Goal: Information Seeking & Learning: Learn about a topic

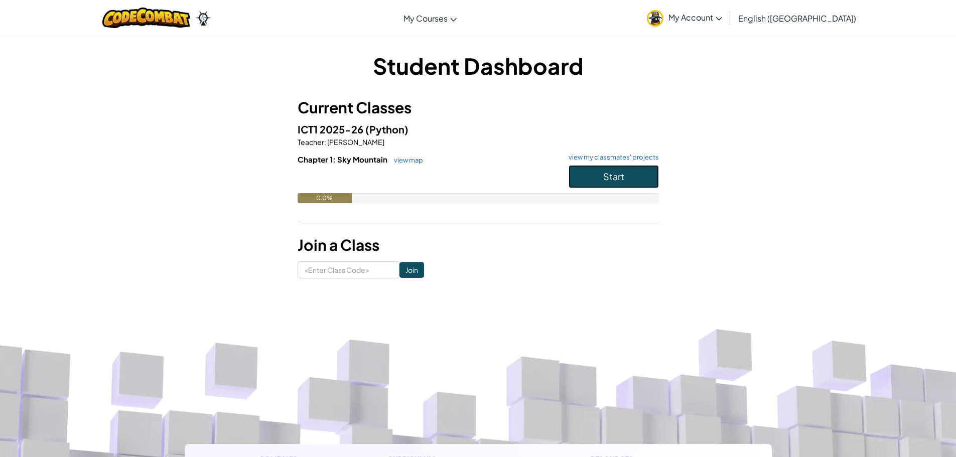
click at [607, 175] on span "Start" at bounding box center [613, 177] width 21 height 12
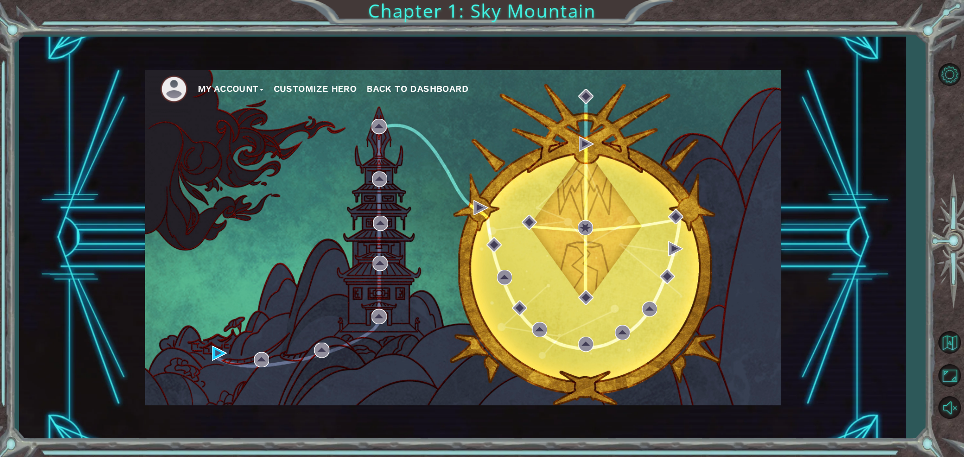
drag, startPoint x: 582, startPoint y: 240, endPoint x: 591, endPoint y: 223, distance: 19.1
click at [590, 226] on div "My Account Customize Hero Back to Dashboard" at bounding box center [462, 237] width 635 height 335
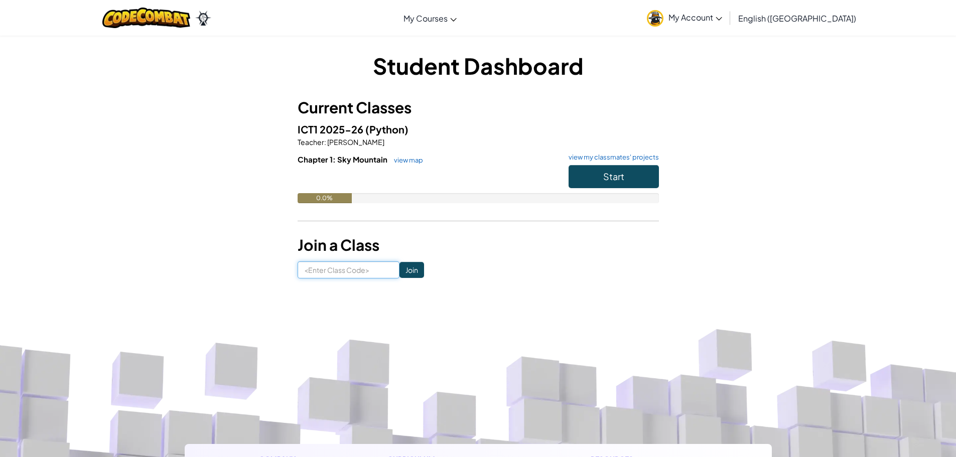
click at [341, 274] on input at bounding box center [349, 270] width 102 height 17
type input "shareDrinkslow"
click input "Join" at bounding box center [412, 270] width 25 height 16
click at [402, 268] on input "Join" at bounding box center [412, 270] width 25 height 16
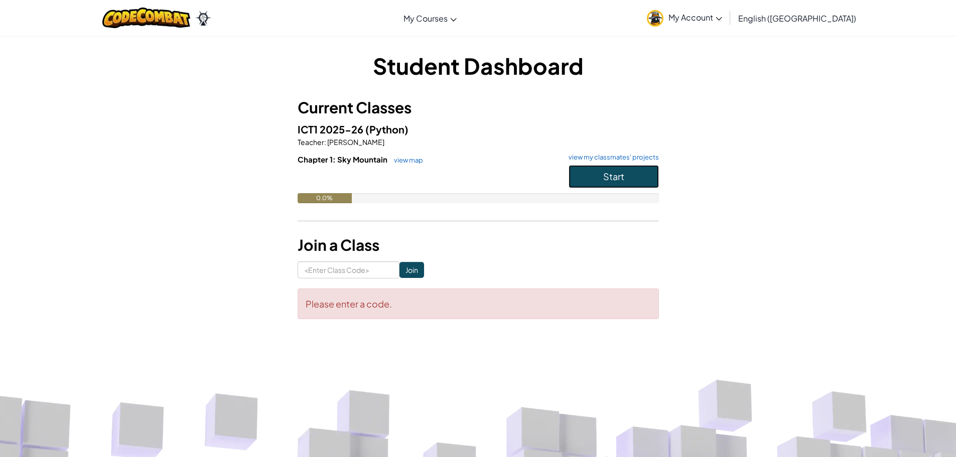
click at [626, 167] on button "Start" at bounding box center [614, 176] width 90 height 23
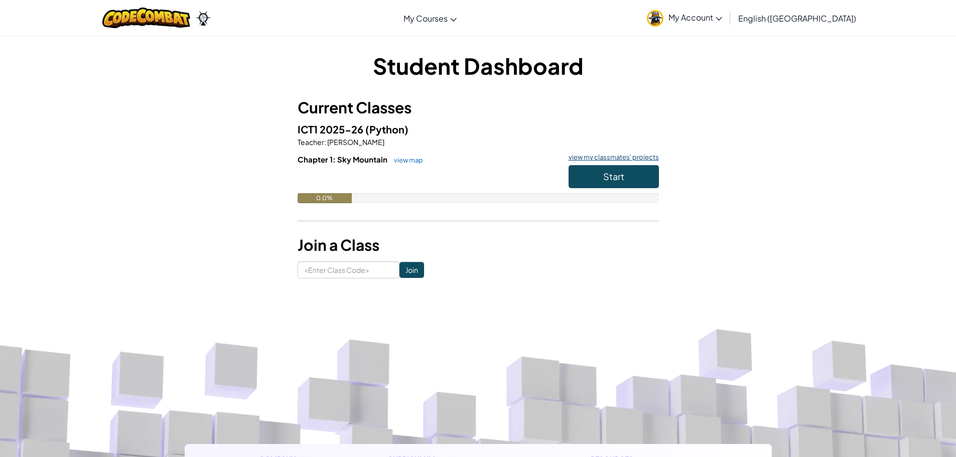
click at [604, 159] on link "view my classmates' projects" at bounding box center [611, 157] width 95 height 7
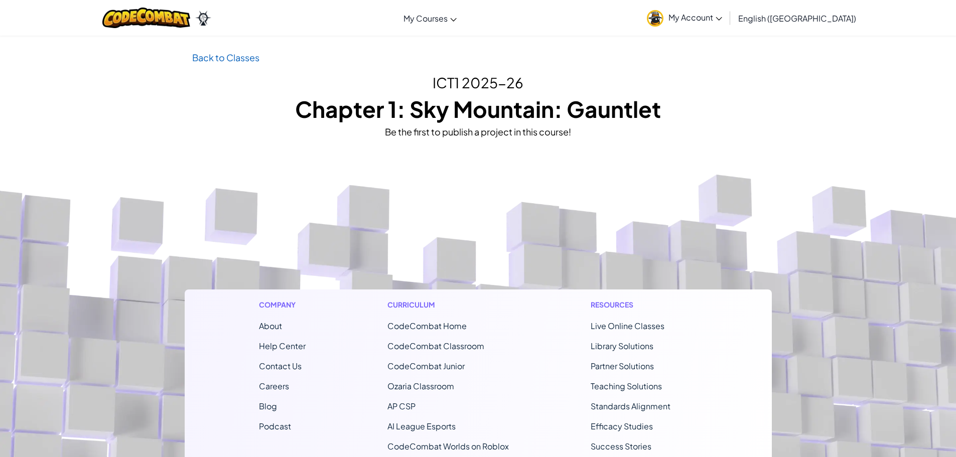
drag, startPoint x: 261, startPoint y: 61, endPoint x: 250, endPoint y: 63, distance: 11.3
click at [255, 62] on p "Back to Classes" at bounding box center [478, 57] width 572 height 15
click at [246, 62] on link "Back to Classes" at bounding box center [225, 58] width 67 height 12
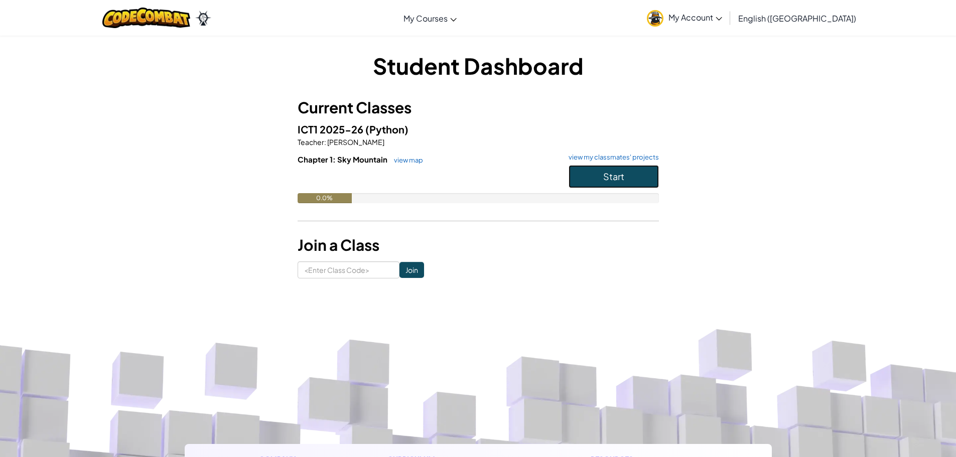
click at [593, 171] on button "Start" at bounding box center [614, 176] width 90 height 23
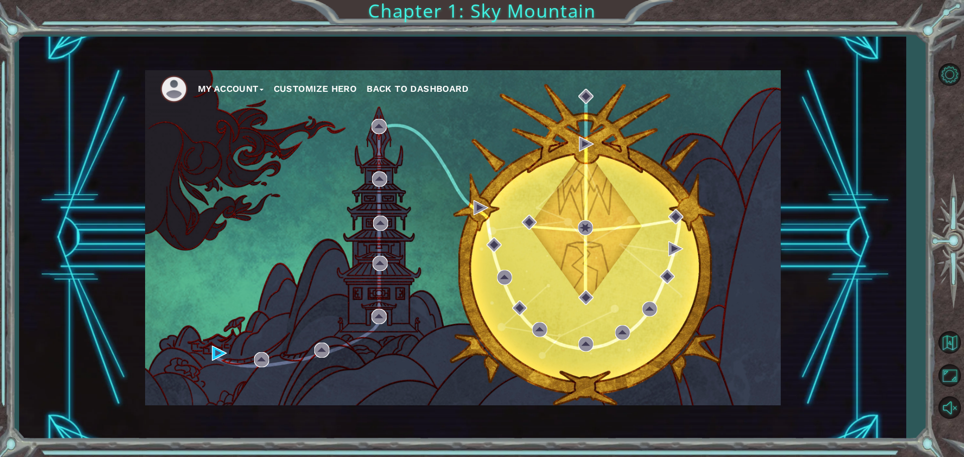
click at [329, 88] on button "Customize Hero" at bounding box center [315, 88] width 83 height 15
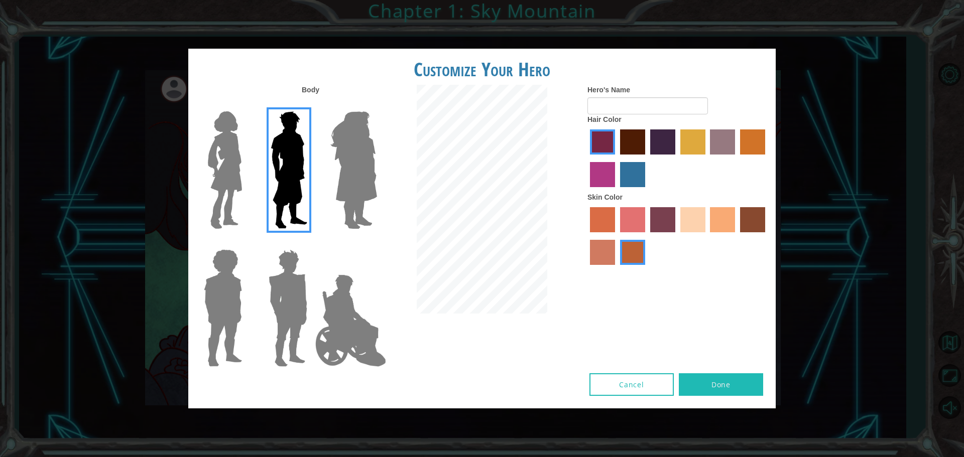
drag, startPoint x: 638, startPoint y: 218, endPoint x: 633, endPoint y: 216, distance: 5.4
click at [633, 216] on label "froly skin color" at bounding box center [632, 219] width 25 height 25
click at [616, 236] on input "froly skin color" at bounding box center [616, 236] width 0 height 0
drag, startPoint x: 694, startPoint y: 220, endPoint x: 690, endPoint y: 213, distance: 7.7
click at [693, 217] on label "sandy beach skin color" at bounding box center [692, 219] width 25 height 25
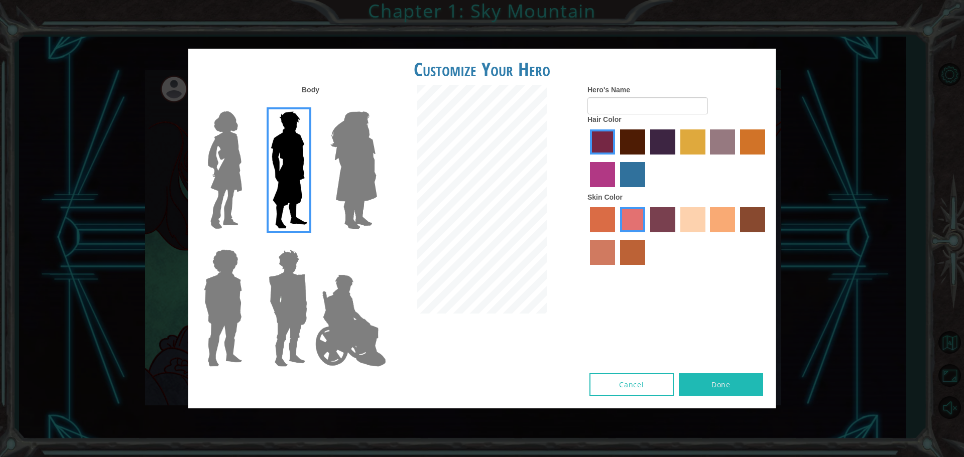
click at [677, 236] on input "sandy beach skin color" at bounding box center [677, 236] width 0 height 0
click at [626, 107] on input "Hero's Name" at bounding box center [647, 105] width 120 height 17
type input "f"
type input "s"
click at [735, 139] on div at bounding box center [677, 159] width 181 height 65
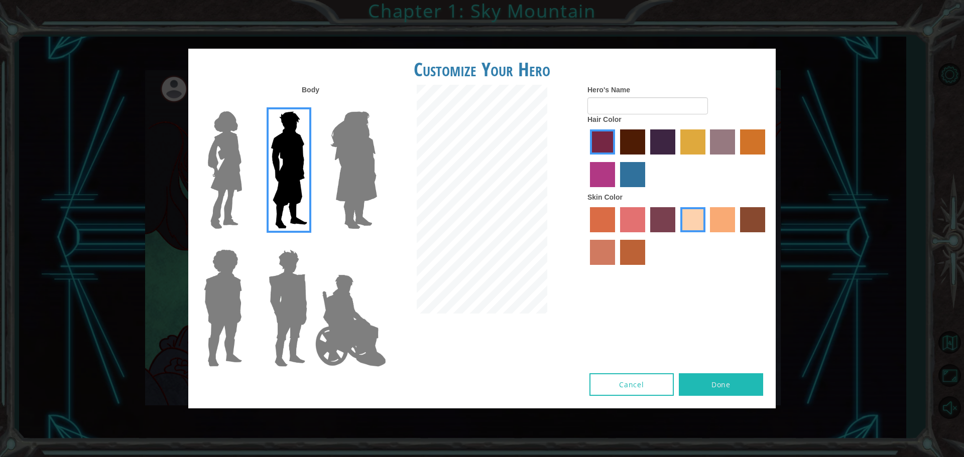
click at [639, 138] on label "maroon hair color" at bounding box center [632, 142] width 25 height 25
click at [616, 158] on input "maroon hair color" at bounding box center [616, 158] width 0 height 0
click at [595, 102] on form "Hero's Name" at bounding box center [677, 100] width 181 height 30
click at [599, 111] on input "Hero's Name" at bounding box center [647, 105] width 120 height 17
type input "m"
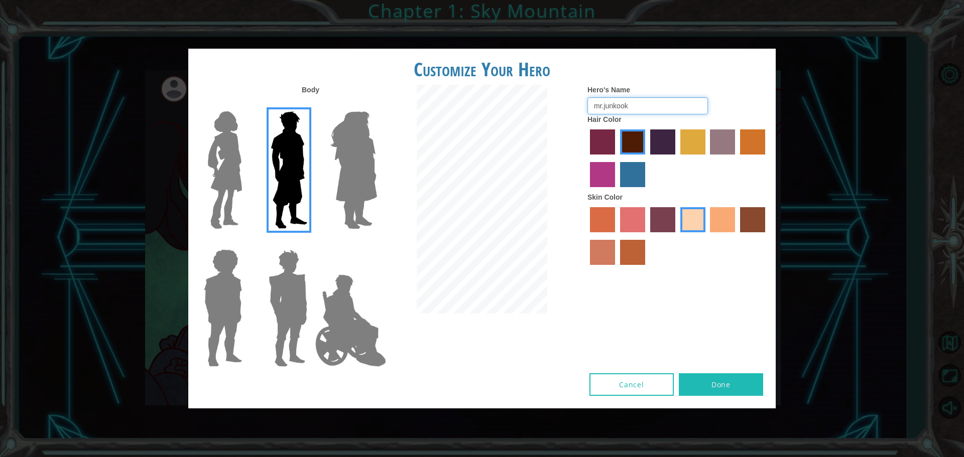
type input "mr.junkook"
click at [713, 379] on button "Done" at bounding box center [721, 384] width 84 height 23
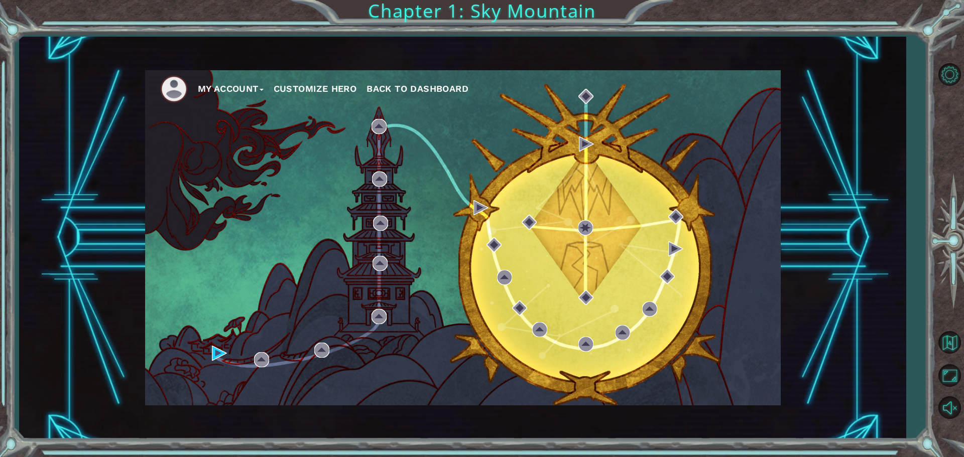
click at [264, 87] on button "My Account" at bounding box center [231, 88] width 66 height 15
click at [251, 176] on div "My Account Account Settings Logout Customize Hero Back to Dashboard" at bounding box center [462, 237] width 635 height 335
click at [296, 303] on div "My Account Account Settings Logout Customize Hero Back to Dashboard" at bounding box center [462, 237] width 635 height 335
drag, startPoint x: 210, startPoint y: 352, endPoint x: 231, endPoint y: 362, distance: 23.1
click at [235, 366] on div "My Account Account Settings Logout Customize Hero Back to Dashboard" at bounding box center [462, 237] width 635 height 335
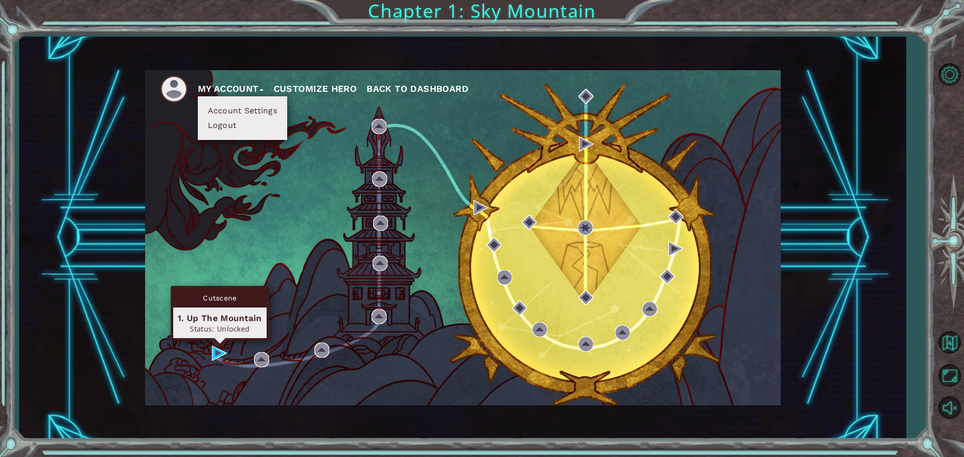
click at [213, 323] on div "1. Up The Mountain" at bounding box center [220, 318] width 84 height 12
click at [221, 319] on div "1. Up The Mountain" at bounding box center [220, 318] width 84 height 12
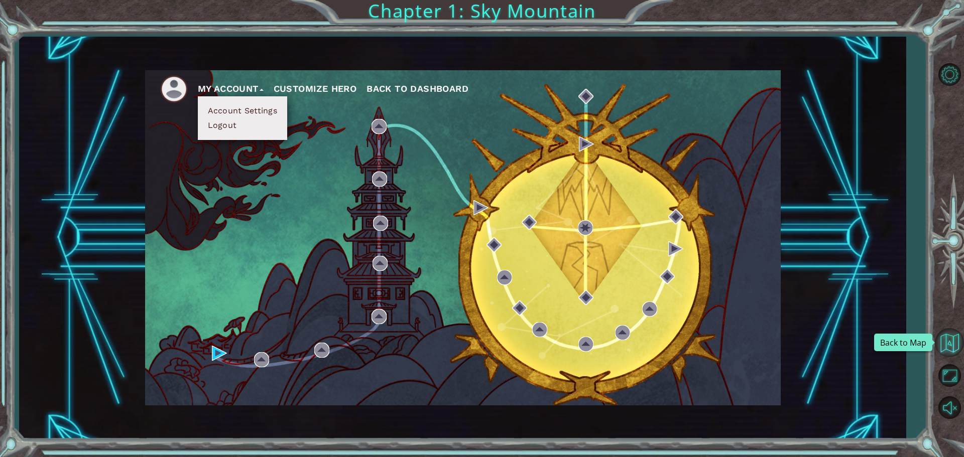
click at [956, 342] on button "Back to Map" at bounding box center [949, 342] width 29 height 29
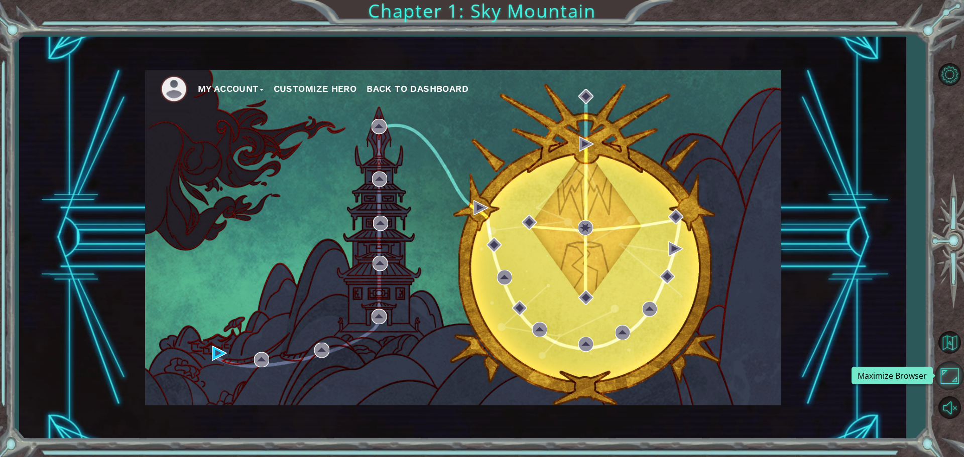
click at [947, 369] on button "Maximize Browser" at bounding box center [949, 375] width 29 height 29
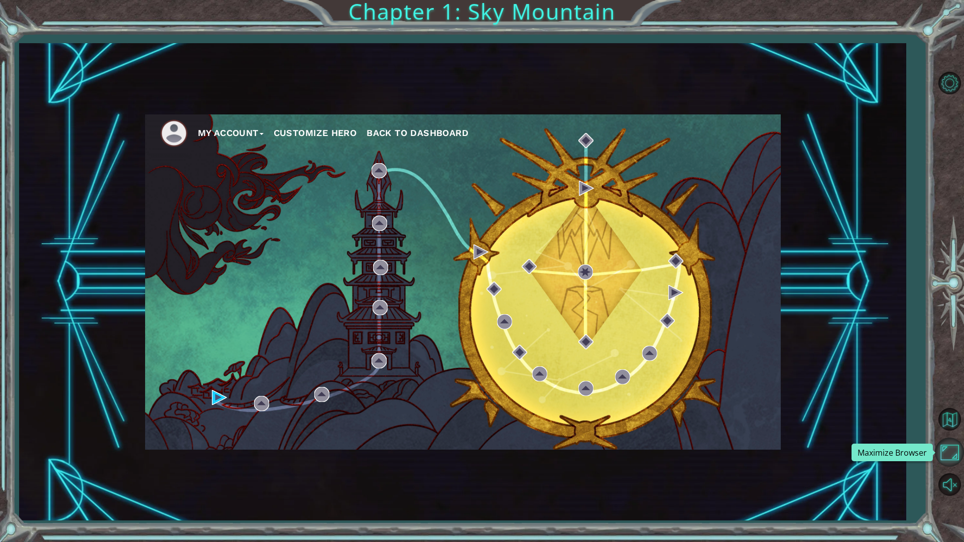
click at [956, 447] on button "Maximize Browser" at bounding box center [949, 452] width 29 height 29
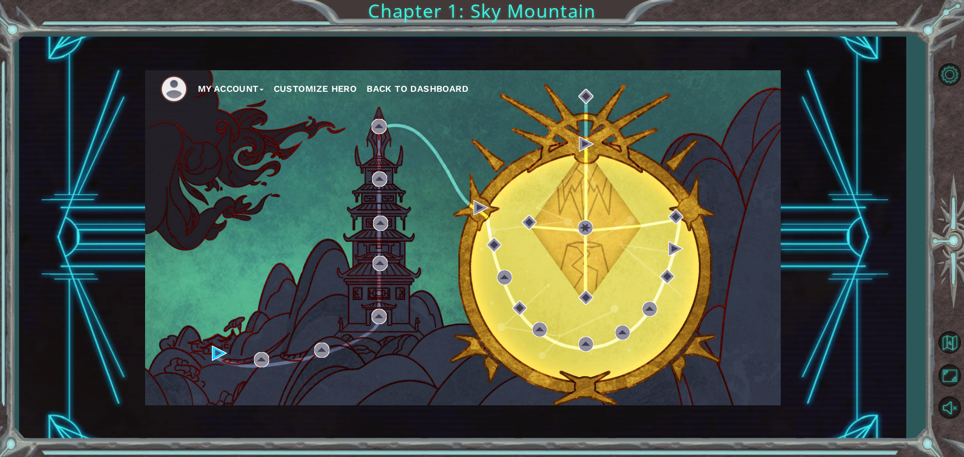
drag, startPoint x: 457, startPoint y: 85, endPoint x: 155, endPoint y: 207, distance: 325.9
click at [155, 207] on div "My Account Customize Hero Back to Dashboard" at bounding box center [462, 237] width 635 height 335
drag, startPoint x: 914, startPoint y: 50, endPoint x: 893, endPoint y: 61, distance: 24.0
click at [899, 58] on div "My Account Customize Hero Back to Dashboard Chapter 1: Sky Mountain" at bounding box center [482, 228] width 964 height 457
click at [214, 89] on button "My Account" at bounding box center [231, 88] width 66 height 15
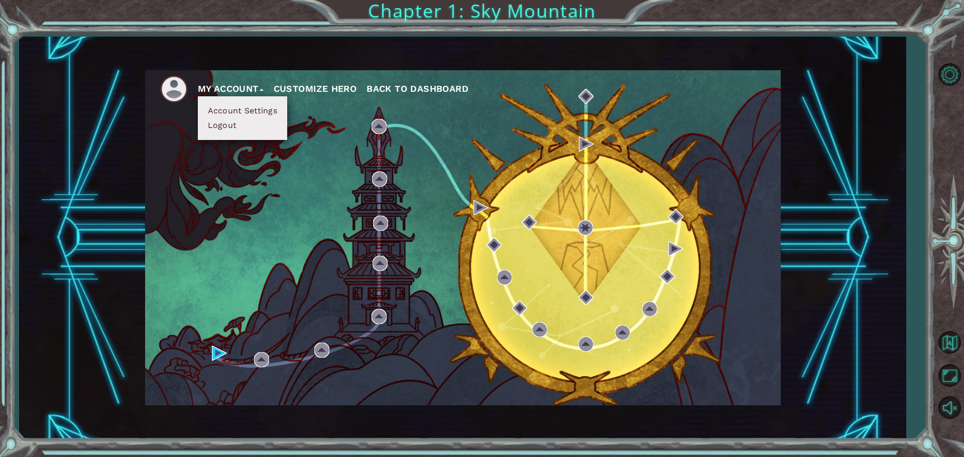
click at [224, 107] on button "Account Settings" at bounding box center [242, 110] width 75 height 11
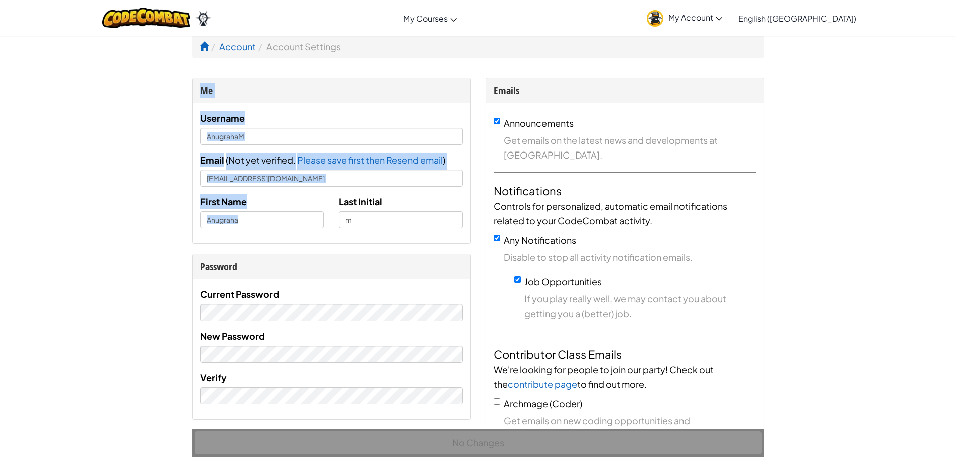
drag, startPoint x: 157, startPoint y: 102, endPoint x: 138, endPoint y: 221, distance: 120.5
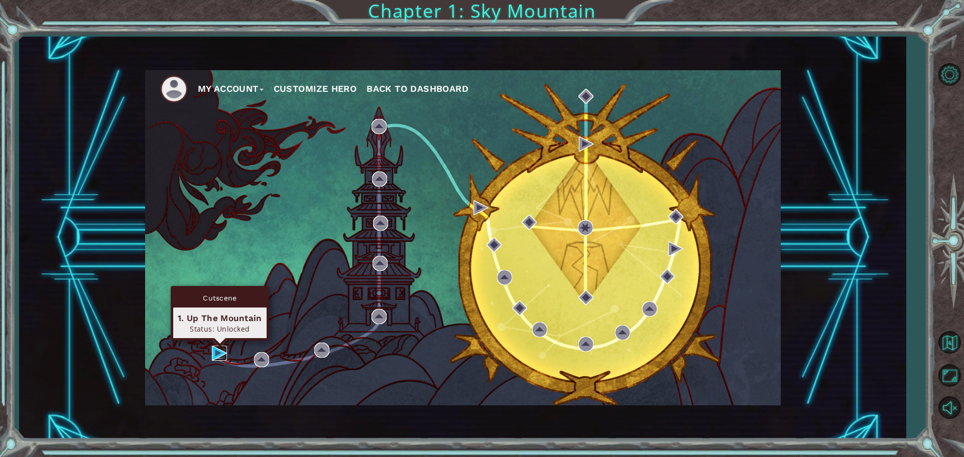
click at [218, 351] on img at bounding box center [219, 353] width 15 height 15
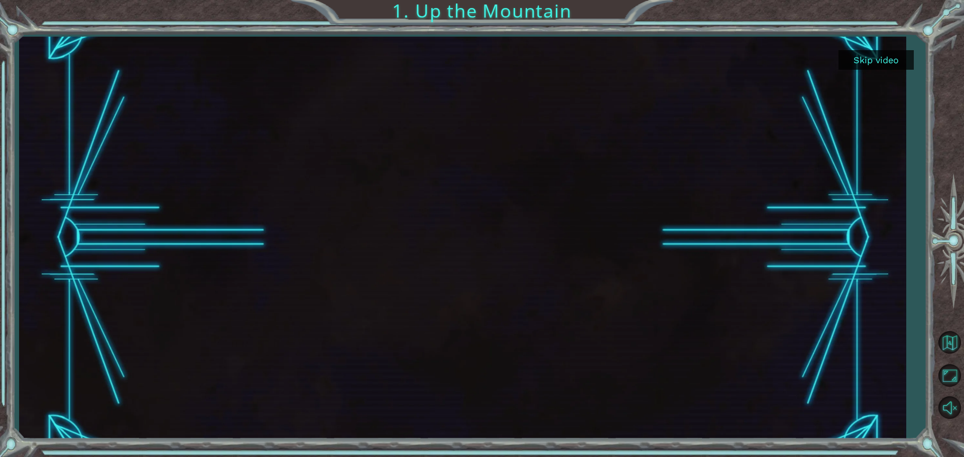
click at [858, 59] on button "Skip video" at bounding box center [875, 60] width 75 height 20
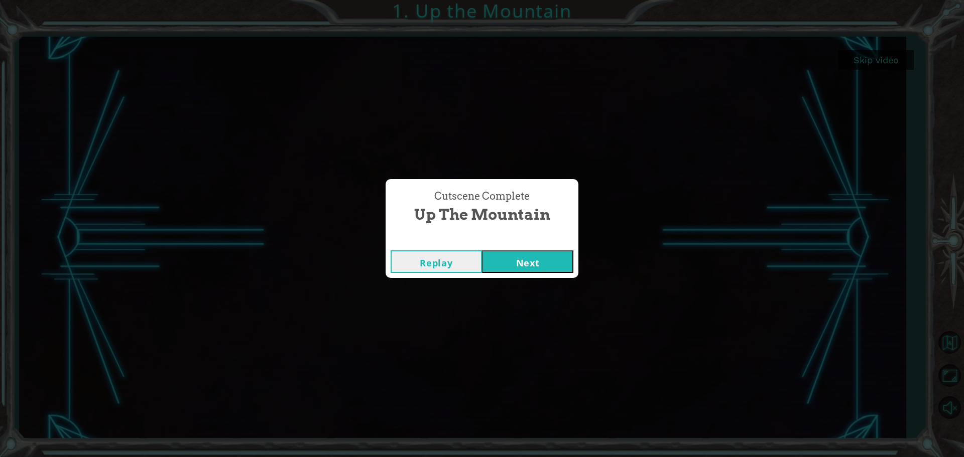
click at [437, 262] on button "Replay" at bounding box center [436, 261] width 91 height 23
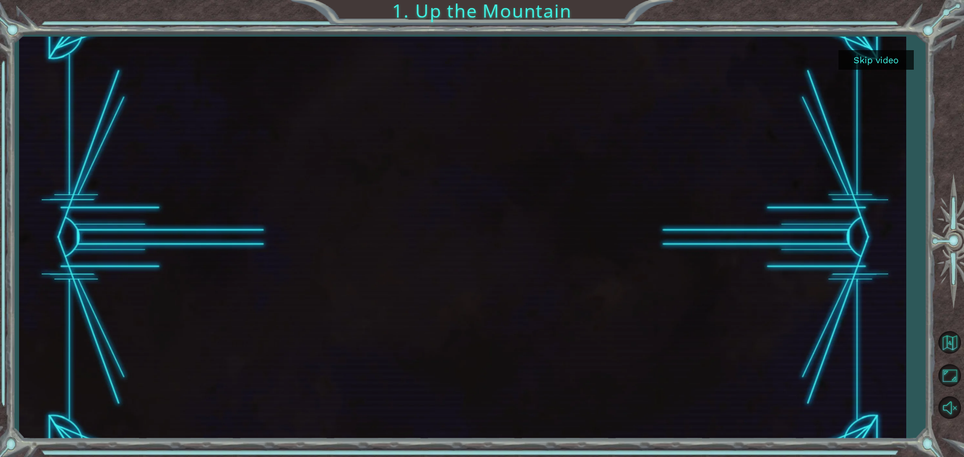
click at [853, 55] on button "Skip video" at bounding box center [875, 60] width 75 height 20
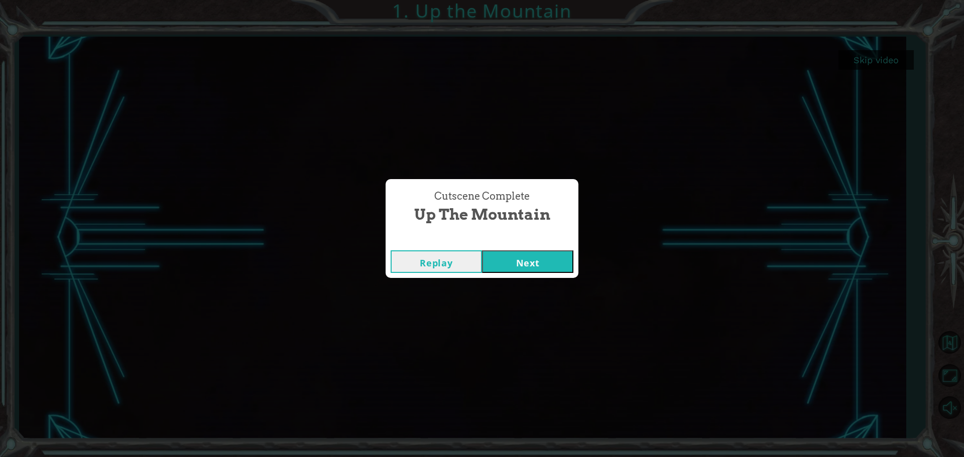
click at [526, 260] on button "Next" at bounding box center [527, 261] width 91 height 23
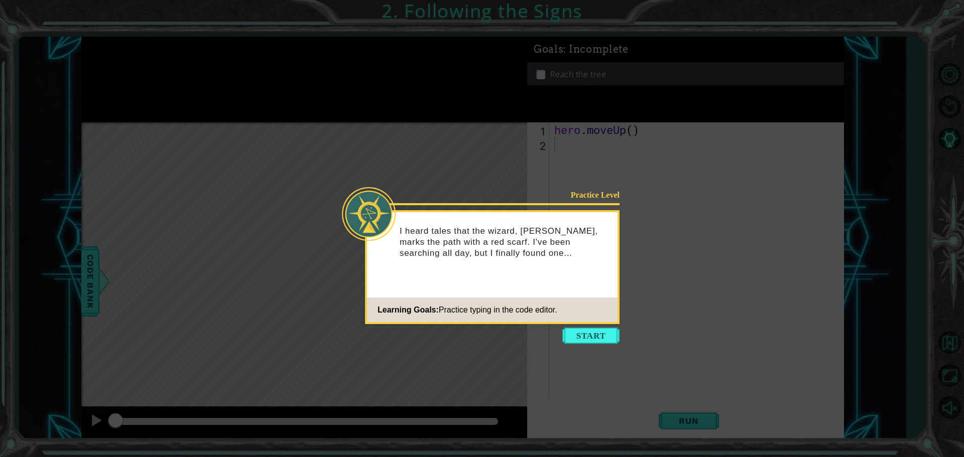
drag, startPoint x: 586, startPoint y: 332, endPoint x: 586, endPoint y: 343, distance: 11.1
click at [586, 333] on button "Start" at bounding box center [590, 336] width 57 height 16
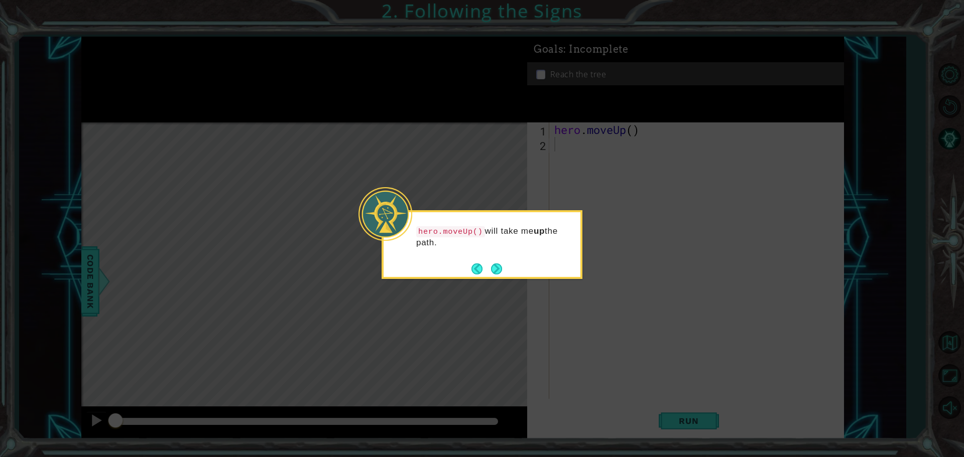
click at [500, 256] on div "hero.moveUp() will take me up the path." at bounding box center [481, 239] width 197 height 55
click at [494, 269] on button "Next" at bounding box center [496, 269] width 19 height 19
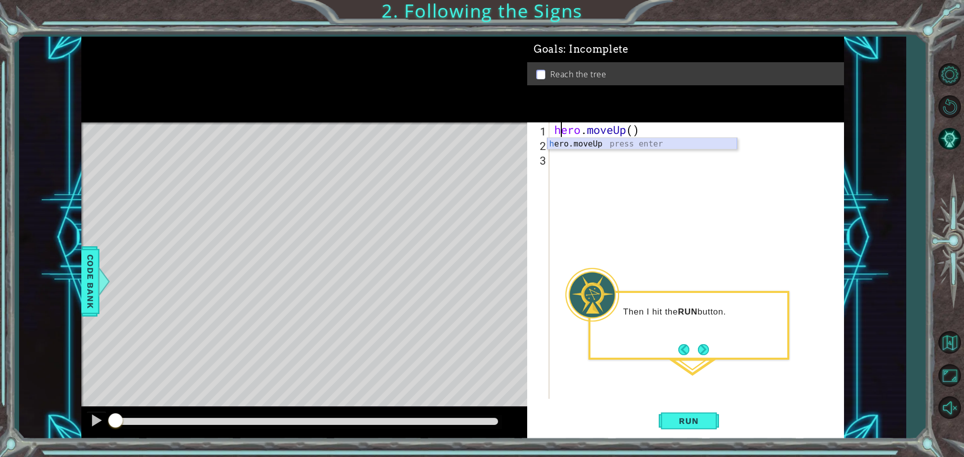
click at [579, 146] on div "h ero.moveUp press enter" at bounding box center [642, 156] width 190 height 36
type textarea "hero.moveUp()"
click at [597, 186] on div "hero . moveUp ( ) n" at bounding box center [699, 275] width 294 height 306
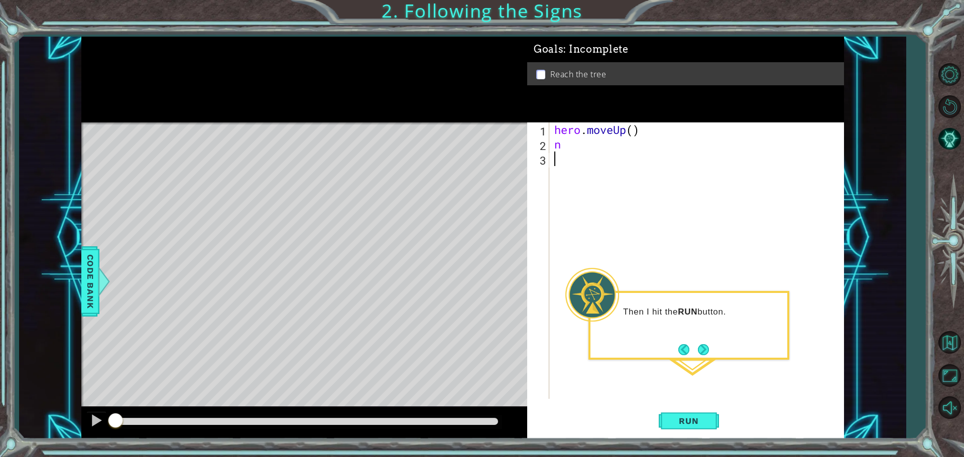
click at [567, 152] on div "hero . moveUp ( ) n" at bounding box center [699, 275] width 294 height 306
drag, startPoint x: 558, startPoint y: 130, endPoint x: 562, endPoint y: 137, distance: 7.7
click at [559, 133] on div "hero . moveUp ( ) n" at bounding box center [699, 275] width 294 height 306
type textarea "hero.moveUp()"
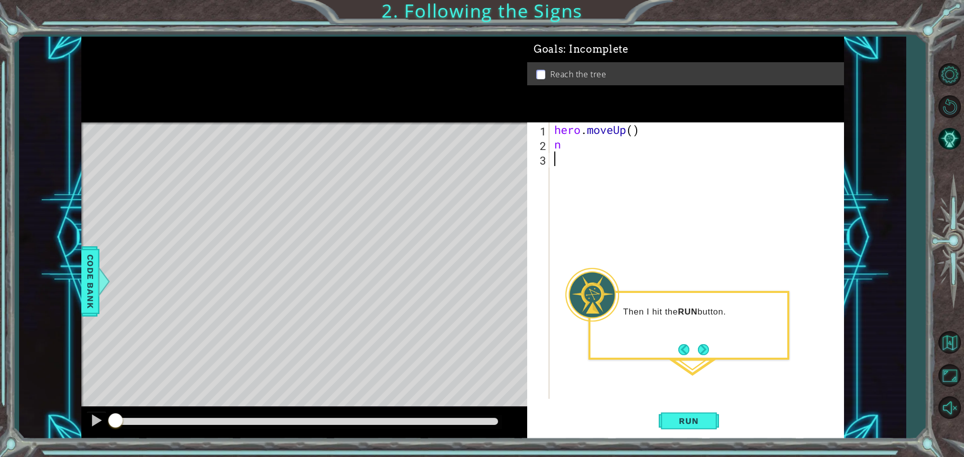
click at [585, 189] on div "hero . moveUp ( ) n" at bounding box center [699, 275] width 294 height 306
click at [563, 150] on div "hero . moveUp ( ) n" at bounding box center [699, 275] width 294 height 306
type textarea "n"
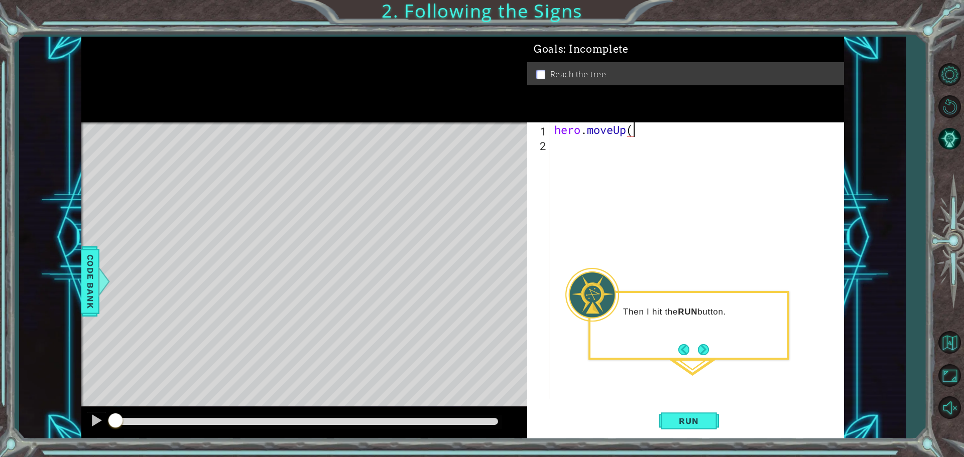
type textarea "hero.moveUp()"
click at [548, 147] on div "2" at bounding box center [539, 146] width 20 height 15
type textarea "hero.moveUp()"
click at [707, 349] on button "Next" at bounding box center [704, 350] width 18 height 18
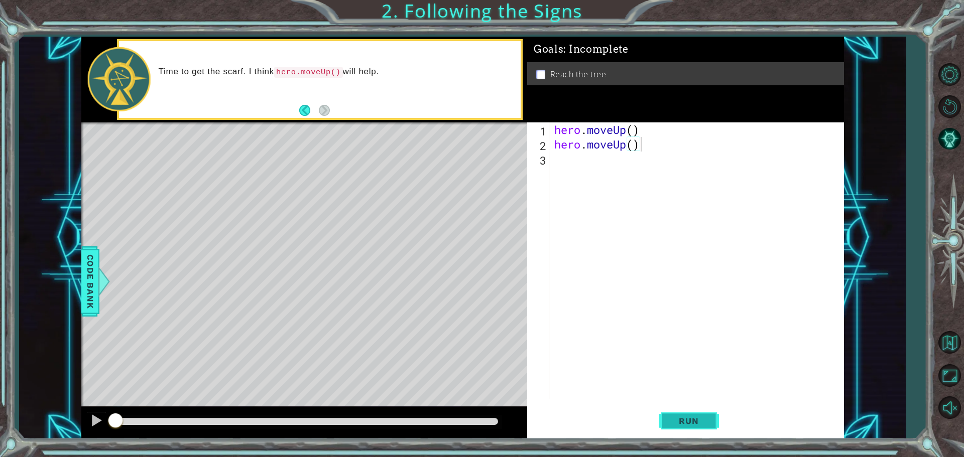
click at [691, 413] on button "Run" at bounding box center [689, 421] width 60 height 32
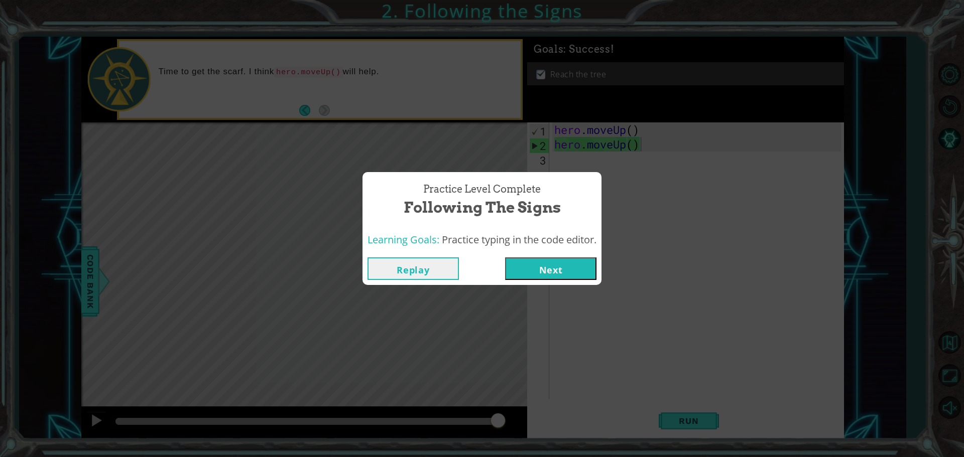
click at [541, 262] on button "Next" at bounding box center [550, 269] width 91 height 23
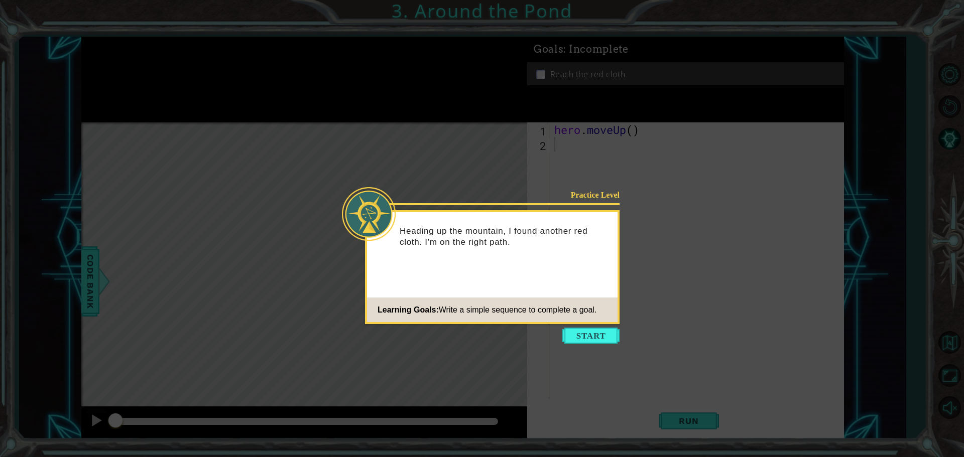
click at [589, 346] on icon at bounding box center [482, 228] width 964 height 457
click at [578, 334] on button "Start" at bounding box center [590, 336] width 57 height 16
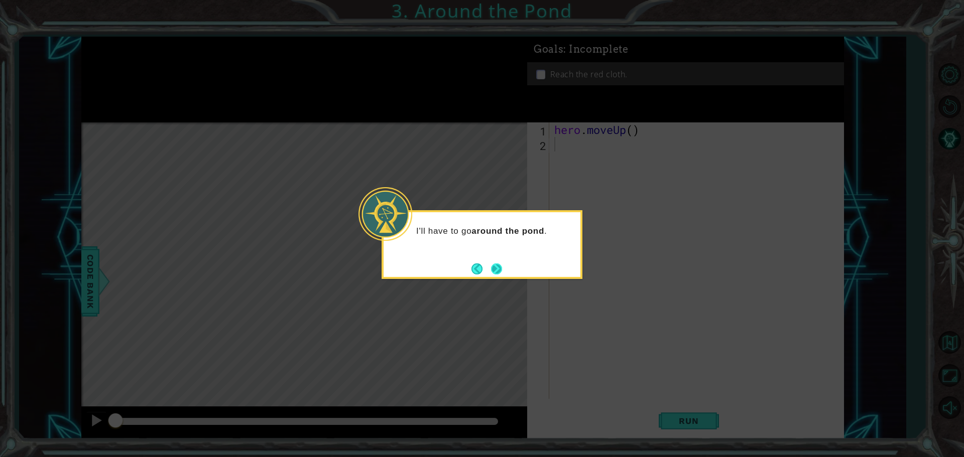
click at [494, 271] on button "Next" at bounding box center [496, 269] width 12 height 12
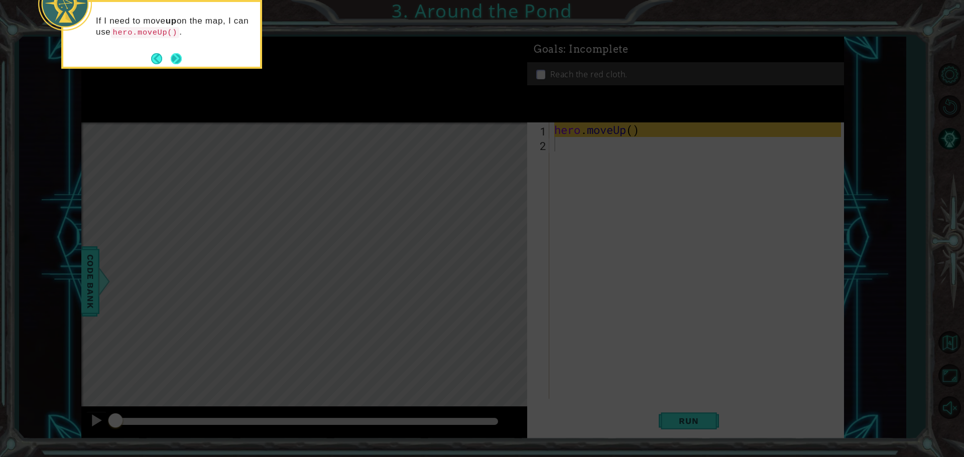
click at [177, 55] on button "Next" at bounding box center [176, 59] width 16 height 16
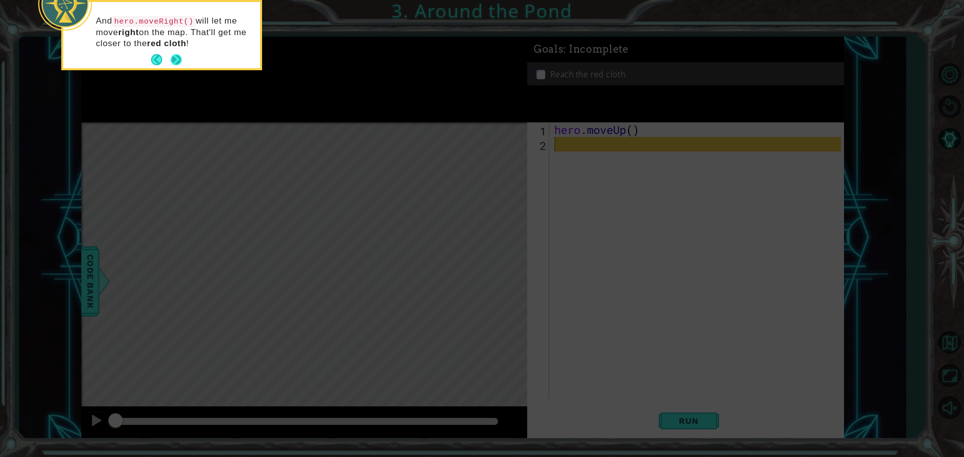
click at [182, 61] on button "Next" at bounding box center [176, 60] width 19 height 19
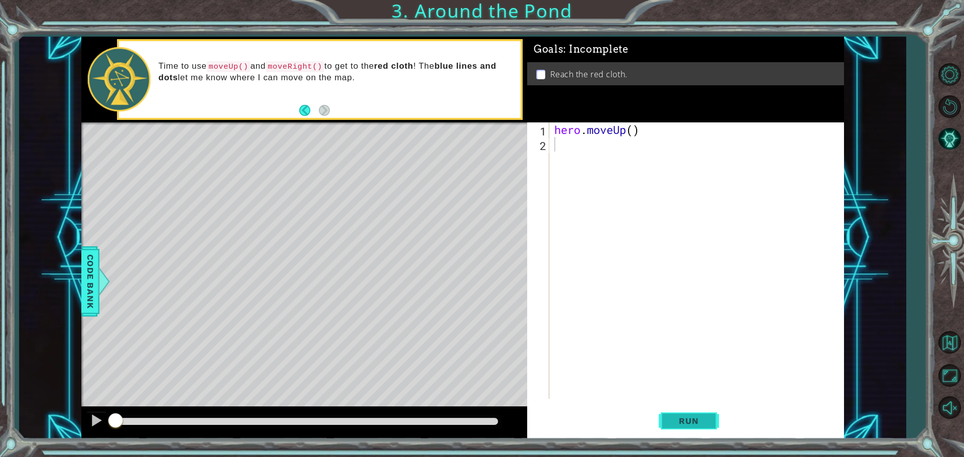
click at [687, 422] on span "Run" at bounding box center [689, 421] width 40 height 10
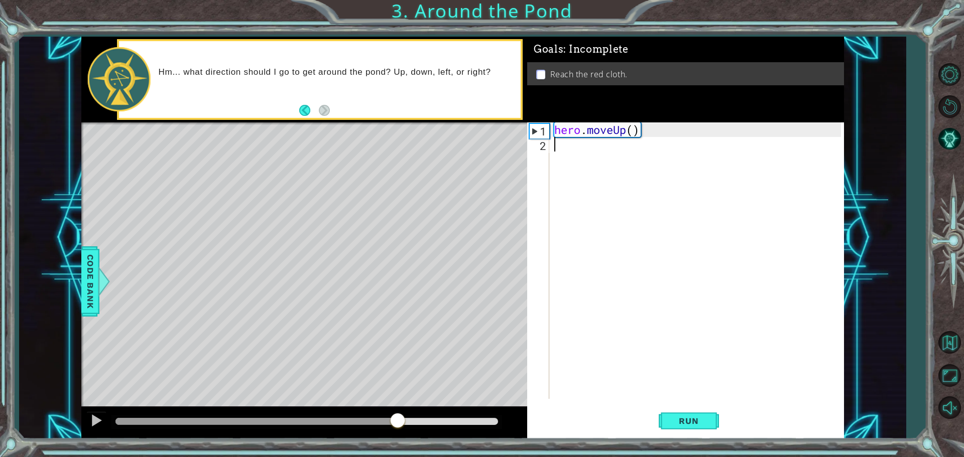
drag, startPoint x: 504, startPoint y: 420, endPoint x: 378, endPoint y: 412, distance: 126.7
click at [389, 413] on div at bounding box center [398, 422] width 18 height 18
click at [95, 421] on div at bounding box center [96, 420] width 13 height 13
type textarea "hero.moveUp()"
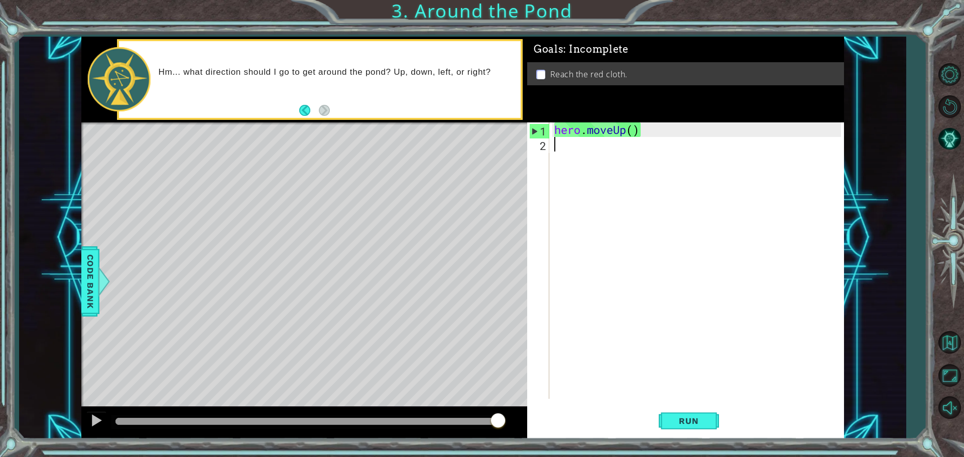
click at [559, 147] on div "hero . moveUp ( )" at bounding box center [699, 275] width 294 height 306
click at [304, 116] on footer at bounding box center [314, 110] width 31 height 15
click at [304, 113] on button "Back" at bounding box center [309, 110] width 20 height 11
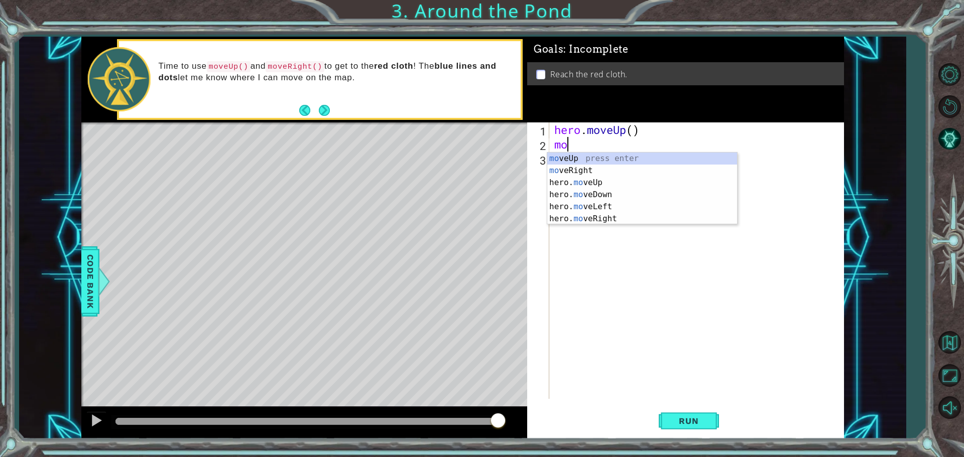
type textarea "mov"
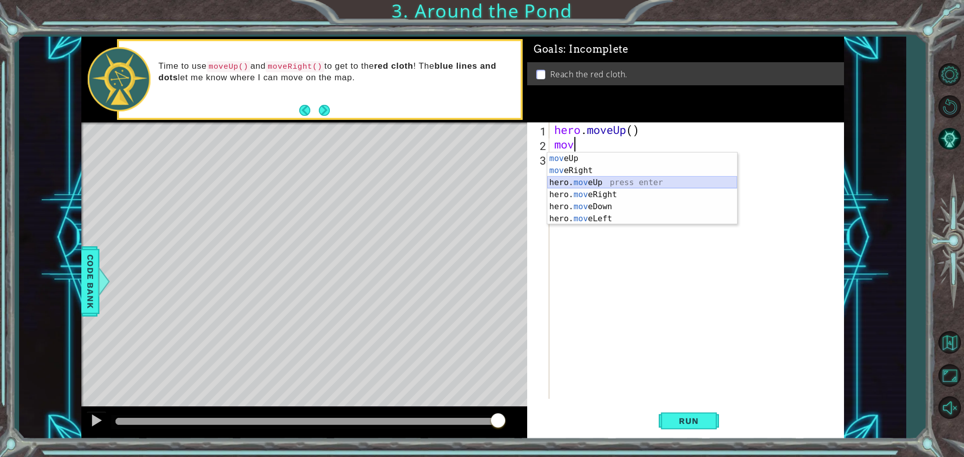
click at [569, 186] on div "mov eUp press enter mov eRight press enter hero. mov eUp press enter hero. mov …" at bounding box center [642, 201] width 190 height 96
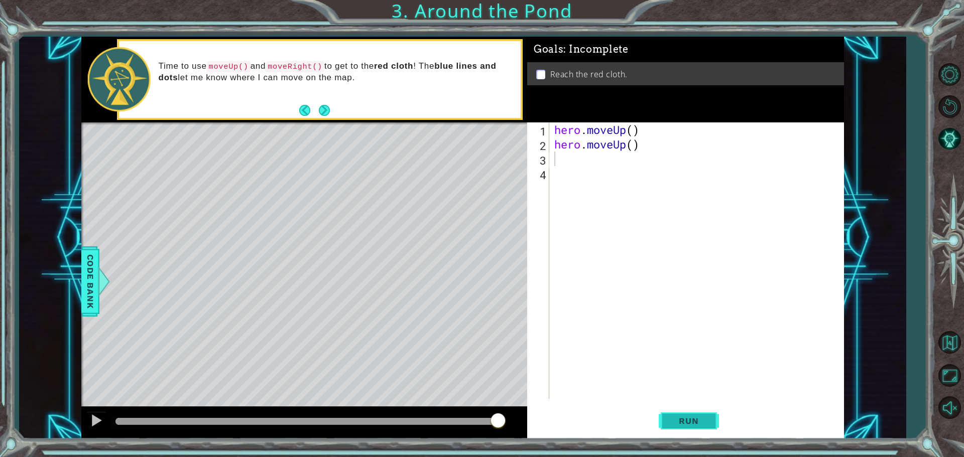
click at [696, 413] on button "Run" at bounding box center [689, 421] width 60 height 32
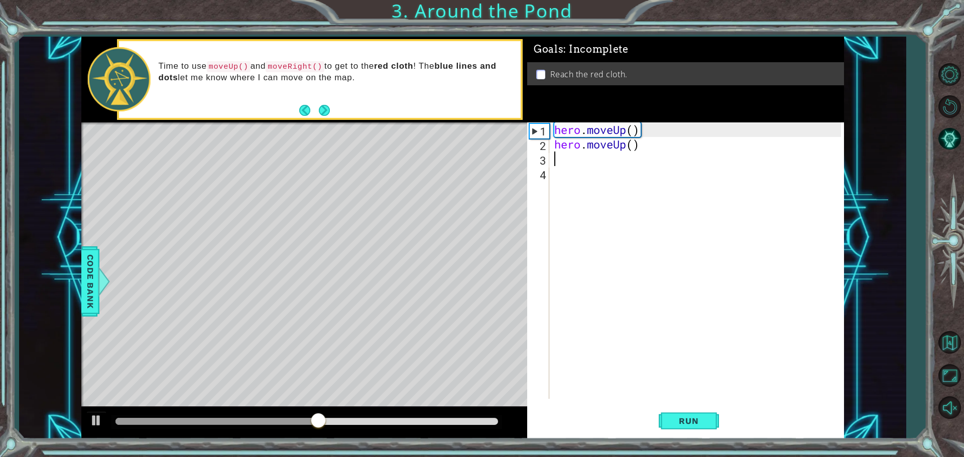
type textarea "h"
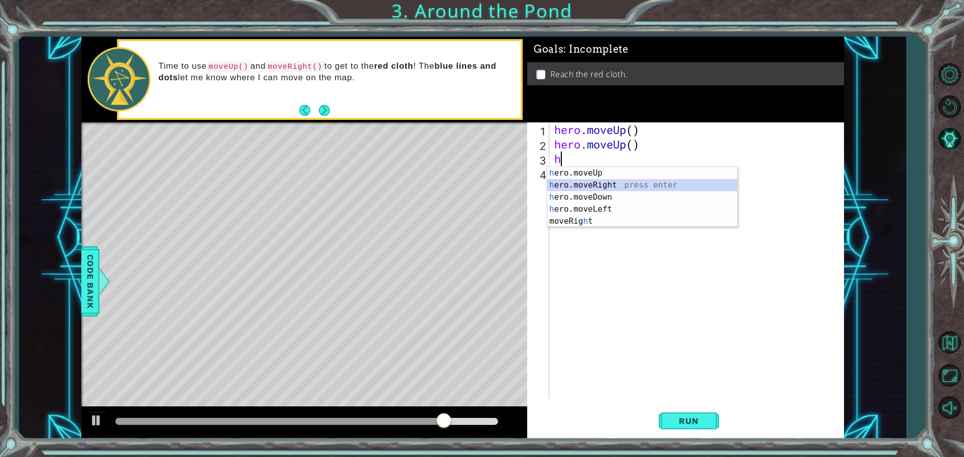
click at [610, 185] on div "h ero.moveUp press enter h ero.moveRight press enter h ero.moveDown press enter…" at bounding box center [642, 209] width 190 height 84
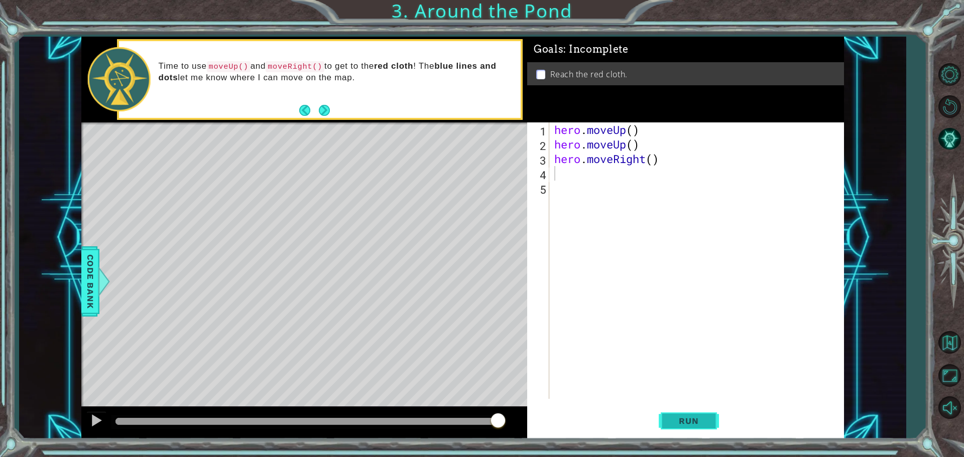
click at [678, 413] on button "Run" at bounding box center [689, 421] width 60 height 32
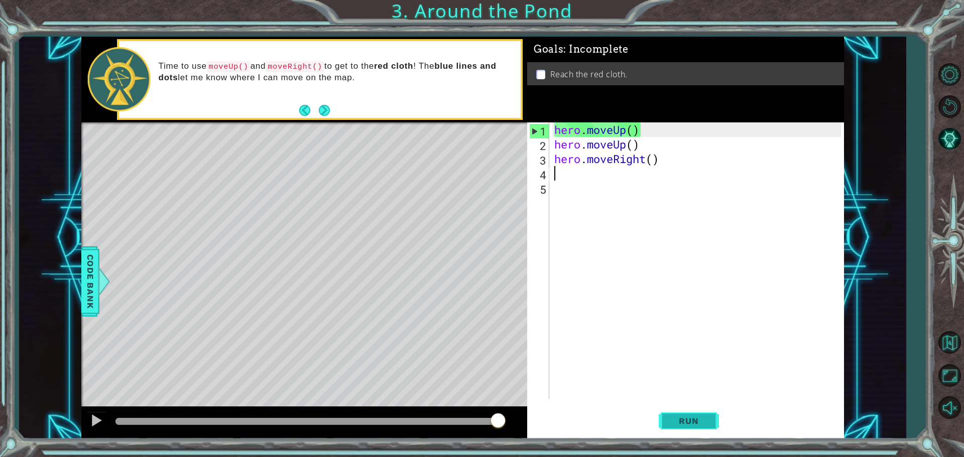
click at [682, 425] on span "Run" at bounding box center [689, 421] width 40 height 10
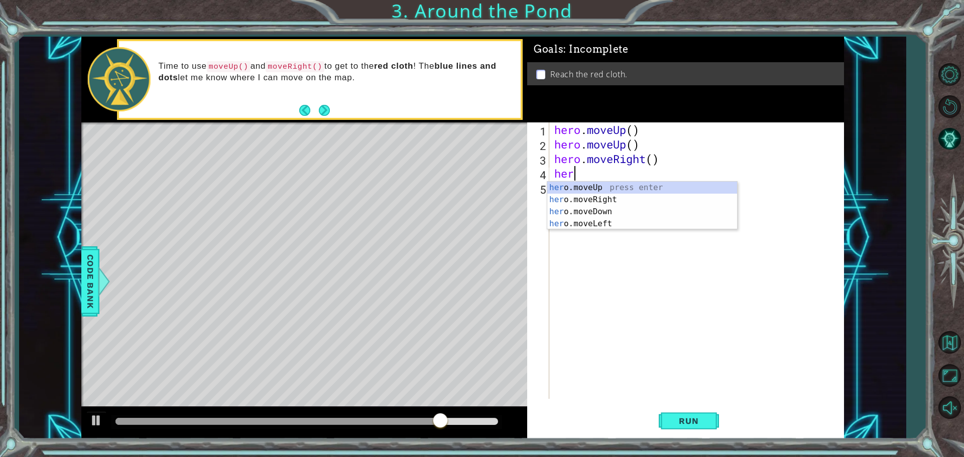
type textarea "hero"
click at [600, 187] on div "hero .moveUp press enter hero .moveRight press enter hero .moveDown press enter…" at bounding box center [642, 218] width 190 height 72
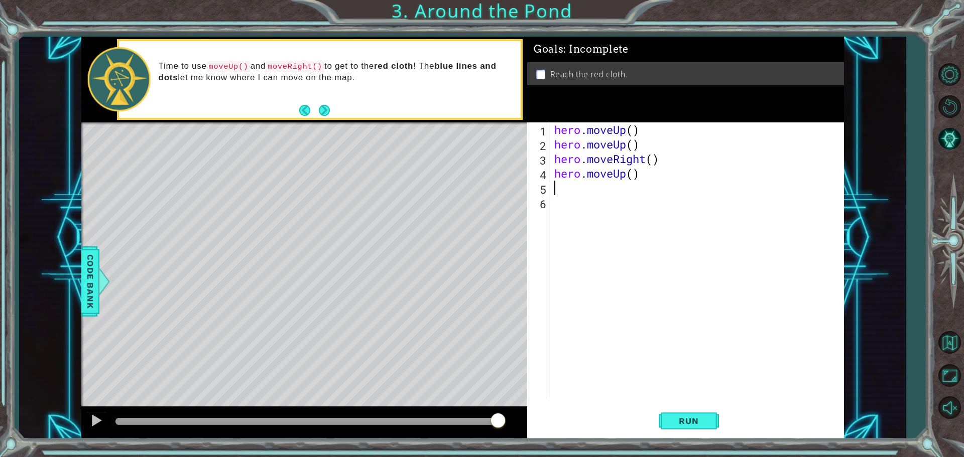
scroll to position [0, 0]
click at [695, 419] on span "Run" at bounding box center [689, 421] width 40 height 10
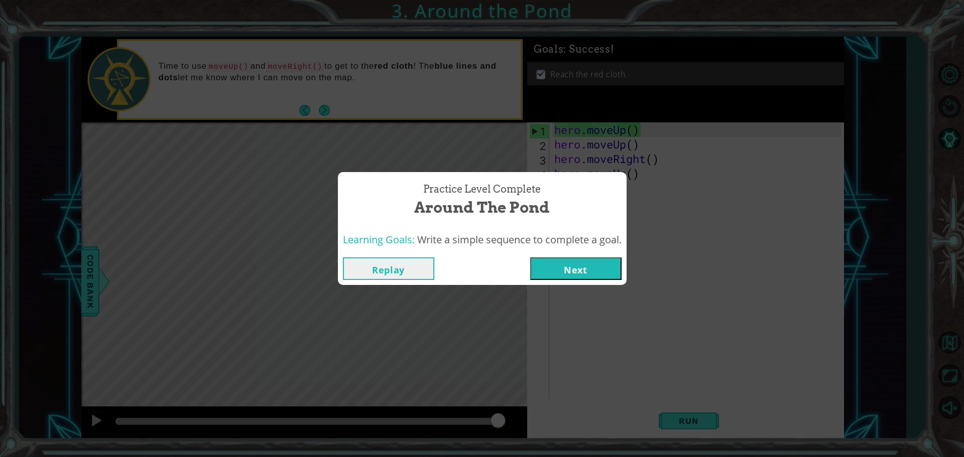
click at [588, 269] on button "Next" at bounding box center [575, 269] width 91 height 23
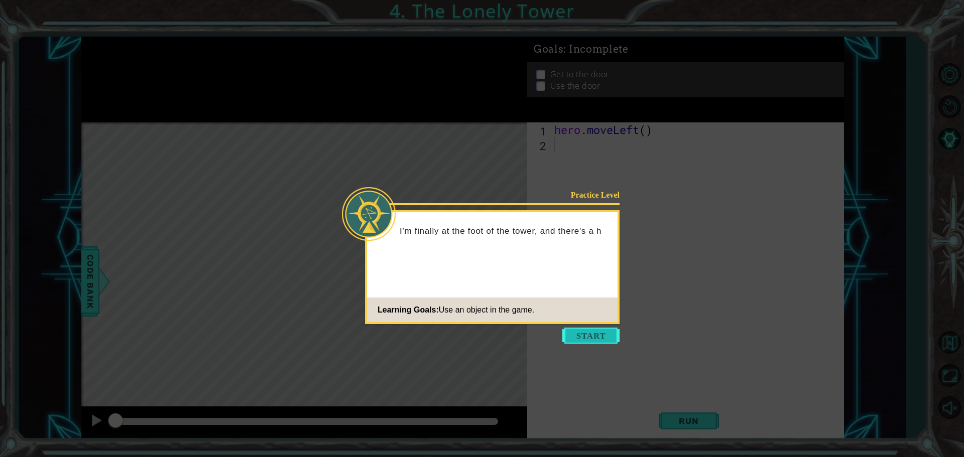
click at [589, 333] on button "Start" at bounding box center [590, 336] width 57 height 16
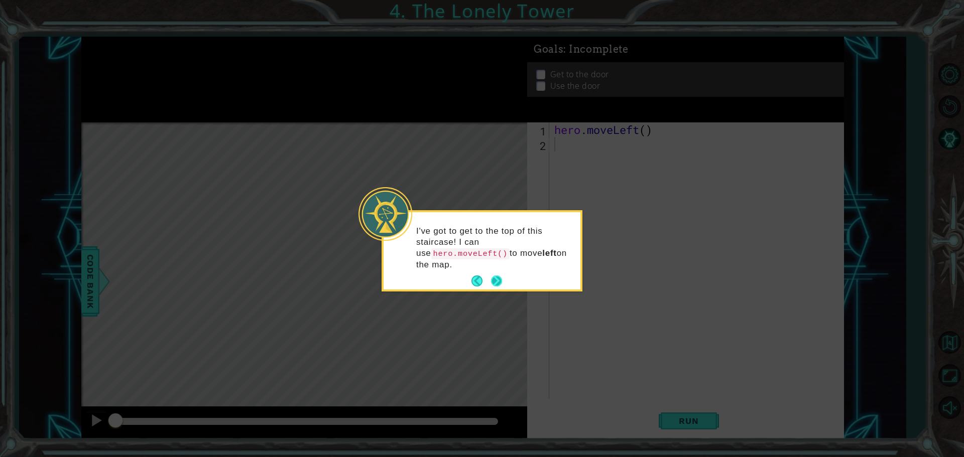
click at [499, 273] on button "Next" at bounding box center [496, 281] width 17 height 17
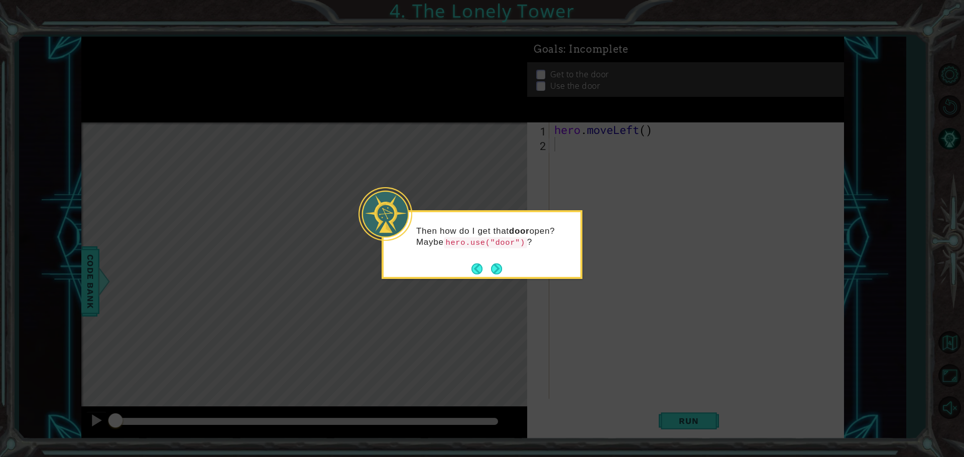
click at [494, 277] on div "Then how do I get that door open? Maybe hero.use("door") ?" at bounding box center [481, 244] width 201 height 69
click at [489, 270] on button "Back" at bounding box center [481, 269] width 20 height 11
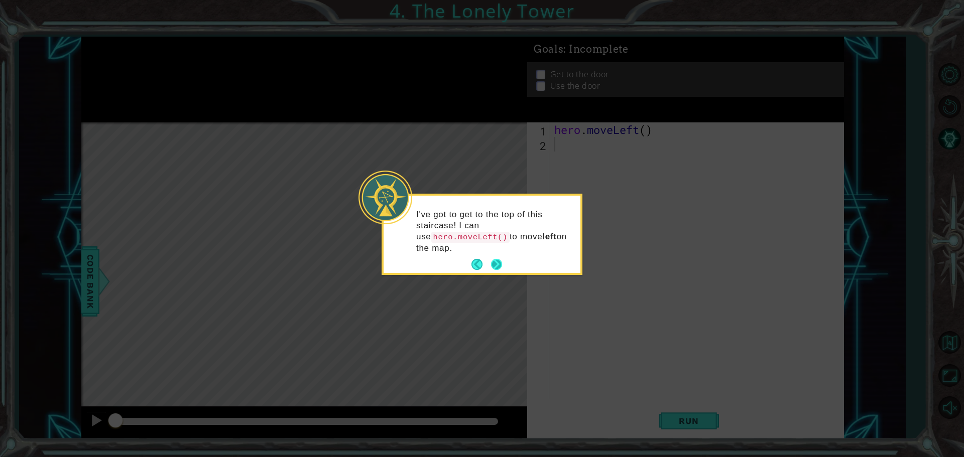
click at [490, 256] on button "Next" at bounding box center [496, 265] width 18 height 18
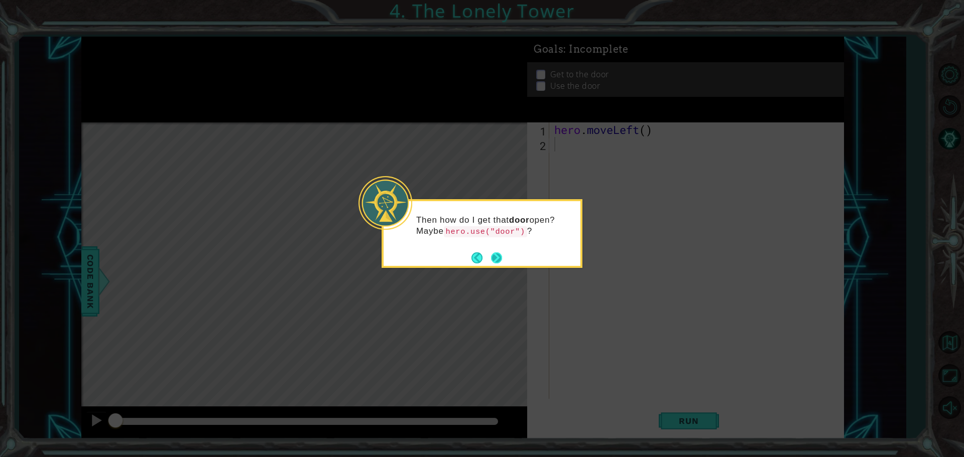
click at [498, 258] on button "Next" at bounding box center [496, 257] width 17 height 17
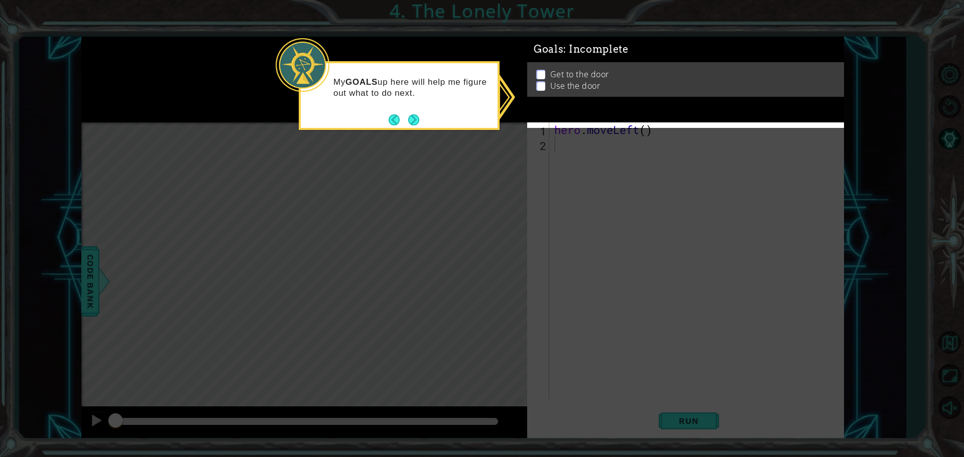
click at [538, 81] on ul "Get to the door Use the door" at bounding box center [686, 76] width 304 height 23
click at [538, 81] on p at bounding box center [540, 84] width 9 height 10
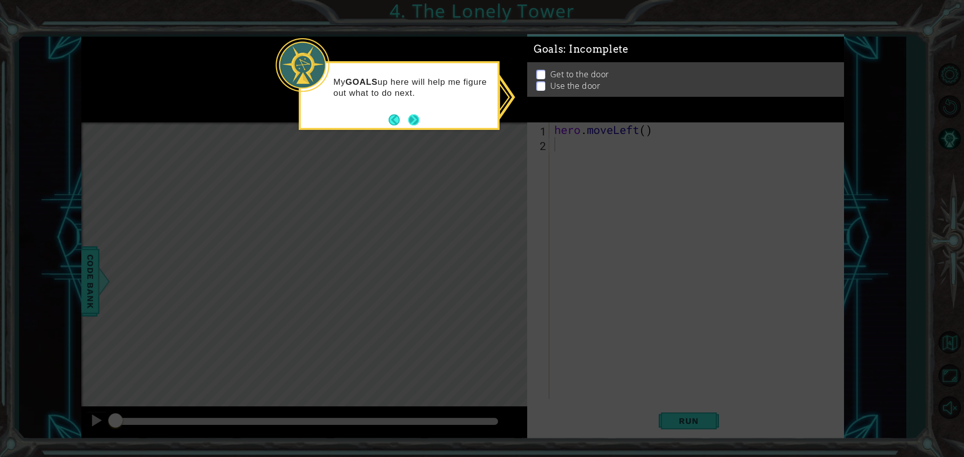
click at [411, 119] on button "Next" at bounding box center [414, 120] width 14 height 14
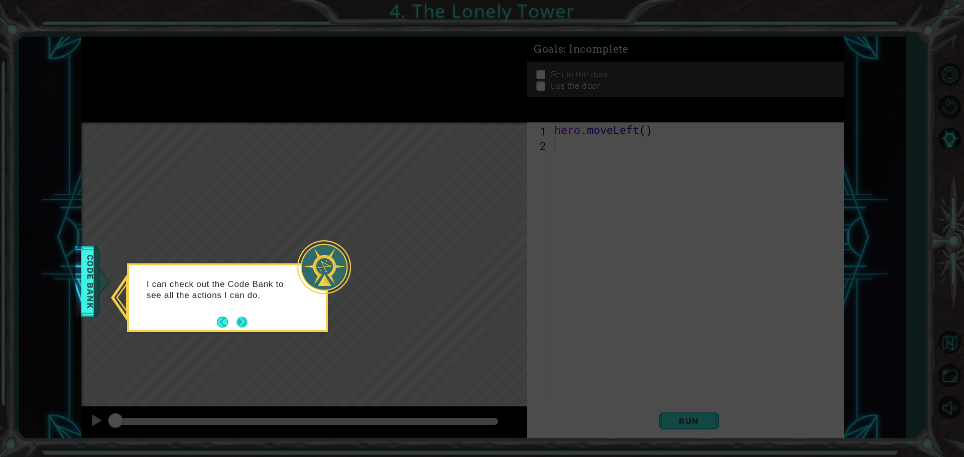
click at [237, 325] on button "Next" at bounding box center [241, 322] width 13 height 13
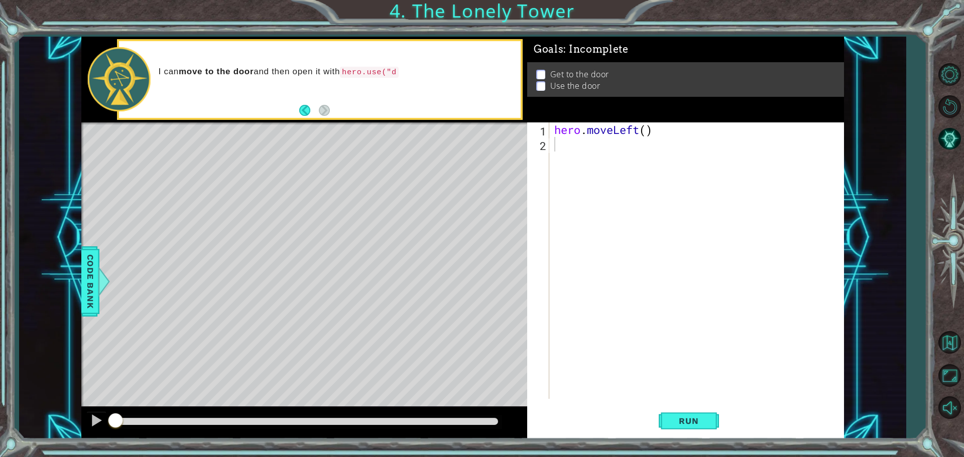
click at [541, 70] on p at bounding box center [540, 75] width 9 height 10
click at [539, 74] on p at bounding box center [540, 72] width 9 height 10
click at [564, 147] on div "hero . moveLeft ( )" at bounding box center [699, 275] width 294 height 306
type textarea "h"
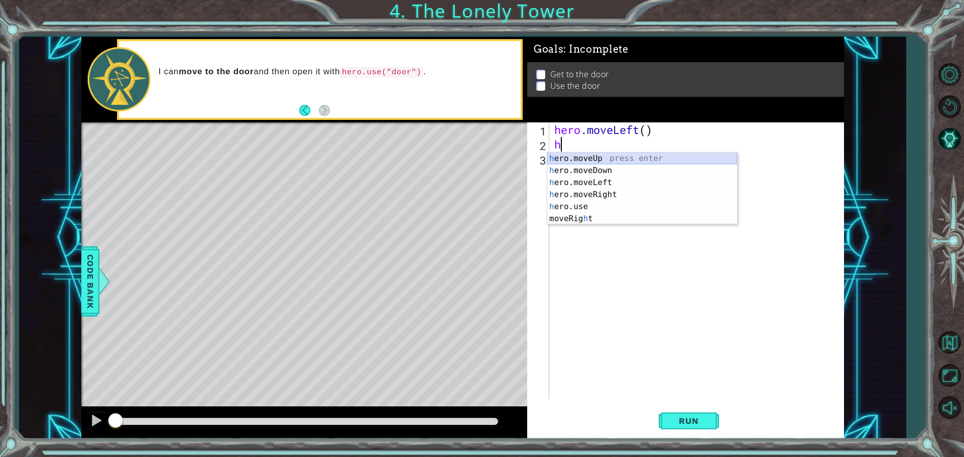
click at [608, 159] on div "h ero.moveUp press enter h ero.moveDown press enter h ero.moveLeft press enter …" at bounding box center [642, 201] width 190 height 96
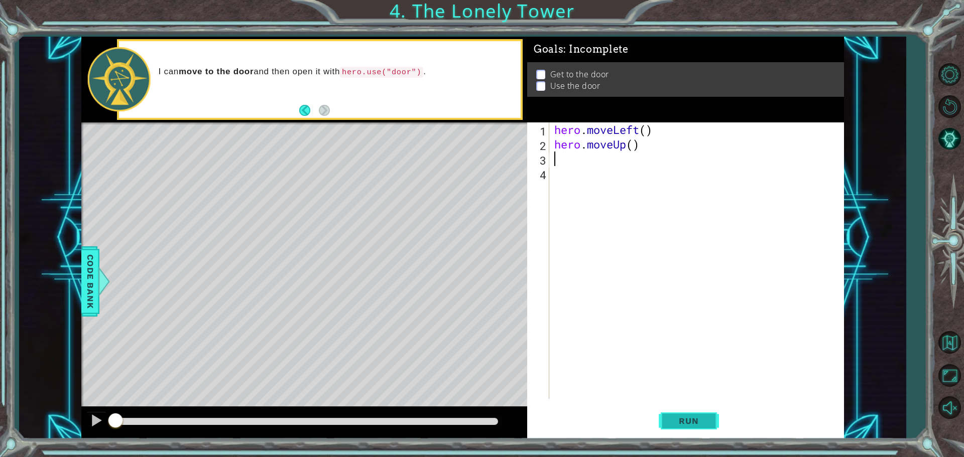
click at [686, 419] on span "Run" at bounding box center [689, 421] width 40 height 10
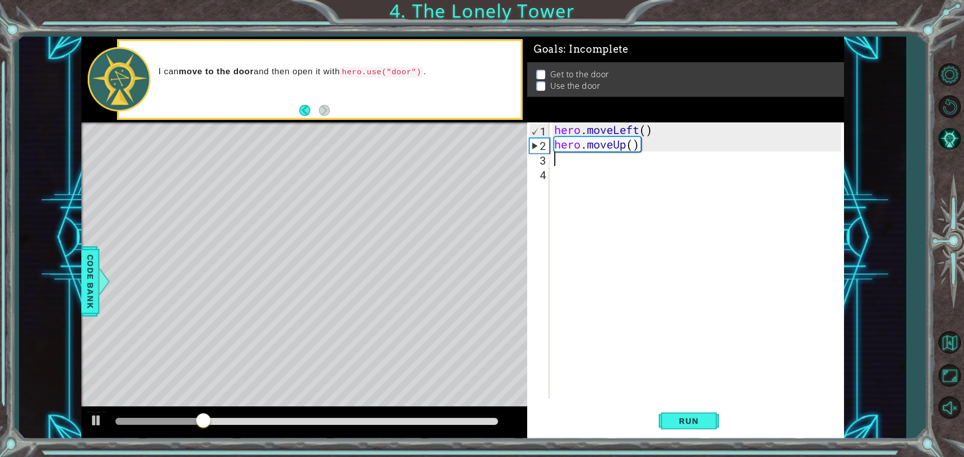
click at [573, 163] on div "hero . moveLeft ( ) hero . moveUp ( )" at bounding box center [699, 275] width 294 height 306
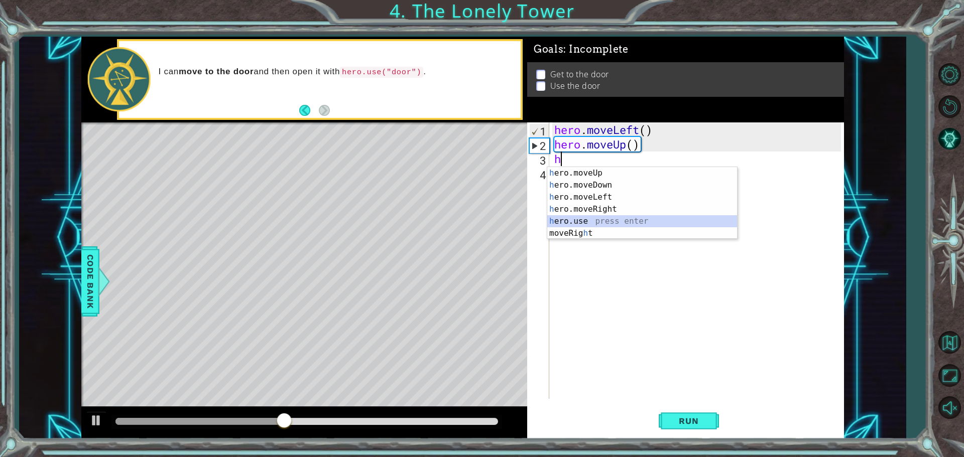
click at [573, 221] on div "h ero.moveUp press enter h ero.moveDown press enter h ero.moveLeft press enter …" at bounding box center [642, 215] width 190 height 96
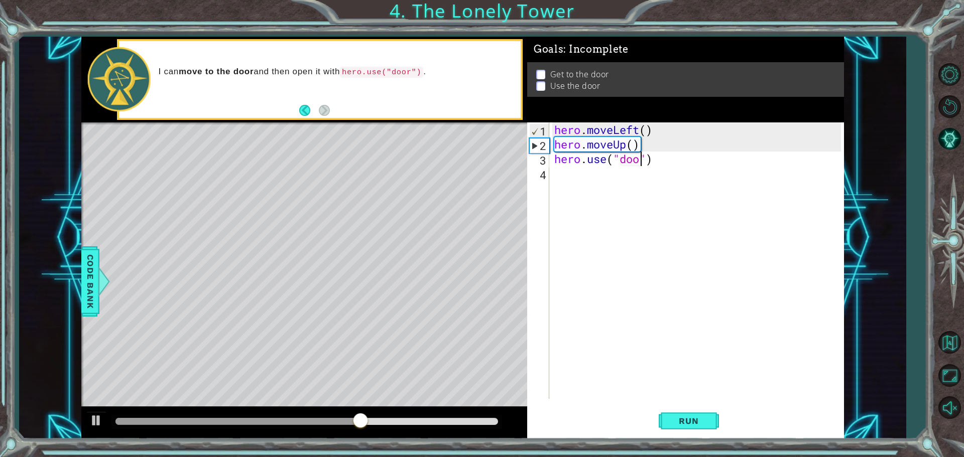
type textarea "hero.use("door")"
drag, startPoint x: 699, startPoint y: 423, endPoint x: 705, endPoint y: 420, distance: 6.7
click at [700, 423] on span "Run" at bounding box center [689, 421] width 40 height 10
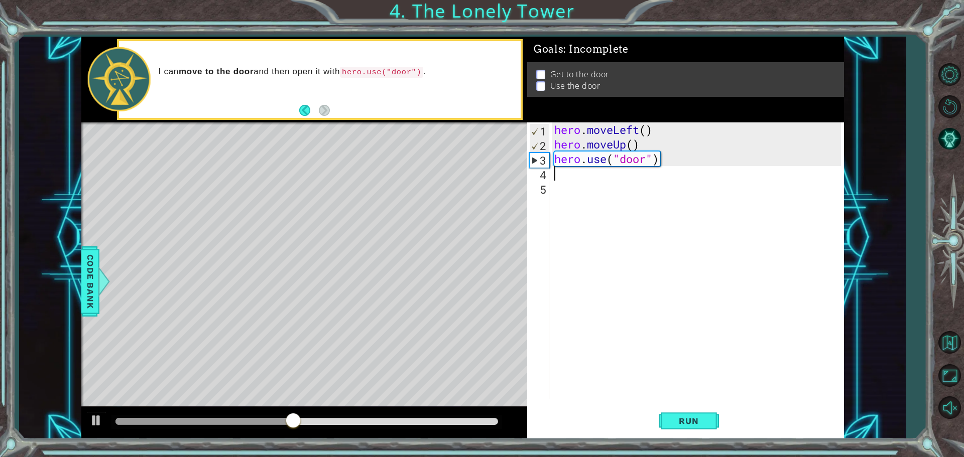
type textarea "h"
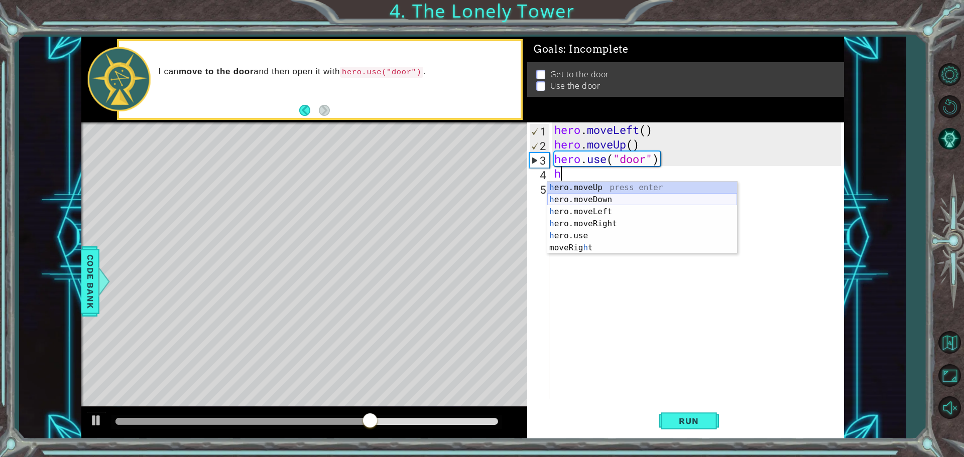
click at [591, 200] on div "h ero.moveUp press enter h ero.moveDown press enter h ero.moveLeft press enter …" at bounding box center [642, 230] width 190 height 96
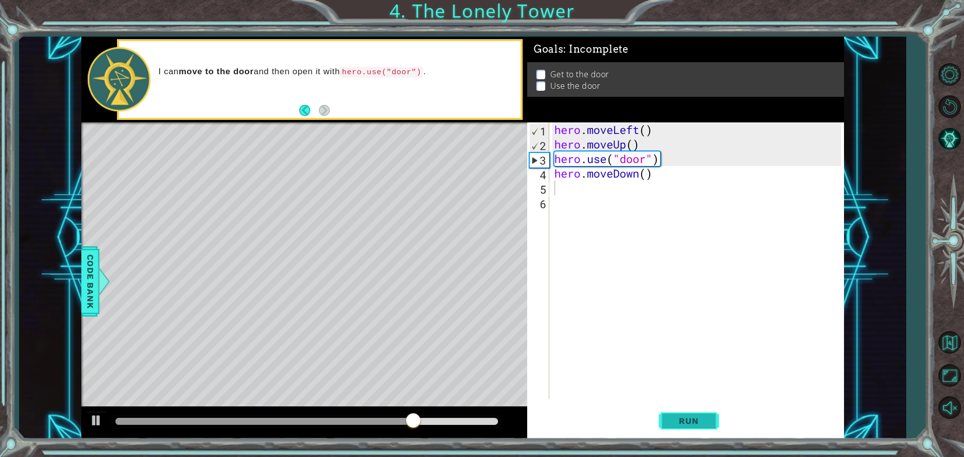
click at [705, 421] on span "Run" at bounding box center [689, 421] width 40 height 10
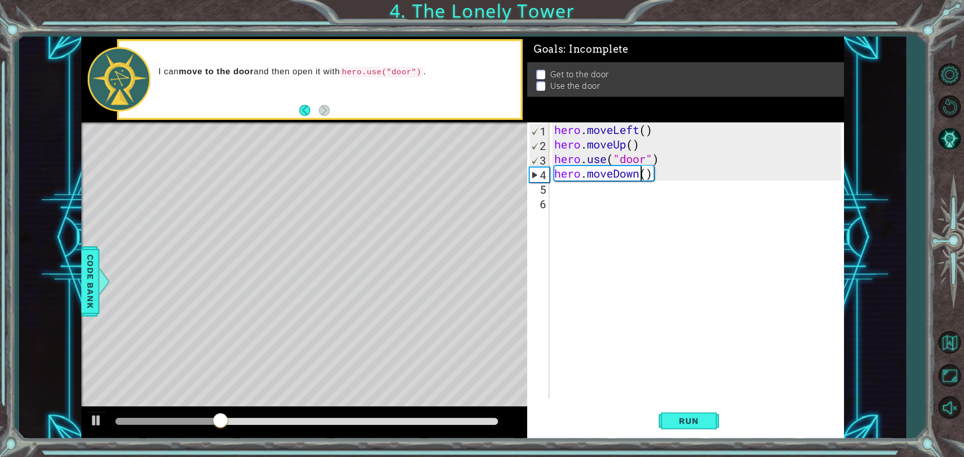
click at [639, 173] on div "hero . moveLeft ( ) hero . moveUp ( ) hero . use ( "door" ) hero . moveDown ( )" at bounding box center [699, 275] width 294 height 306
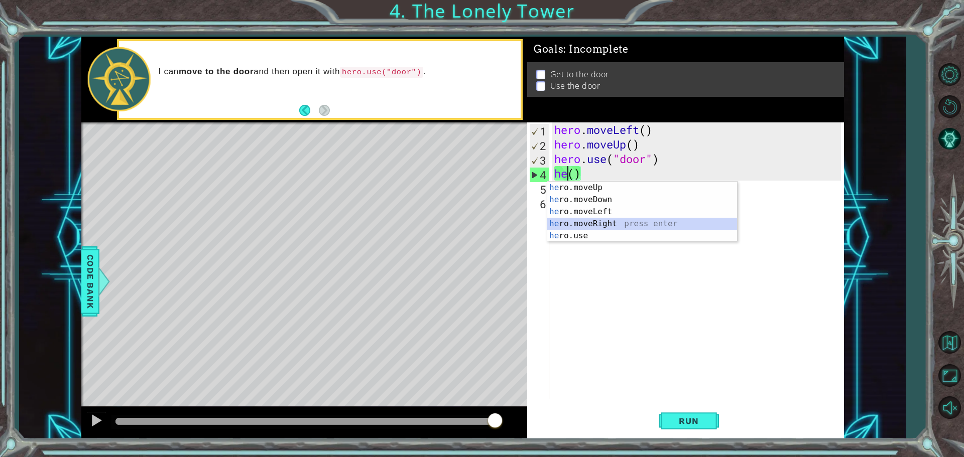
click at [594, 220] on div "he ro.moveUp press enter he ro.moveDown press enter he ro.moveLeft press enter …" at bounding box center [642, 224] width 190 height 84
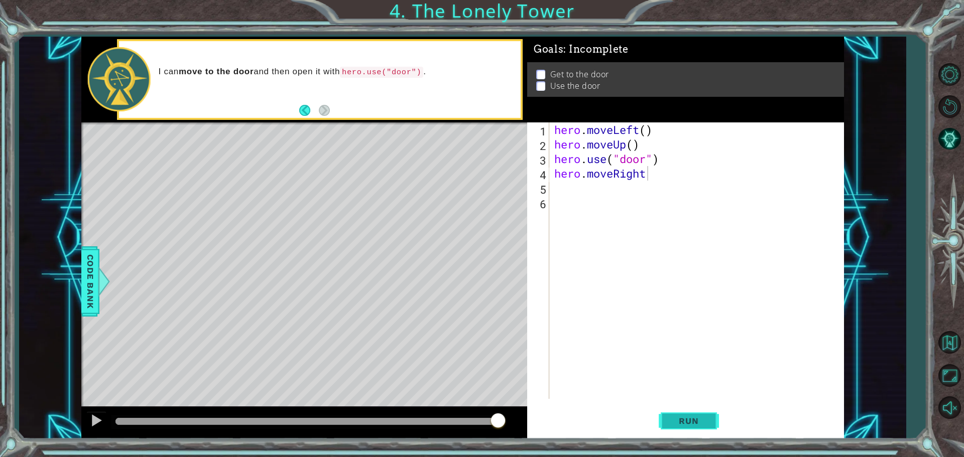
click at [694, 423] on span "Run" at bounding box center [689, 421] width 40 height 10
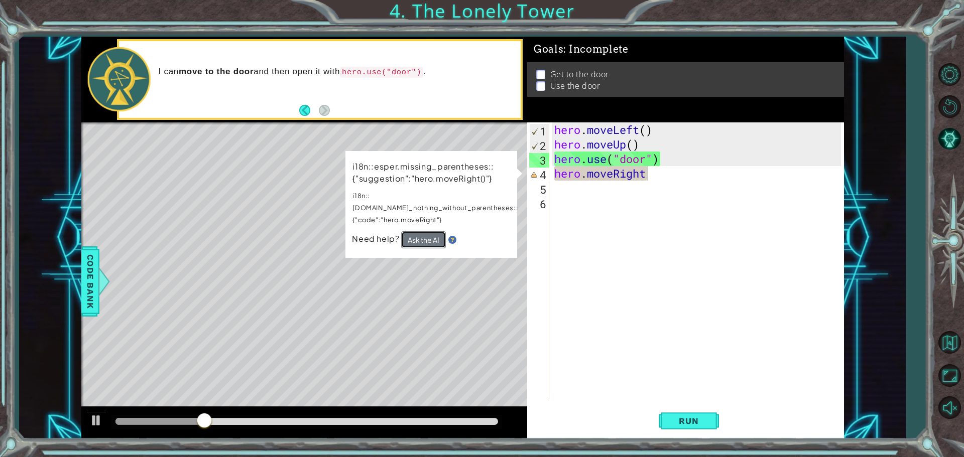
click at [428, 231] on button "Ask the AI" at bounding box center [423, 239] width 45 height 17
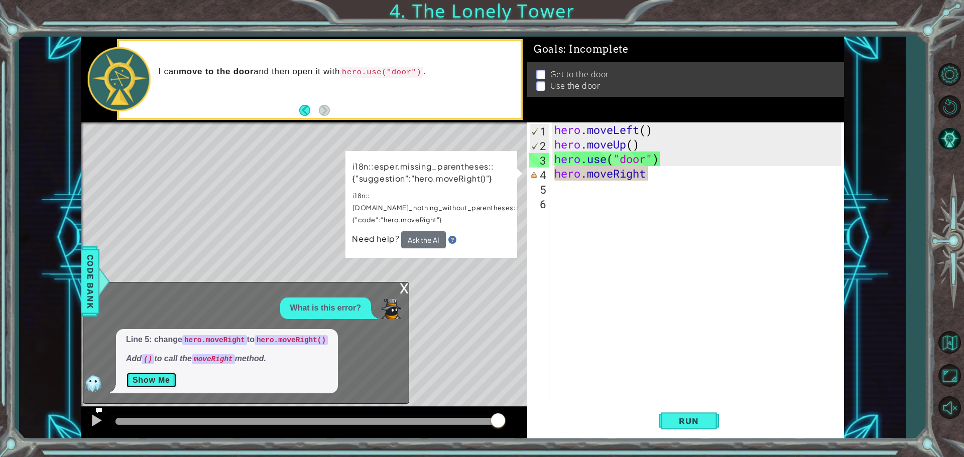
click at [154, 379] on button "Show Me" at bounding box center [151, 380] width 51 height 16
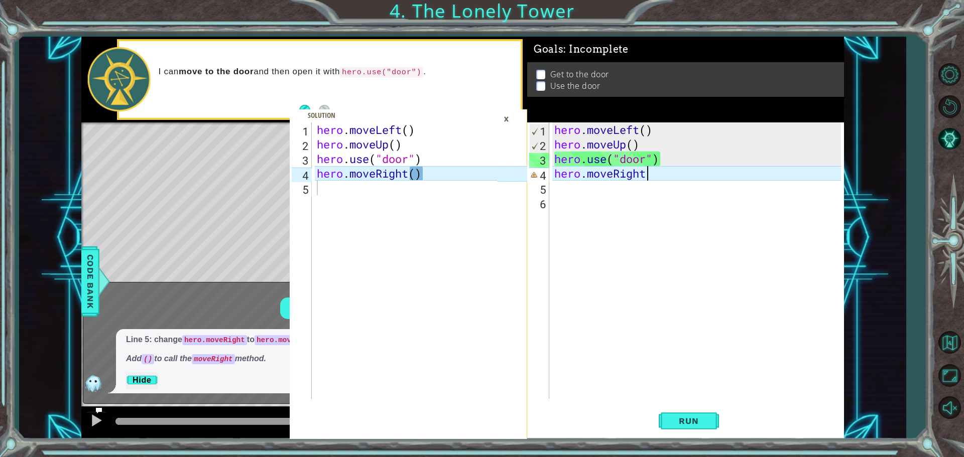
scroll to position [0, 4]
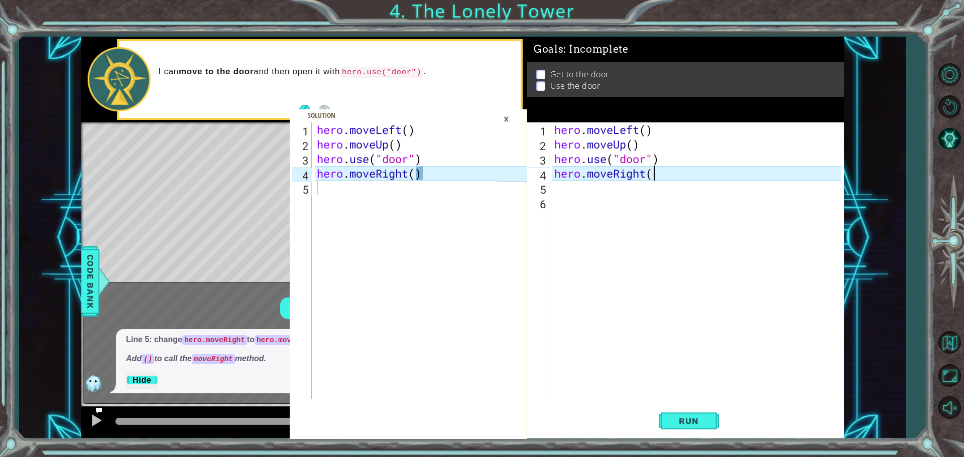
type textarea "hero.moveRight()"
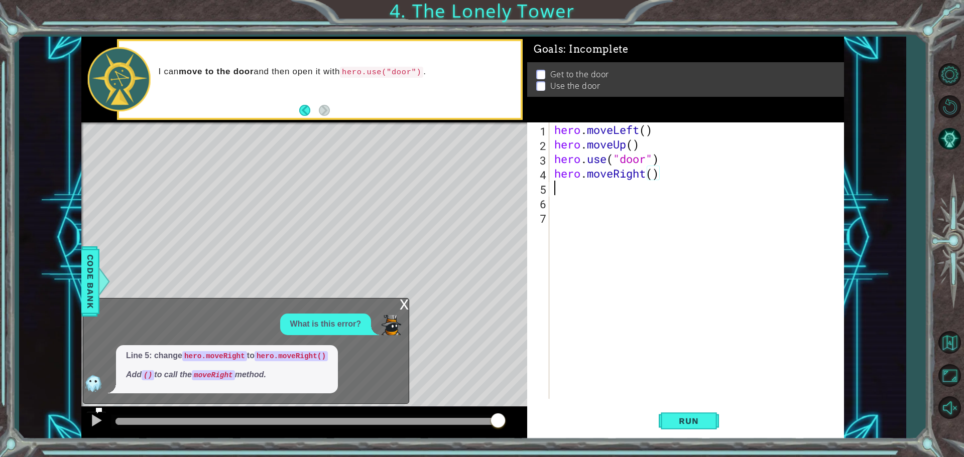
scroll to position [0, 0]
click at [676, 417] on span "Run" at bounding box center [689, 421] width 40 height 10
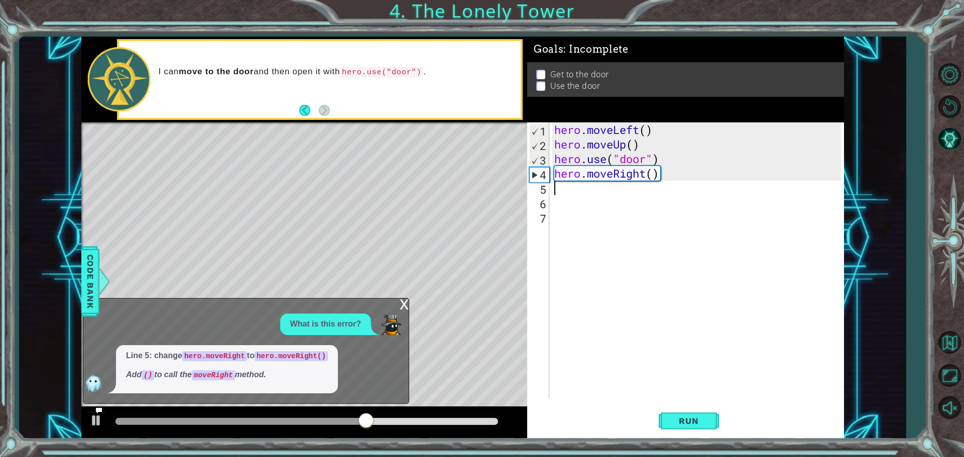
type textarea "h"
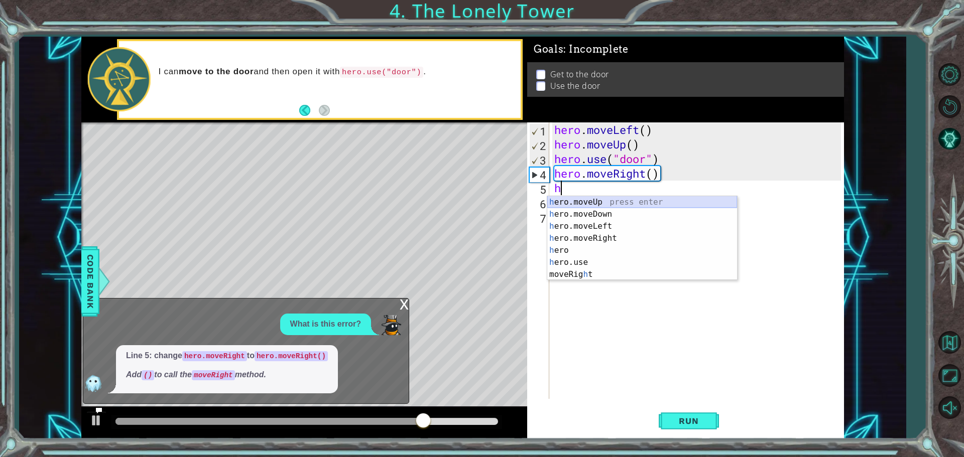
click at [605, 204] on div "h ero.moveUp press enter h ero.moveDown press enter h ero.moveLeft press enter …" at bounding box center [642, 250] width 190 height 108
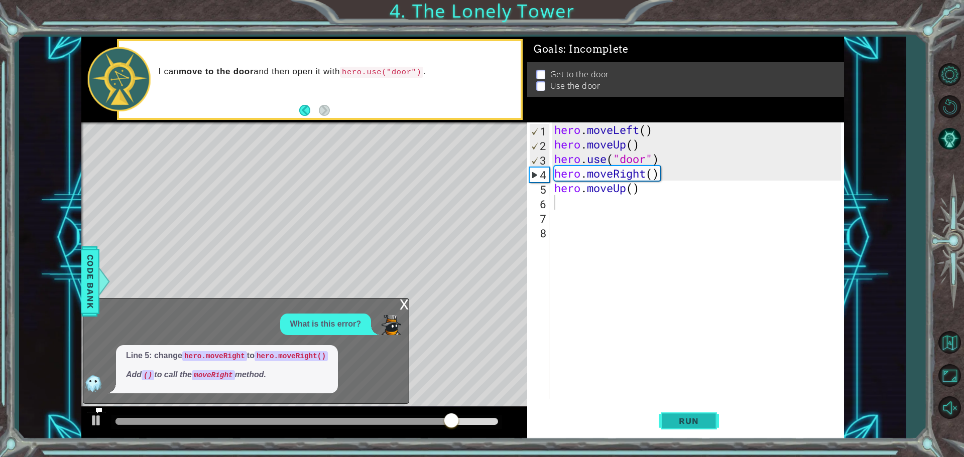
click at [679, 427] on button "Run" at bounding box center [689, 421] width 60 height 32
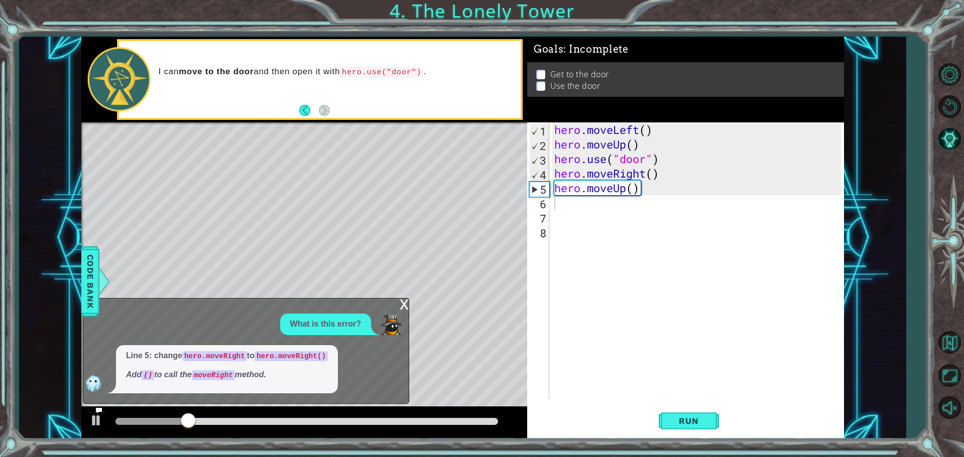
click at [407, 302] on div "x" at bounding box center [404, 304] width 9 height 10
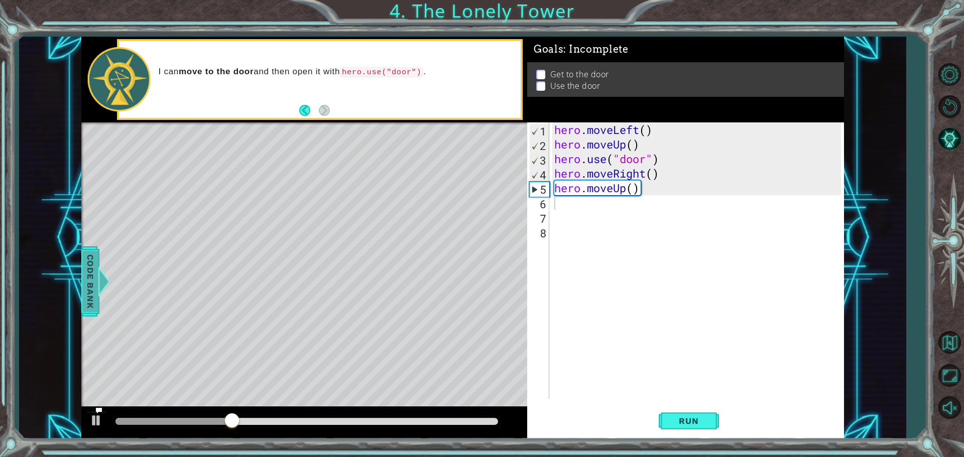
click at [84, 296] on span "Code Bank" at bounding box center [89, 281] width 16 height 61
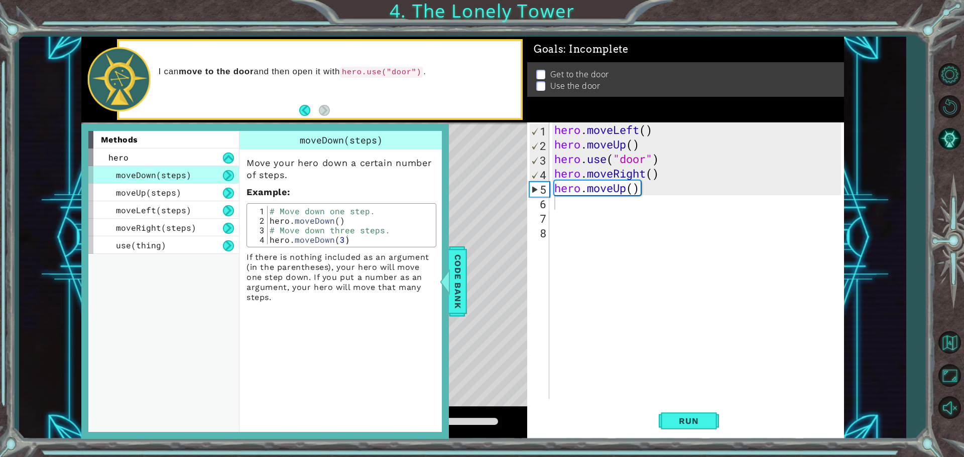
click at [225, 172] on button at bounding box center [228, 175] width 11 height 11
drag, startPoint x: 535, startPoint y: 69, endPoint x: 546, endPoint y: 64, distance: 11.7
click at [546, 64] on div "Get to the door Use the door" at bounding box center [685, 79] width 317 height 35
click at [493, 224] on div "Level Map" at bounding box center [313, 270] width 464 height 296
click at [467, 332] on div "Level Map" at bounding box center [313, 270] width 464 height 296
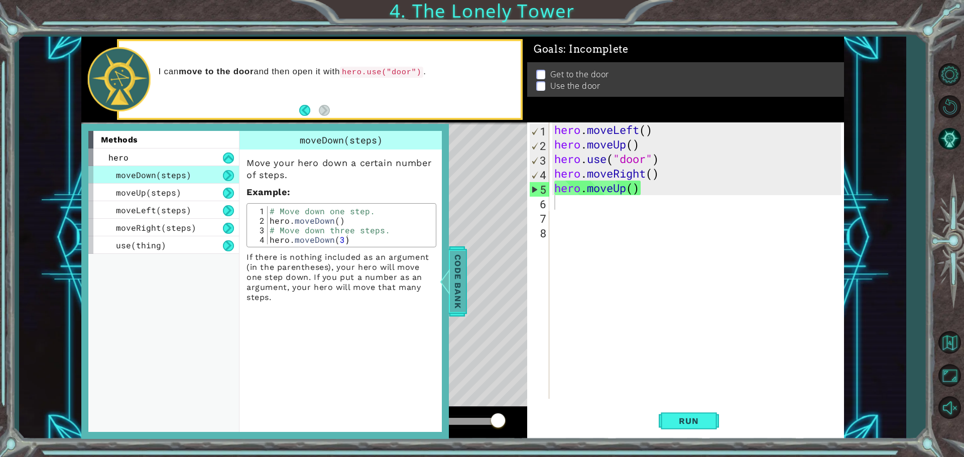
click at [454, 299] on span "Code Bank" at bounding box center [458, 281] width 16 height 61
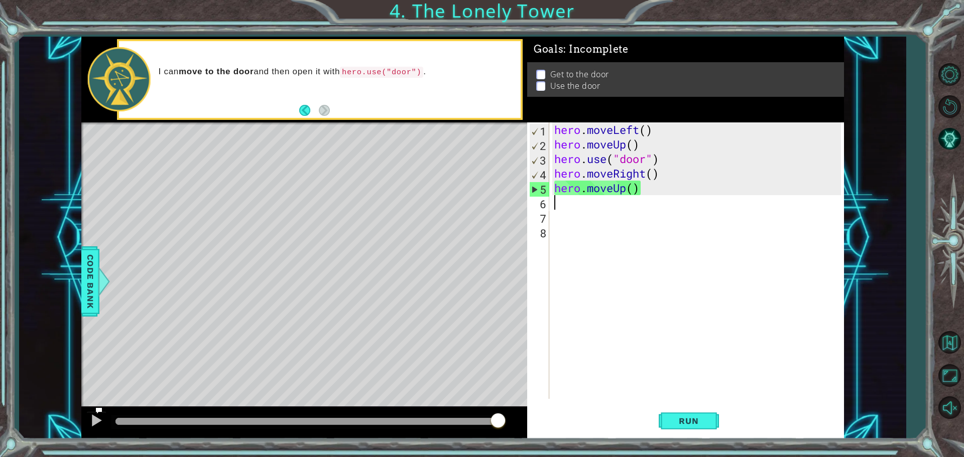
click at [558, 207] on div "hero . moveLeft ( ) hero . moveUp ( ) hero . use ( "door" ) hero . moveRight ( …" at bounding box center [699, 275] width 294 height 306
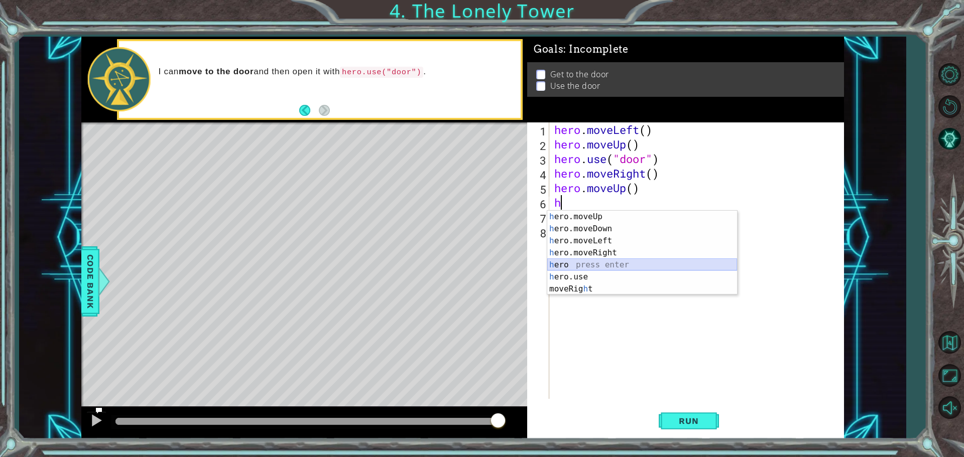
click at [555, 266] on div "h ero.moveUp press enter h ero.moveDown press enter h ero.moveLeft press enter …" at bounding box center [642, 265] width 190 height 108
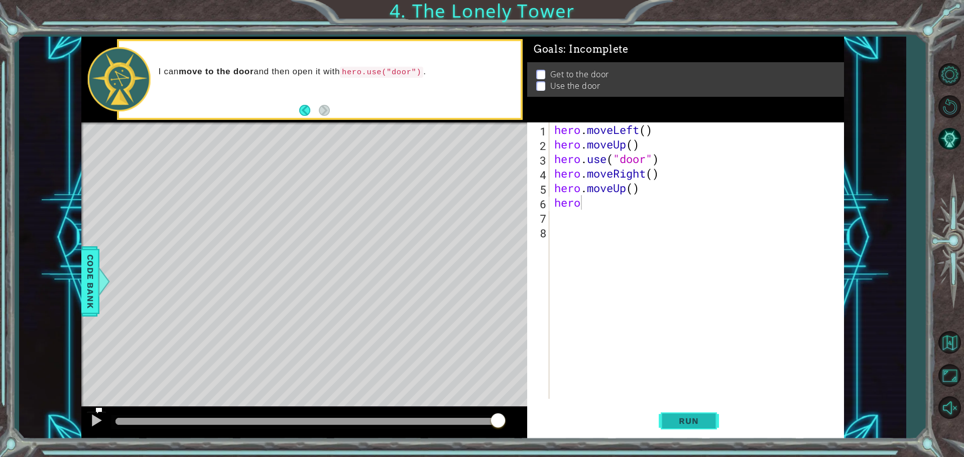
click at [694, 427] on button "Run" at bounding box center [689, 421] width 60 height 32
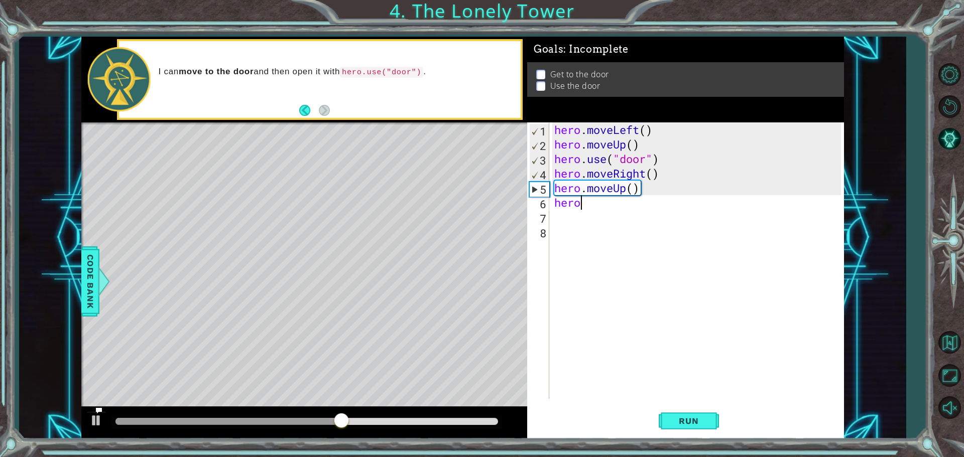
click at [583, 200] on div "hero . moveLeft ( ) hero . moveUp ( ) hero . use ( "door" ) hero . moveRight ( …" at bounding box center [699, 275] width 294 height 306
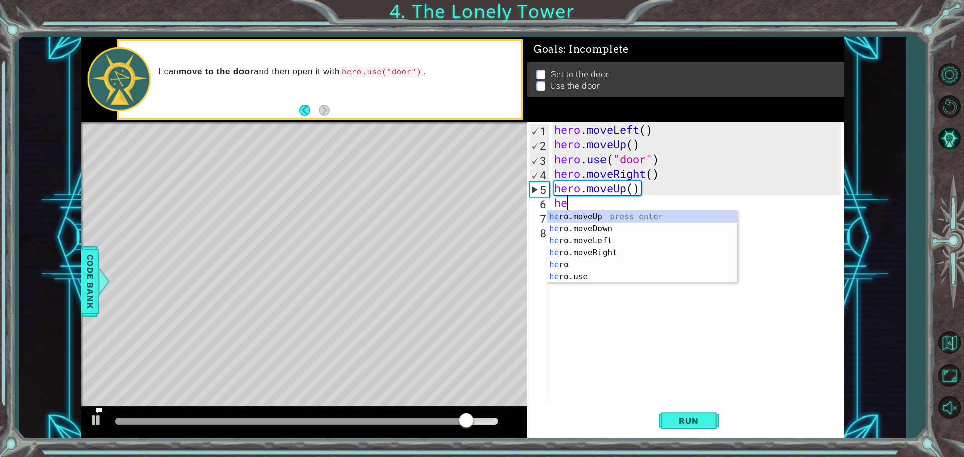
type textarea "h"
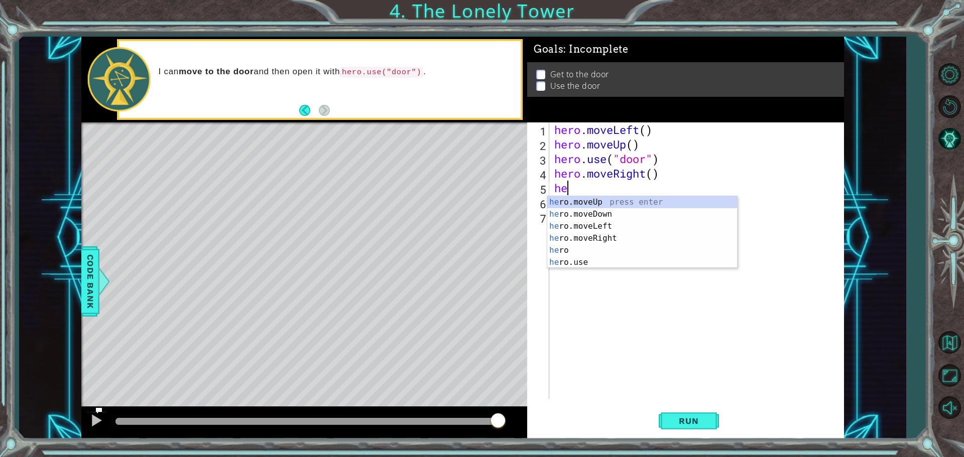
type textarea "h"
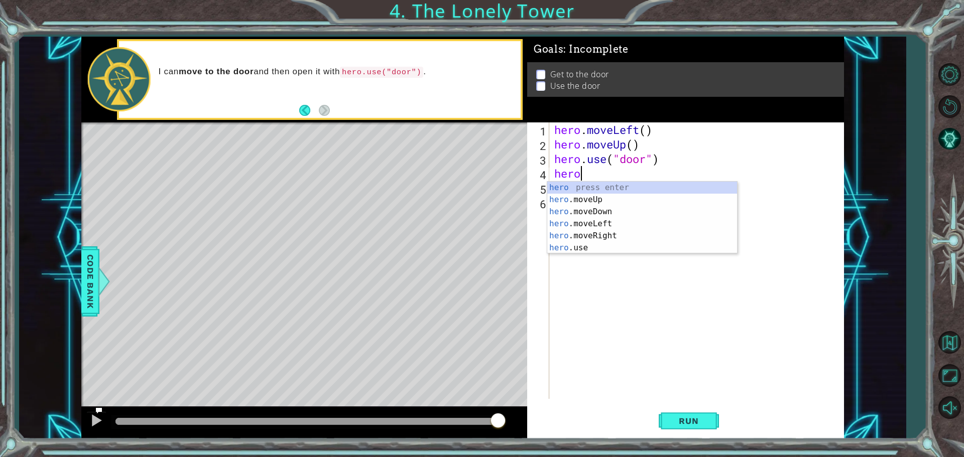
type textarea "h"
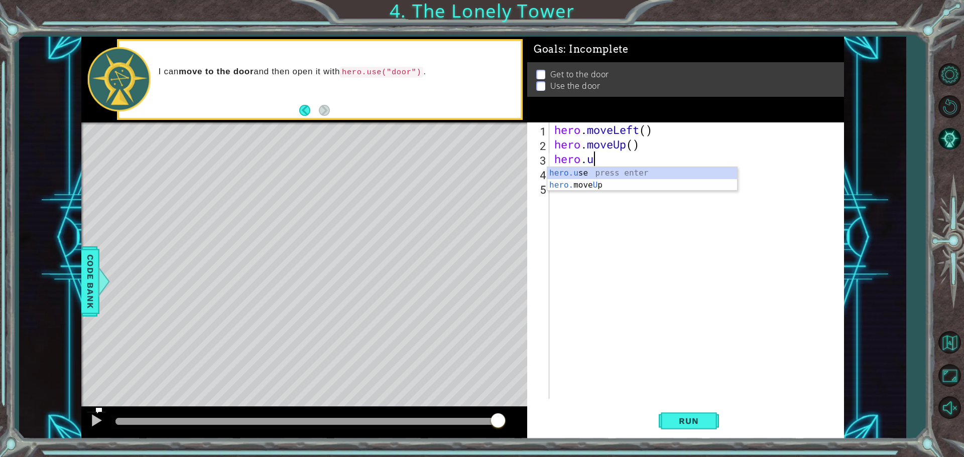
type textarea "h"
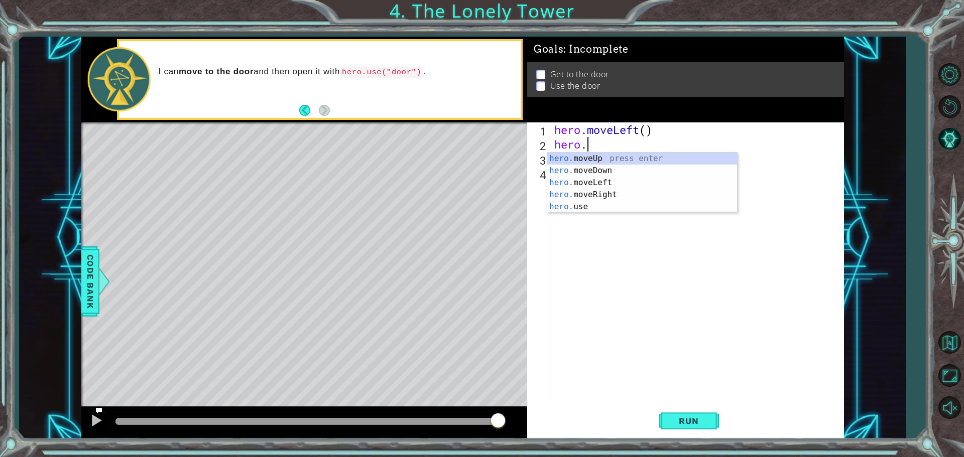
type textarea "hero"
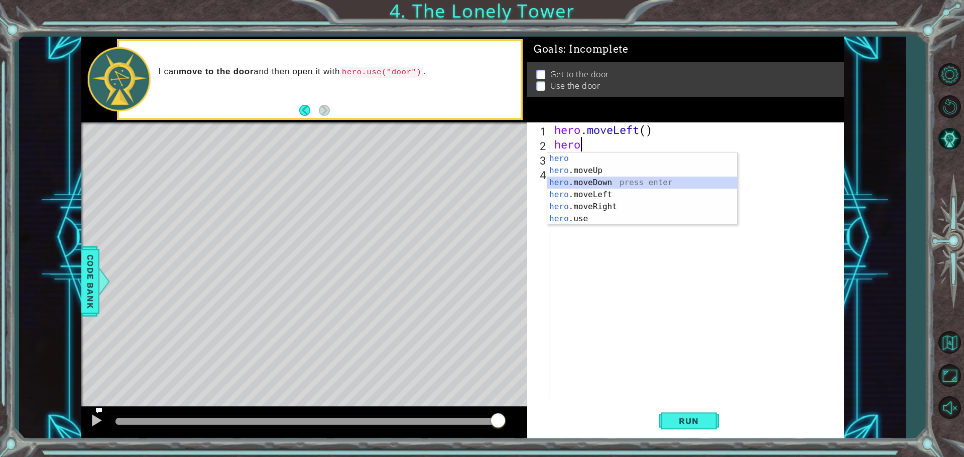
click at [576, 181] on div "hero press enter hero .moveUp press enter hero .moveDown press enter hero .move…" at bounding box center [642, 201] width 190 height 96
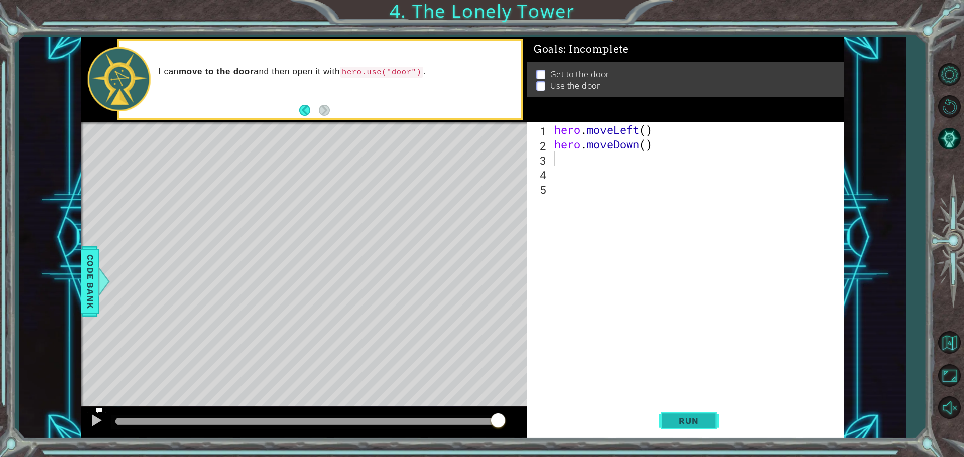
click at [659, 423] on button "Run" at bounding box center [689, 421] width 60 height 32
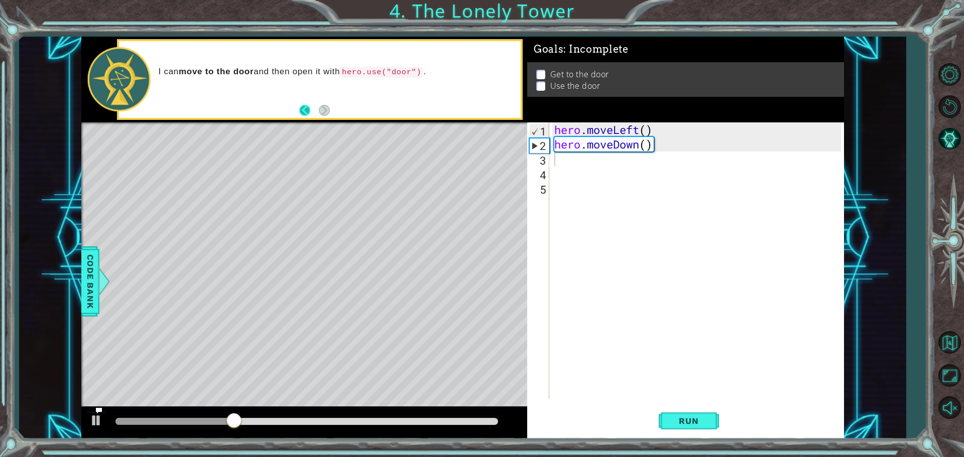
click at [304, 109] on button "Back" at bounding box center [309, 110] width 20 height 11
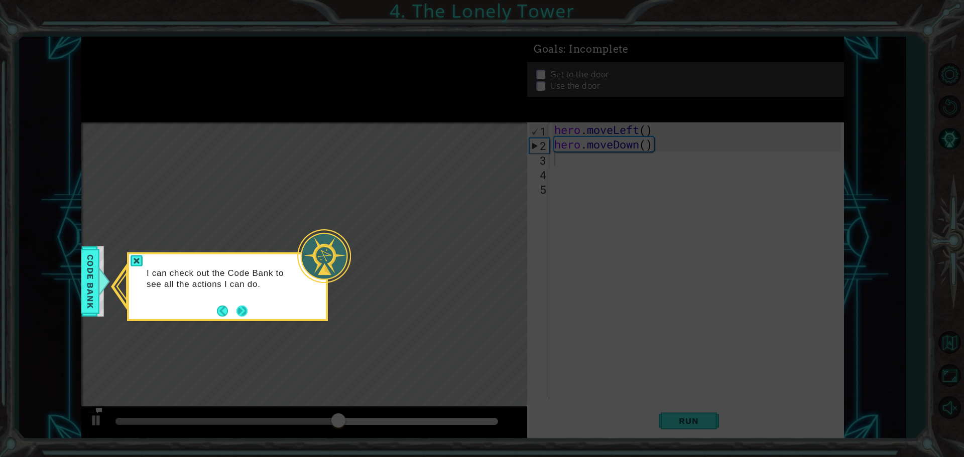
click at [236, 309] on footer at bounding box center [232, 311] width 31 height 15
click at [244, 310] on button "Next" at bounding box center [242, 311] width 14 height 14
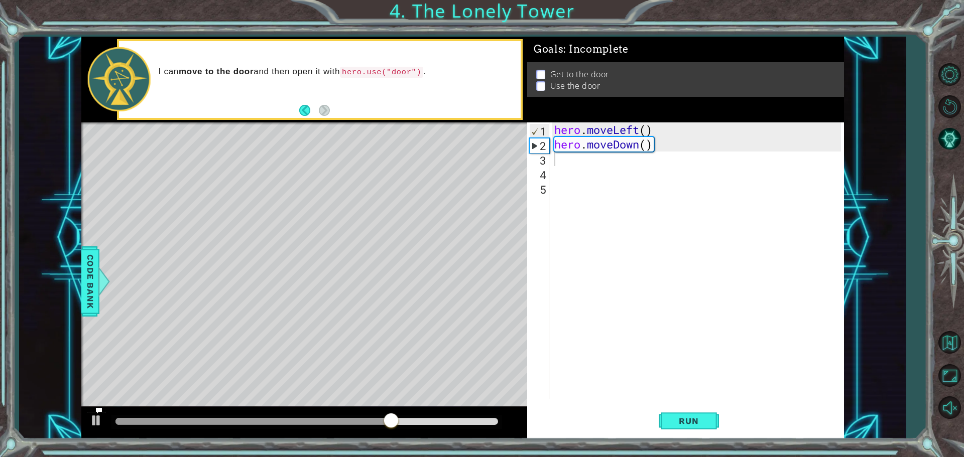
drag, startPoint x: 302, startPoint y: 108, endPoint x: 294, endPoint y: 116, distance: 11.7
click at [300, 109] on button "Back" at bounding box center [309, 110] width 20 height 11
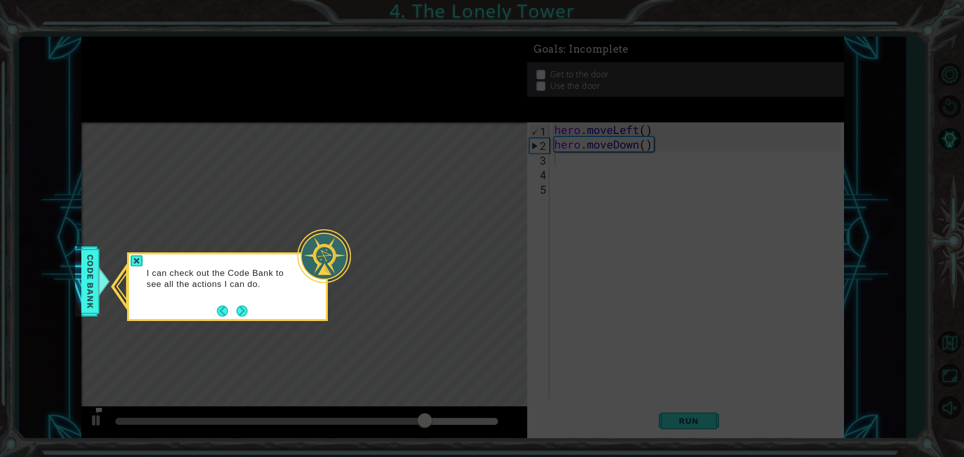
click at [222, 308] on button "Back" at bounding box center [227, 311] width 20 height 11
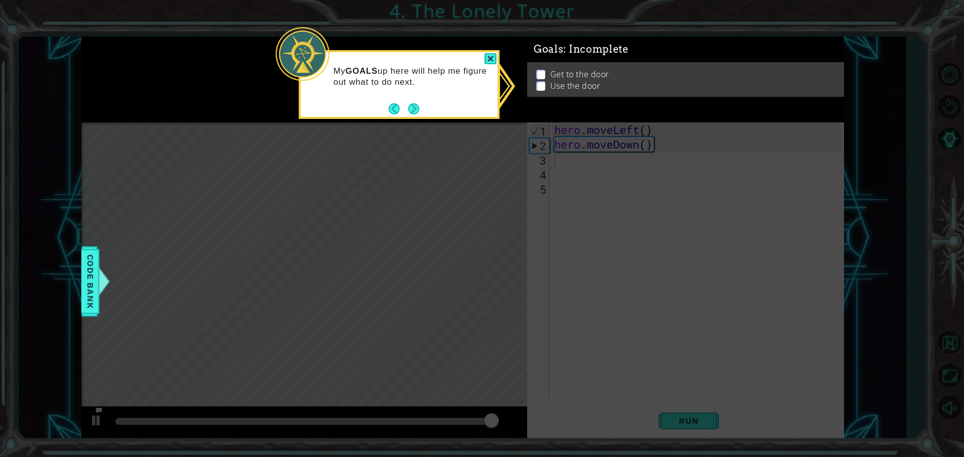
drag, startPoint x: 412, startPoint y: 108, endPoint x: 406, endPoint y: 119, distance: 12.8
click at [410, 114] on button "Next" at bounding box center [413, 108] width 17 height 17
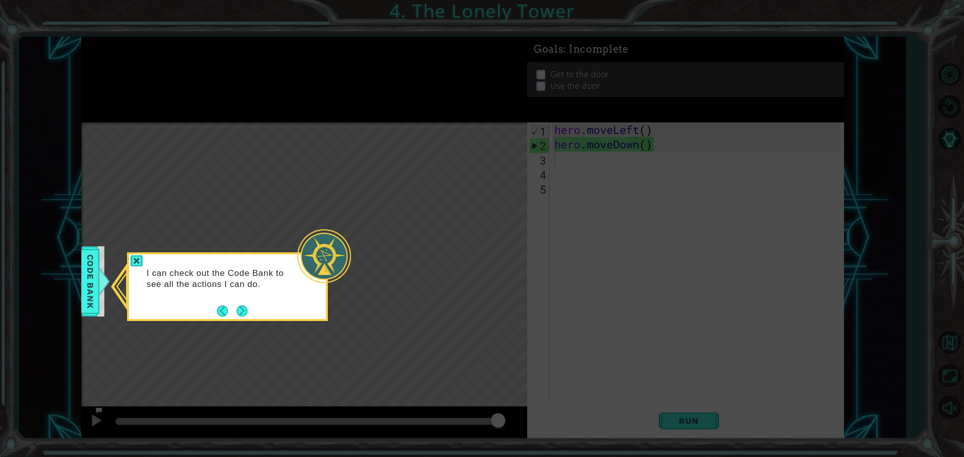
drag, startPoint x: 244, startPoint y: 305, endPoint x: 239, endPoint y: 309, distance: 6.8
click at [241, 307] on button "Next" at bounding box center [241, 311] width 13 height 13
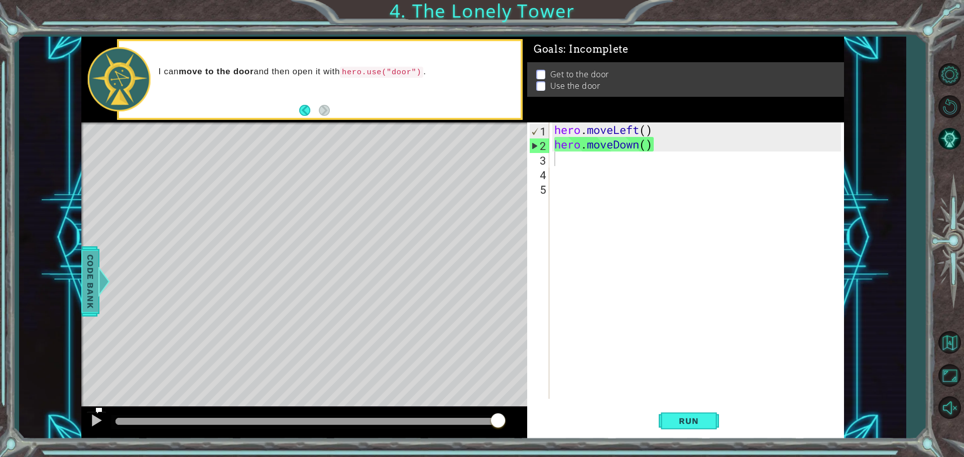
click at [96, 289] on span "Code Bank" at bounding box center [90, 281] width 16 height 61
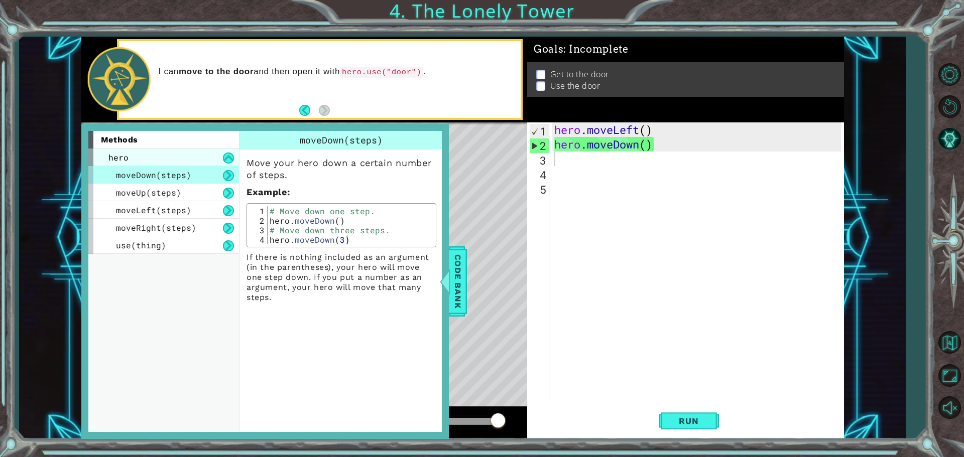
click at [192, 152] on div "hero" at bounding box center [163, 158] width 151 height 18
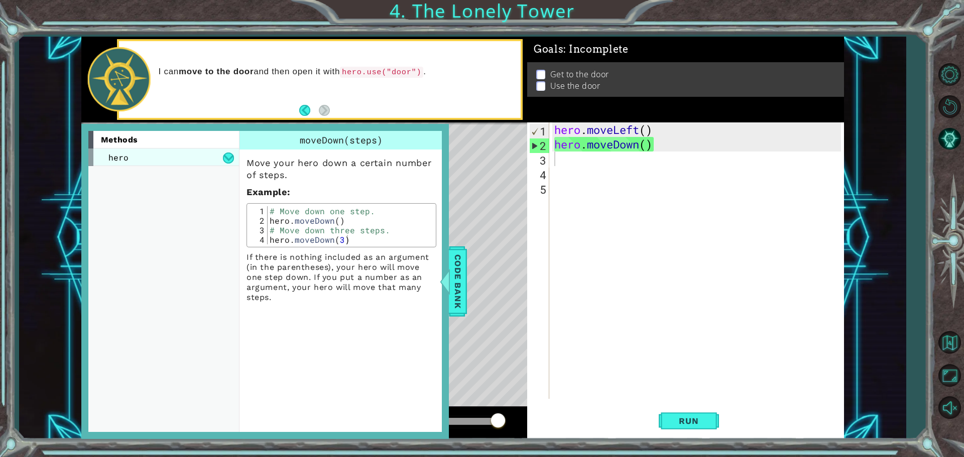
click at [238, 154] on div "hero" at bounding box center [163, 158] width 151 height 18
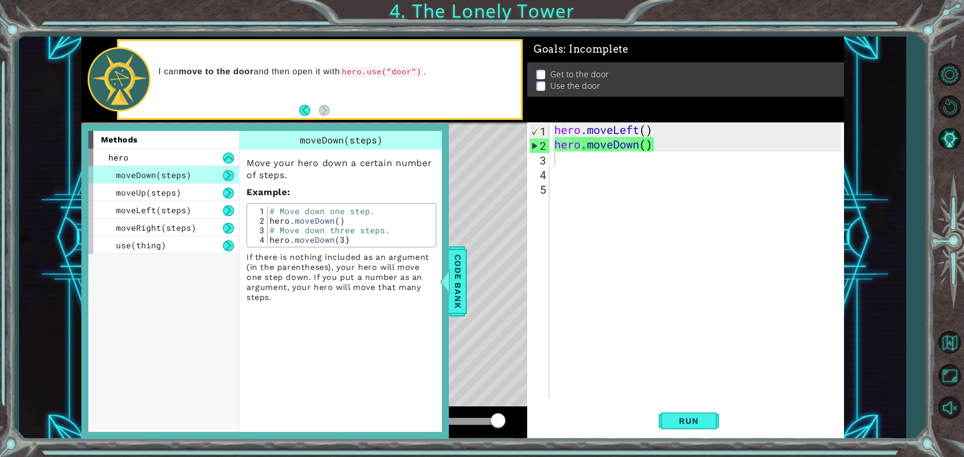
click at [477, 208] on div "Level Map" at bounding box center [313, 270] width 464 height 296
click at [456, 279] on span "Code Bank" at bounding box center [448, 281] width 16 height 61
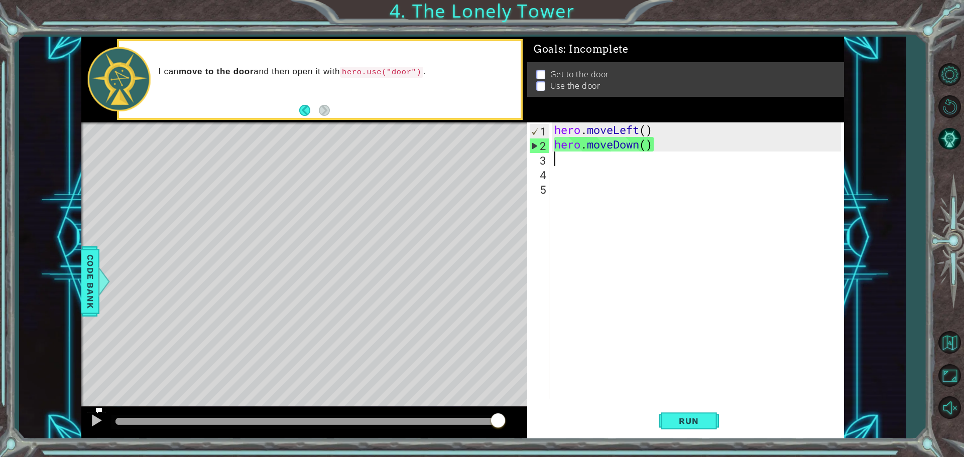
click at [560, 164] on div "hero . moveLeft ( ) hero . moveDown ( )" at bounding box center [699, 275] width 294 height 306
click at [650, 151] on div "hero . moveLeft ( ) hero . moveDown ( )" at bounding box center [699, 275] width 294 height 306
type textarea "hero.moveDown()"
click at [558, 178] on div "hero . moveLeft ( ) hero . moveDown ( )" at bounding box center [699, 275] width 294 height 306
click at [647, 147] on div "hero . moveLeft ( ) hero . moveDown ( )" at bounding box center [699, 275] width 294 height 306
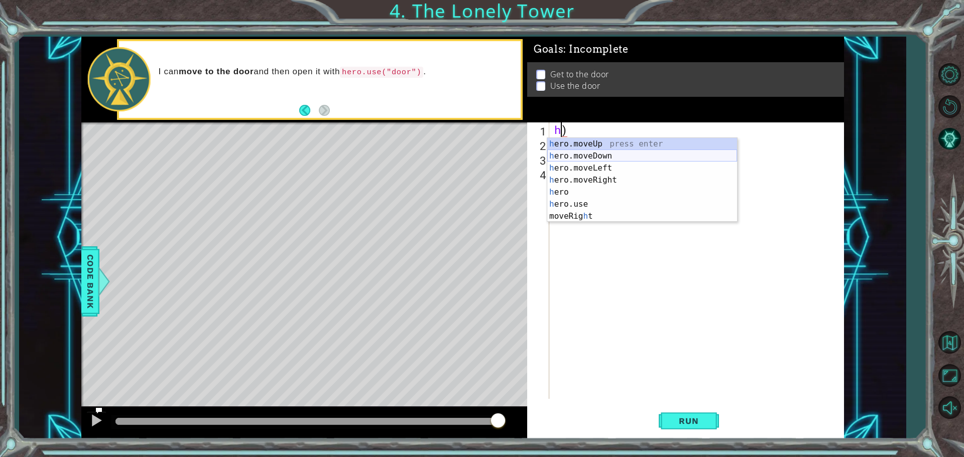
type textarea ")"
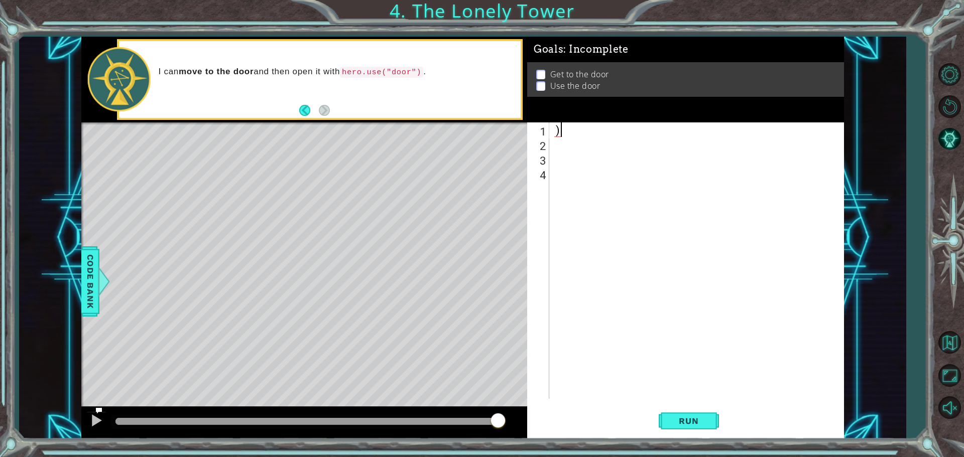
click at [569, 137] on div ")" at bounding box center [699, 275] width 294 height 306
click at [557, 132] on div at bounding box center [699, 275] width 294 height 306
type textarea "h"
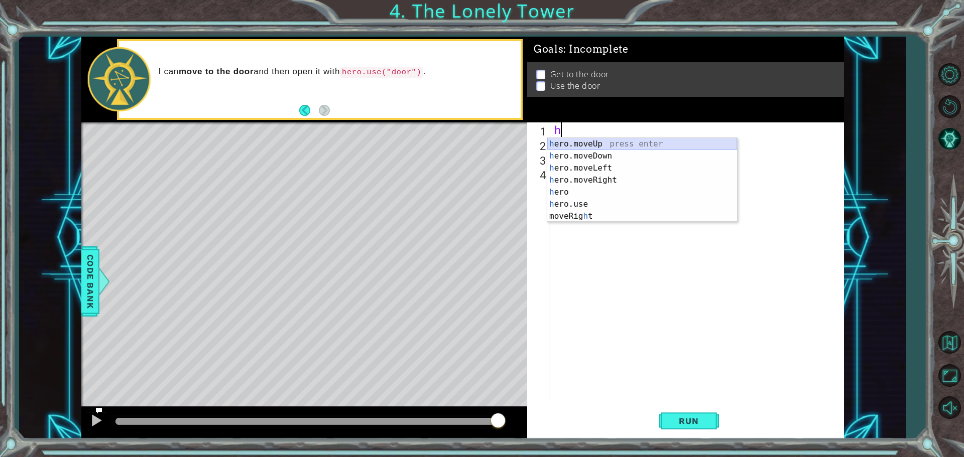
click at [598, 145] on div "h ero.moveUp press enter h ero.moveDown press enter h ero.moveLeft press enter …" at bounding box center [642, 192] width 190 height 108
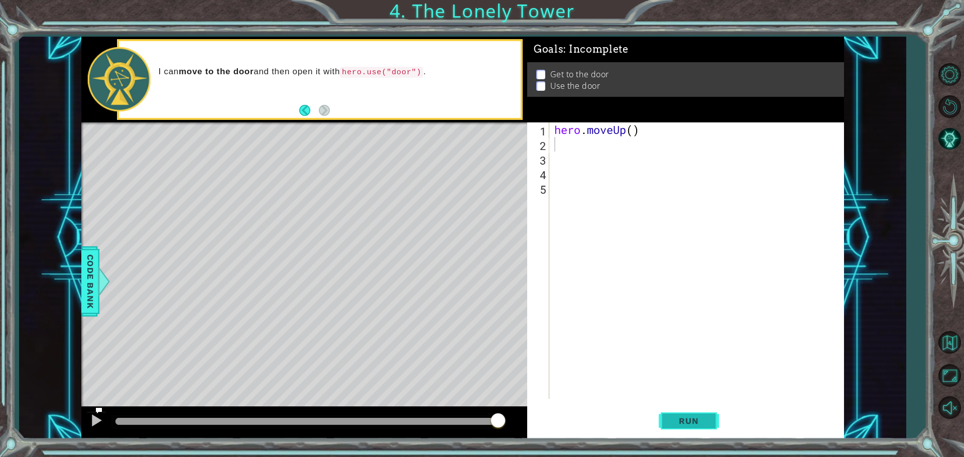
click at [691, 417] on span "Run" at bounding box center [689, 421] width 40 height 10
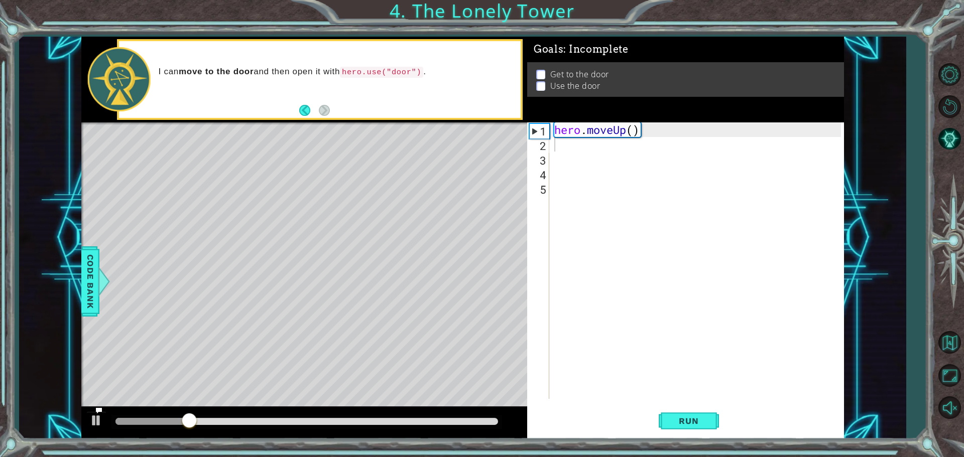
drag, startPoint x: 371, startPoint y: 310, endPoint x: 254, endPoint y: 382, distance: 137.8
click at [213, 384] on div "Level Map" at bounding box center [313, 270] width 464 height 296
click at [672, 418] on span "Run" at bounding box center [689, 421] width 40 height 10
click at [677, 426] on span "Run" at bounding box center [689, 421] width 40 height 10
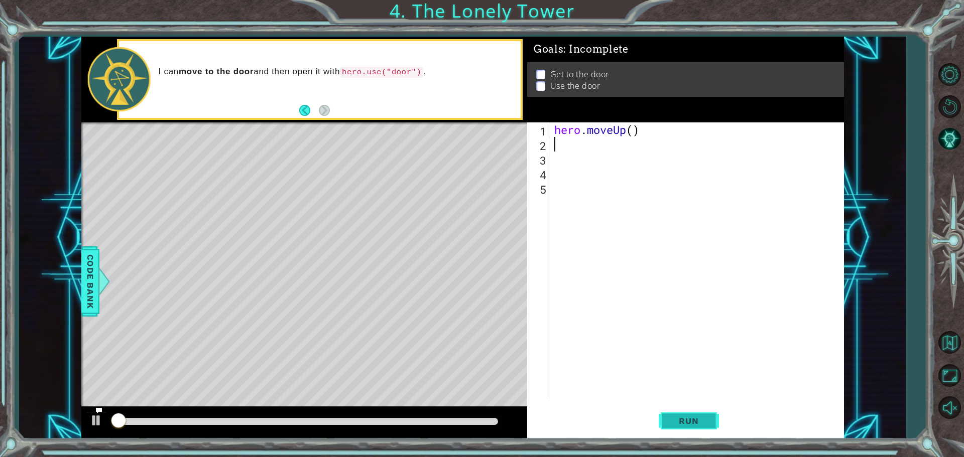
click at [677, 426] on span "Run" at bounding box center [689, 421] width 40 height 10
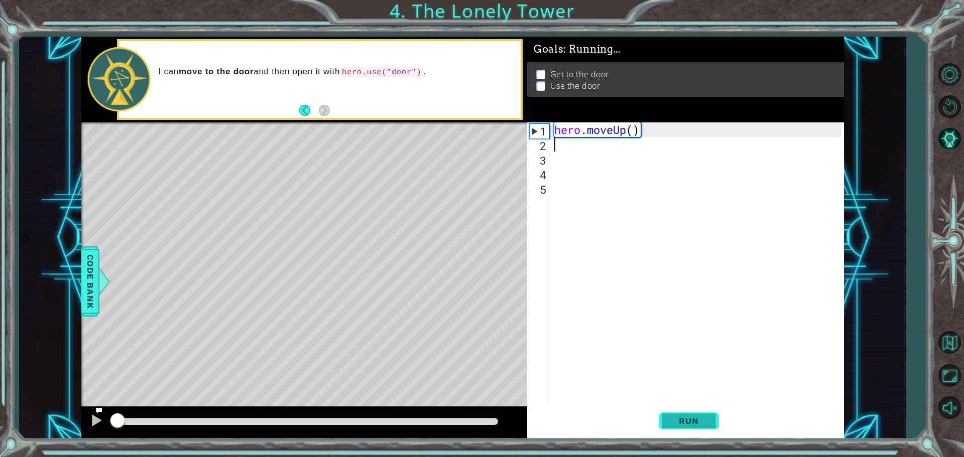
click at [677, 426] on span "Run" at bounding box center [689, 421] width 40 height 10
click at [676, 425] on span "Run" at bounding box center [689, 421] width 40 height 10
click at [673, 423] on span "Run" at bounding box center [689, 421] width 40 height 10
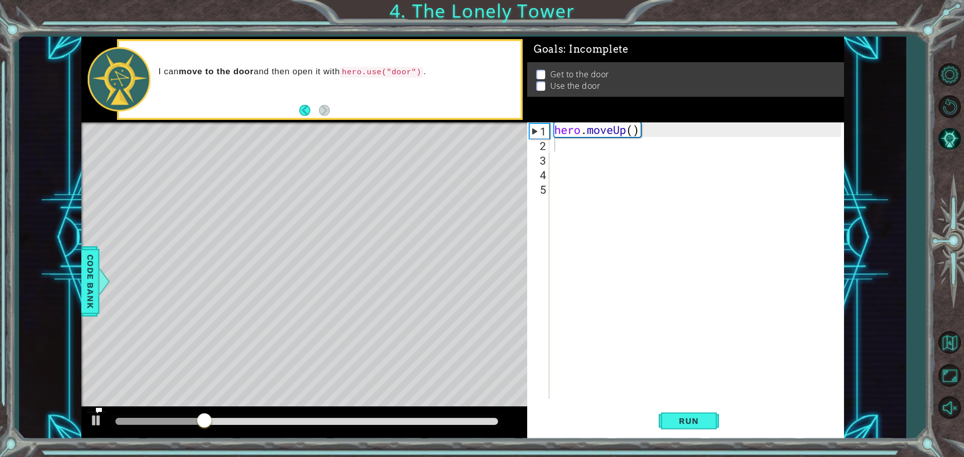
drag, startPoint x: 466, startPoint y: 431, endPoint x: 476, endPoint y: 374, distance: 57.7
click at [471, 411] on div at bounding box center [304, 423] width 446 height 32
click at [953, 104] on button "Restart Level" at bounding box center [949, 106] width 29 height 29
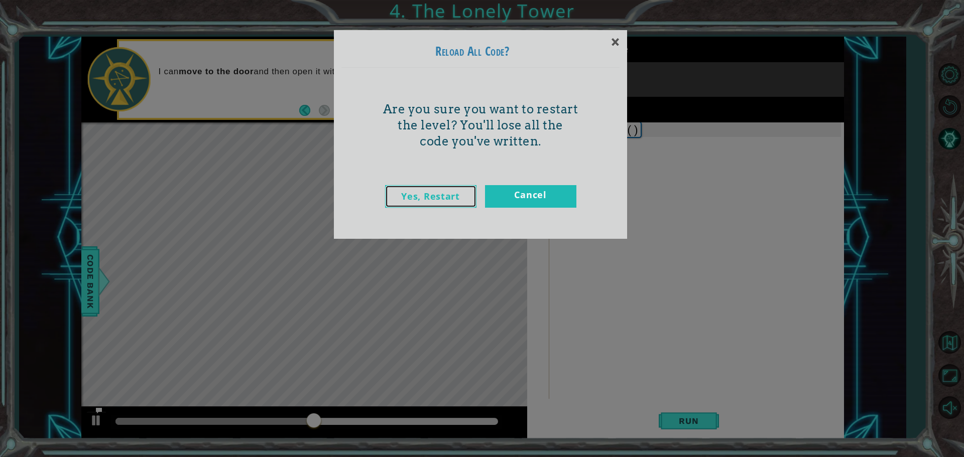
click at [454, 192] on link "Yes, Restart" at bounding box center [430, 196] width 91 height 23
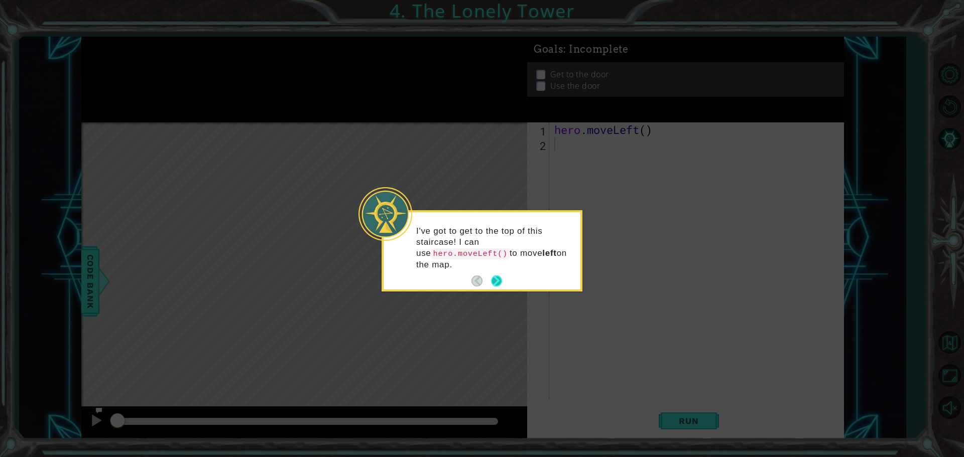
click at [496, 276] on button "Next" at bounding box center [496, 282] width 12 height 12
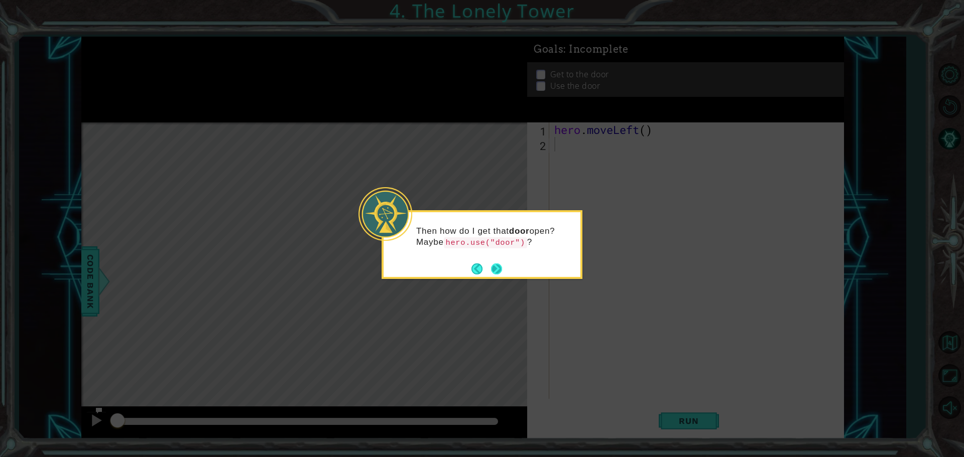
click at [497, 271] on button "Next" at bounding box center [496, 269] width 16 height 16
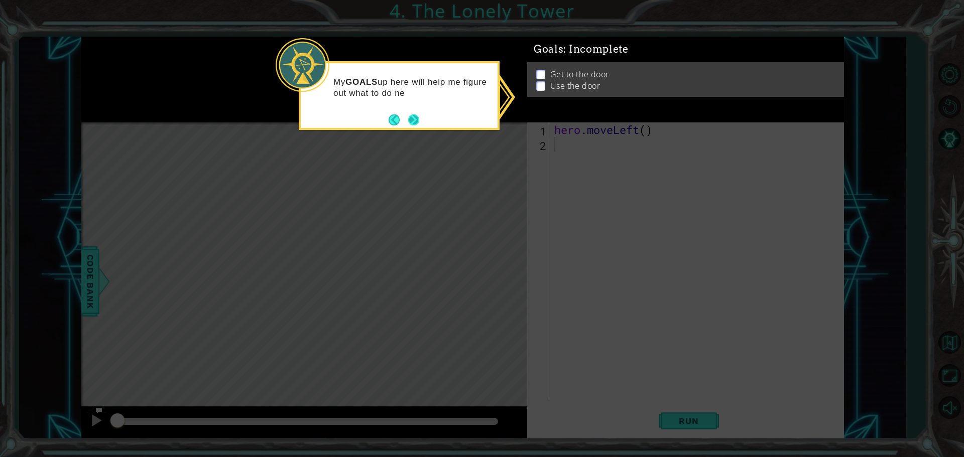
click at [408, 111] on div "My GOALS up here will help me figure out what to do ne" at bounding box center [399, 92] width 197 height 51
click at [412, 122] on button "Next" at bounding box center [414, 120] width 14 height 14
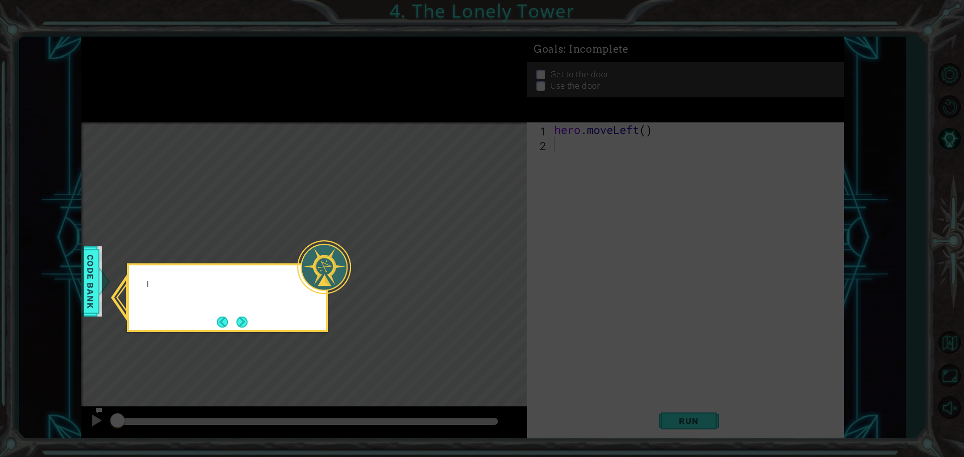
click at [412, 122] on icon at bounding box center [482, 228] width 964 height 457
click at [234, 318] on button "Back" at bounding box center [227, 322] width 20 height 11
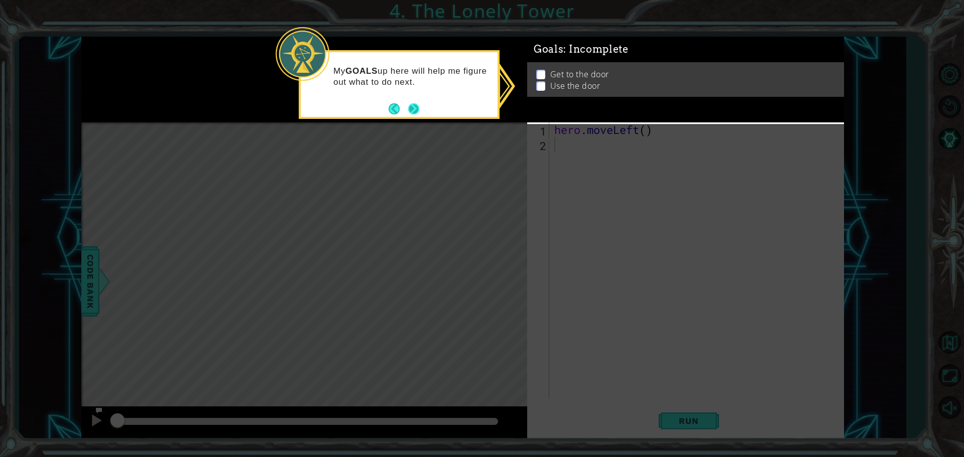
click at [415, 107] on button "Next" at bounding box center [413, 108] width 13 height 13
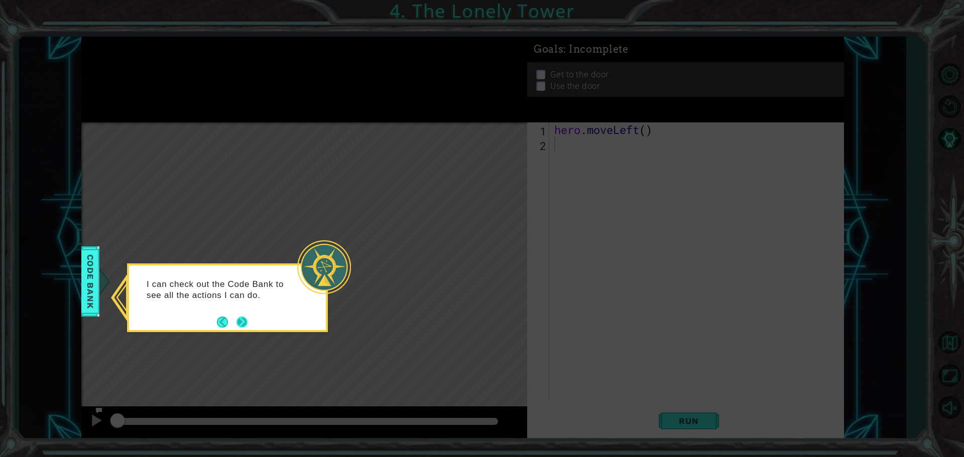
click at [241, 323] on button "Next" at bounding box center [242, 322] width 14 height 14
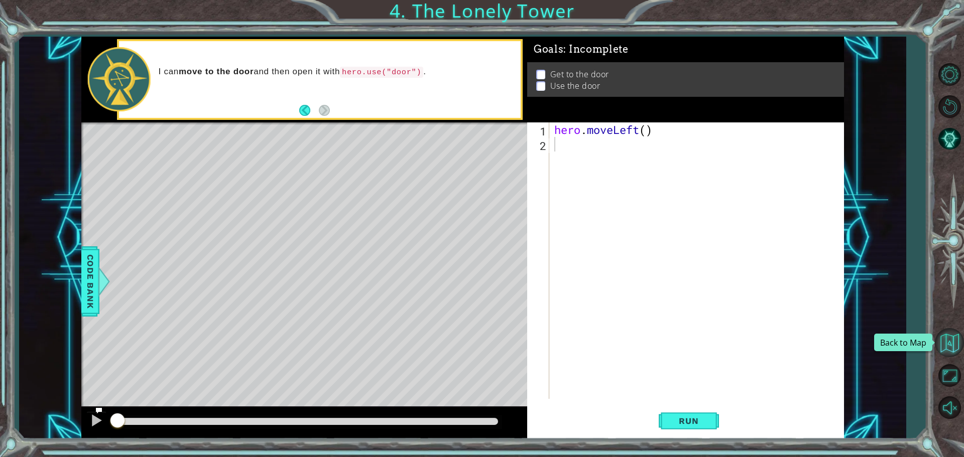
click at [947, 352] on button "Back to Map" at bounding box center [949, 342] width 29 height 29
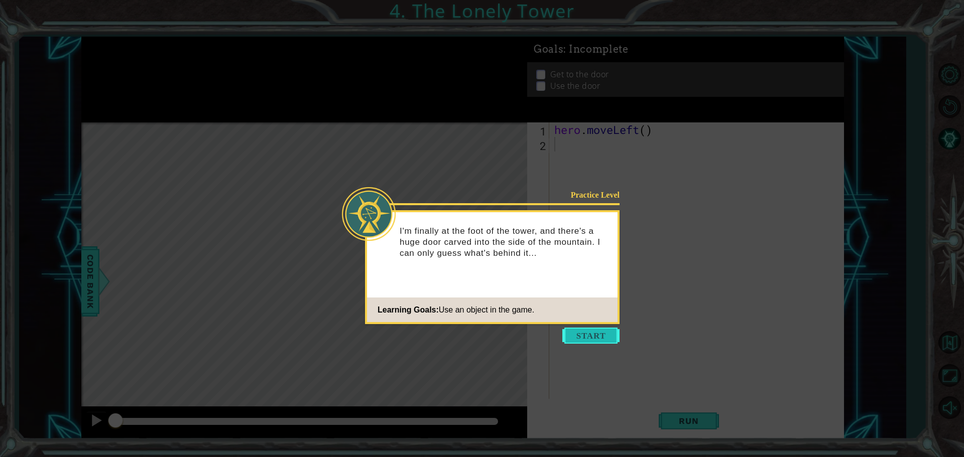
click at [583, 331] on button "Start" at bounding box center [590, 336] width 57 height 16
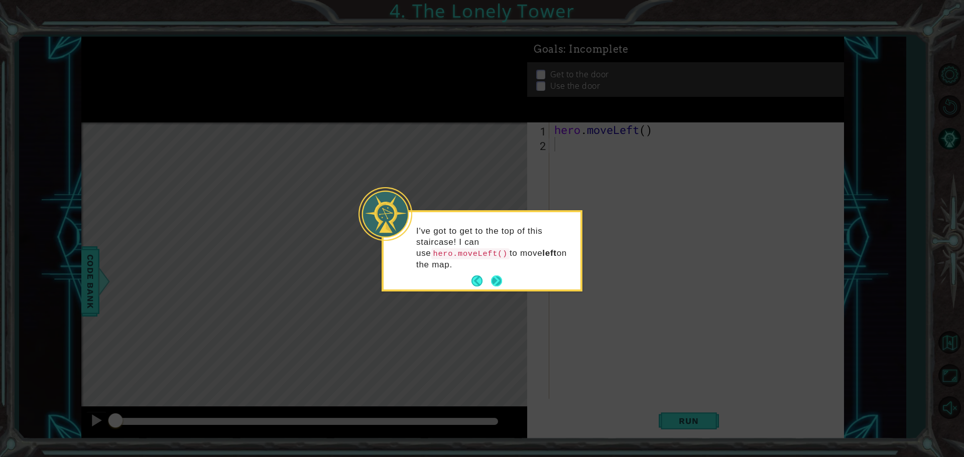
click at [493, 275] on button "Next" at bounding box center [497, 282] width 14 height 14
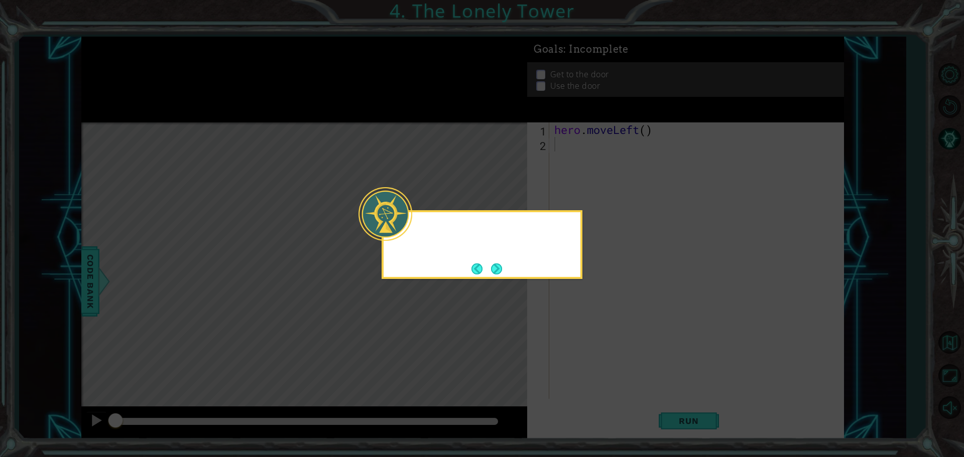
click at [493, 269] on button "Next" at bounding box center [497, 269] width 12 height 12
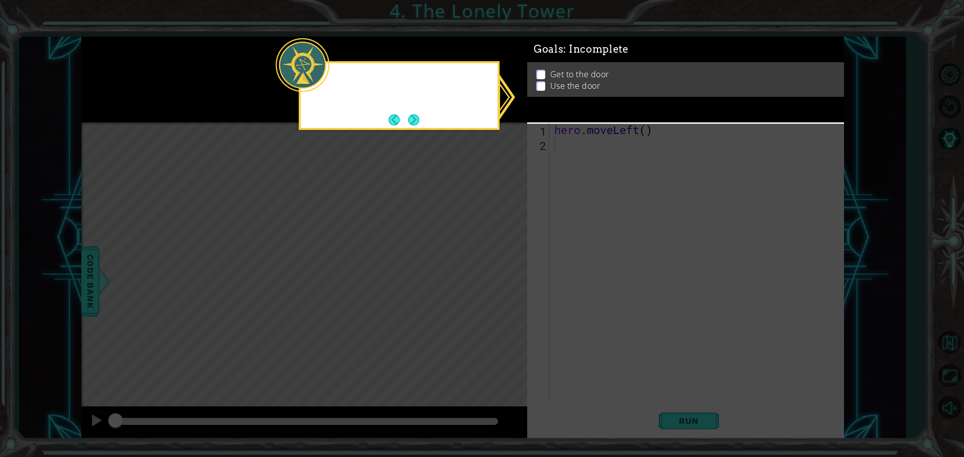
click at [493, 269] on icon at bounding box center [482, 228] width 964 height 457
click at [408, 112] on footer at bounding box center [404, 119] width 31 height 15
click at [407, 113] on button "Next" at bounding box center [414, 120] width 16 height 16
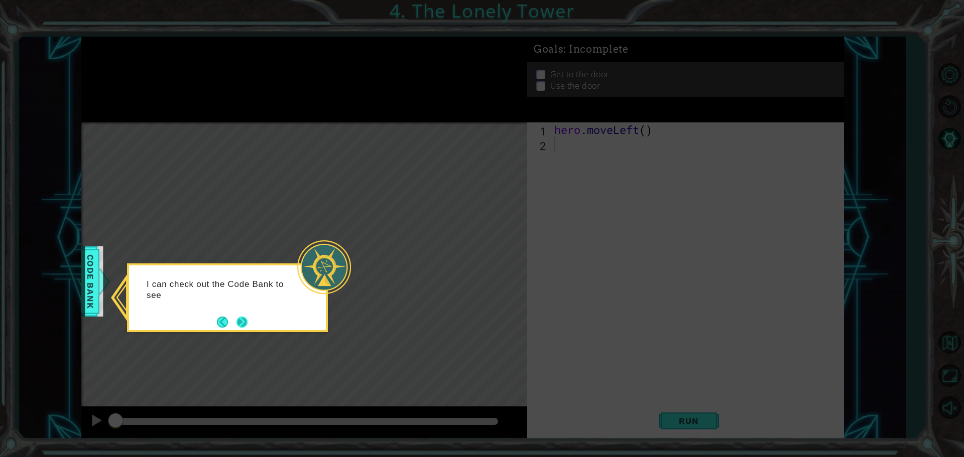
click at [243, 322] on button "Next" at bounding box center [242, 322] width 19 height 19
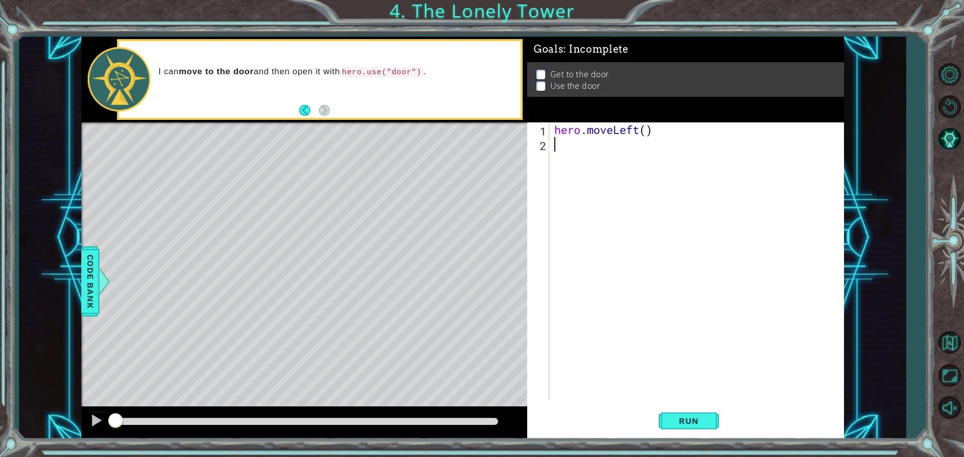
type textarea "h"
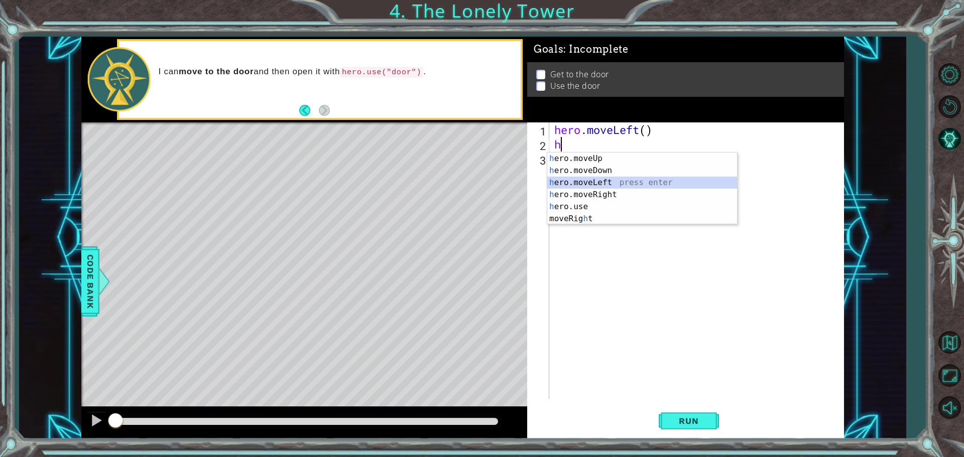
click at [561, 181] on div "h ero.moveUp press enter h ero.moveDown press enter h ero.moveLeft press enter …" at bounding box center [642, 201] width 190 height 96
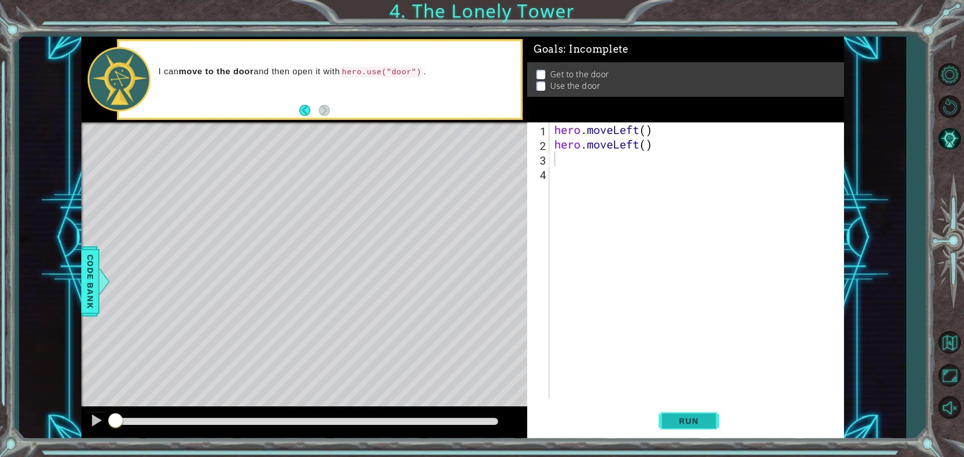
click at [689, 418] on span "Run" at bounding box center [689, 421] width 40 height 10
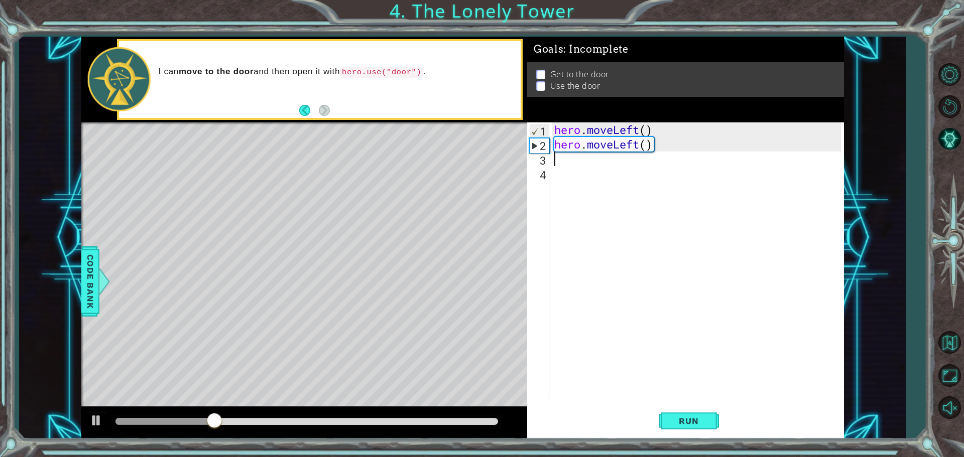
type textarea "h"
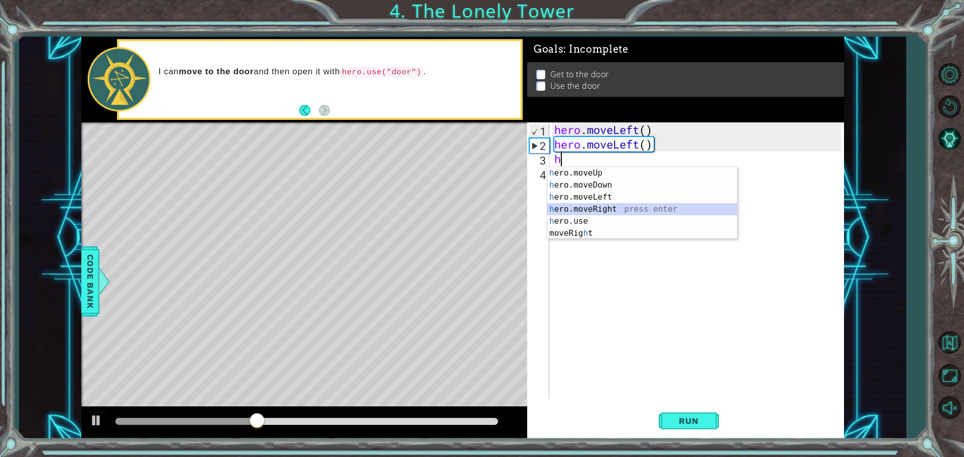
click at [599, 211] on div "h ero.moveUp press enter h ero.moveDown press enter h ero.moveLeft press enter …" at bounding box center [642, 215] width 190 height 96
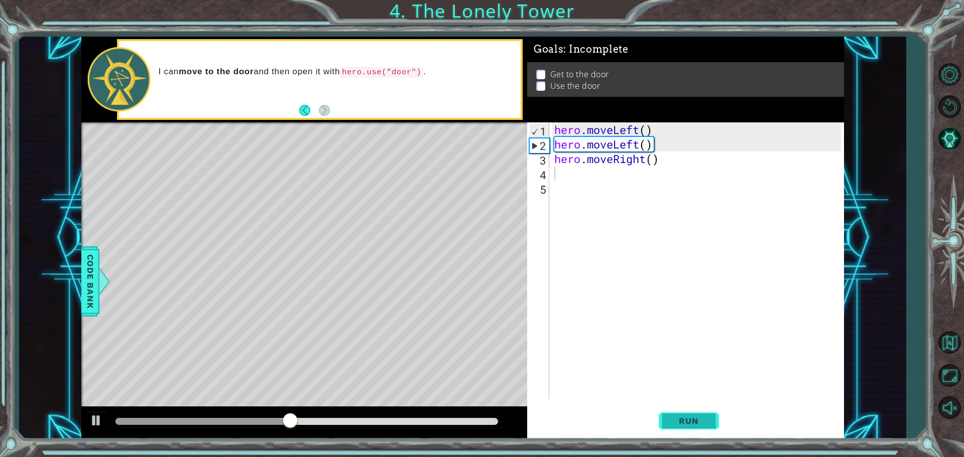
click at [685, 413] on button "Run" at bounding box center [689, 421] width 60 height 32
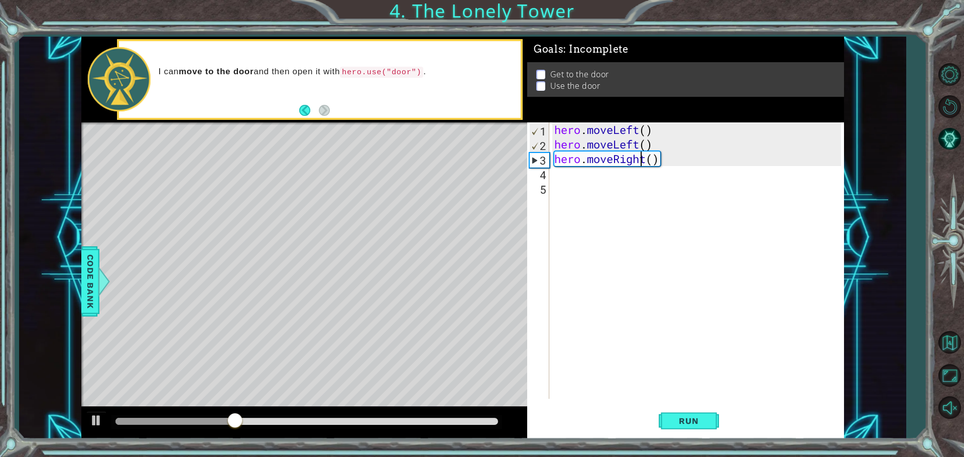
click at [642, 159] on div "hero . moveLeft ( ) hero . moveLeft ( ) hero . moveRight ( )" at bounding box center [699, 275] width 294 height 306
click at [645, 159] on div "hero . moveLeft ( ) hero . moveLeft ( ) hero . moveRight ( )" at bounding box center [699, 275] width 294 height 306
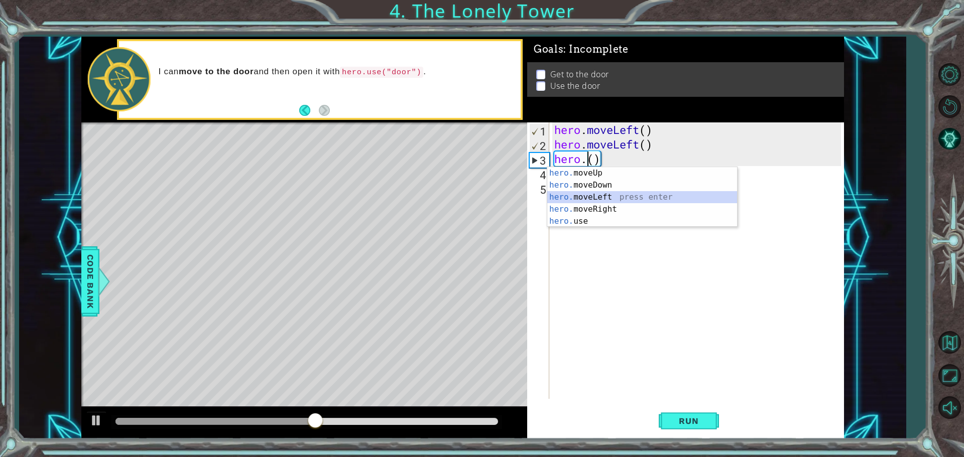
click at [606, 196] on div "hero. moveUp press enter hero. moveDown press enter hero. moveLeft press enter …" at bounding box center [642, 209] width 190 height 84
type textarea "hero.moveLeft"
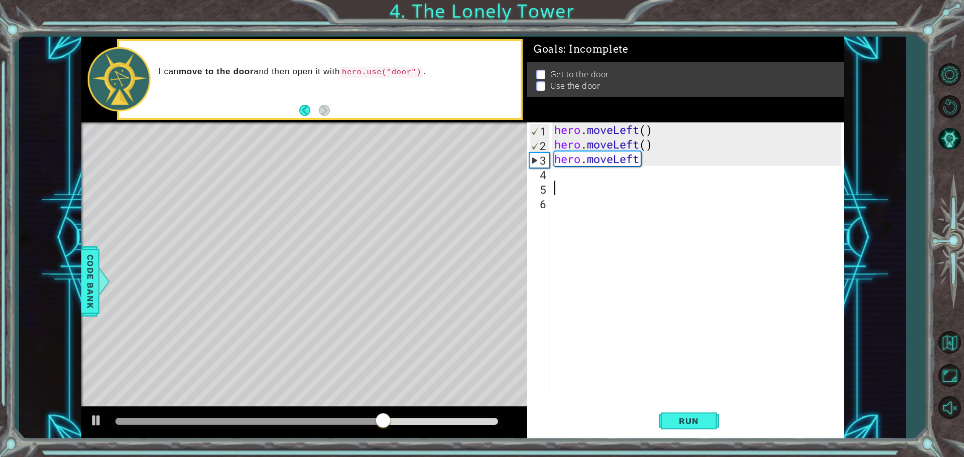
click at [641, 189] on div "hero . moveLeft ( ) hero . moveLeft ( ) hero . moveLeft" at bounding box center [699, 275] width 294 height 306
click at [648, 158] on div "hero . moveLeft ( ) hero . moveLeft ( ) hero . moveLeft" at bounding box center [699, 275] width 294 height 306
click at [678, 421] on span "Run" at bounding box center [689, 421] width 40 height 10
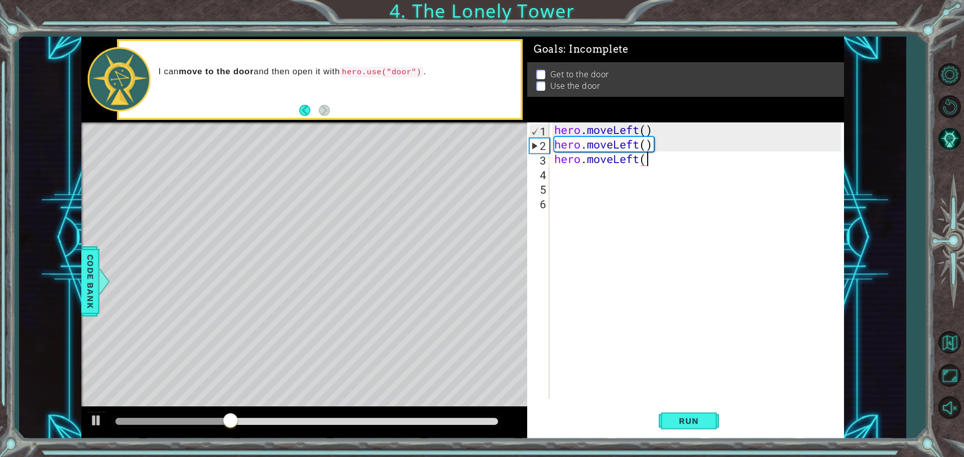
type textarea "hero.moveLeft()"
click at [675, 425] on span "Run" at bounding box center [689, 421] width 40 height 10
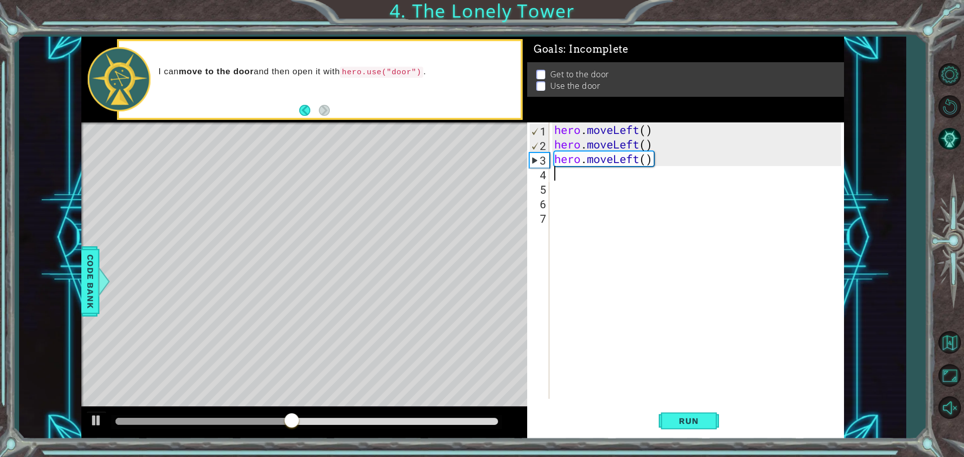
type textarea "h"
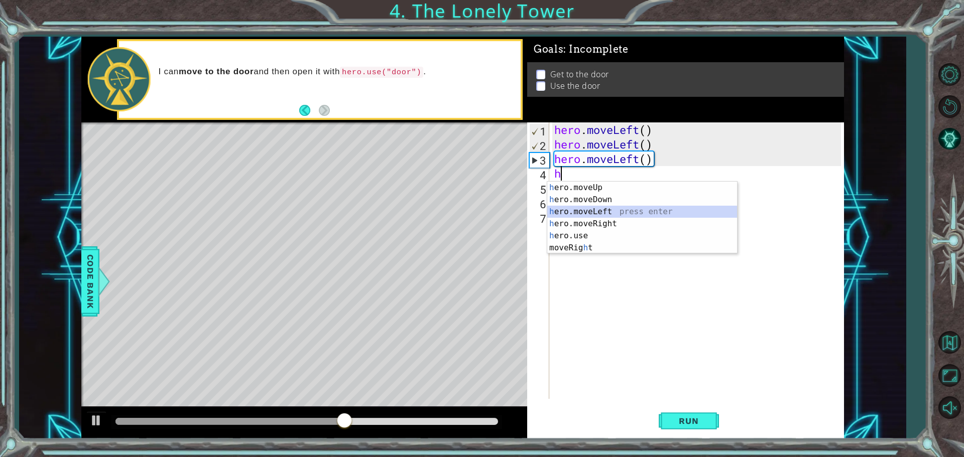
drag, startPoint x: 590, startPoint y: 216, endPoint x: 594, endPoint y: 220, distance: 5.3
click at [591, 218] on div "h ero.moveUp press enter h ero.moveDown press enter h ero.moveLeft press enter …" at bounding box center [642, 230] width 190 height 96
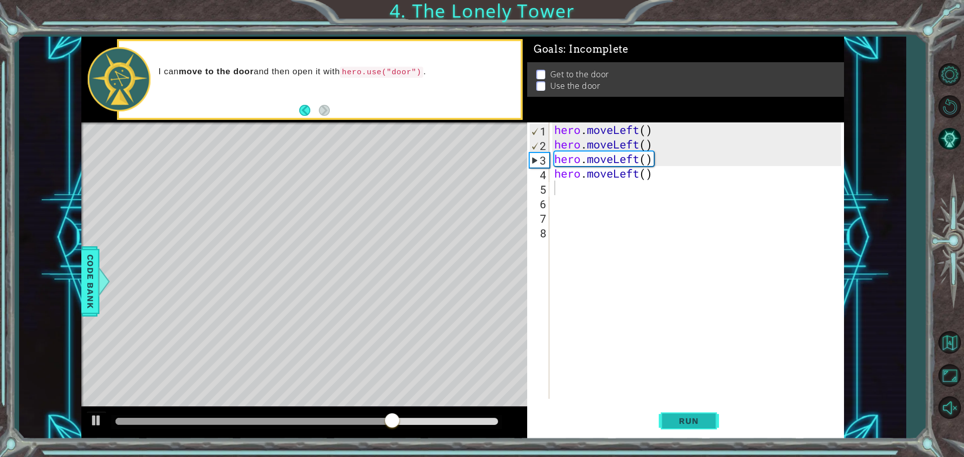
drag, startPoint x: 695, startPoint y: 418, endPoint x: 693, endPoint y: 407, distance: 11.3
click at [695, 415] on button "Run" at bounding box center [689, 421] width 60 height 32
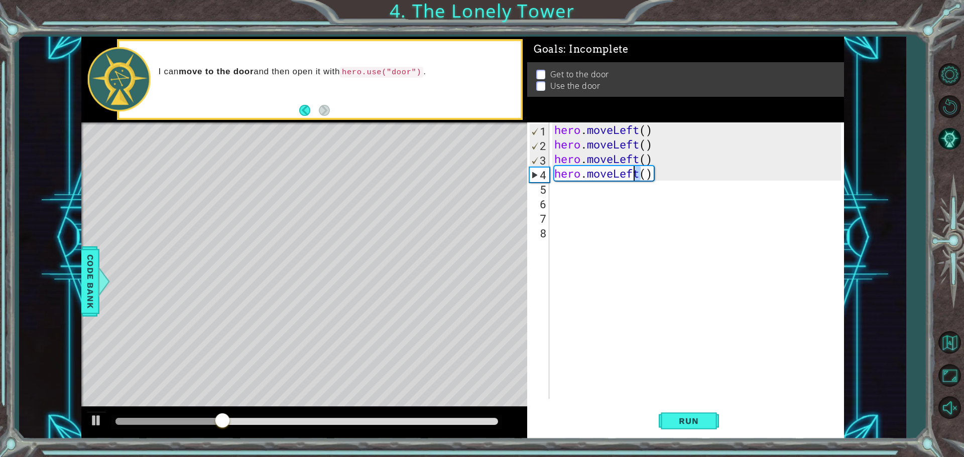
click at [636, 173] on div "hero . moveLeft ( ) hero . moveLeft ( ) hero . moveLeft ( ) hero . moveLeft ( )" at bounding box center [699, 275] width 294 height 306
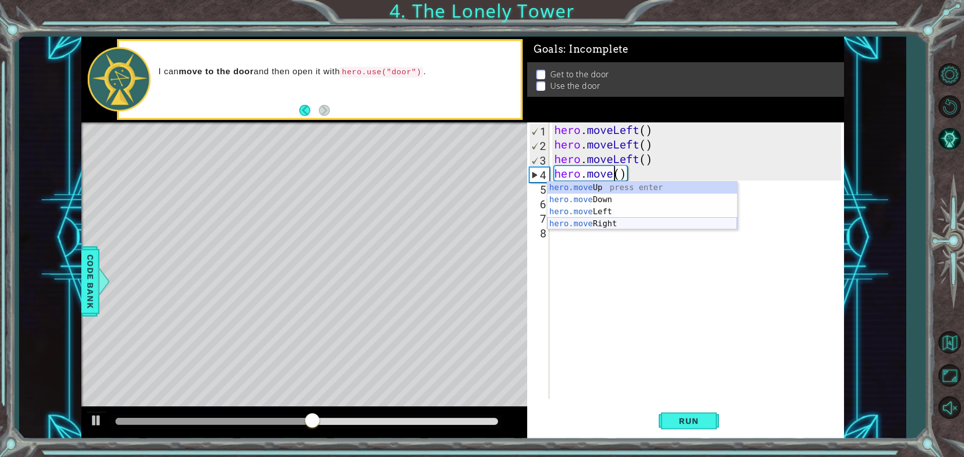
click at [598, 223] on div "hero.move Up press enter hero.move Down press enter hero.move Left press enter …" at bounding box center [642, 218] width 190 height 72
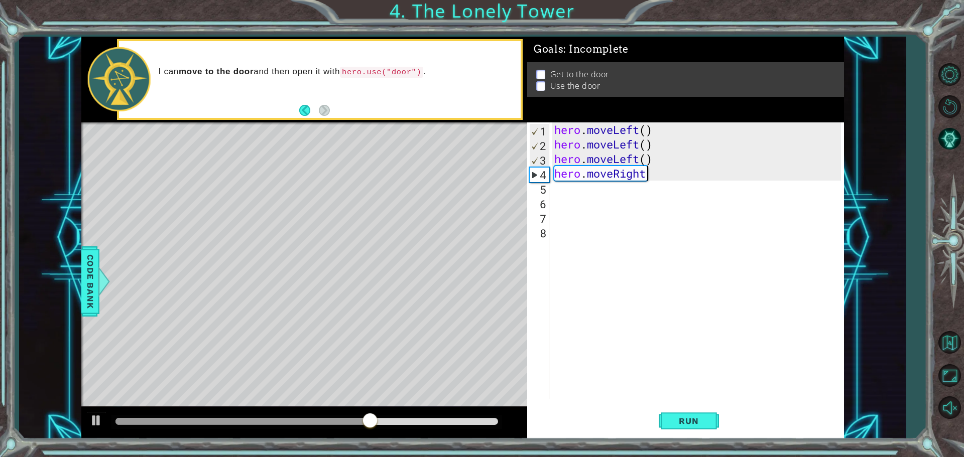
scroll to position [0, 4]
type textarea "hero.moveRight()"
drag, startPoint x: 682, startPoint y: 393, endPoint x: 685, endPoint y: 400, distance: 7.5
click at [684, 399] on div "hero . moveLeft ( ) hero . moveLeft ( ) hero . moveLeft ( ) hero . moveRight ( )" at bounding box center [702, 275] width 288 height 306
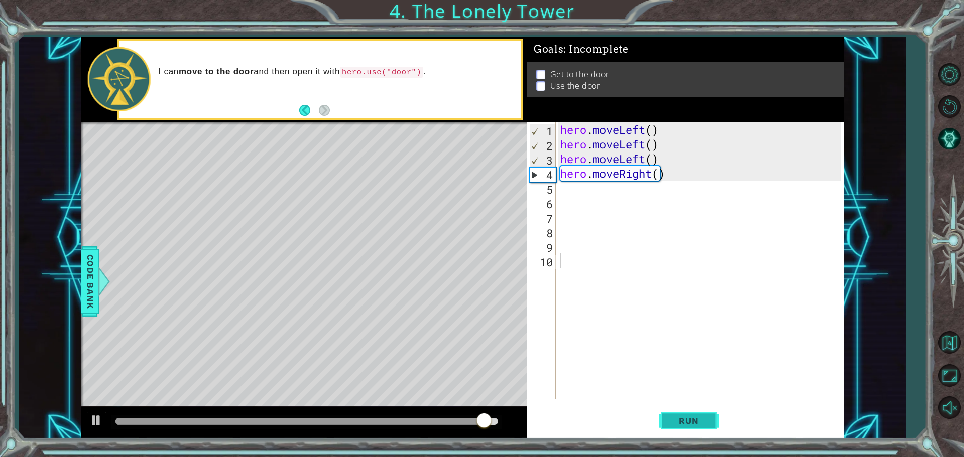
click at [687, 423] on span "Run" at bounding box center [689, 421] width 40 height 10
click at [651, 173] on div "hero . moveLeft ( ) hero . moveLeft ( ) hero . moveLeft ( ) hero . moveRight ( )" at bounding box center [702, 275] width 288 height 306
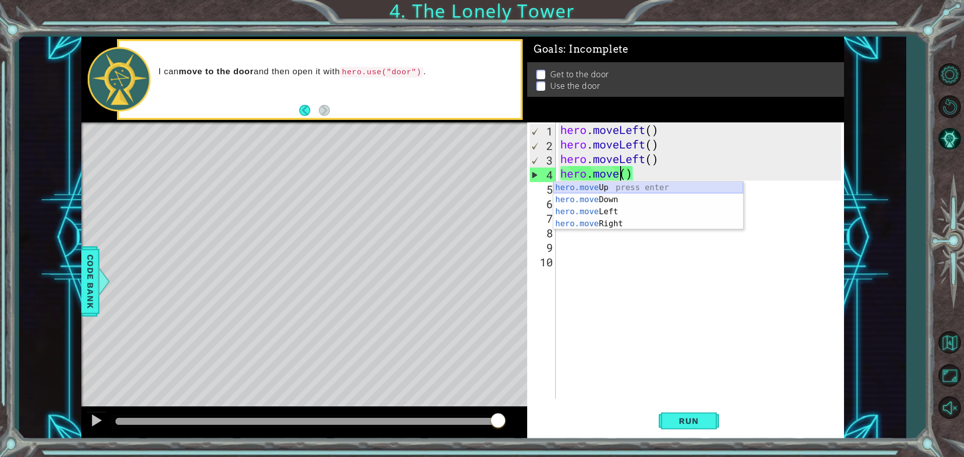
click at [595, 190] on div "hero.move Up press enter hero.move Down press enter hero.move Left press enter …" at bounding box center [648, 218] width 190 height 72
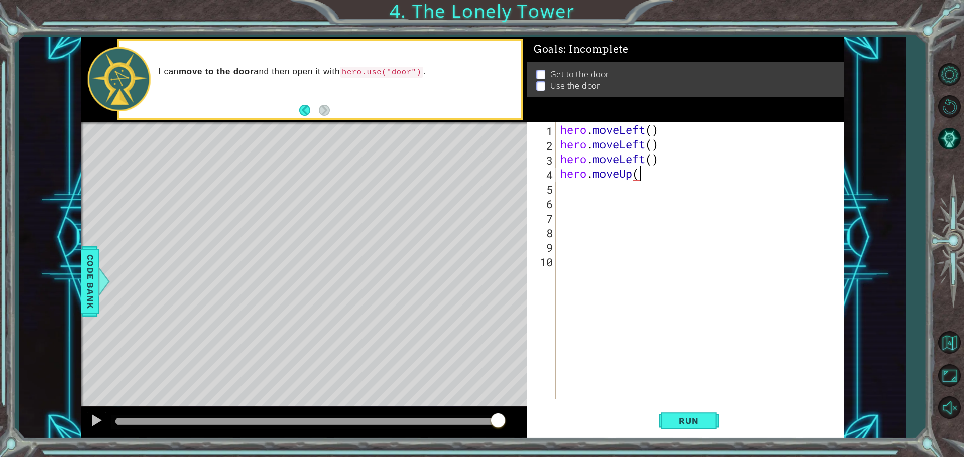
scroll to position [0, 3]
type textarea "hero.moveUp()"
click at [687, 427] on button "Run" at bounding box center [689, 421] width 60 height 32
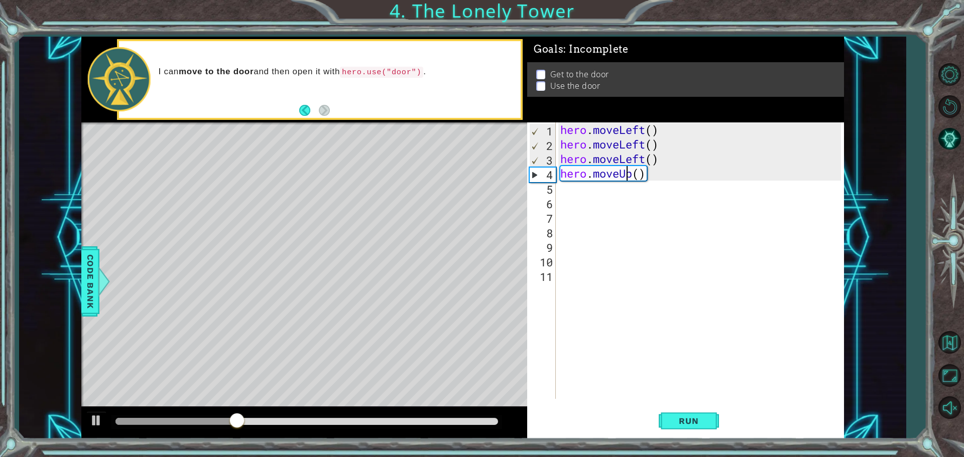
click at [629, 168] on div "hero . moveLeft ( ) hero . moveLeft ( ) hero . moveLeft ( ) hero . moveUp ( )" at bounding box center [702, 275] width 288 height 306
click at [631, 178] on div "hero . moveLeft ( ) hero . moveLeft ( ) hero . moveLeft ( ) hero . moveUp ( )" at bounding box center [702, 275] width 288 height 306
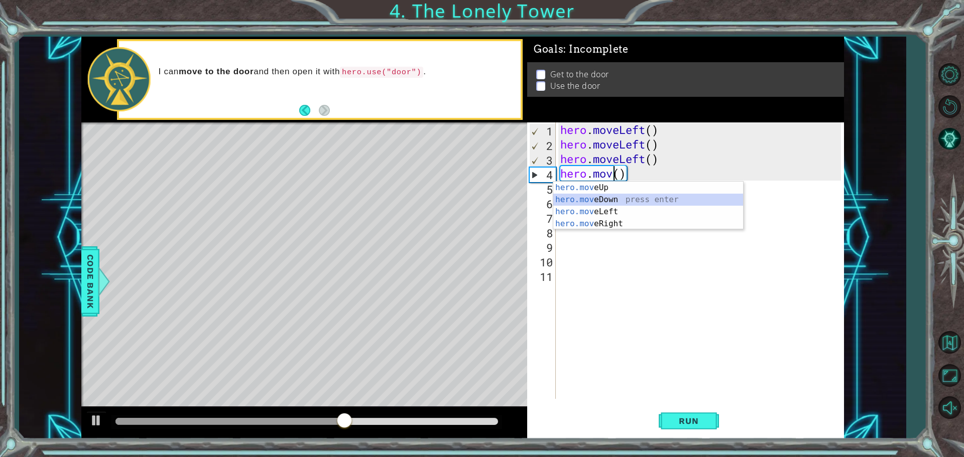
click at [582, 196] on div "hero.mov eUp press enter hero.mov eDown press enter hero.mov eLeft press enter …" at bounding box center [648, 218] width 190 height 72
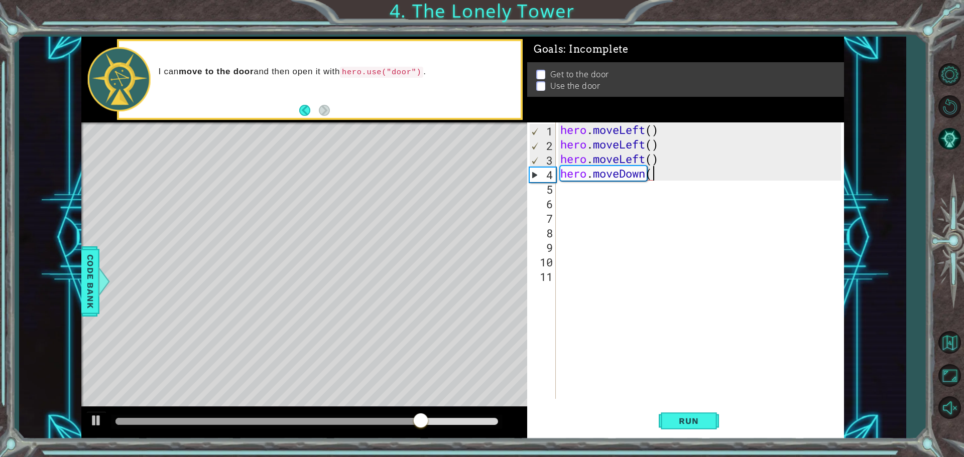
type textarea "hero.moveDown()"
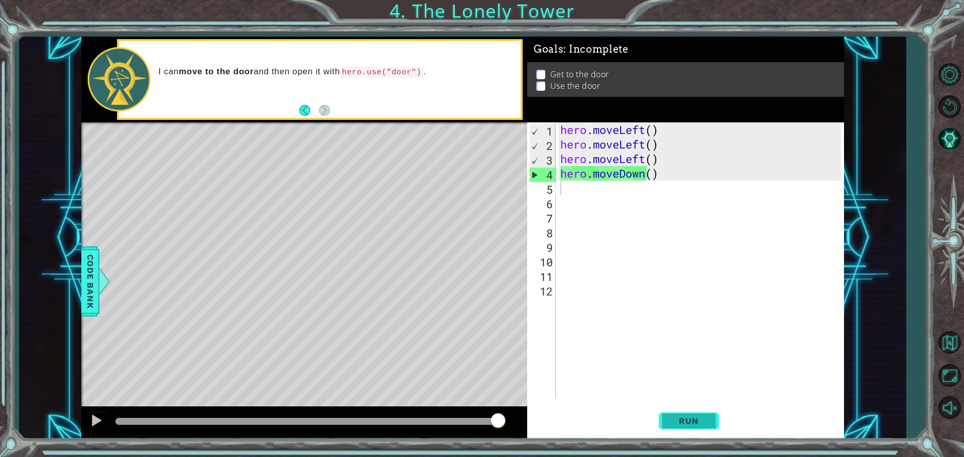
drag, startPoint x: 674, startPoint y: 428, endPoint x: 674, endPoint y: 416, distance: 12.5
click at [674, 420] on button "Run" at bounding box center [689, 421] width 60 height 32
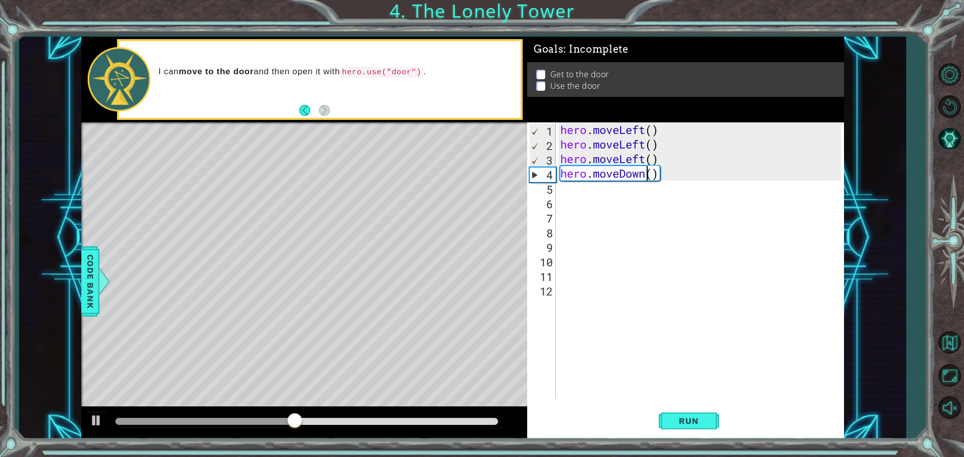
click at [646, 171] on div "hero . moveLeft ( ) hero . moveLeft ( ) hero . moveLeft ( ) hero . moveDown ( )" at bounding box center [702, 275] width 288 height 306
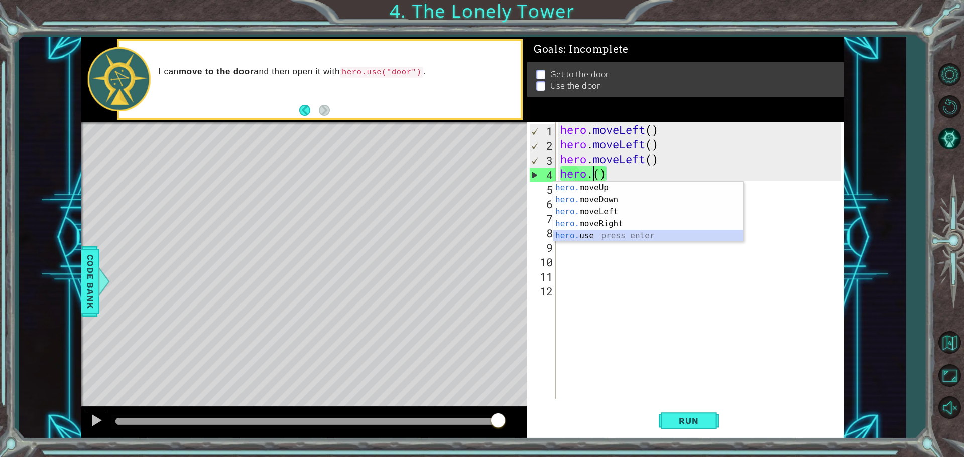
click at [569, 236] on div "hero. moveUp press enter hero. moveDown press enter hero. moveLeft press enter …" at bounding box center [648, 224] width 190 height 84
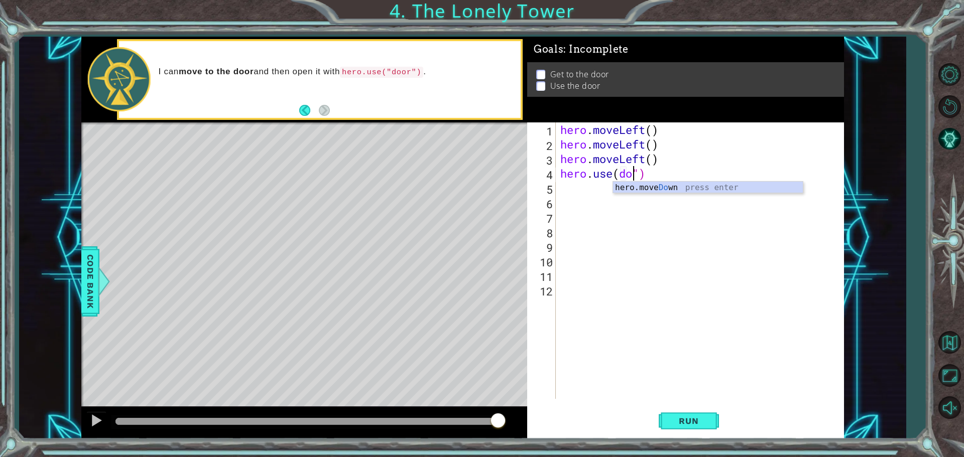
scroll to position [0, 4]
type textarea "hero.use(door")"
click at [678, 407] on button "Run" at bounding box center [689, 421] width 60 height 32
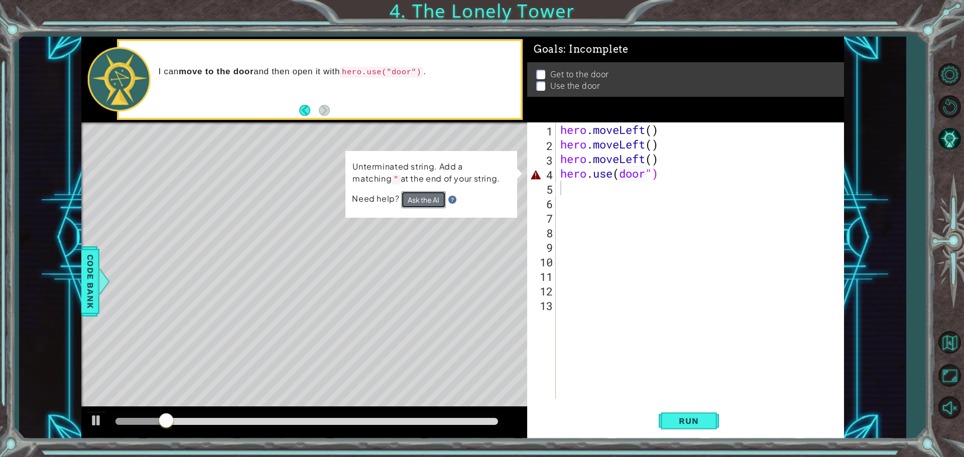
click at [420, 202] on button "Ask the AI" at bounding box center [423, 199] width 45 height 17
click at [452, 199] on img at bounding box center [452, 200] width 8 height 8
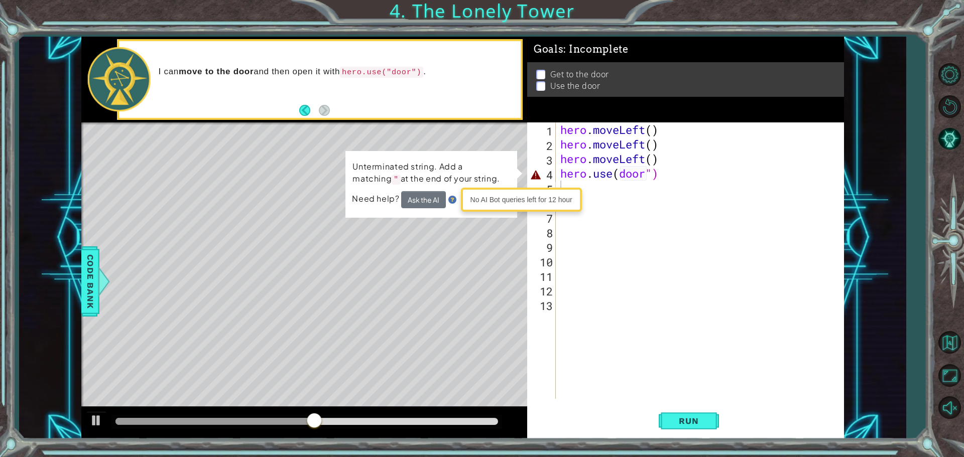
click at [488, 192] on div "No AI Bot queries left for 12 hour" at bounding box center [521, 199] width 116 height 19
drag, startPoint x: 700, startPoint y: 202, endPoint x: 690, endPoint y: 199, distance: 10.5
click at [690, 199] on div "hero . moveLeft ( ) hero . moveLeft ( ) hero . moveLeft ( ) hero . use ( door ")" at bounding box center [702, 275] width 288 height 306
click at [647, 171] on div "hero . moveLeft ( ) hero . moveLeft ( ) hero . moveLeft ( ) hero . use ( door ")" at bounding box center [702, 275] width 288 height 306
type textarea "hero.use(door")"
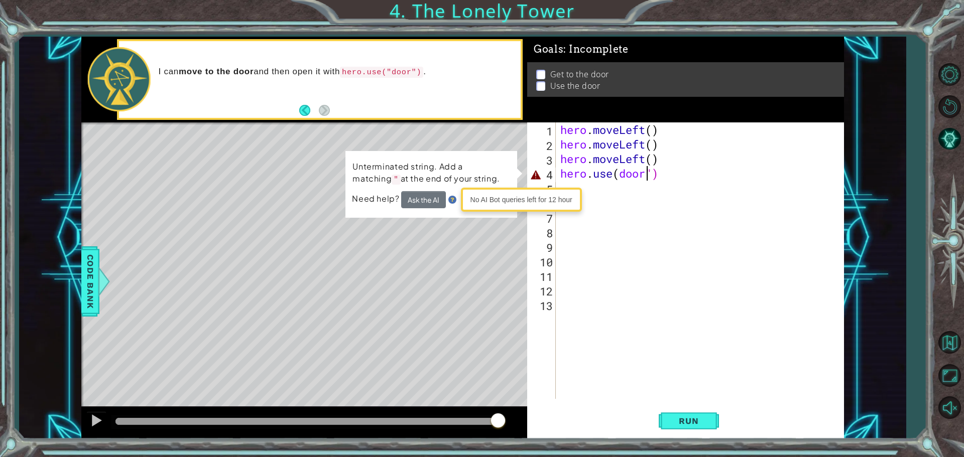
click at [516, 181] on div "1 ההההההההההההההההההההההההההההההההההההההההההההההההההההההההההההההההההההההההההההה…" at bounding box center [462, 238] width 762 height 403
click at [689, 428] on button "Run" at bounding box center [689, 421] width 60 height 32
click at [690, 427] on button "Run" at bounding box center [689, 421] width 60 height 32
click at [689, 425] on span "Run" at bounding box center [689, 421] width 40 height 10
click at [685, 423] on span "Run" at bounding box center [689, 421] width 40 height 10
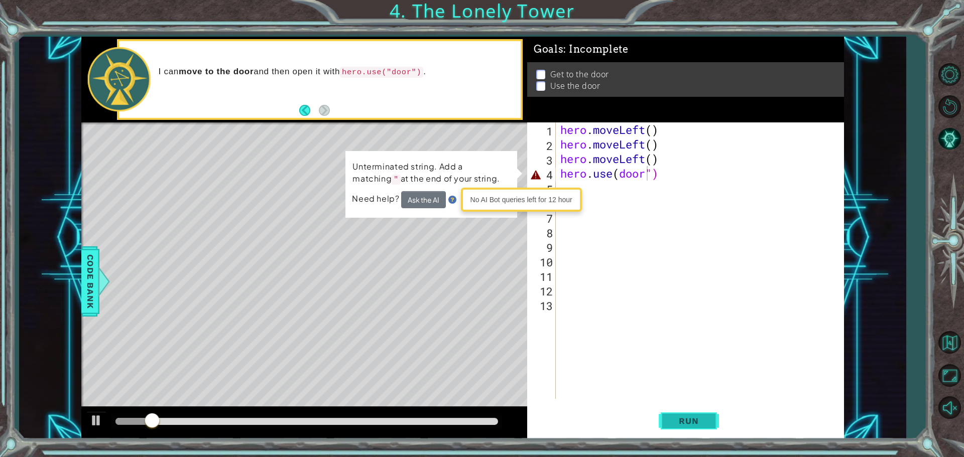
click at [685, 423] on span "Run" at bounding box center [689, 421] width 40 height 10
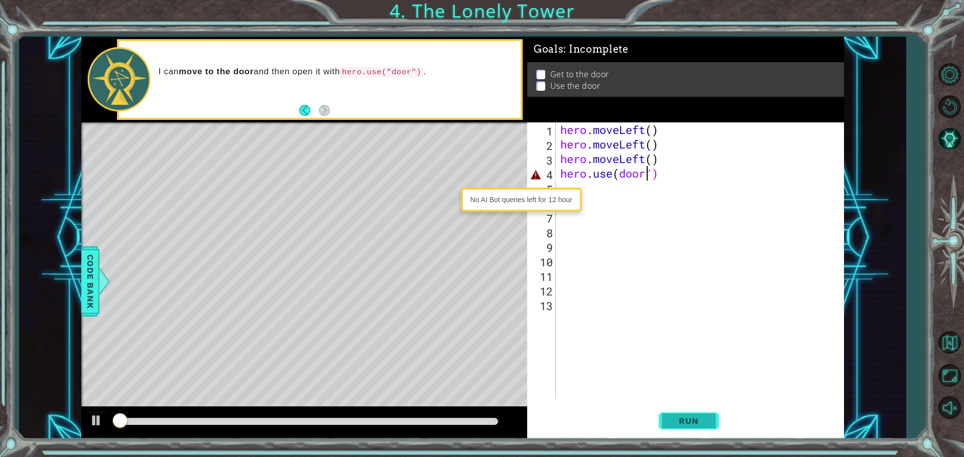
click at [685, 423] on span "Run" at bounding box center [689, 421] width 40 height 10
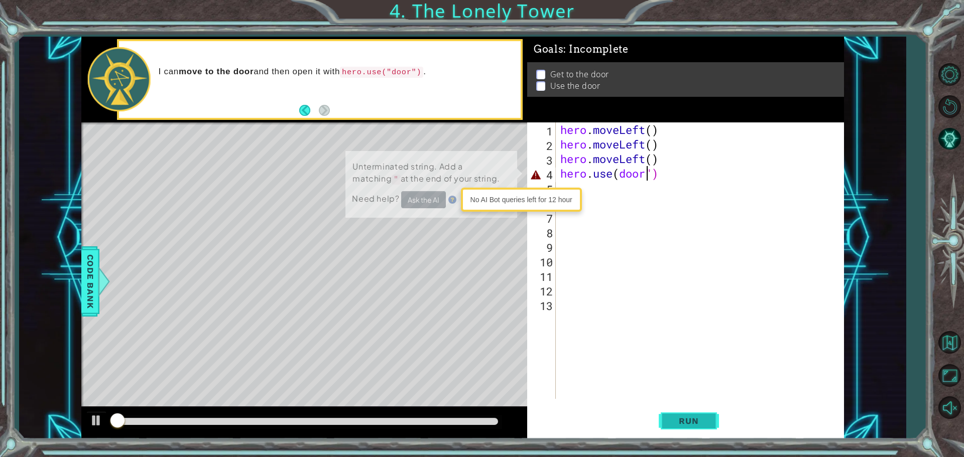
click at [685, 423] on span "Run" at bounding box center [689, 421] width 40 height 10
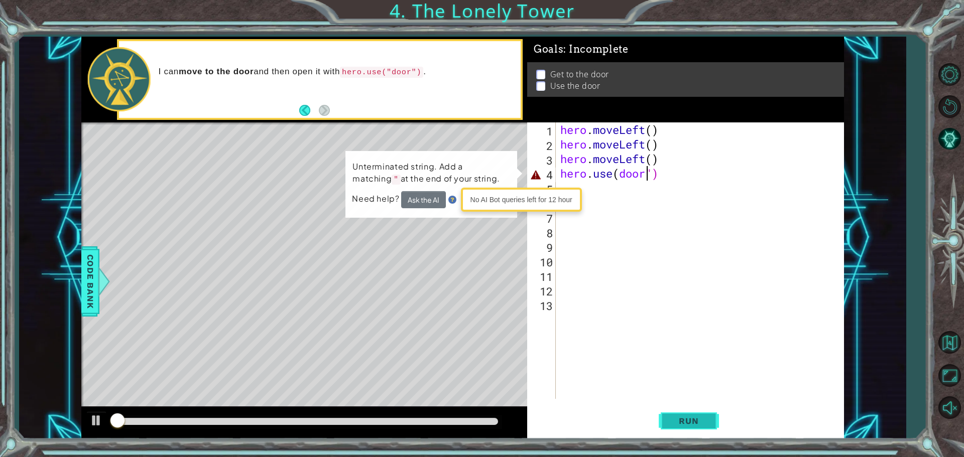
click at [684, 423] on span "Run" at bounding box center [689, 421] width 40 height 10
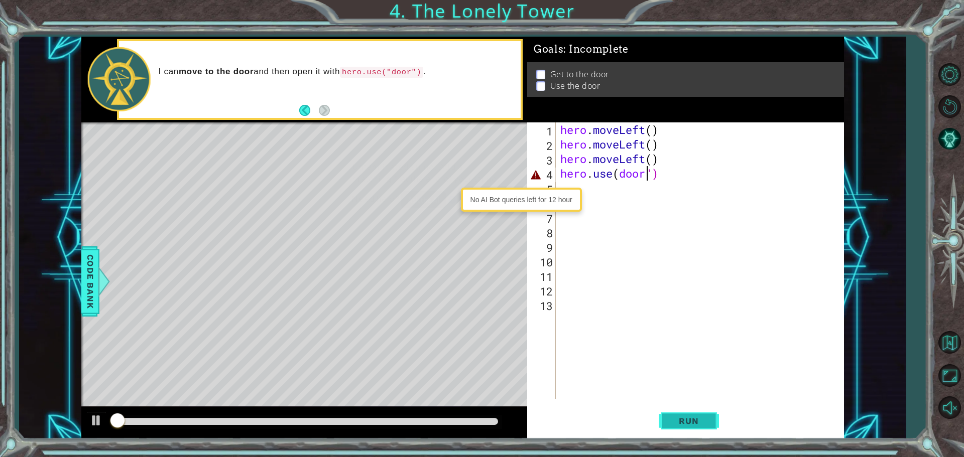
click at [683, 424] on span "Run" at bounding box center [689, 421] width 40 height 10
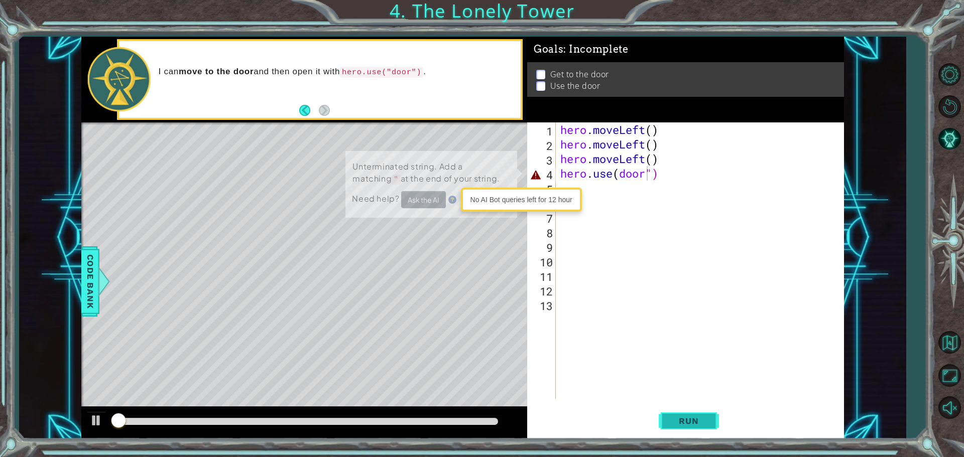
click at [682, 425] on span "Run" at bounding box center [689, 421] width 40 height 10
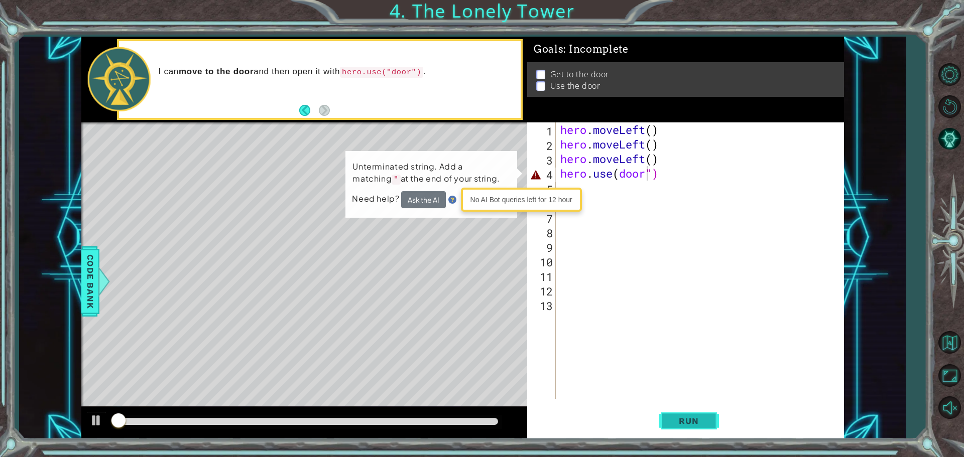
click at [676, 428] on button "Run" at bounding box center [689, 421] width 60 height 32
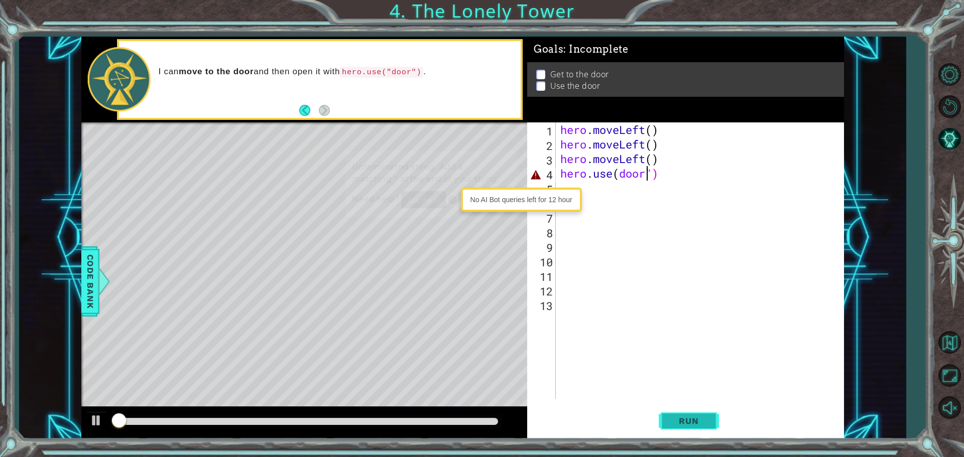
click at [676, 428] on button "Run" at bounding box center [689, 421] width 60 height 32
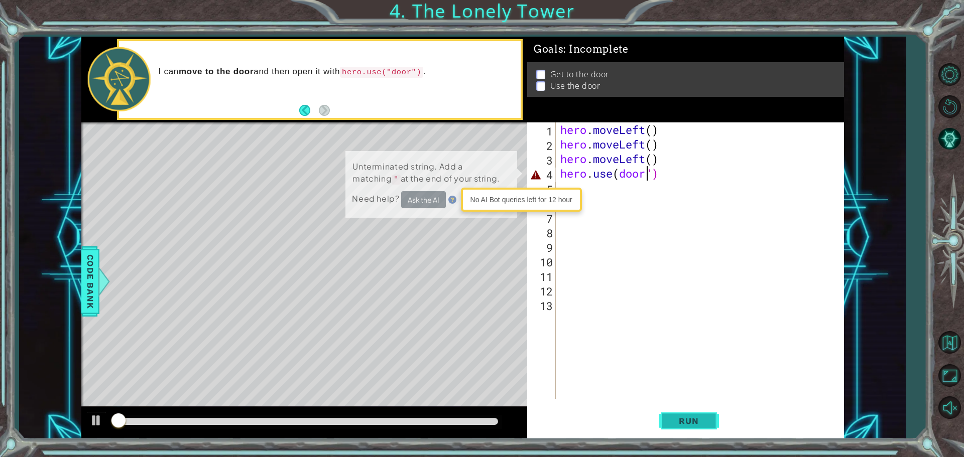
click at [676, 428] on button "Run" at bounding box center [689, 421] width 60 height 32
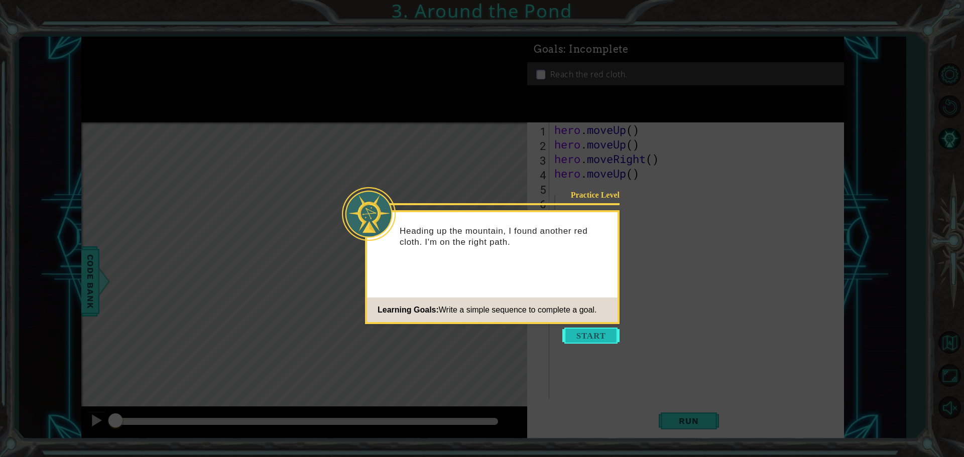
click at [603, 340] on button "Start" at bounding box center [590, 336] width 57 height 16
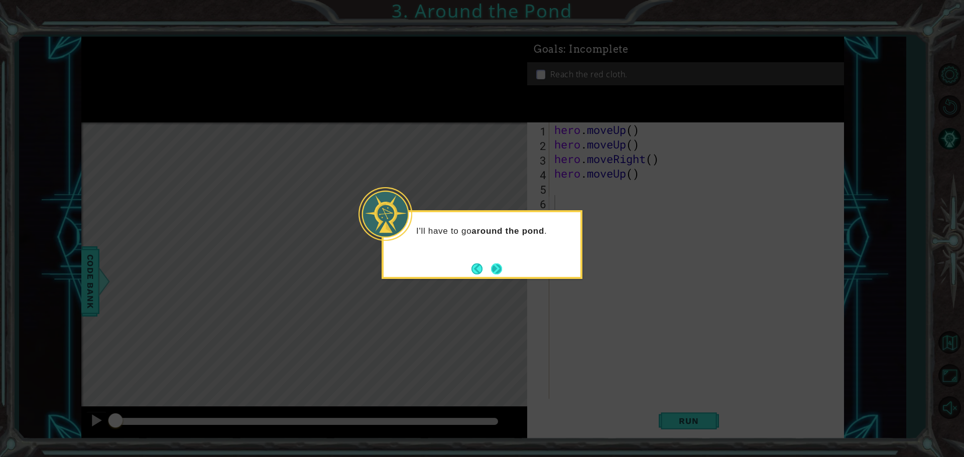
click at [492, 267] on button "Next" at bounding box center [496, 269] width 13 height 13
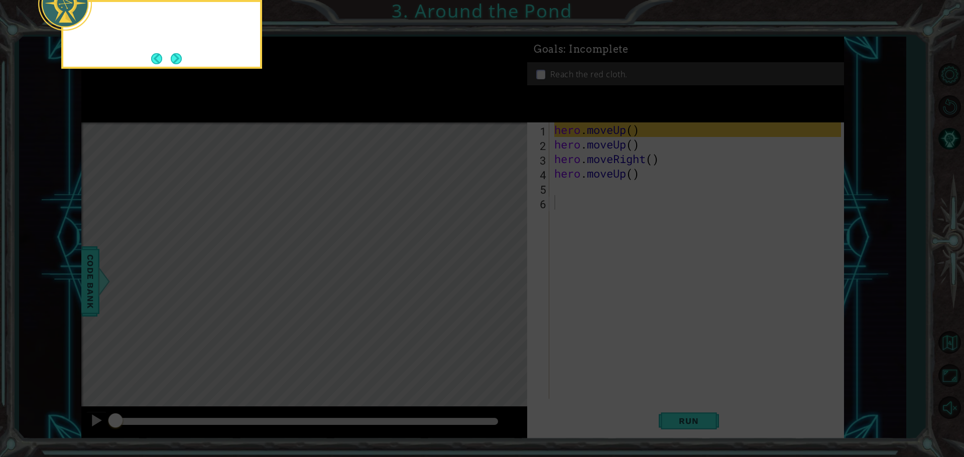
click at [492, 267] on icon at bounding box center [482, 69] width 964 height 778
click at [180, 59] on button "Next" at bounding box center [176, 59] width 16 height 16
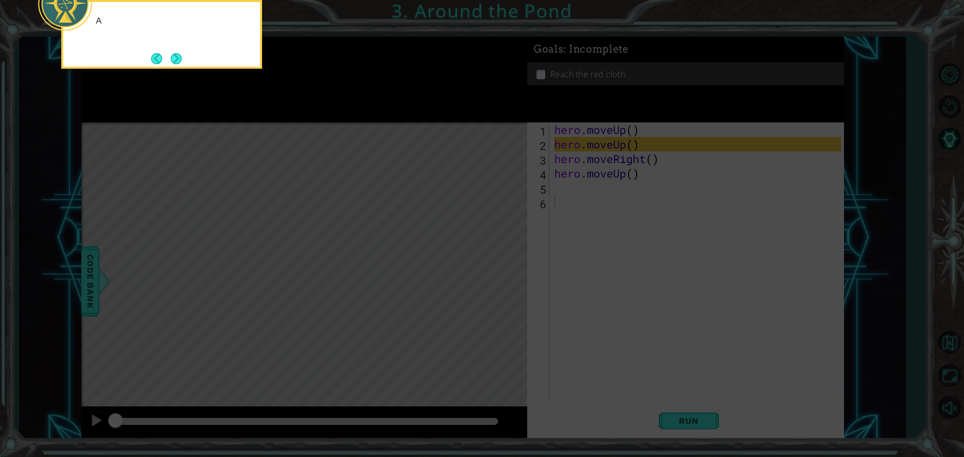
click at [180, 59] on button "Next" at bounding box center [176, 59] width 12 height 12
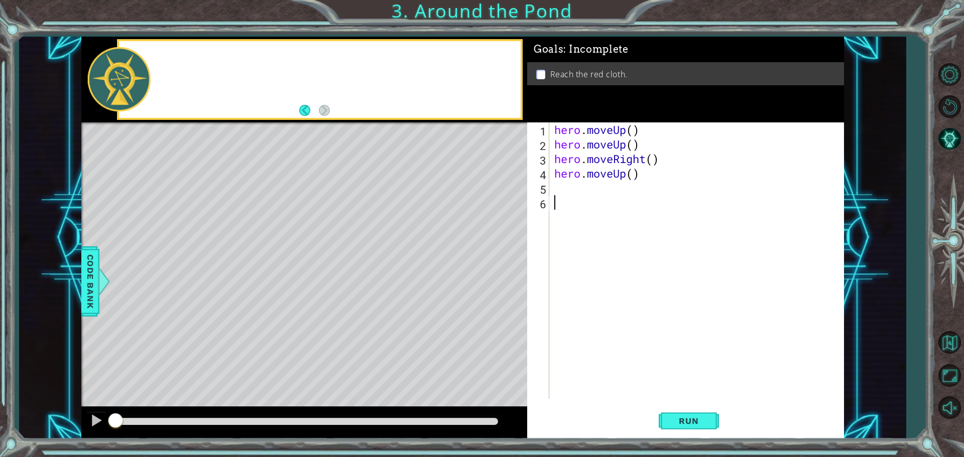
click at [180, 59] on div at bounding box center [320, 79] width 402 height 77
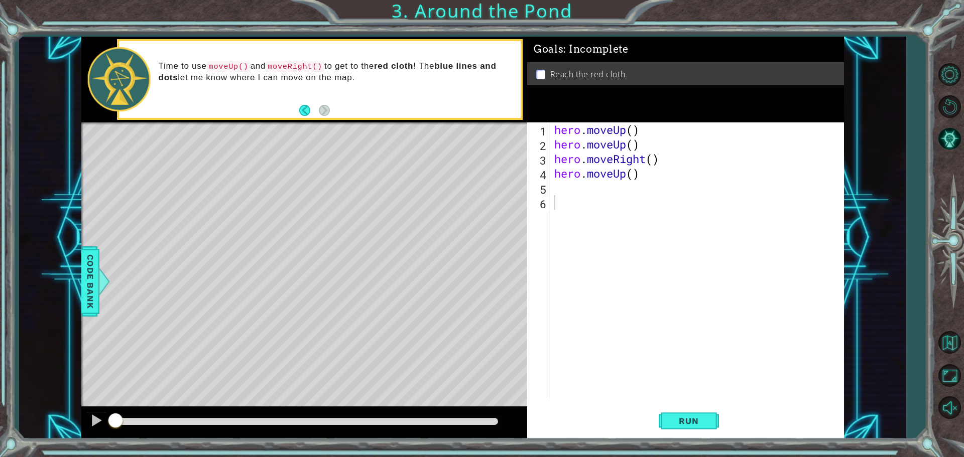
type textarea "hero.moveUp()"
click at [556, 174] on div "hero . moveUp ( ) hero . moveUp ( ) hero . moveRight ( ) hero . moveUp ( )" at bounding box center [699, 275] width 294 height 306
click at [553, 192] on div "hero . moveUp ( ) hero . moveUp ( ) hero . moveRight ( ) hero . moveUp ( )" at bounding box center [699, 275] width 294 height 306
type textarea "h"
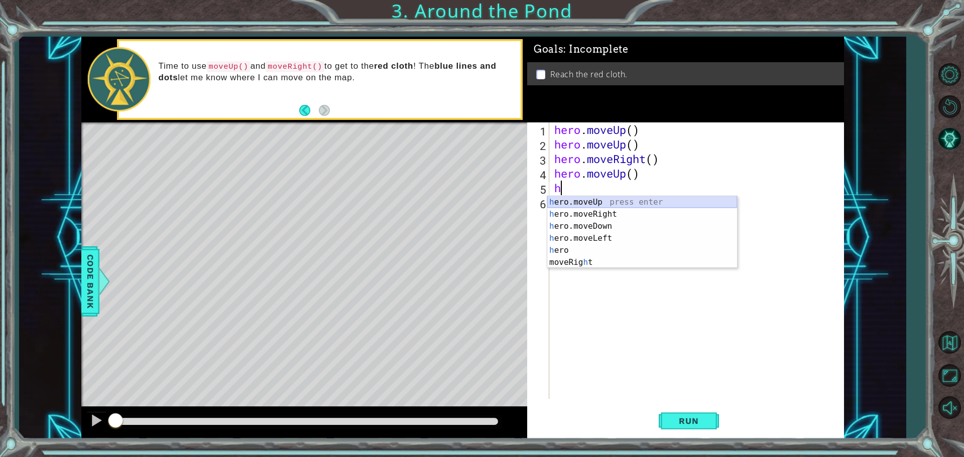
click at [571, 205] on div "h ero.moveUp press enter h ero.moveRight press enter h ero.moveDown press enter…" at bounding box center [642, 244] width 190 height 96
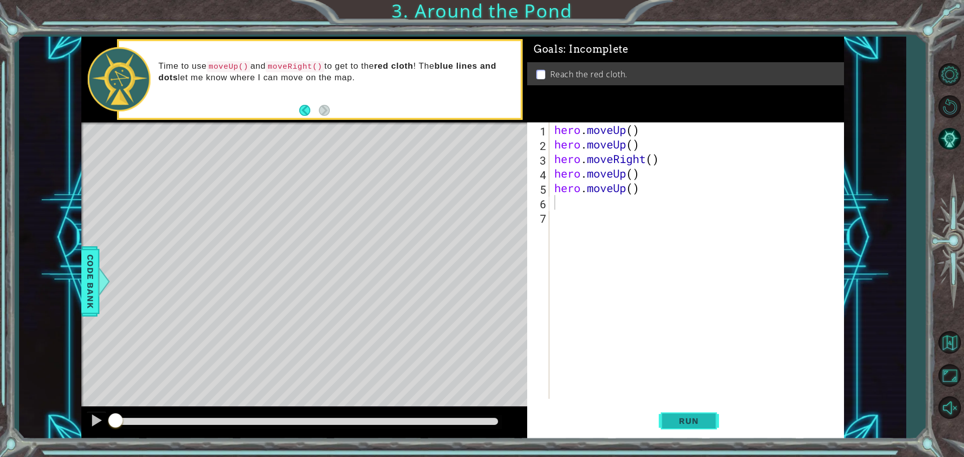
drag, startPoint x: 694, startPoint y: 412, endPoint x: 697, endPoint y: 416, distance: 5.2
click at [697, 416] on button "Run" at bounding box center [689, 421] width 60 height 32
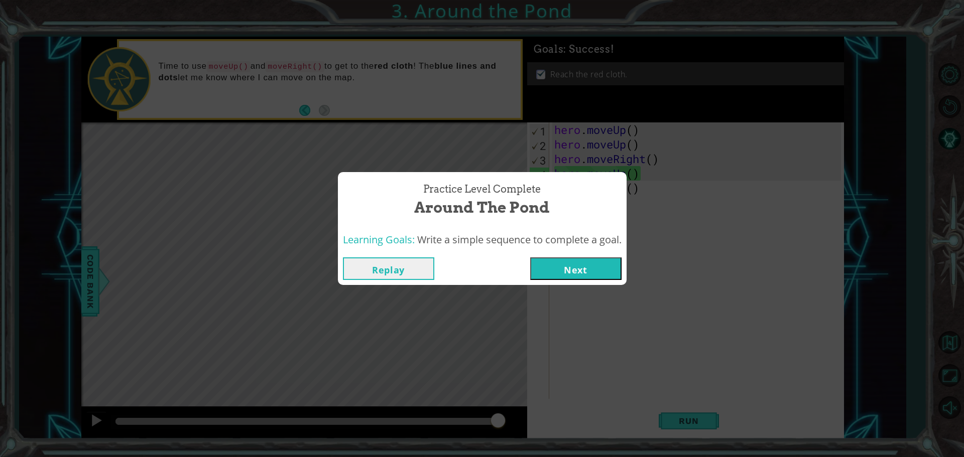
click at [583, 275] on button "Next" at bounding box center [575, 269] width 91 height 23
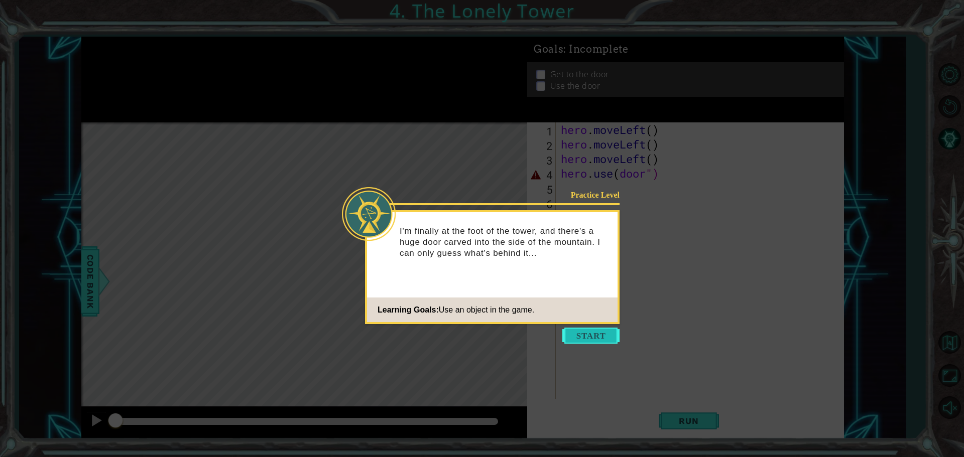
drag, startPoint x: 610, startPoint y: 337, endPoint x: 612, endPoint y: 331, distance: 6.8
click at [612, 331] on button "Start" at bounding box center [590, 336] width 57 height 16
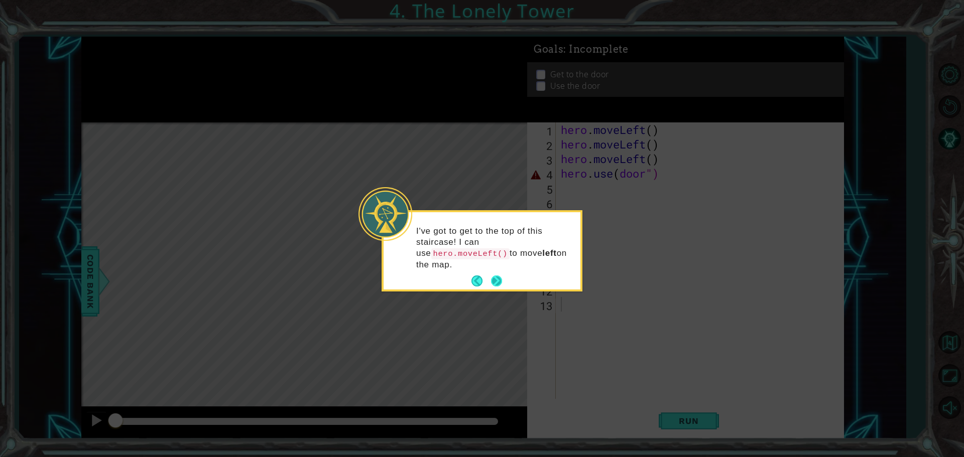
click at [498, 273] on button "Next" at bounding box center [496, 282] width 18 height 18
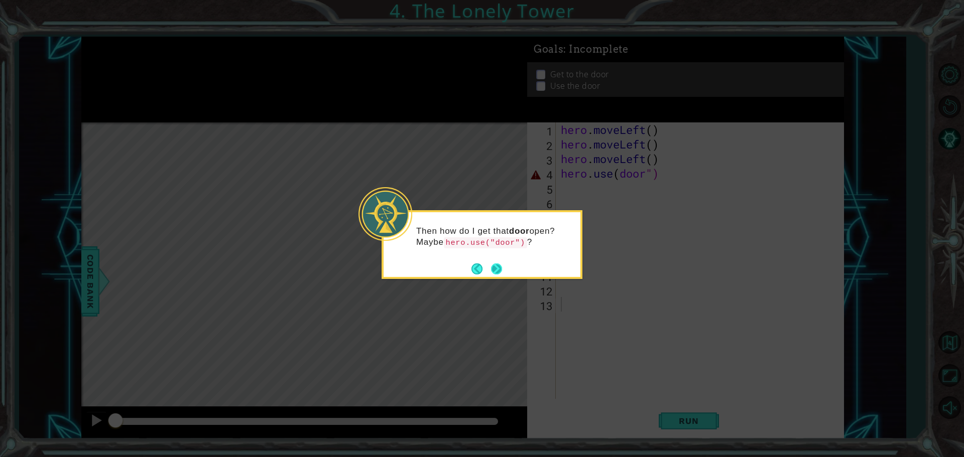
click at [489, 265] on button "Next" at bounding box center [496, 269] width 16 height 16
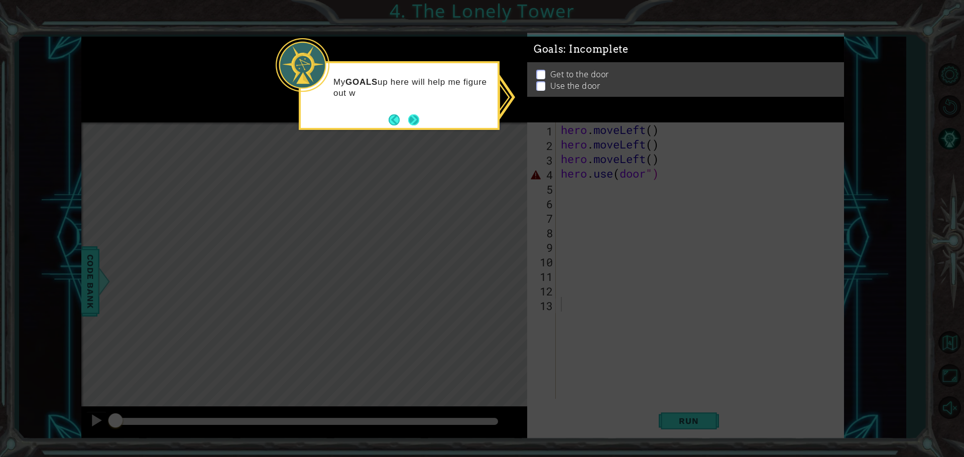
click at [410, 121] on button "Next" at bounding box center [414, 120] width 18 height 18
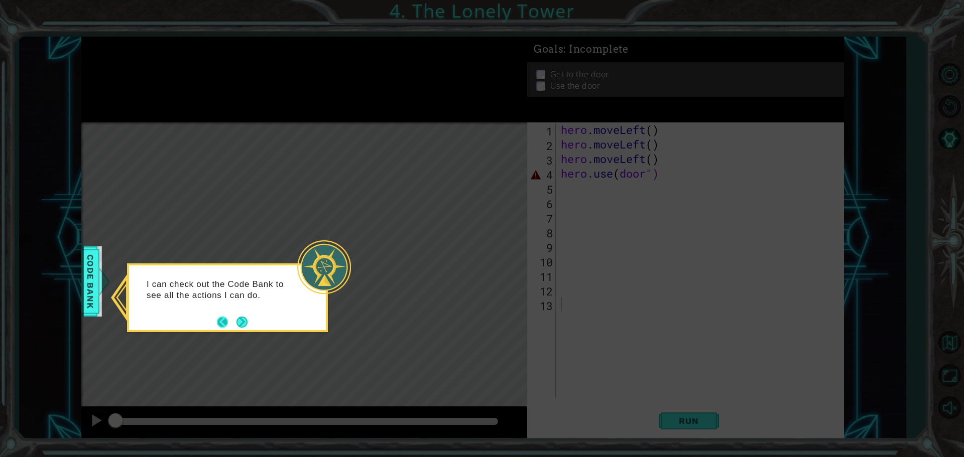
click at [235, 325] on button "Back" at bounding box center [227, 322] width 20 height 11
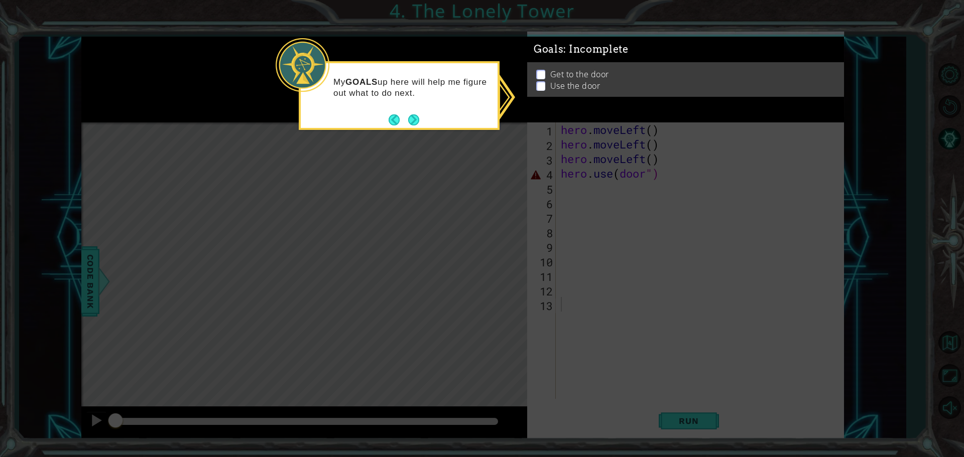
drag, startPoint x: 408, startPoint y: 113, endPoint x: 427, endPoint y: 129, distance: 24.2
click at [424, 127] on div "My GOALS up here will help me figure out what to do next." at bounding box center [399, 95] width 201 height 69
click at [417, 123] on button "Next" at bounding box center [414, 120] width 14 height 14
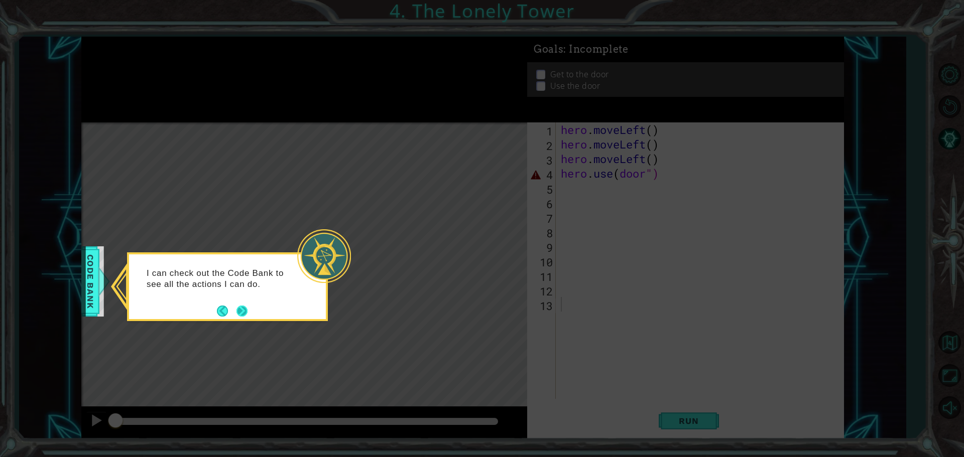
click at [247, 304] on button "Next" at bounding box center [242, 311] width 18 height 18
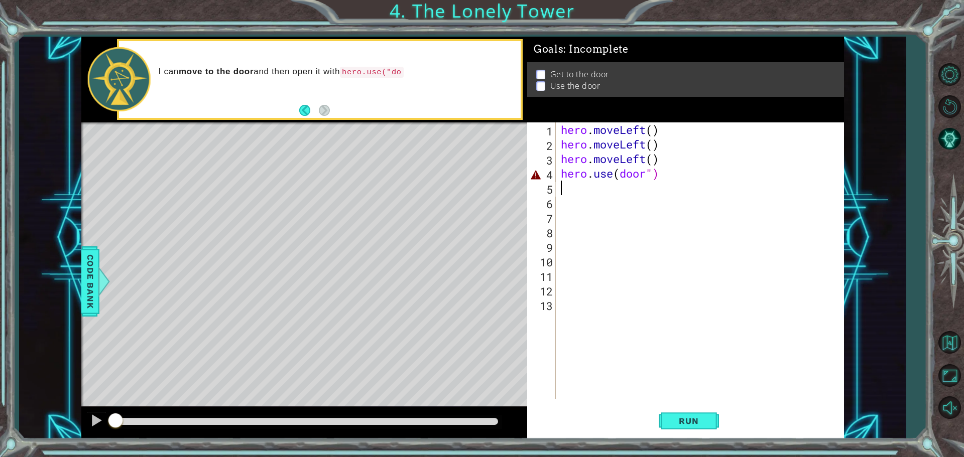
click at [563, 190] on div "hero . moveLeft ( ) hero . moveLeft ( ) hero . moveLeft ( ) hero . use ( door ")" at bounding box center [702, 275] width 287 height 306
type textarea "h"
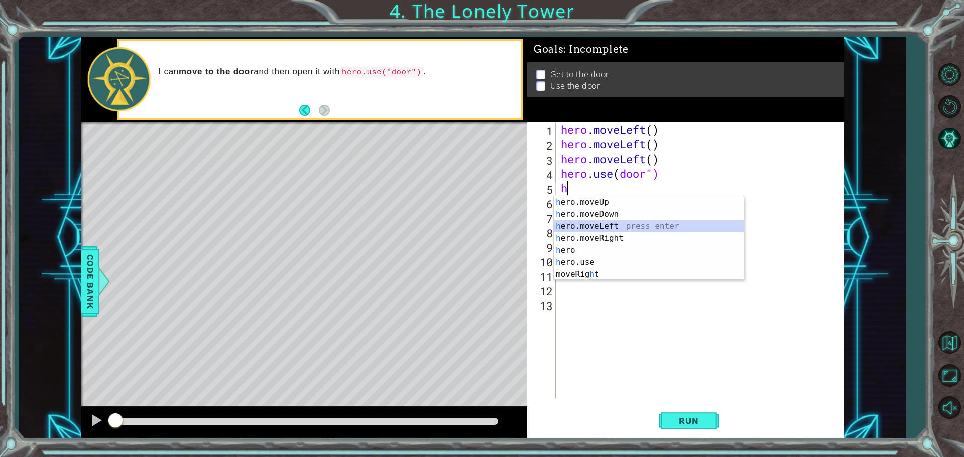
click at [588, 225] on div "h ero.moveUp press enter h ero.moveDown press enter h ero.moveLeft press enter …" at bounding box center [649, 250] width 190 height 108
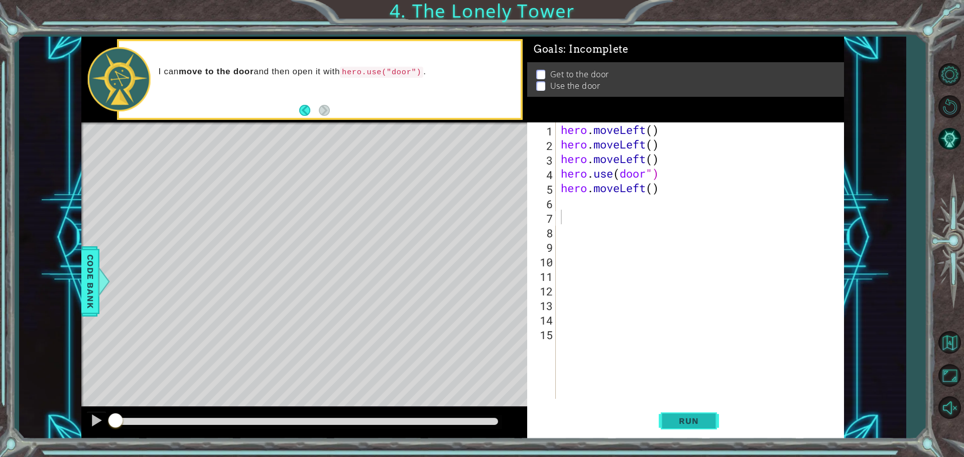
click at [670, 422] on span "Run" at bounding box center [689, 421] width 40 height 10
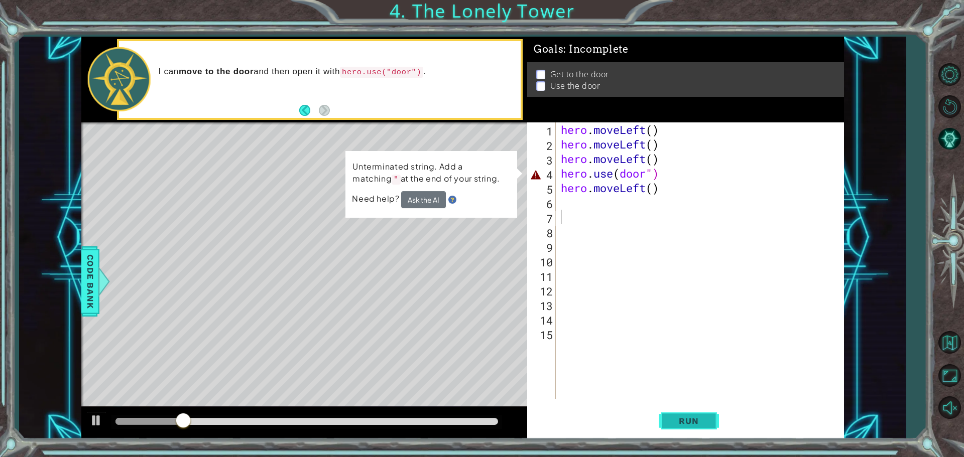
drag, startPoint x: 684, startPoint y: 402, endPoint x: 679, endPoint y: 414, distance: 13.3
click at [679, 414] on div "1 2 3 4 5 6 7 8 9 10 11 12 13 14 15 hero . moveLeft ( ) hero . moveLeft ( ) her…" at bounding box center [685, 280] width 317 height 317
click at [680, 421] on span "Run" at bounding box center [689, 421] width 40 height 10
click at [679, 424] on span "Run" at bounding box center [689, 421] width 40 height 10
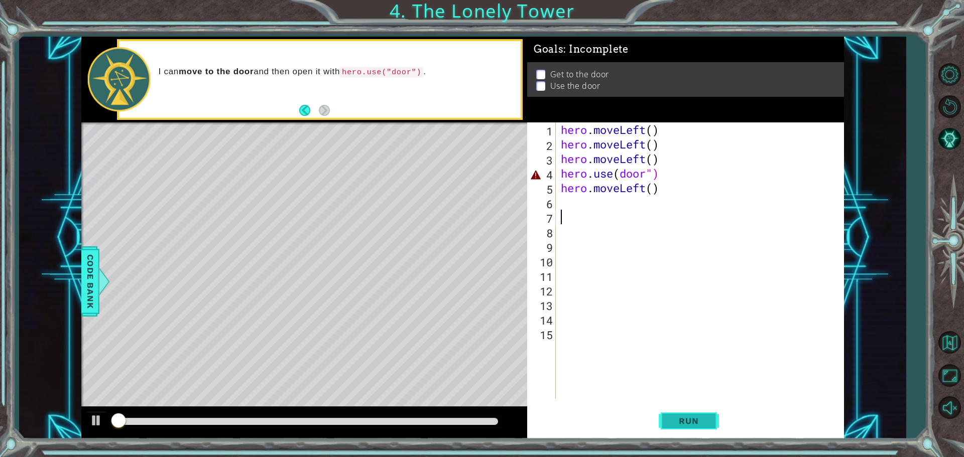
click at [678, 426] on button "Run" at bounding box center [689, 421] width 60 height 32
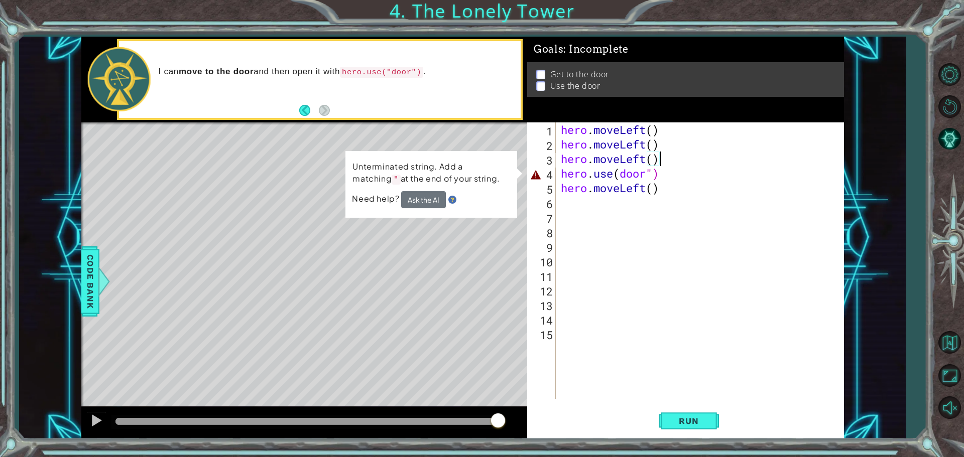
click at [662, 156] on div "hero . moveLeft ( ) hero . moveLeft ( ) hero . moveLeft ( ) hero . use ( door "…" at bounding box center [702, 275] width 287 height 306
click at [676, 175] on div "hero . moveLeft ( ) hero . moveLeft ( ) hero . moveLeft ( ) hero . use ( door "…" at bounding box center [702, 275] width 287 height 306
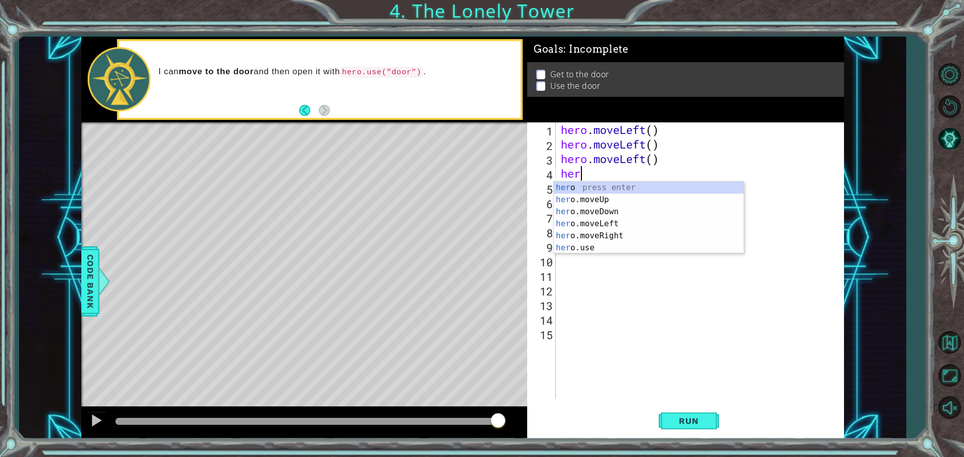
type textarea "h"
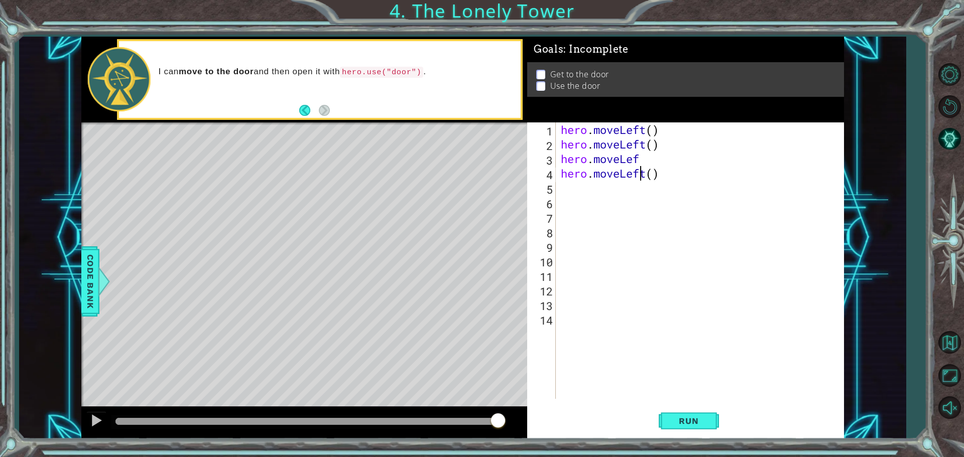
click at [639, 179] on div "hero . moveLeft ( ) hero . moveLeft ( ) hero . moveLef hero . moveLeft ( )" at bounding box center [702, 275] width 287 height 306
click at [661, 175] on div "hero . moveLeft ( ) hero . moveLeft ( ) hero . moveLef hero . moveLeft ( )" at bounding box center [702, 275] width 287 height 306
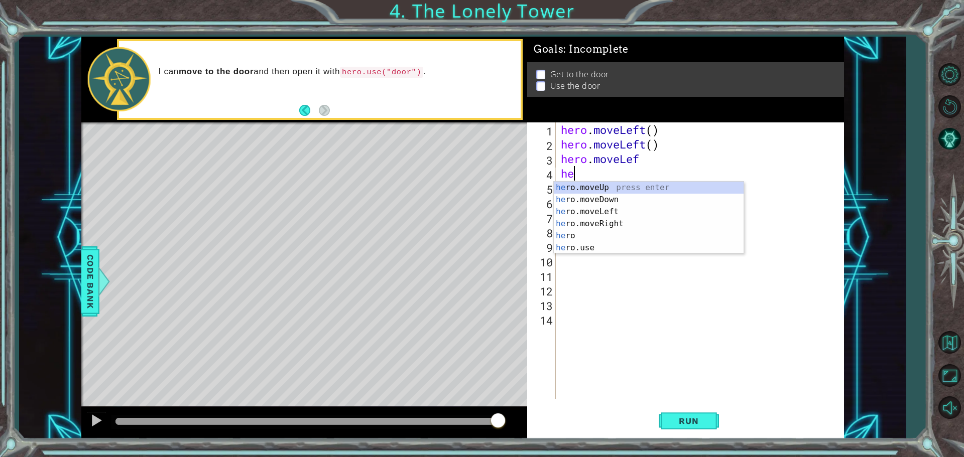
type textarea "h"
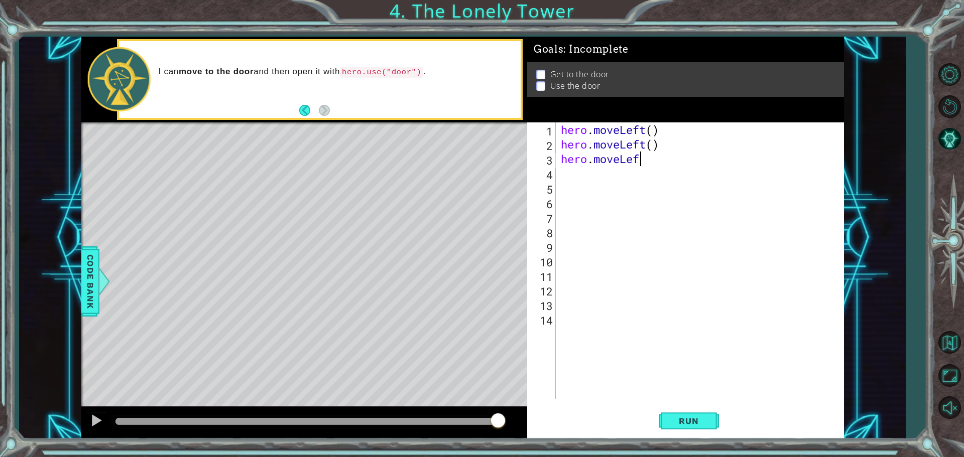
click at [642, 163] on div "hero . moveLeft ( ) hero . moveLeft ( ) hero . moveLef" at bounding box center [702, 275] width 287 height 306
type textarea "hero.moveLeft"
click at [630, 171] on div "hero.moveLeft press enter" at bounding box center [649, 185] width 190 height 36
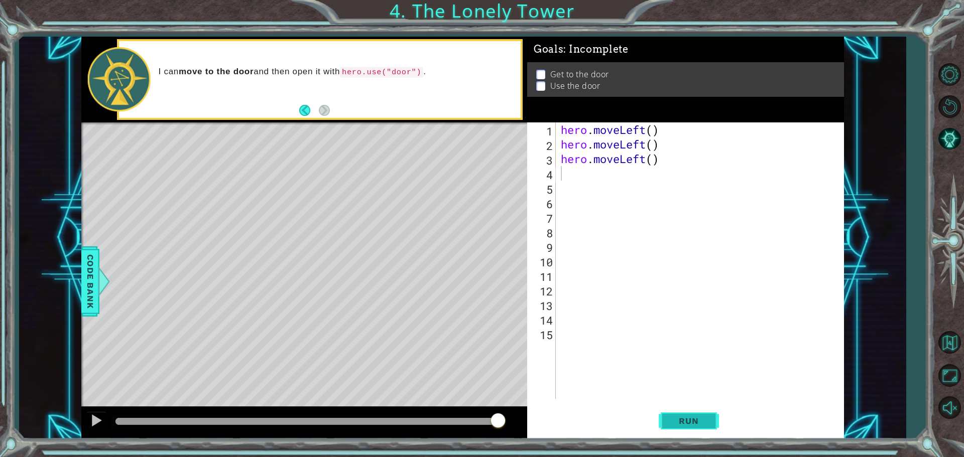
click at [694, 419] on span "Run" at bounding box center [689, 421] width 40 height 10
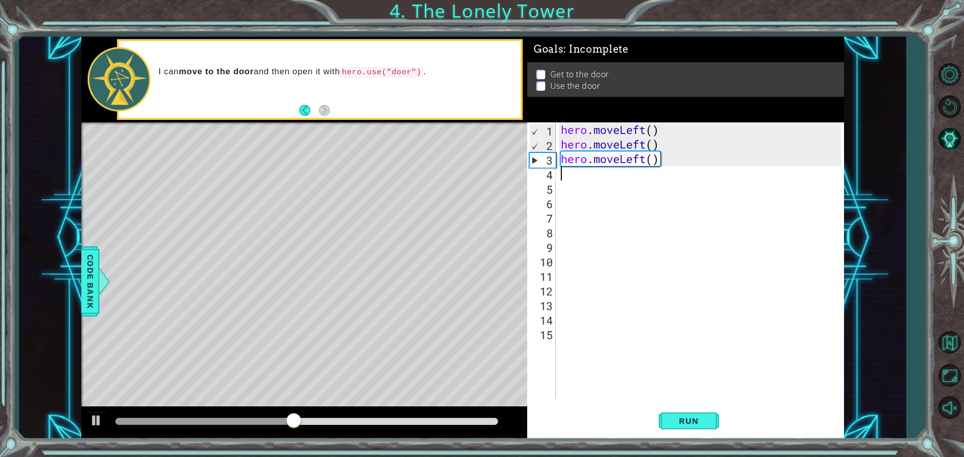
type textarea "h"
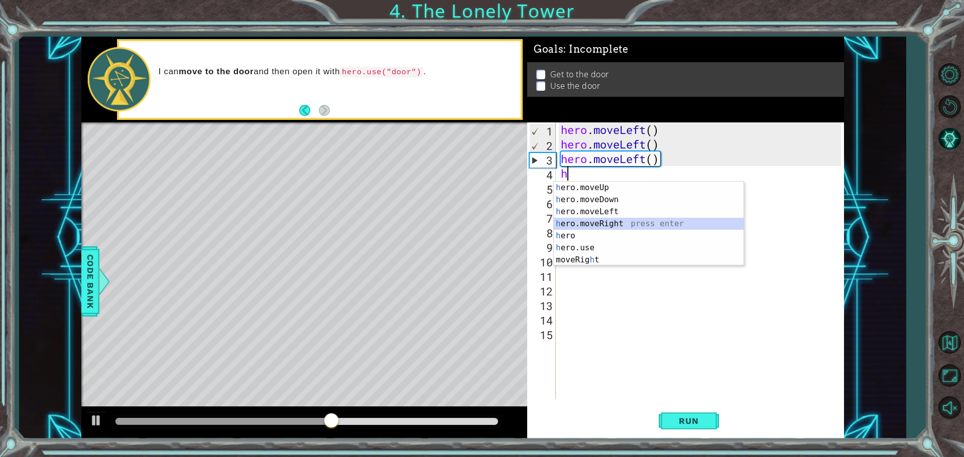
click at [608, 226] on div "h ero.moveUp press enter h ero.moveDown press enter h ero.moveLeft press enter …" at bounding box center [649, 236] width 190 height 108
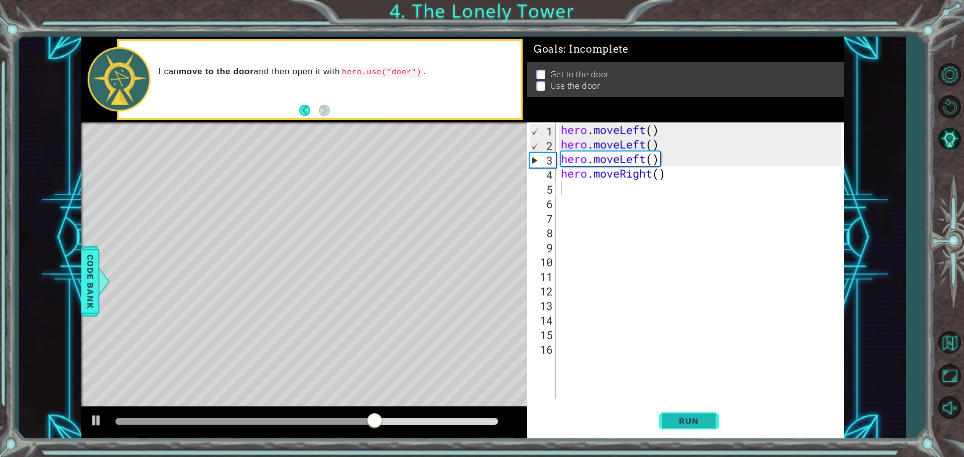
click at [691, 425] on span "Run" at bounding box center [689, 421] width 40 height 10
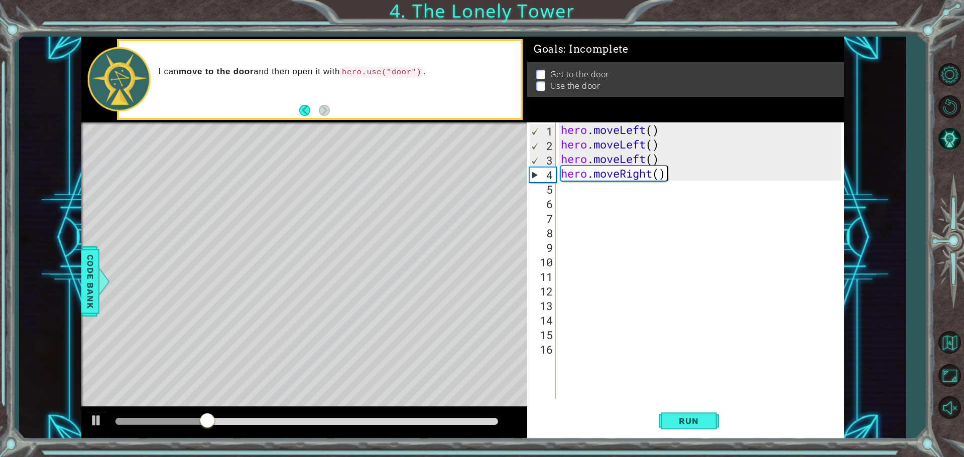
click at [671, 175] on div "hero . moveLeft ( ) hero . moveLeft ( ) hero . moveLeft ( ) hero . moveRight ( )" at bounding box center [702, 275] width 287 height 306
type textarea "hero.moveRight()"
click at [664, 183] on div "hero . moveLeft ( ) hero . moveLeft ( ) hero . moveLeft ( ) hero . moveRight ( )" at bounding box center [702, 275] width 287 height 306
click at [668, 178] on div "hero . moveLeft ( ) hero . moveLeft ( ) hero . moveLeft ( ) hero . moveRight ( )" at bounding box center [702, 275] width 287 height 306
type textarea "hero.move"
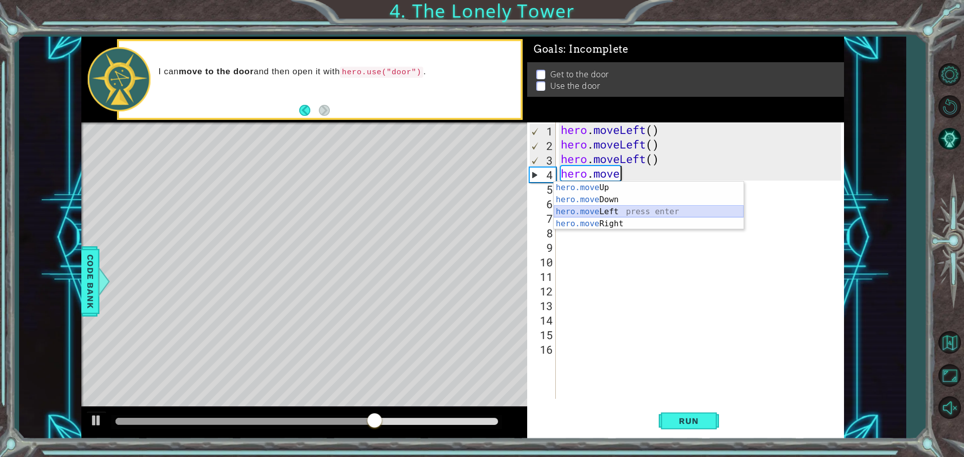
click at [588, 211] on div "hero.move Up press enter hero.move Down press enter hero.move Left press enter …" at bounding box center [649, 218] width 190 height 72
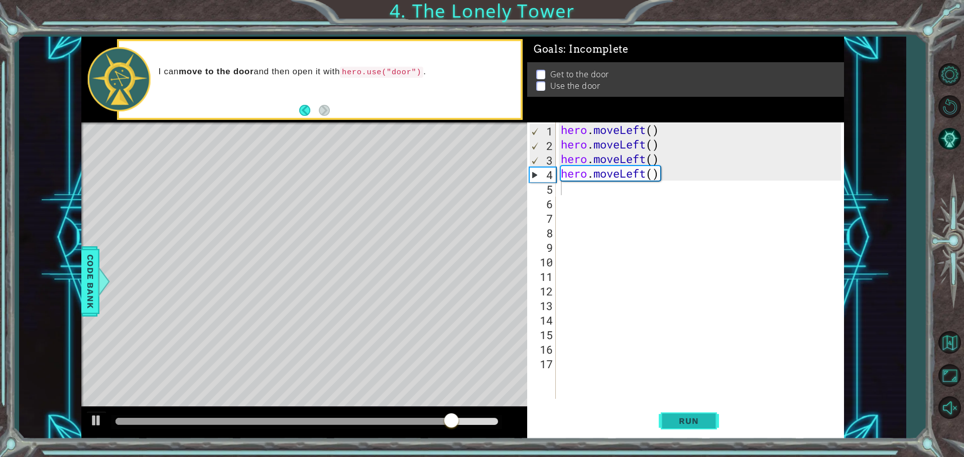
click at [698, 429] on button "Run" at bounding box center [689, 421] width 60 height 32
type textarea "hero.moveLeft()"
click at [661, 184] on div "hero . moveLeft ( ) hero . moveLeft ( ) hero . moveLeft ( ) hero . moveLeft ( )" at bounding box center [702, 275] width 287 height 306
click at [94, 419] on button at bounding box center [96, 422] width 20 height 21
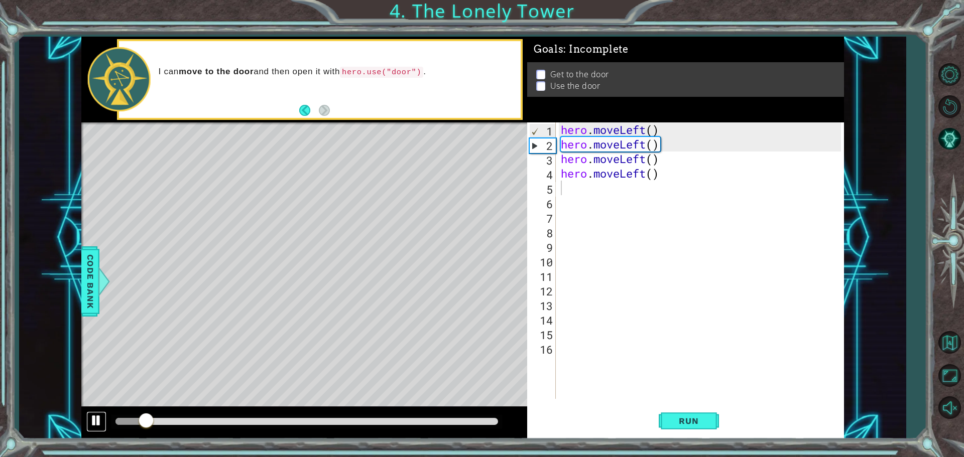
click at [96, 418] on div at bounding box center [96, 420] width 13 height 13
click at [97, 414] on div at bounding box center [96, 420] width 13 height 13
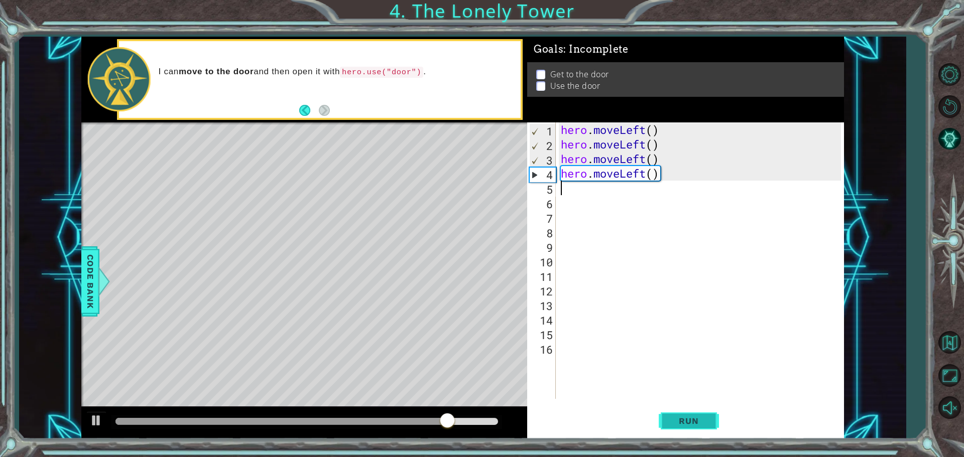
drag, startPoint x: 675, startPoint y: 414, endPoint x: 671, endPoint y: 425, distance: 12.4
click at [675, 414] on button "Run" at bounding box center [689, 421] width 60 height 32
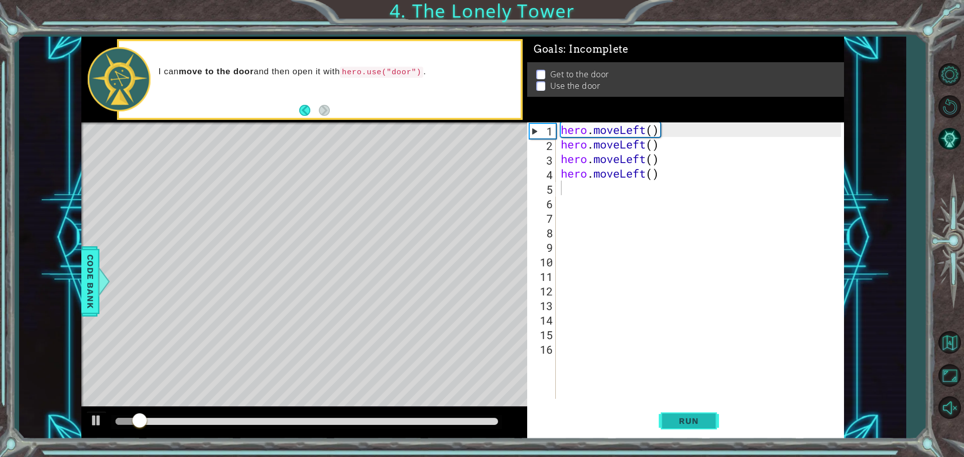
click at [671, 425] on span "Run" at bounding box center [689, 421] width 40 height 10
click at [573, 177] on div "hero . moveLeft ( ) hero . moveLeft ( ) hero . moveLeft ( ) hero . moveLeft ( )" at bounding box center [702, 275] width 287 height 306
type textarea "hero.moveLeft()"
click at [559, 193] on div "hero . moveLeft ( ) hero . moveLeft ( ) hero . moveLeft ( ) hero . moveLeft ( )" at bounding box center [702, 275] width 287 height 306
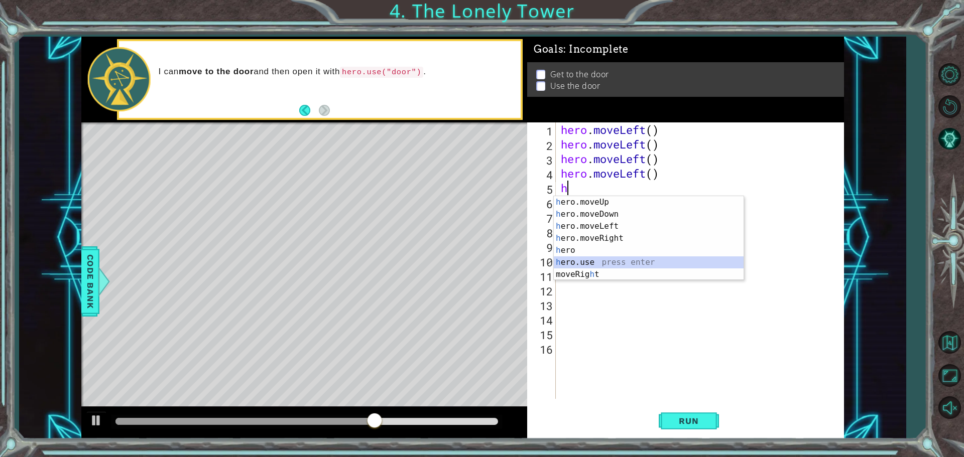
click at [580, 268] on div "h ero.moveUp press enter h ero.moveDown press enter h ero.moveLeft press enter …" at bounding box center [649, 250] width 190 height 108
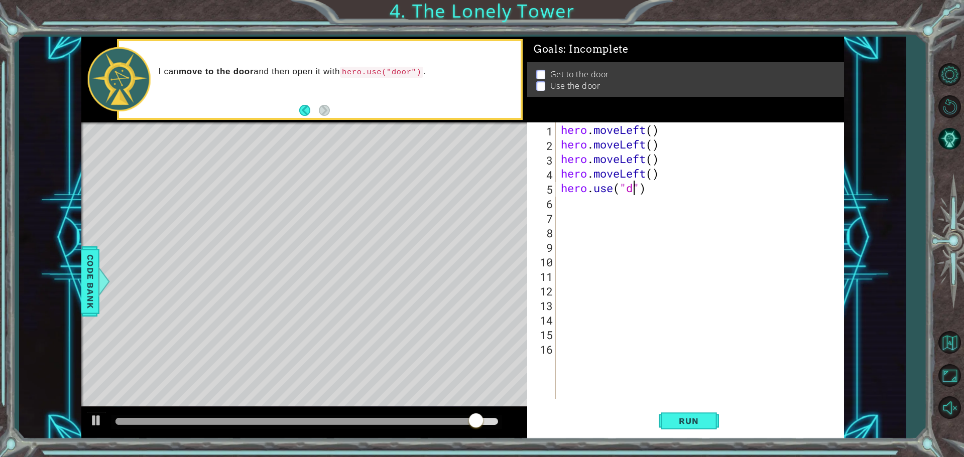
scroll to position [0, 3]
type textarea "hero.use("door")"
type textarea "v"
click at [87, 297] on span "Code Bank" at bounding box center [95, 281] width 16 height 61
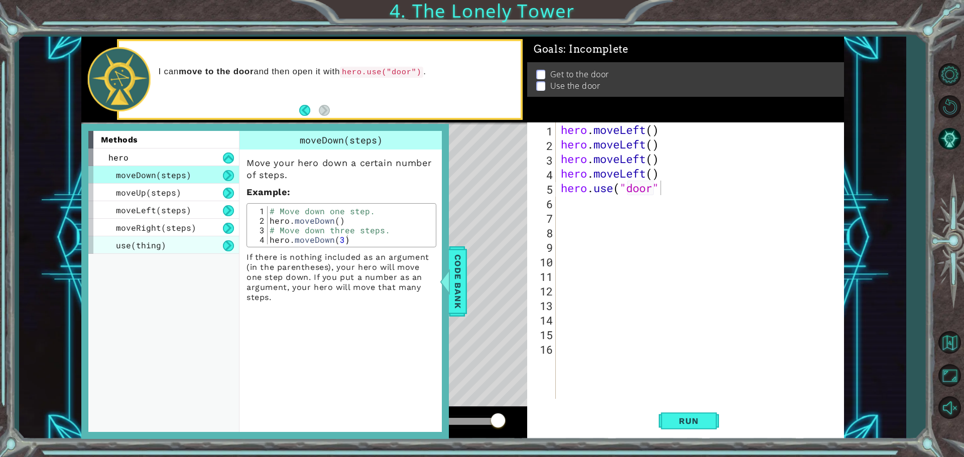
click at [136, 251] on div "use(thing)" at bounding box center [163, 245] width 151 height 18
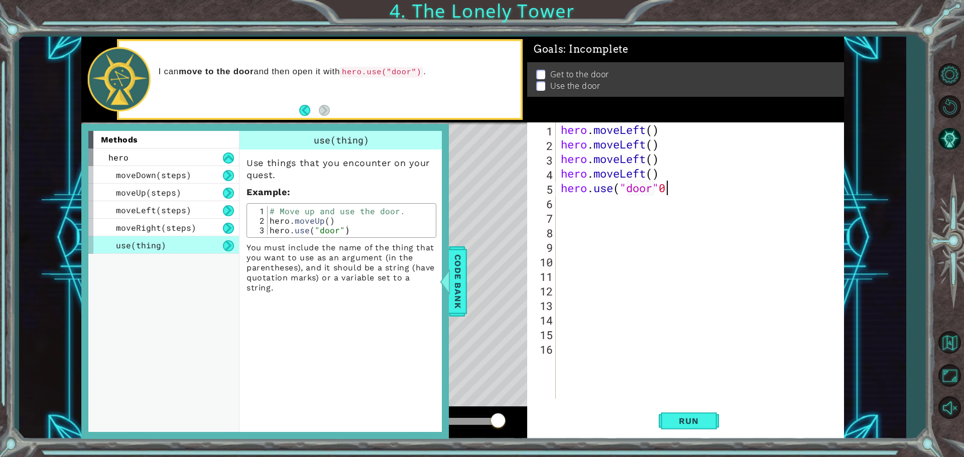
scroll to position [0, 4]
click at [461, 269] on span "Code Bank" at bounding box center [462, 281] width 16 height 61
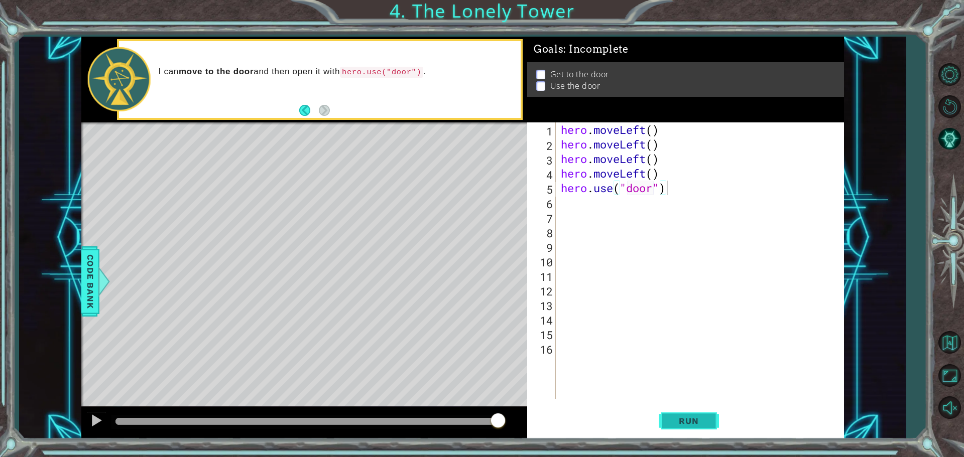
click at [690, 428] on button "Run" at bounding box center [689, 421] width 60 height 32
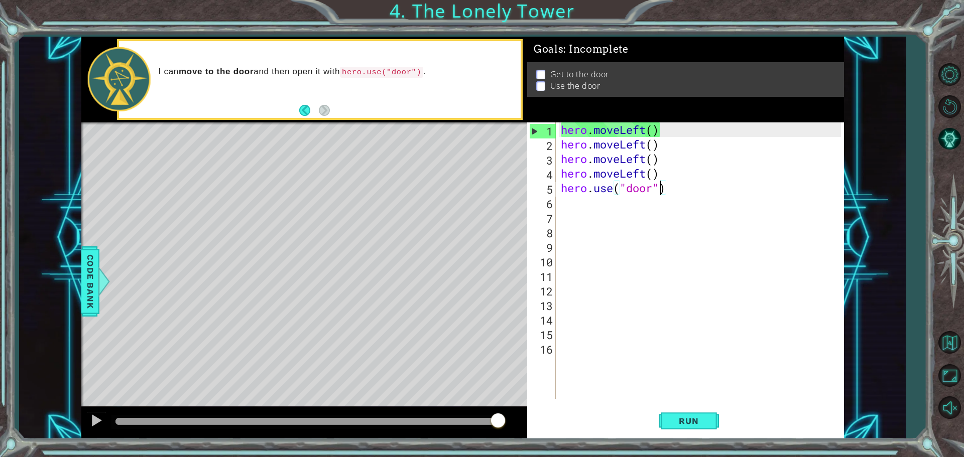
click at [661, 191] on div "hero . moveLeft ( ) hero . moveLeft ( ) hero . moveLeft ( ) hero . moveLeft ( )…" at bounding box center [702, 275] width 287 height 306
drag, startPoint x: 620, startPoint y: 160, endPoint x: 645, endPoint y: 166, distance: 25.2
click at [645, 166] on div "hero . moveLeft ( ) hero . moveLeft ( ) hero . moveLeft ( ) hero . moveLeft ( )…" at bounding box center [702, 275] width 287 height 306
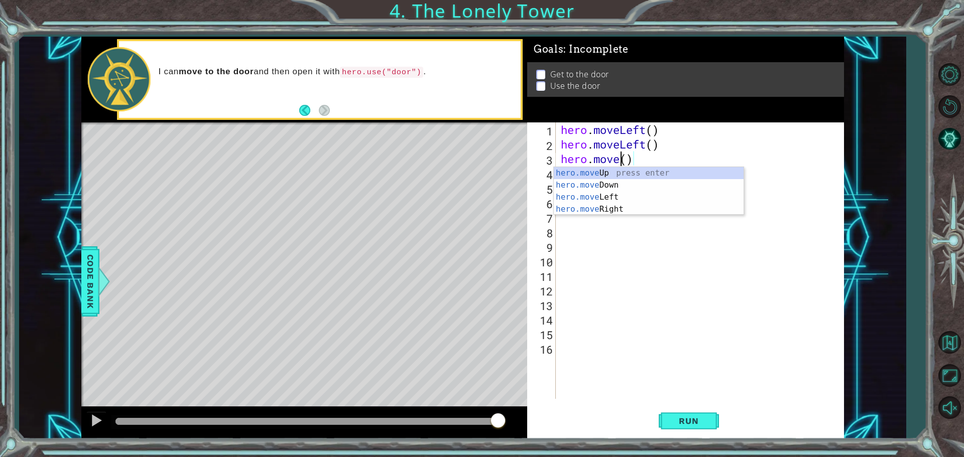
scroll to position [0, 3]
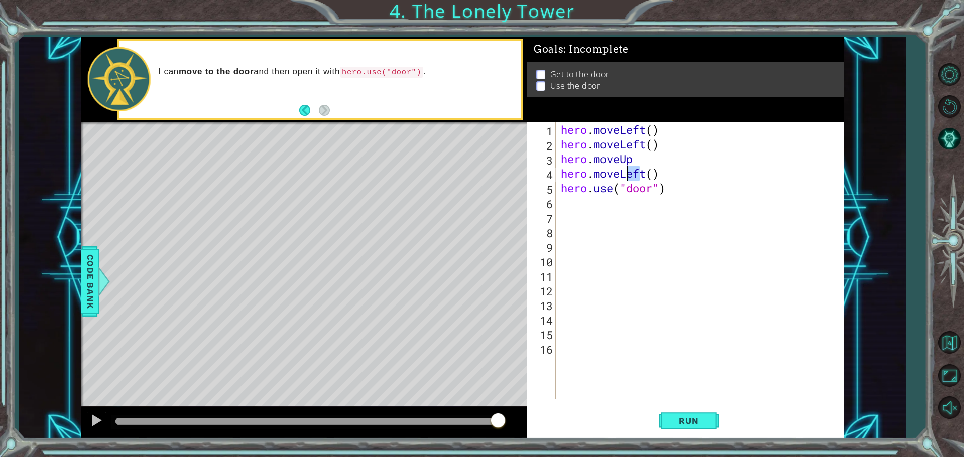
drag, startPoint x: 643, startPoint y: 173, endPoint x: 625, endPoint y: 173, distance: 18.1
click at [625, 173] on div "hero . moveLeft ( ) hero . moveLeft ( ) hero . moveUp hero . moveLeft ( ) hero …" at bounding box center [702, 275] width 287 height 306
click at [625, 175] on div "hero . moveLeft ( ) hero . moveLeft ( ) hero . moveUp hero . moveLeft ( ) hero …" at bounding box center [700, 260] width 282 height 277
drag, startPoint x: 620, startPoint y: 173, endPoint x: 650, endPoint y: 171, distance: 29.2
click at [650, 171] on div "hero . moveLeft ( ) hero . moveLeft ( ) hero . moveUp hero . moveLeft ( ) hero …" at bounding box center [702, 275] width 287 height 306
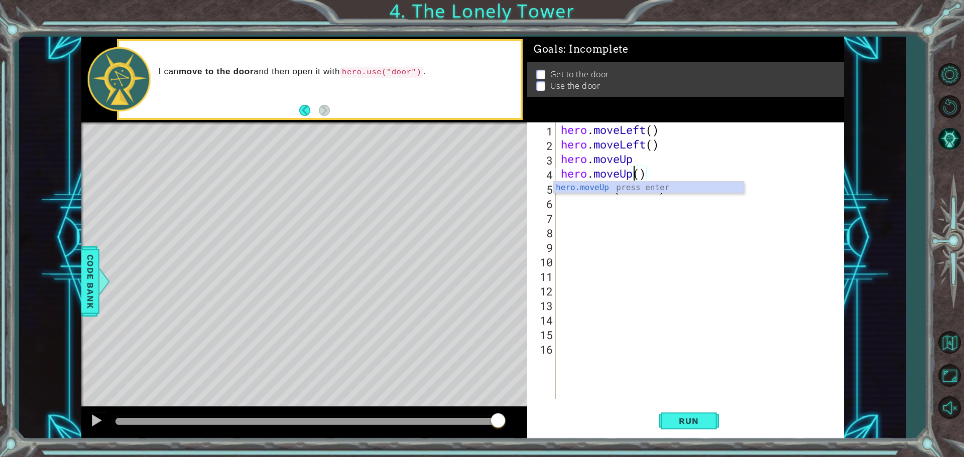
type textarea "hero.moveUp"
click at [634, 156] on div "hero . moveLeft ( ) hero . moveLeft ( ) hero . moveUp hero . moveUp hero . use …" at bounding box center [702, 275] width 287 height 306
drag, startPoint x: 641, startPoint y: 159, endPoint x: 554, endPoint y: 162, distance: 87.4
click at [554, 162] on div "hero.moveUp 1 2 3 4 5 6 7 8 9 10 11 12 13 14 15 16 hero . moveLeft ( ) hero . m…" at bounding box center [684, 260] width 314 height 277
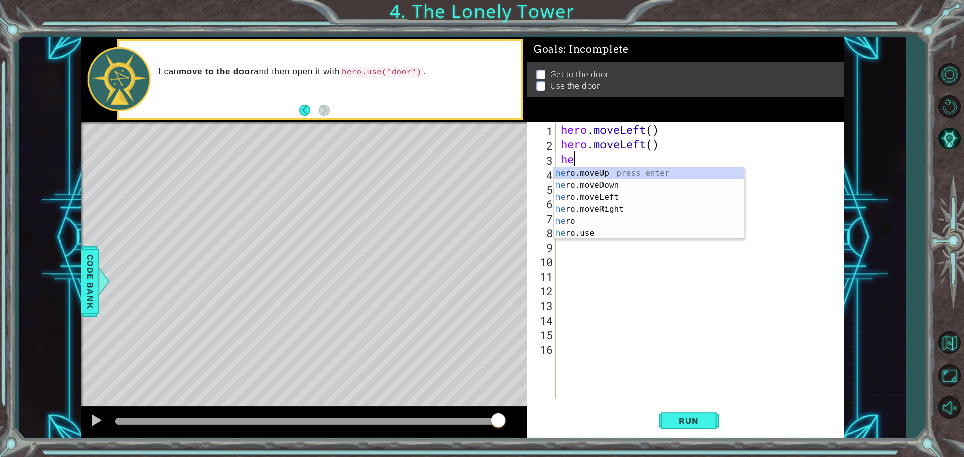
type textarea "her"
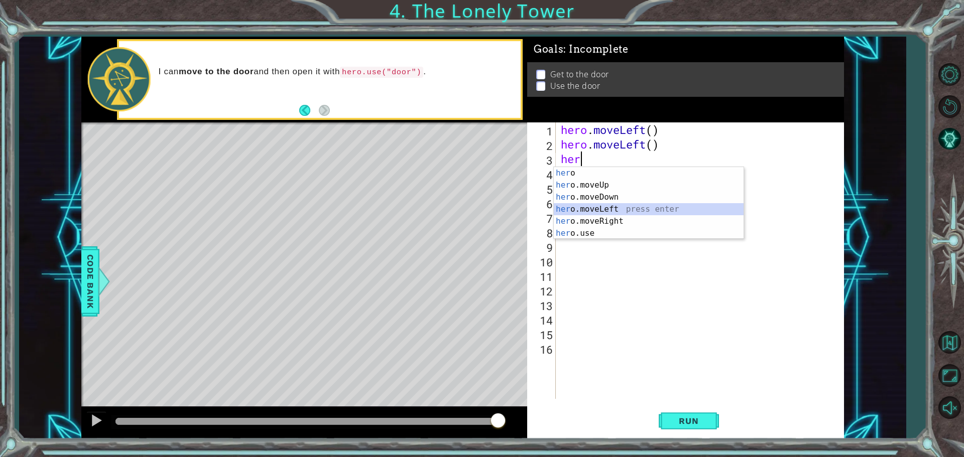
click at [598, 204] on div "her o press enter her o.moveUp press enter her o.moveDown press enter her o.mov…" at bounding box center [649, 215] width 190 height 96
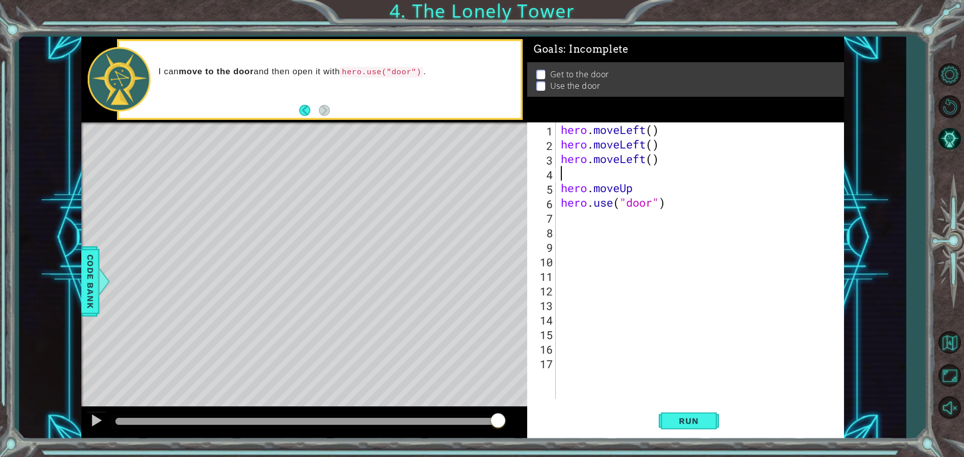
click at [665, 164] on div "hero . moveLeft ( ) hero . moveLeft ( ) hero . moveLeft ( ) hero . moveUp hero …" at bounding box center [702, 275] width 287 height 306
type textarea "hero"
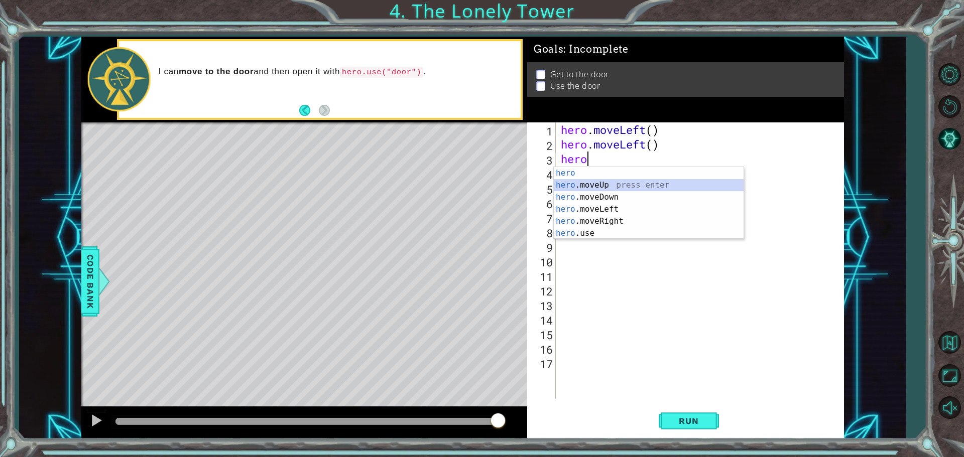
click at [599, 184] on div "hero press enter hero .moveUp press enter hero .moveDown press enter hero .move…" at bounding box center [649, 215] width 190 height 96
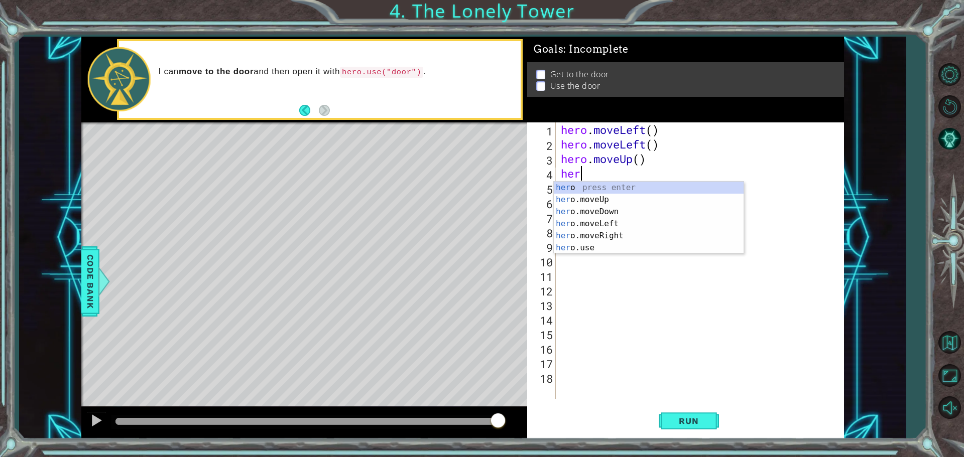
type textarea "hero"
click at [604, 199] on div "hero press enter hero .moveUp press enter hero .moveDown press enter hero .move…" at bounding box center [649, 230] width 190 height 96
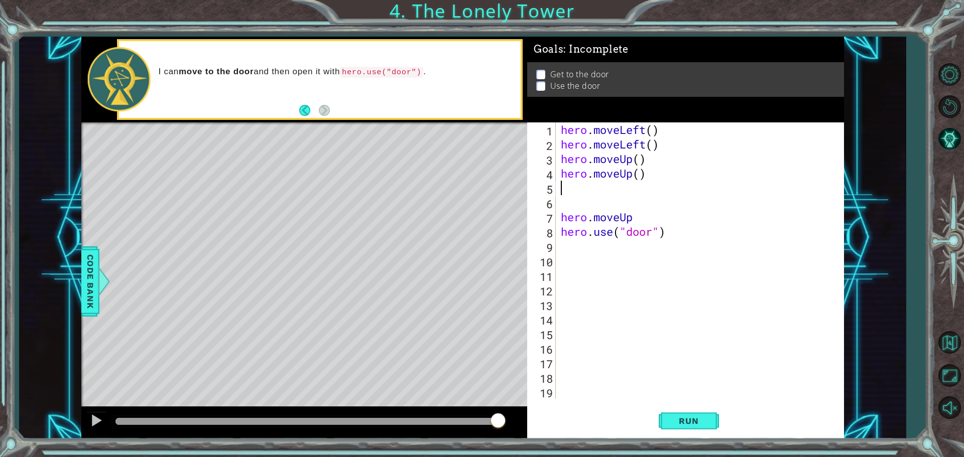
scroll to position [0, 0]
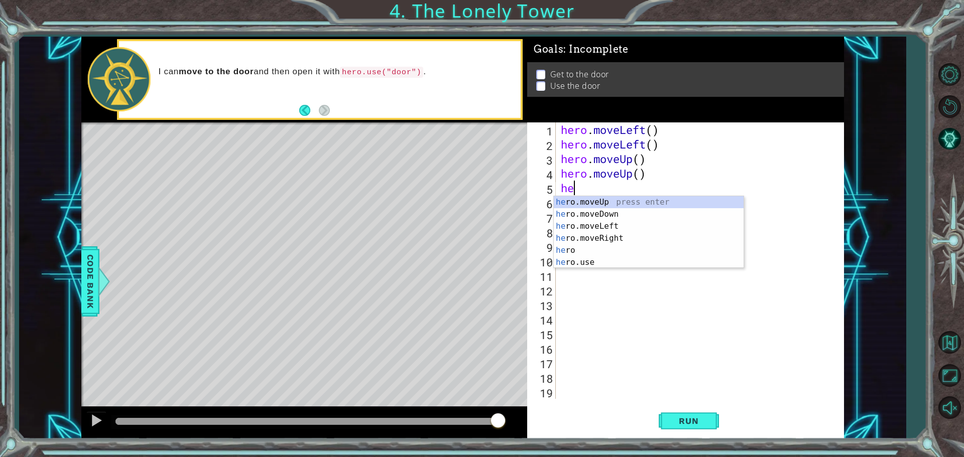
type textarea "her"
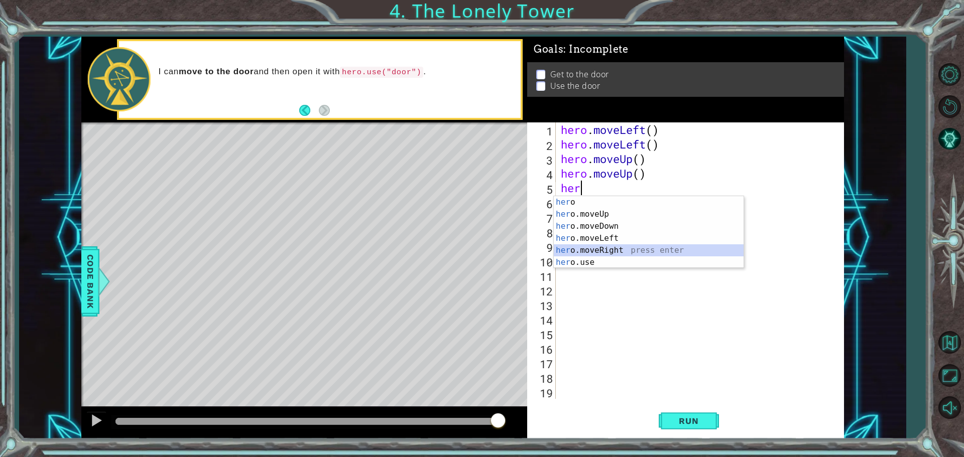
click at [595, 249] on div "her o press enter her o.moveUp press enter her o.moveDown press enter her o.mov…" at bounding box center [649, 244] width 190 height 96
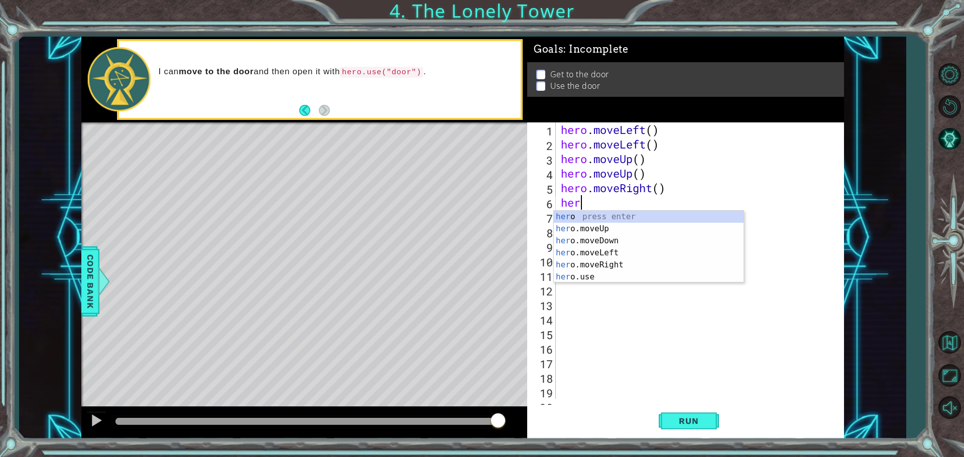
type textarea "hero"
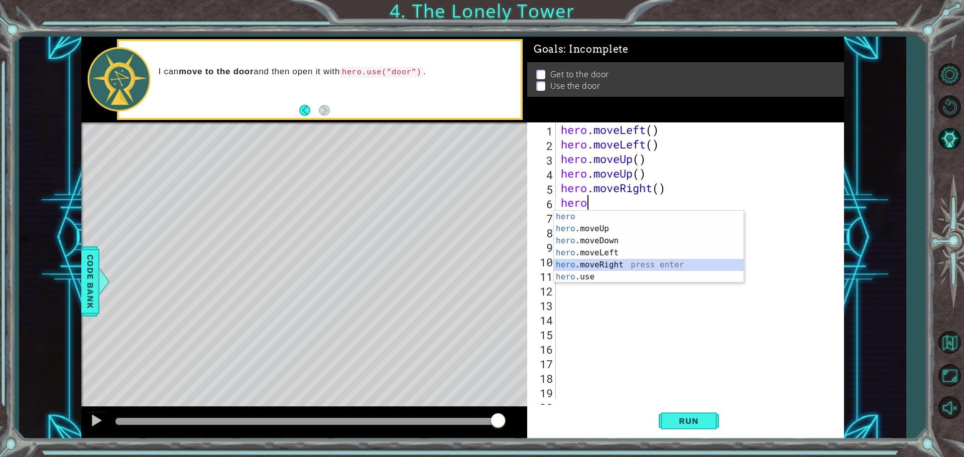
click at [601, 264] on div "hero press enter hero .moveUp press enter hero .moveDown press enter hero .move…" at bounding box center [649, 259] width 190 height 96
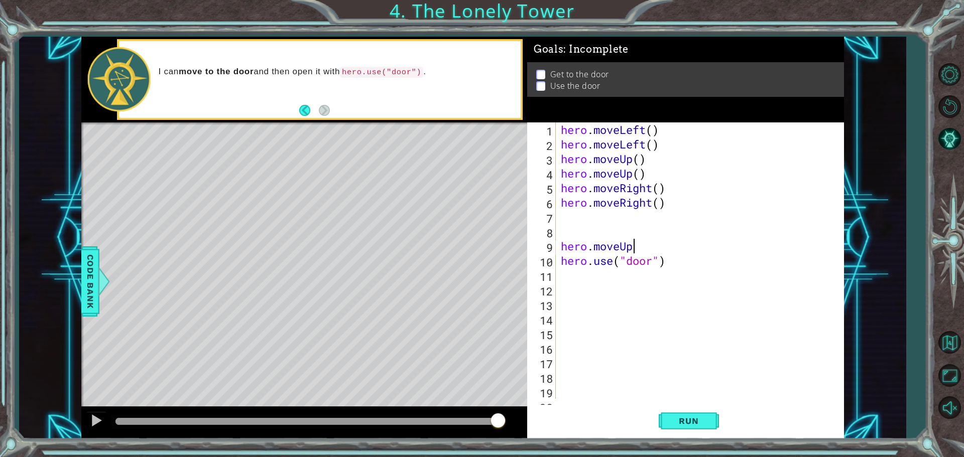
click at [670, 249] on div "hero . moveLeft ( ) hero . moveLeft ( ) hero . moveUp ( ) hero . moveUp ( ) her…" at bounding box center [699, 275] width 280 height 306
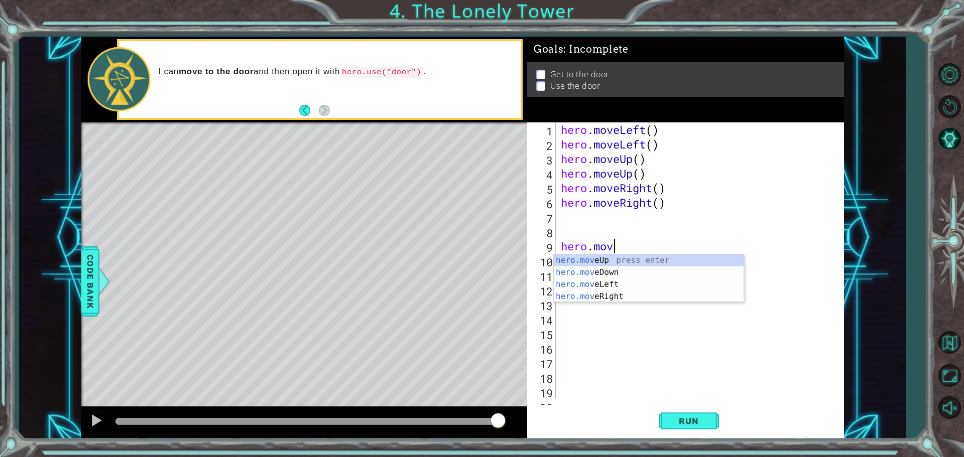
type textarea "h"
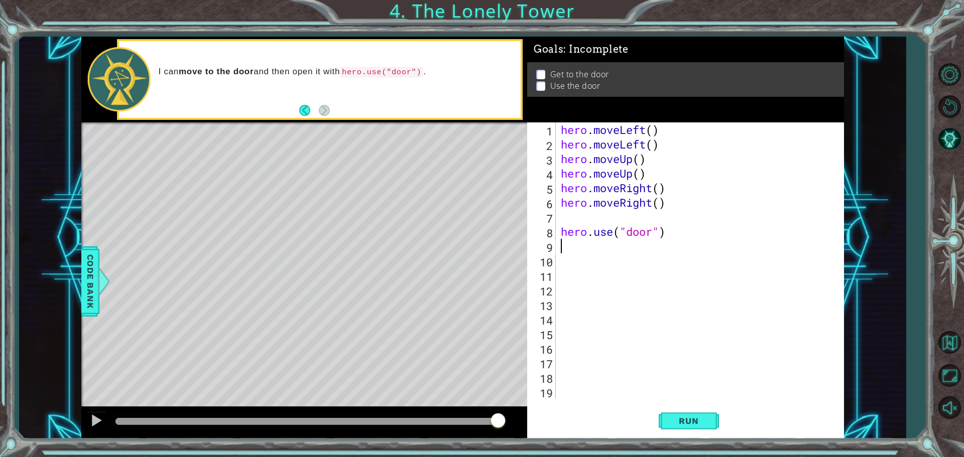
click at [671, 239] on div "hero . moveLeft ( ) hero . moveLeft ( ) hero . moveUp ( ) hero . moveUp ( ) her…" at bounding box center [702, 275] width 287 height 306
click at [669, 229] on div "hero . moveLeft ( ) hero . moveLeft ( ) hero . moveUp ( ) hero . moveUp ( ) her…" at bounding box center [702, 275] width 287 height 306
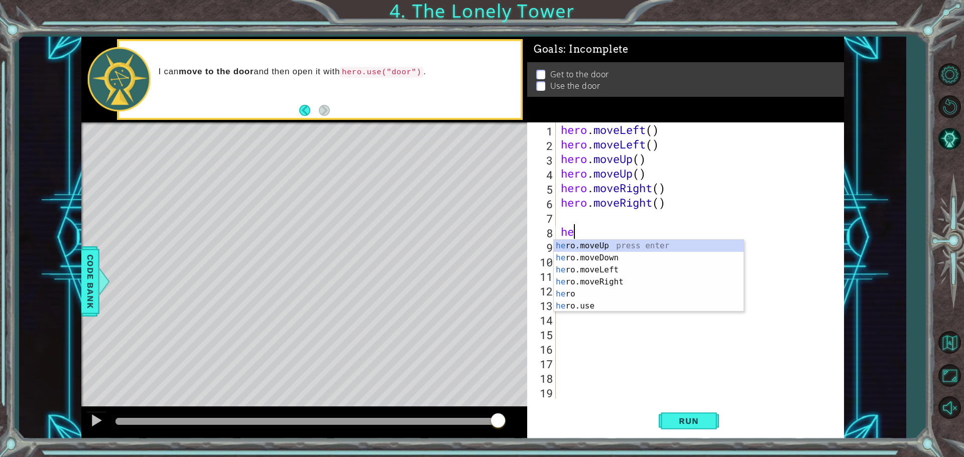
type textarea "h"
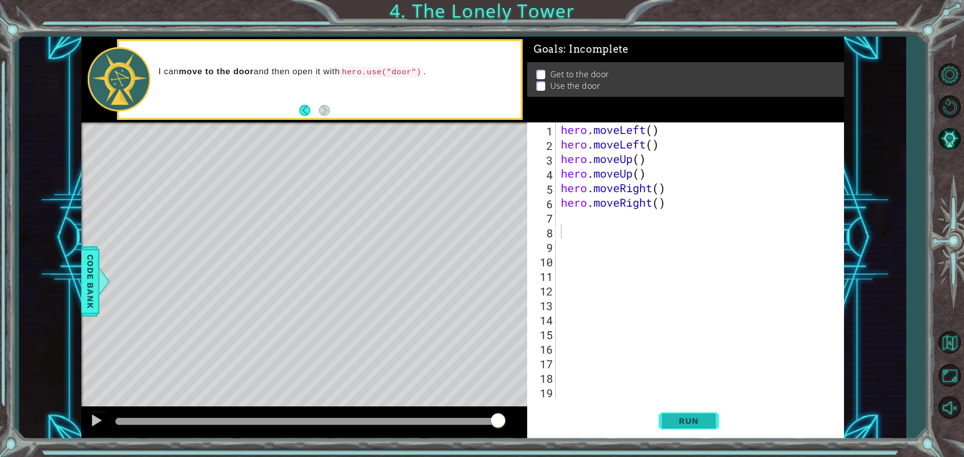
click at [676, 428] on button "Run" at bounding box center [689, 421] width 60 height 32
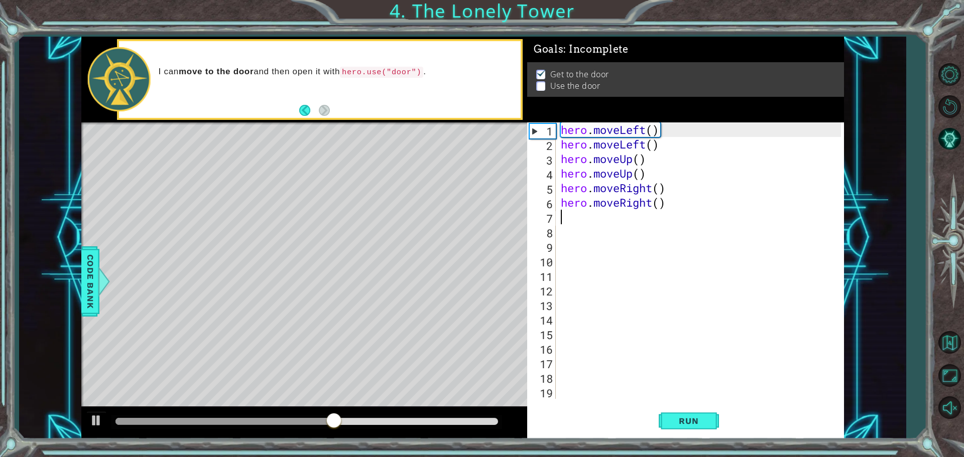
click at [562, 217] on div "hero . moveLeft ( ) hero . moveLeft ( ) hero . moveUp ( ) hero . moveUp ( ) her…" at bounding box center [702, 275] width 287 height 306
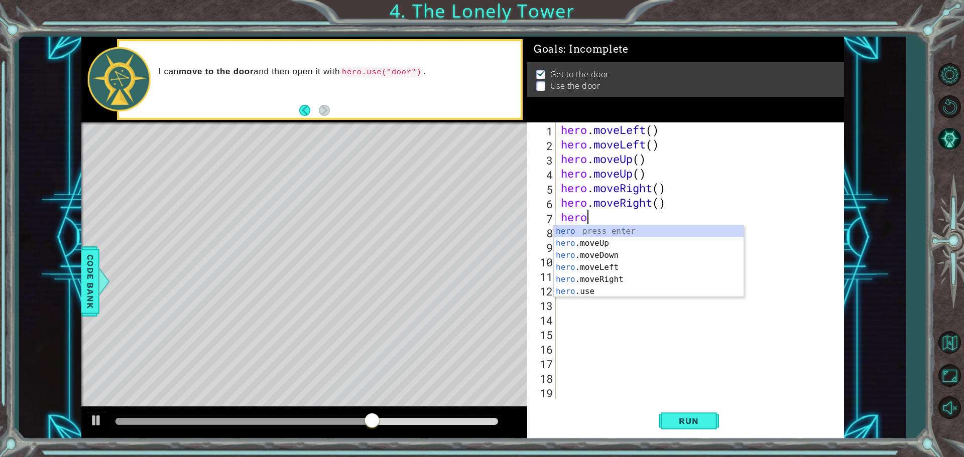
scroll to position [0, 1]
click at [575, 290] on div "hero press enter hero .moveUp press enter hero .moveDown press enter hero .move…" at bounding box center [649, 273] width 190 height 96
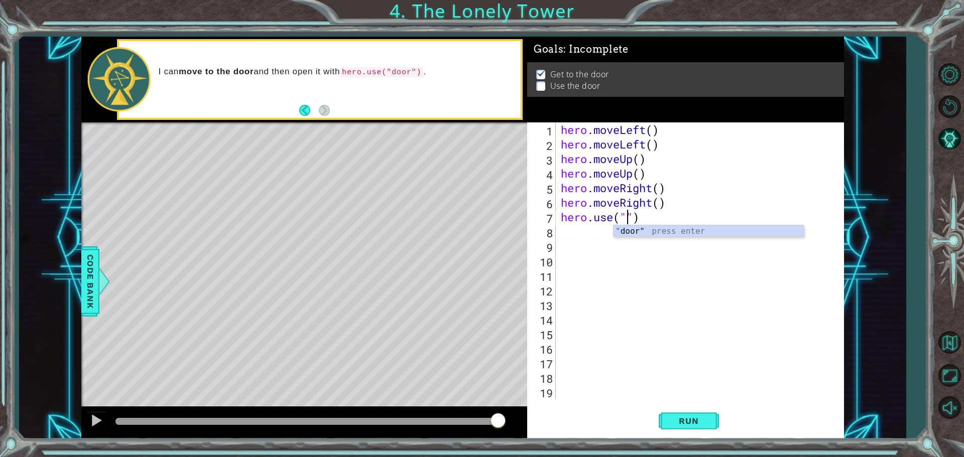
type textarea "hero.use("door")"
click at [665, 423] on button "Run" at bounding box center [689, 421] width 60 height 32
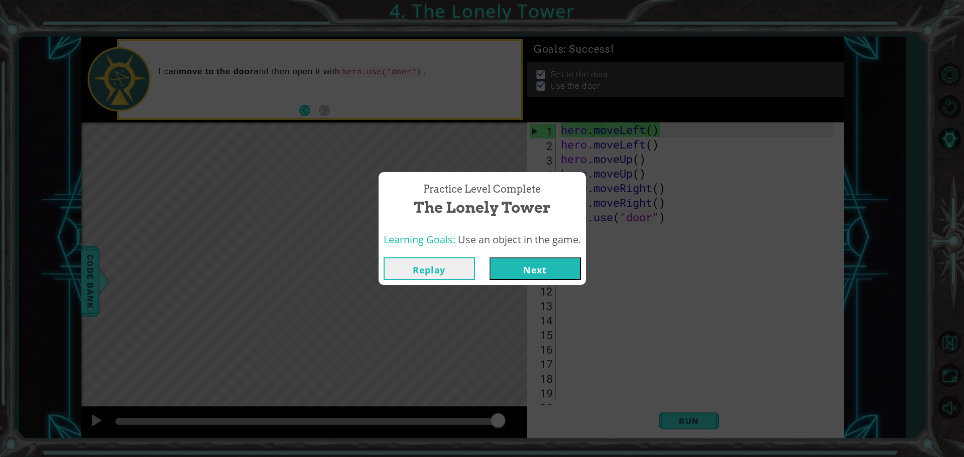
click at [543, 269] on button "Next" at bounding box center [534, 269] width 91 height 23
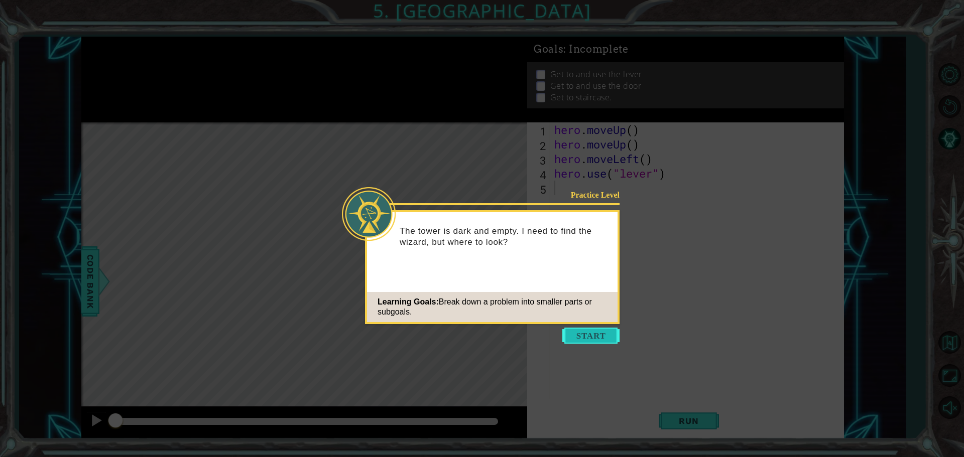
click at [594, 331] on button "Start" at bounding box center [590, 336] width 57 height 16
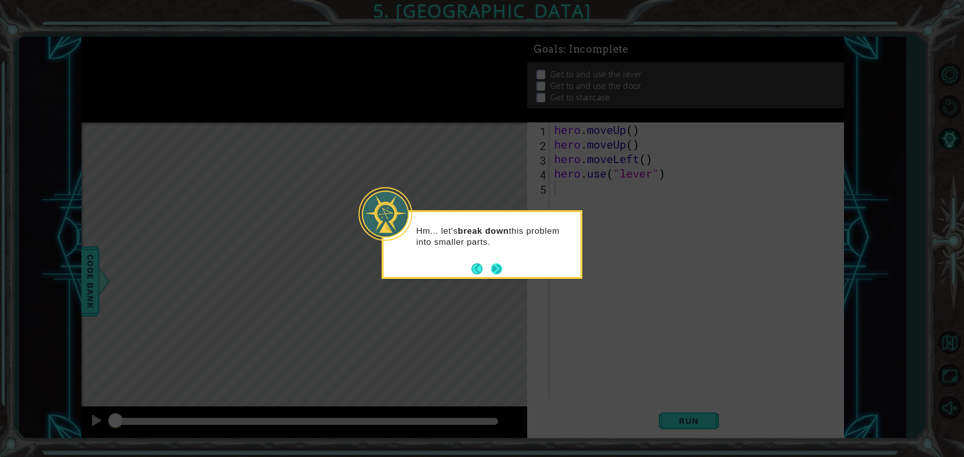
click at [495, 268] on button "Next" at bounding box center [496, 269] width 17 height 17
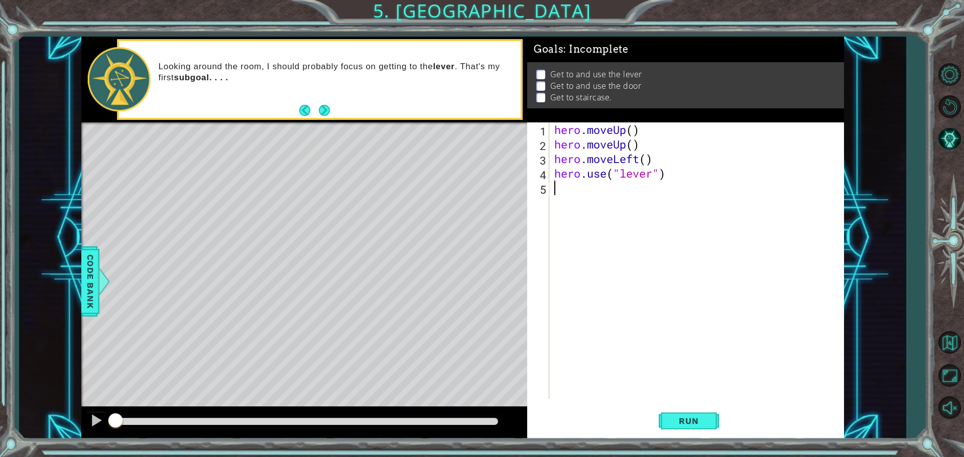
type textarea "h"
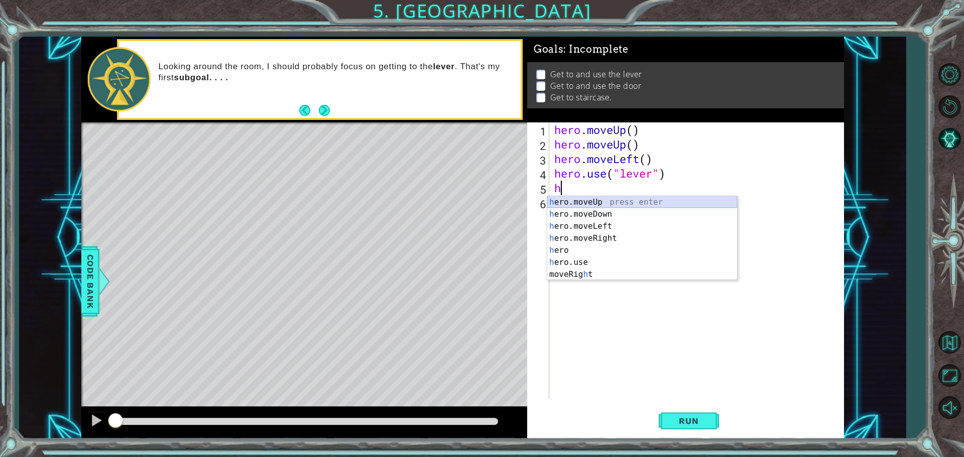
click at [573, 201] on div "h ero.moveUp press enter h ero.moveDown press enter h ero.moveLeft press enter …" at bounding box center [642, 250] width 190 height 108
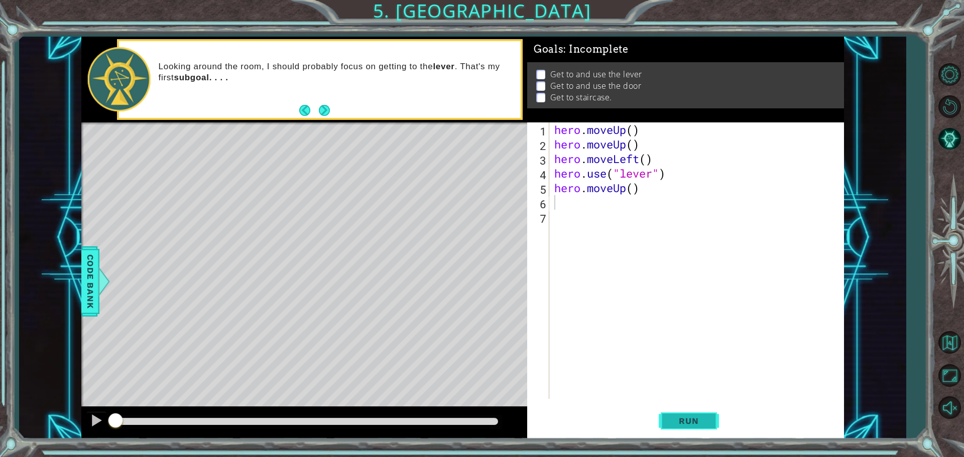
click at [679, 422] on span "Run" at bounding box center [689, 421] width 40 height 10
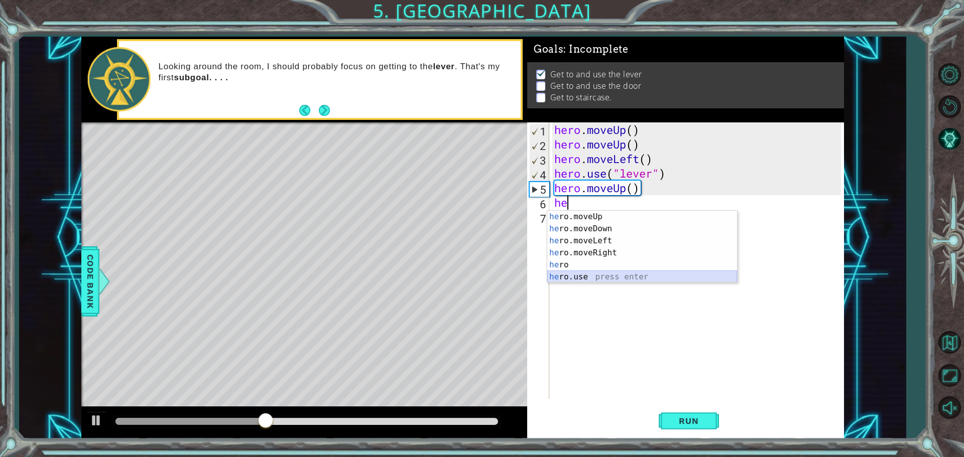
click at [569, 277] on div "he ro.moveUp press enter he ro.moveDown press enter he ro.moveLeft press enter …" at bounding box center [642, 259] width 190 height 96
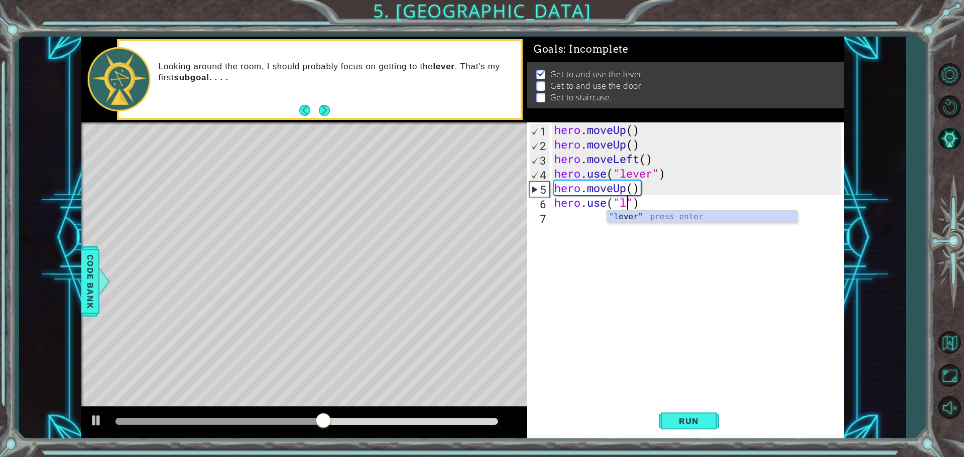
scroll to position [0, 3]
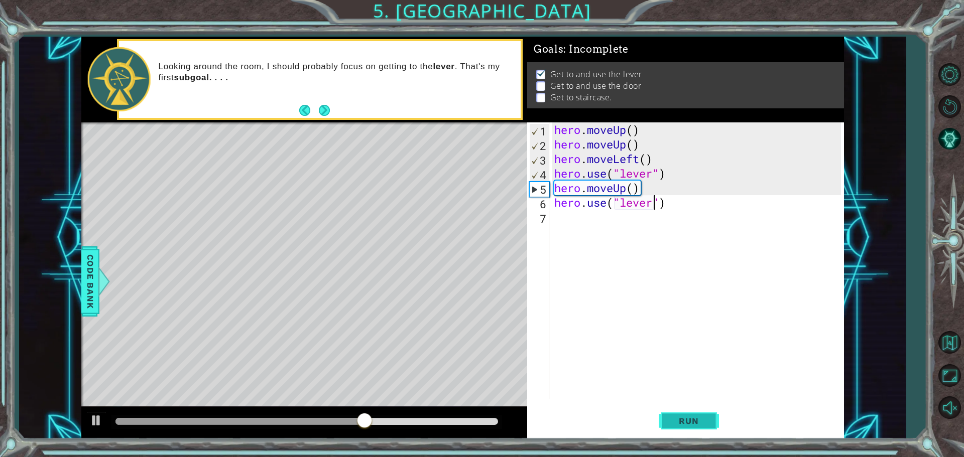
type textarea "hero.use("lever")"
click at [695, 421] on span "Run" at bounding box center [689, 421] width 40 height 10
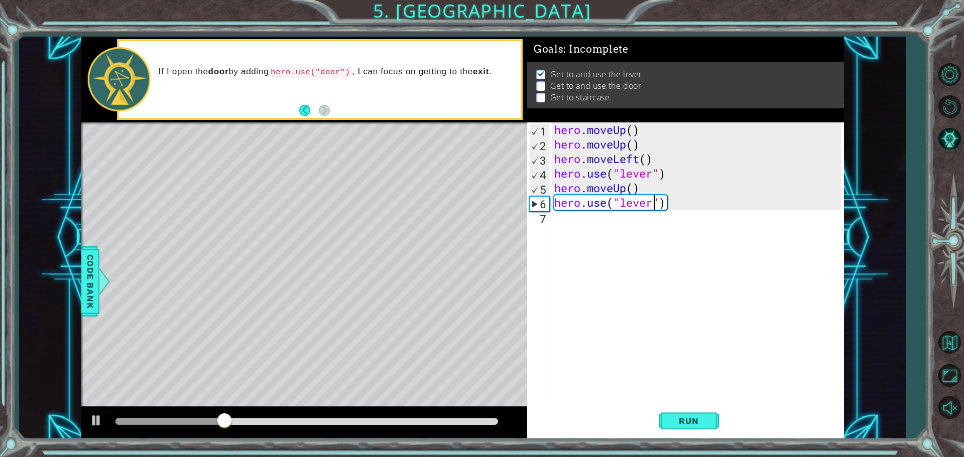
click at [559, 223] on div "hero . moveUp ( ) hero . moveUp ( ) hero . moveLeft ( ) hero . use ( "lever" ) …" at bounding box center [699, 275] width 294 height 306
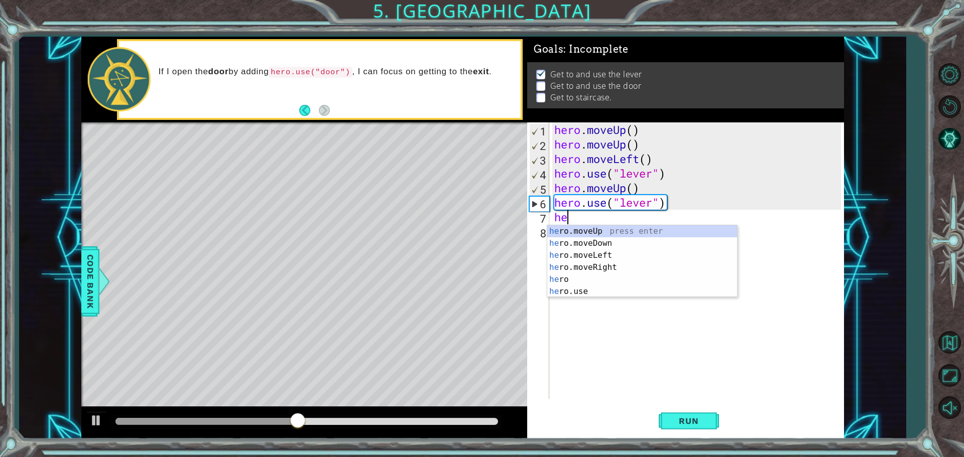
type textarea "her"
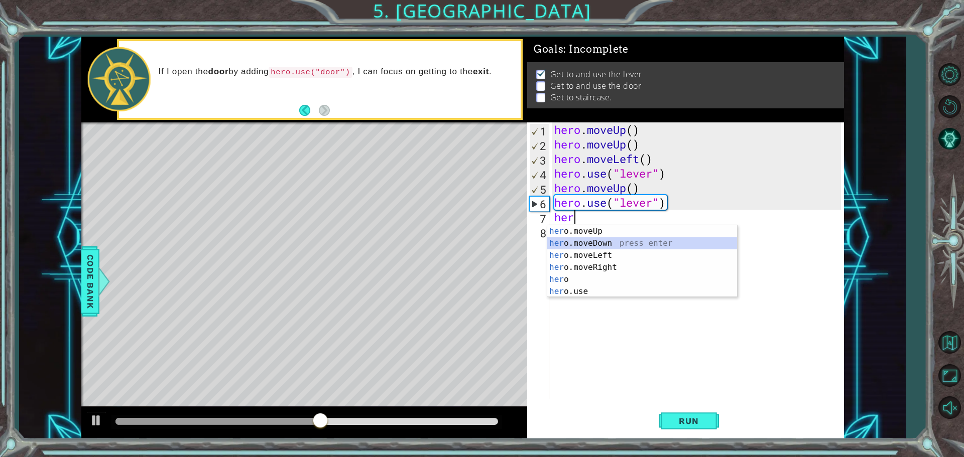
click at [577, 243] on div "her o.moveUp press enter her o.moveDown press enter her o.moveLeft press enter …" at bounding box center [642, 273] width 190 height 96
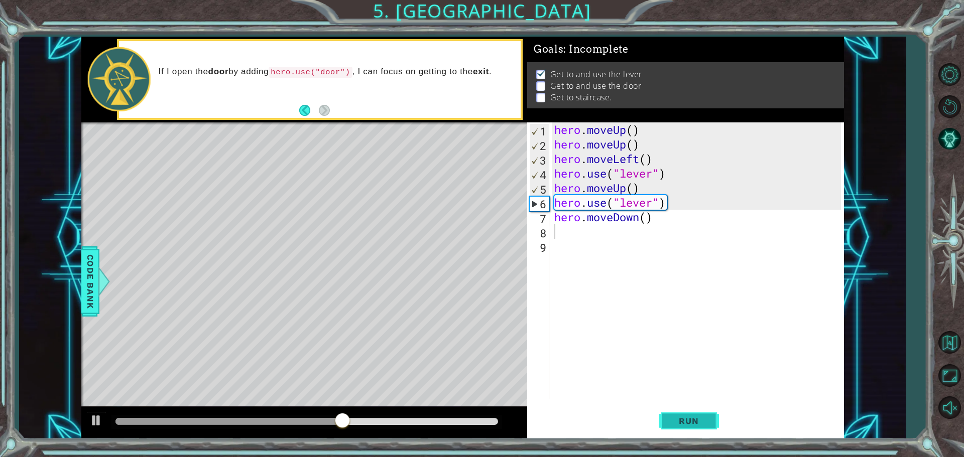
click at [678, 427] on button "Run" at bounding box center [689, 421] width 60 height 32
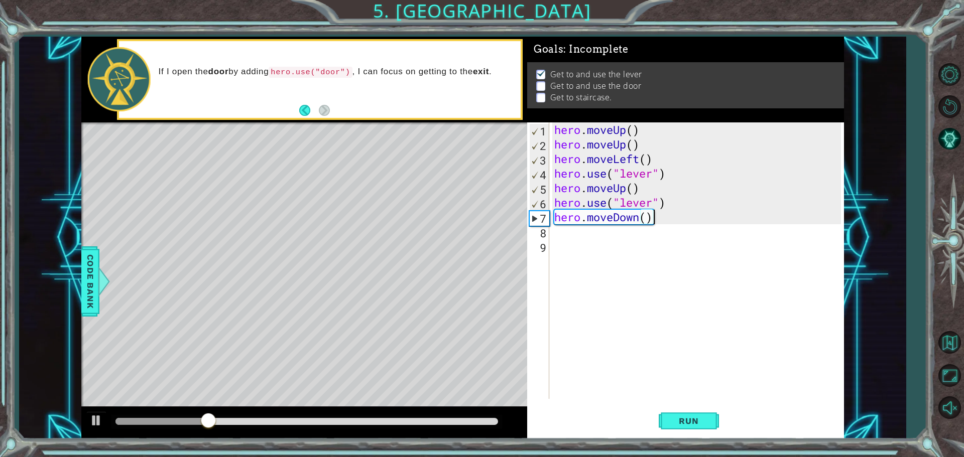
click at [661, 217] on div "hero . moveUp ( ) hero . moveUp ( ) hero . moveLeft ( ) hero . use ( "lever" ) …" at bounding box center [699, 275] width 294 height 306
type textarea "hero.moveDown()"
click at [655, 240] on div "hero . moveUp ( ) hero . moveUp ( ) hero . moveLeft ( ) hero . use ( "lever" ) …" at bounding box center [699, 275] width 294 height 306
click at [655, 217] on div "hero . moveUp ( ) hero . moveUp ( ) hero . moveLeft ( ) hero . use ( "lever" ) …" at bounding box center [699, 275] width 294 height 306
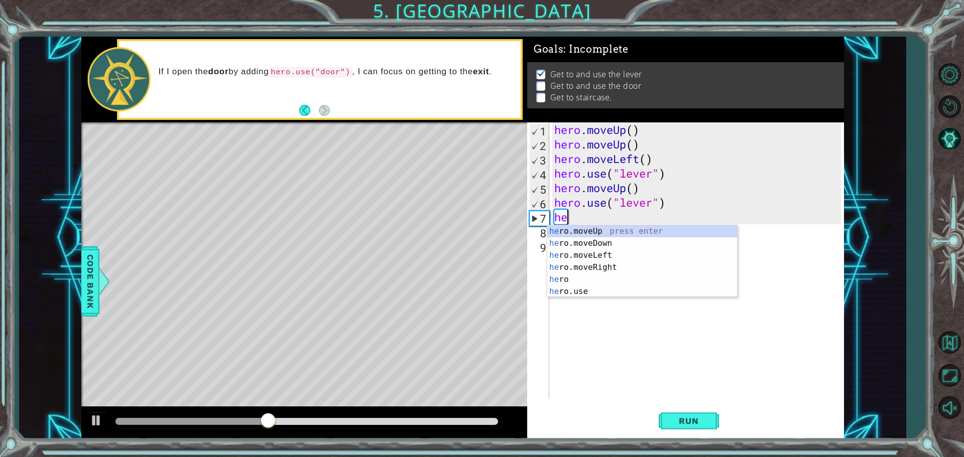
type textarea "h"
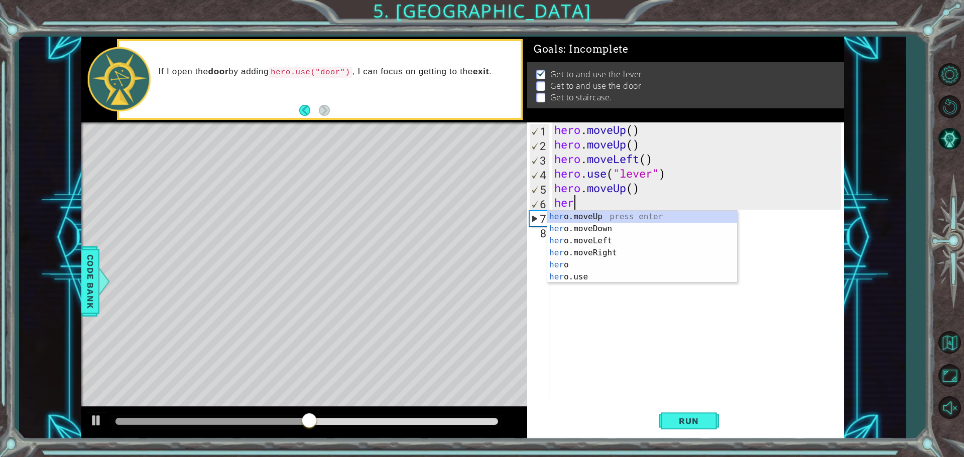
type textarea "h"
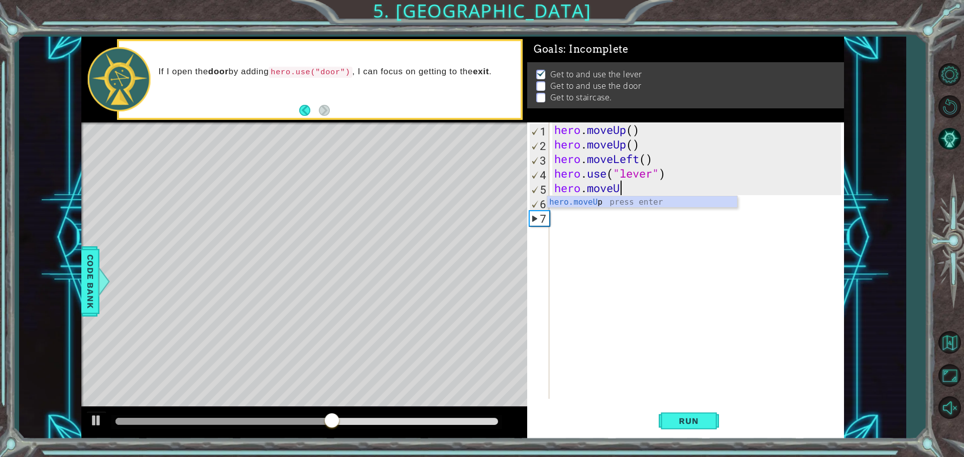
type textarea "hero.move"
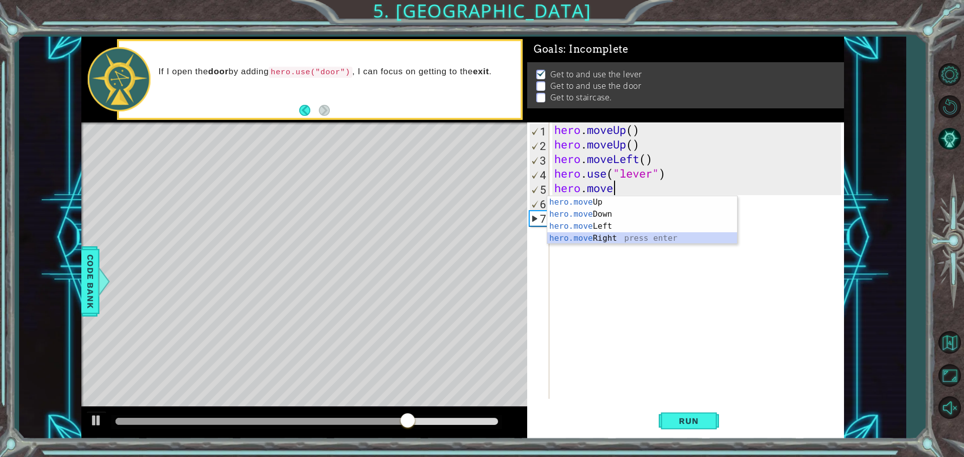
drag, startPoint x: 579, startPoint y: 235, endPoint x: 583, endPoint y: 242, distance: 8.4
click at [579, 237] on div "hero.move Up press enter hero.move Down press enter hero.move Left press enter …" at bounding box center [642, 232] width 190 height 72
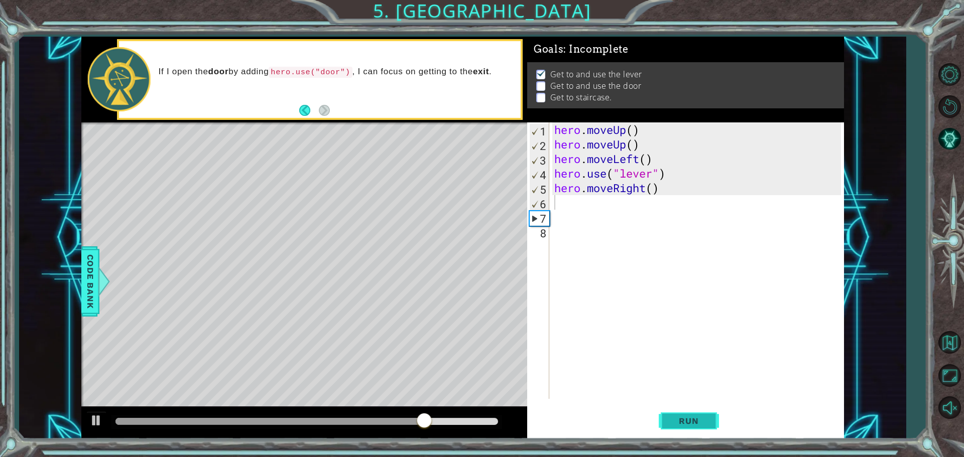
drag, startPoint x: 705, startPoint y: 413, endPoint x: 708, endPoint y: 418, distance: 5.7
click at [707, 416] on button "Run" at bounding box center [689, 421] width 60 height 32
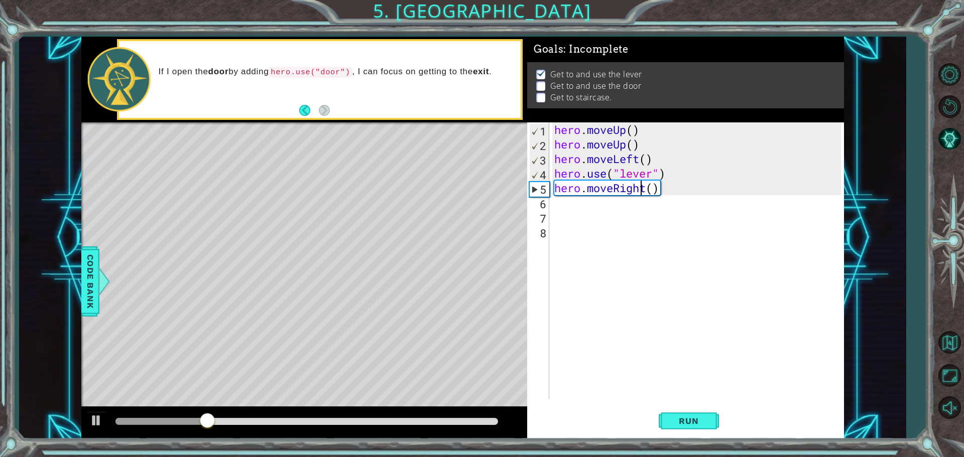
click at [642, 190] on div "hero . moveUp ( ) hero . moveUp ( ) hero . moveLeft ( ) hero . use ( "lever" ) …" at bounding box center [699, 275] width 294 height 306
drag, startPoint x: 646, startPoint y: 188, endPoint x: 643, endPoint y: 194, distance: 6.1
click at [646, 191] on div "hero . moveUp ( ) hero . moveUp ( ) hero . moveLeft ( ) hero . use ( "lever" ) …" at bounding box center [699, 275] width 294 height 306
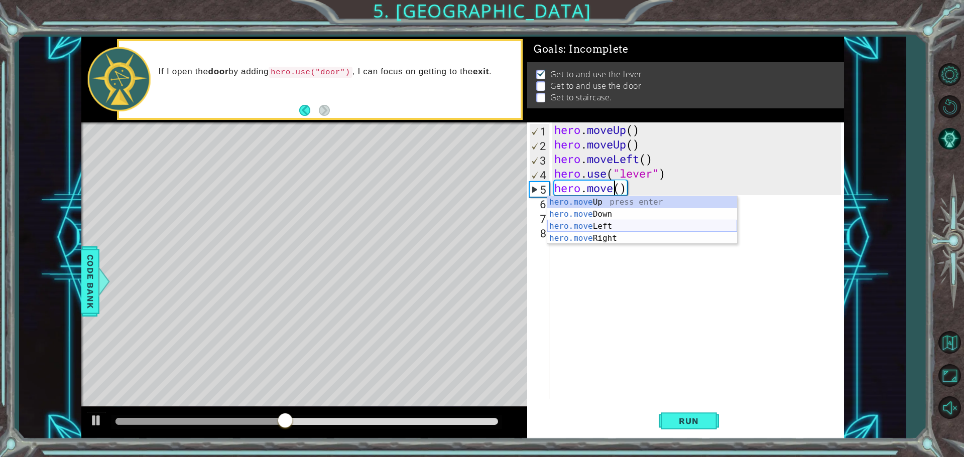
click at [593, 227] on div "hero.move Up press enter hero.move Down press enter hero.move Left press enter …" at bounding box center [642, 232] width 190 height 72
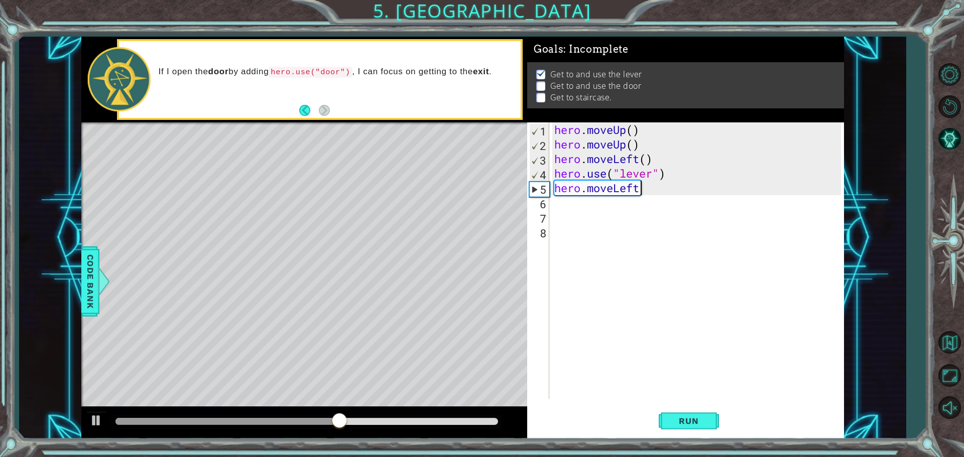
scroll to position [0, 4]
type textarea "hero.moveLeft()"
click at [675, 415] on button "Run" at bounding box center [689, 421] width 60 height 32
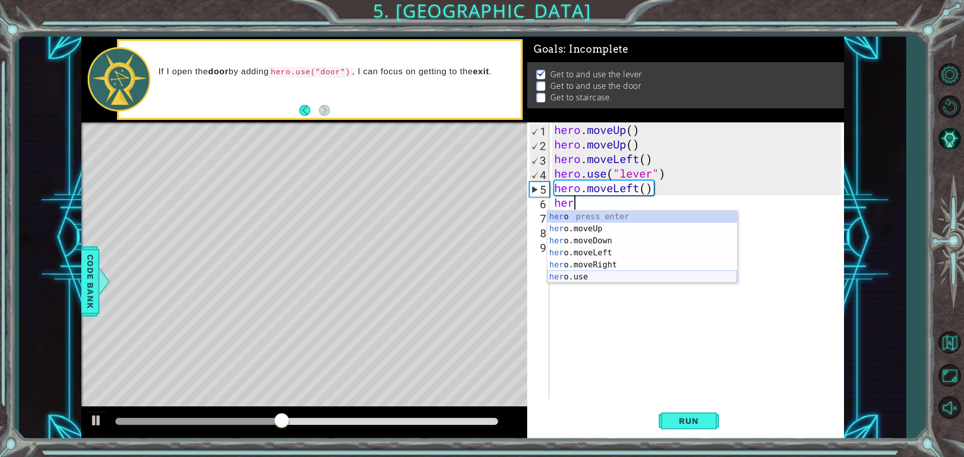
click at [575, 280] on div "her o press enter her o.moveUp press enter her o.moveDown press enter her o.mov…" at bounding box center [642, 259] width 190 height 96
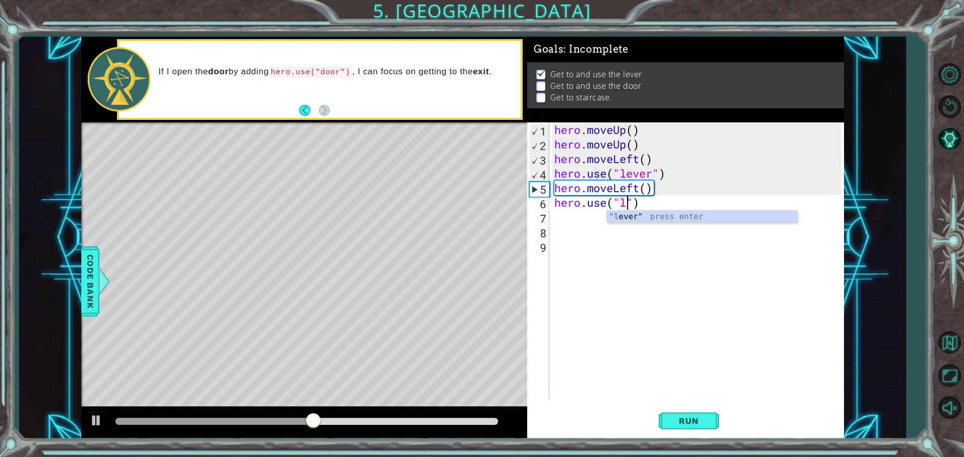
scroll to position [0, 3]
type textarea "hero.use("lever")"
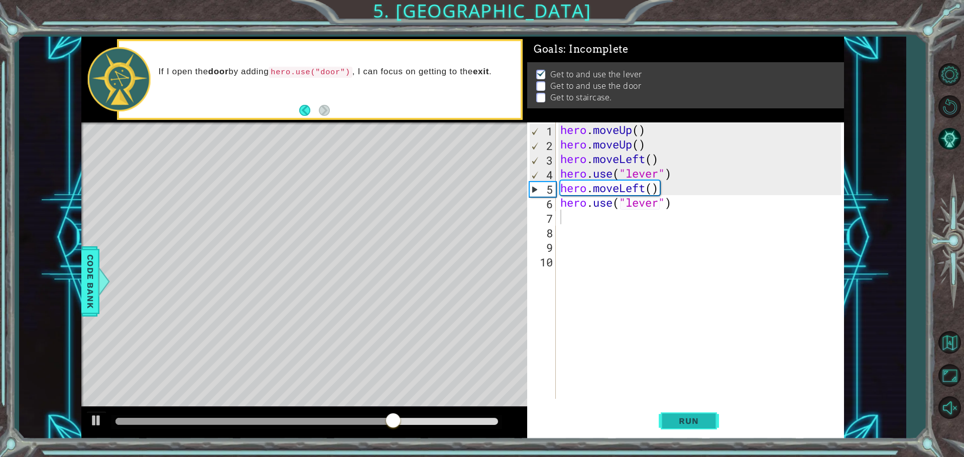
click at [676, 413] on button "Run" at bounding box center [689, 421] width 60 height 32
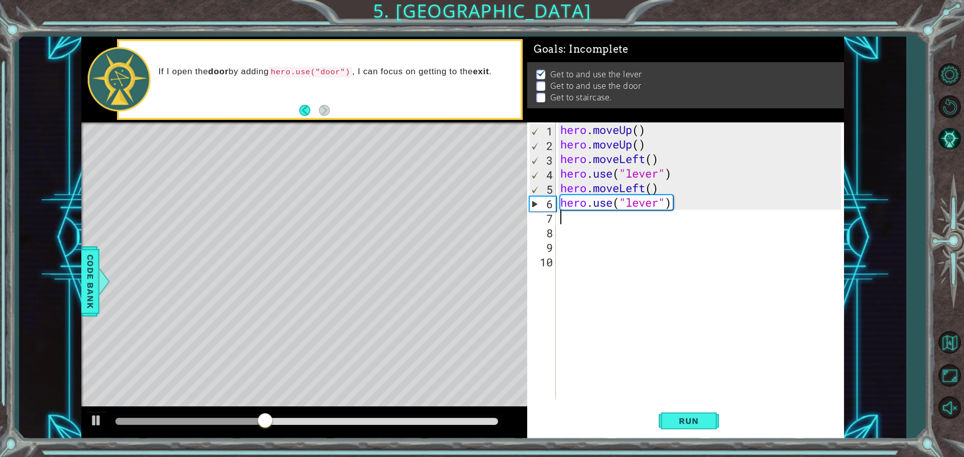
type textarea "h"
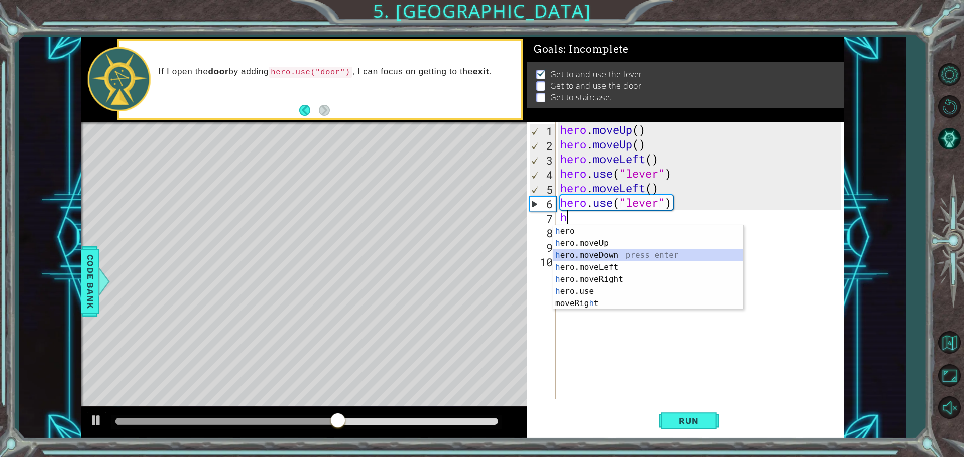
click at [589, 254] on div "h ero press enter h ero.moveUp press enter h ero.moveDown press enter h ero.mov…" at bounding box center [648, 279] width 190 height 108
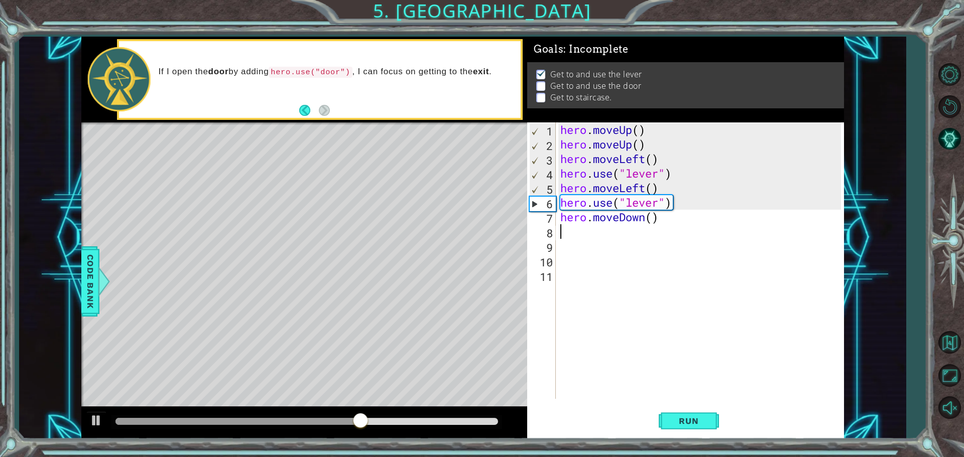
type textarea "h"
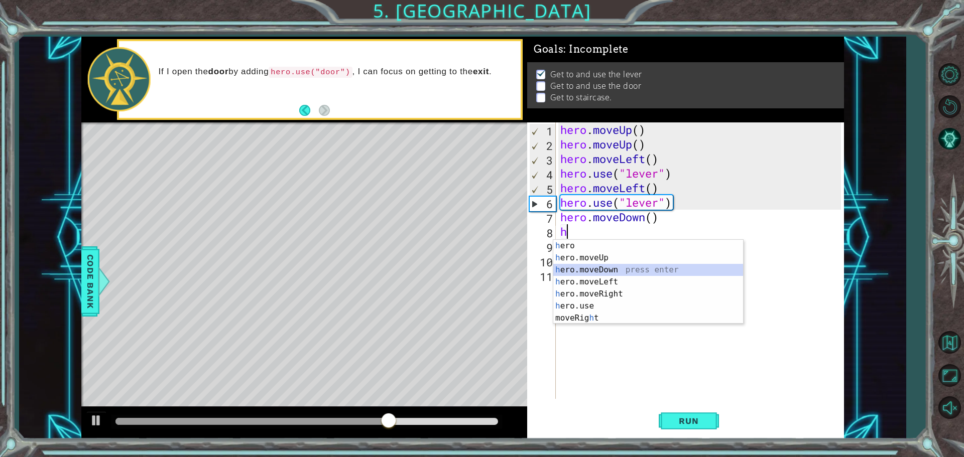
click at [587, 271] on div "h ero press enter h ero.moveUp press enter h ero.moveDown press enter h ero.mov…" at bounding box center [648, 294] width 190 height 108
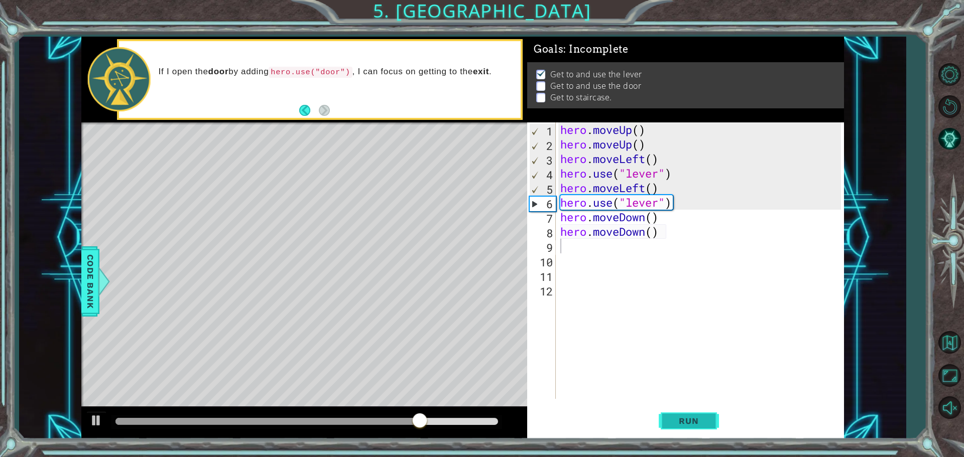
drag, startPoint x: 688, startPoint y: 416, endPoint x: 692, endPoint y: 420, distance: 5.3
click at [692, 418] on span "Run" at bounding box center [689, 421] width 40 height 10
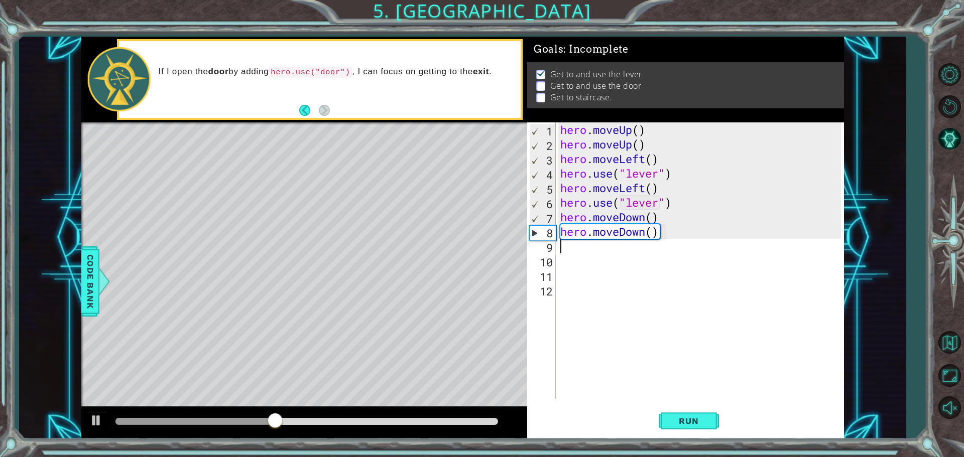
click at [564, 253] on div "hero . moveUp ( ) hero . moveUp ( ) hero . moveLeft ( ) hero . use ( "lever" ) …" at bounding box center [702, 275] width 288 height 306
type textarea "h"
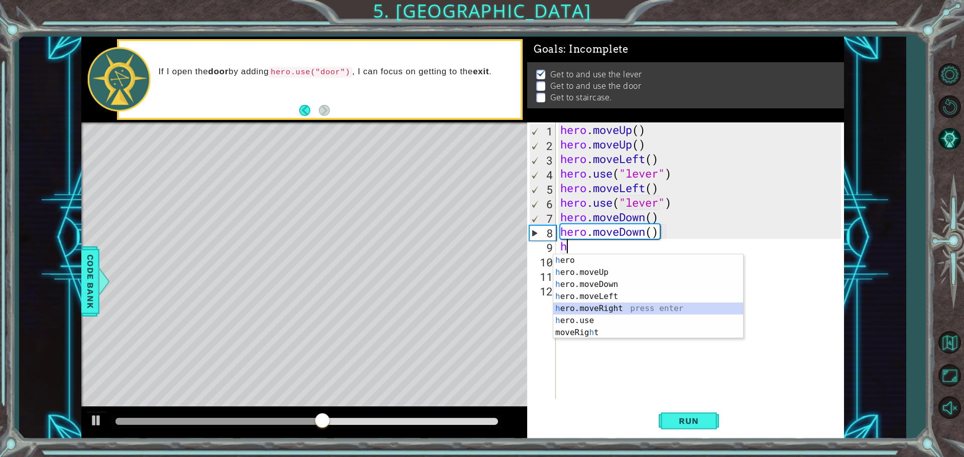
drag, startPoint x: 588, startPoint y: 306, endPoint x: 593, endPoint y: 323, distance: 17.8
click at [593, 314] on div "h ero press enter h ero.moveUp press enter h ero.moveDown press enter h ero.mov…" at bounding box center [648, 308] width 190 height 108
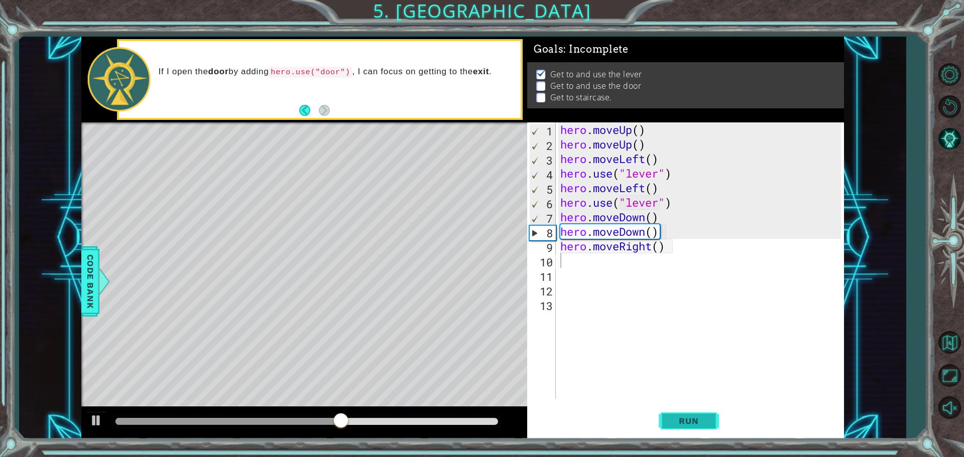
click at [686, 420] on span "Run" at bounding box center [689, 421] width 40 height 10
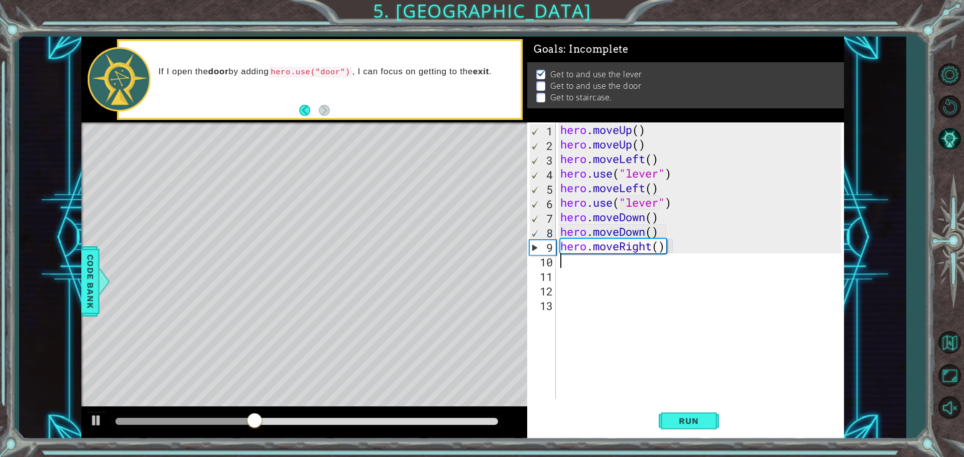
type textarea "h"
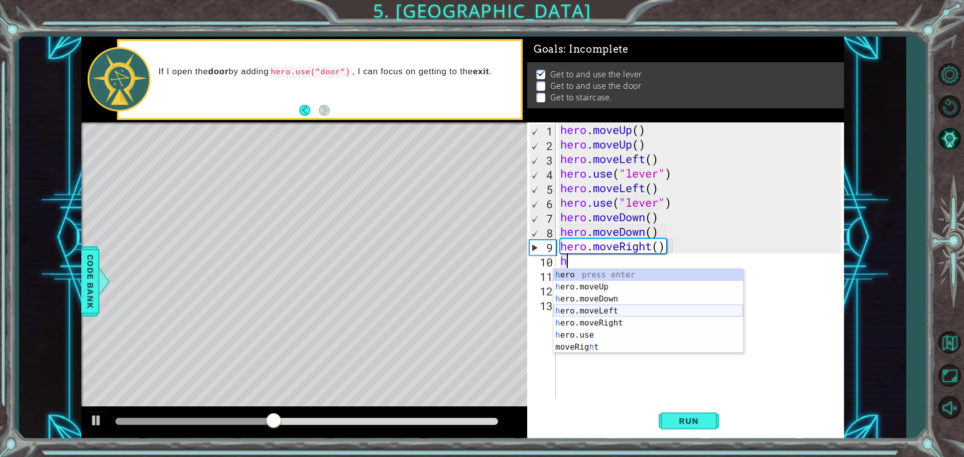
click at [595, 312] on div "h ero press enter h ero.moveUp press enter h ero.moveDown press enter h ero.mov…" at bounding box center [648, 323] width 190 height 108
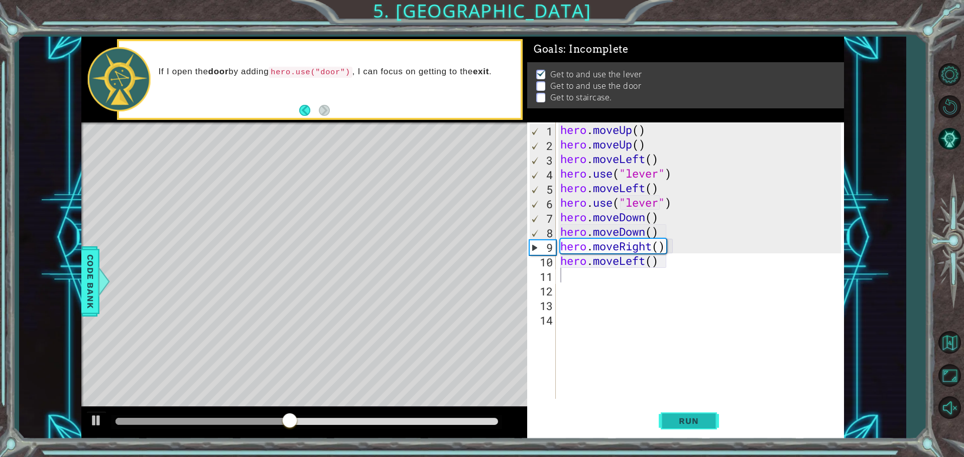
click at [674, 414] on button "Run" at bounding box center [689, 421] width 60 height 32
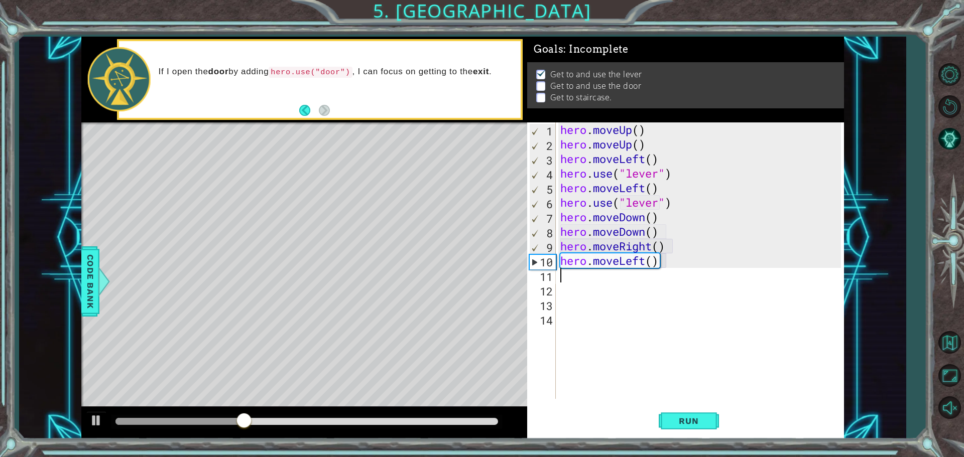
type textarea "h"
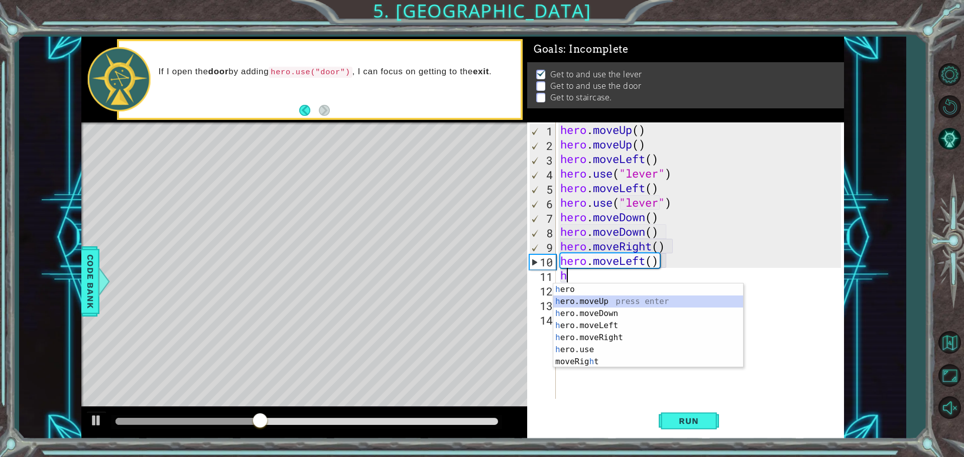
drag, startPoint x: 604, startPoint y: 304, endPoint x: 629, endPoint y: 336, distance: 40.5
click at [603, 305] on div "h ero press enter h ero.moveUp press enter h ero.moveDown press enter h ero.mov…" at bounding box center [648, 338] width 190 height 108
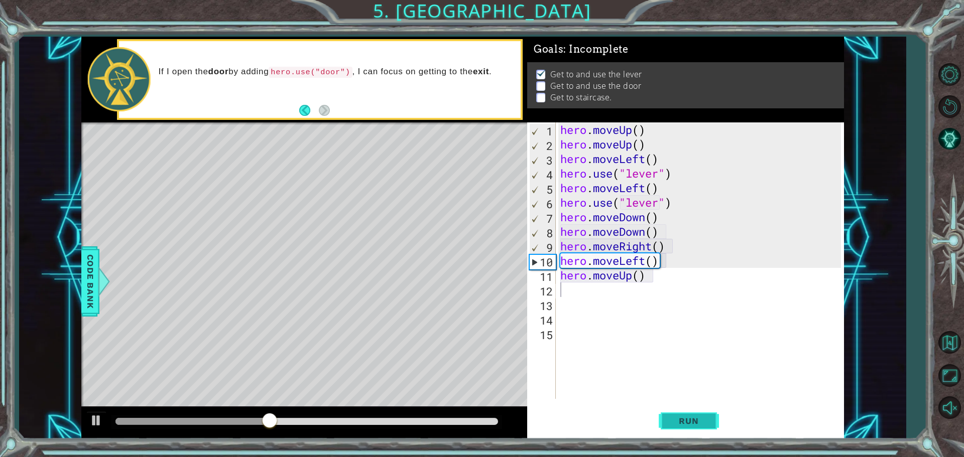
click at [683, 434] on button "Run" at bounding box center [689, 421] width 60 height 32
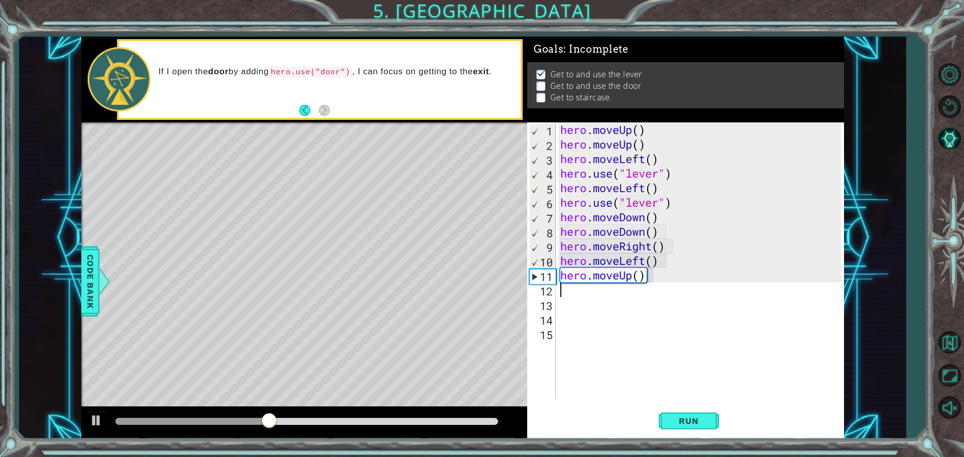
type textarea "h"
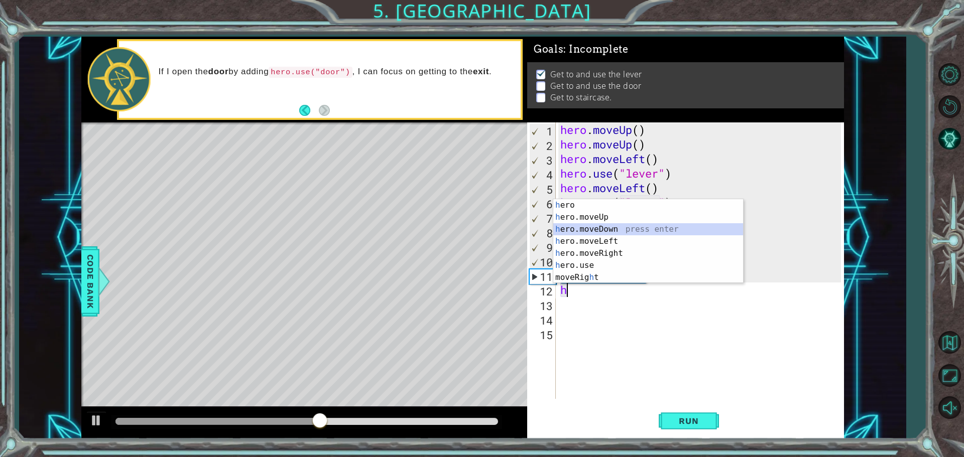
click at [583, 230] on div "h ero press enter h ero.moveUp press enter h ero.moveDown press enter h ero.mov…" at bounding box center [648, 253] width 190 height 108
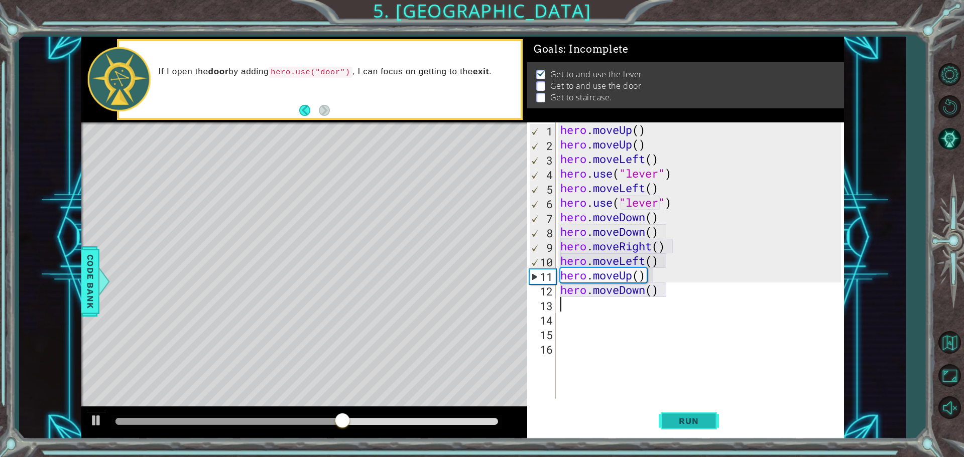
click at [674, 419] on span "Run" at bounding box center [689, 421] width 40 height 10
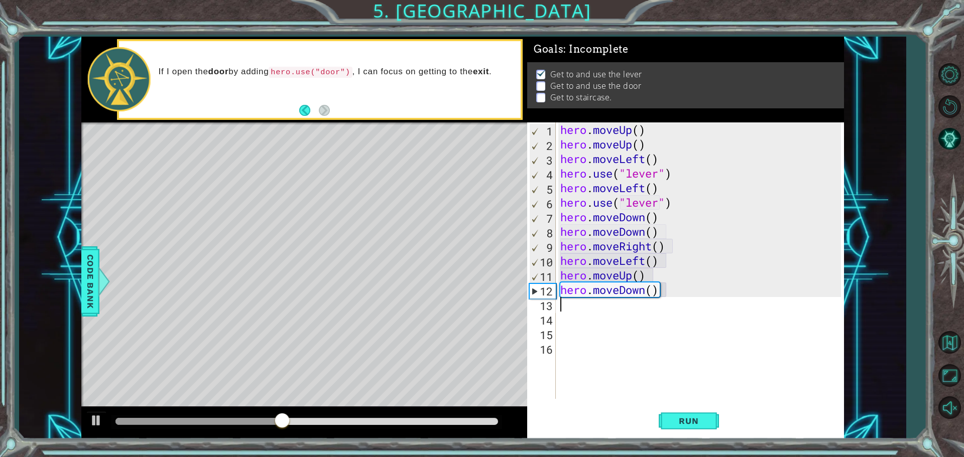
type textarea "h"
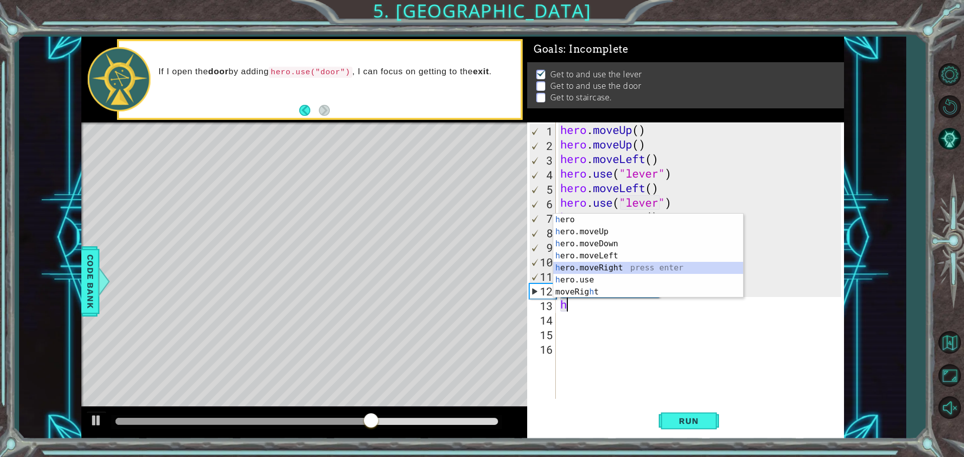
click at [584, 265] on div "h ero press enter h ero.moveUp press enter h ero.moveDown press enter h ero.mov…" at bounding box center [648, 268] width 190 height 108
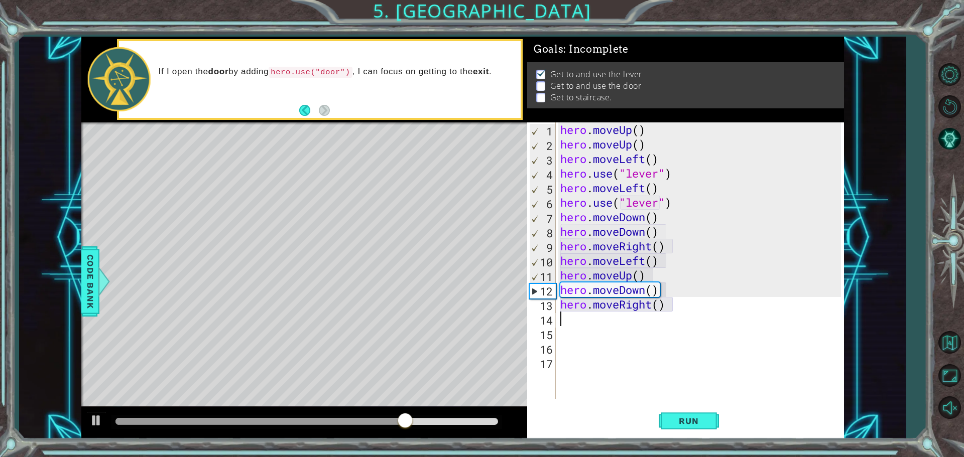
type textarea "h"
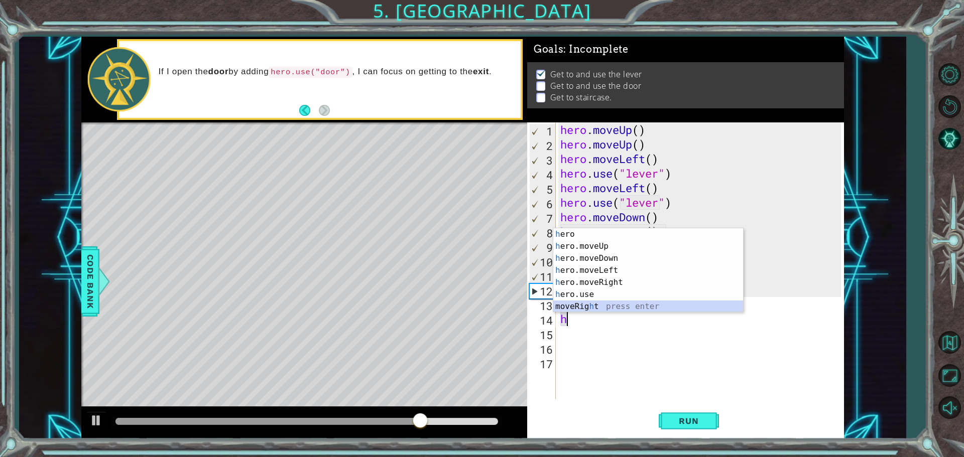
click at [573, 306] on div "h ero press enter h ero.moveUp press enter h ero.moveDown press enter h ero.mov…" at bounding box center [648, 282] width 190 height 108
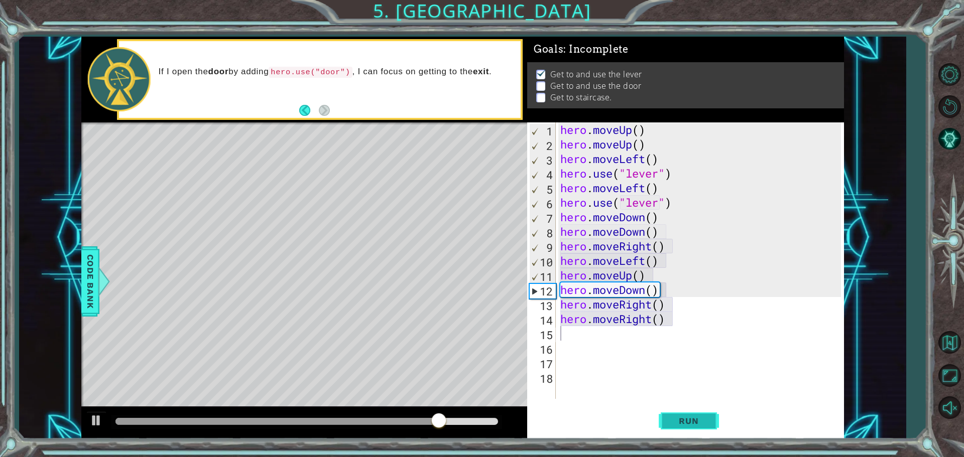
click at [672, 424] on span "Run" at bounding box center [689, 421] width 40 height 10
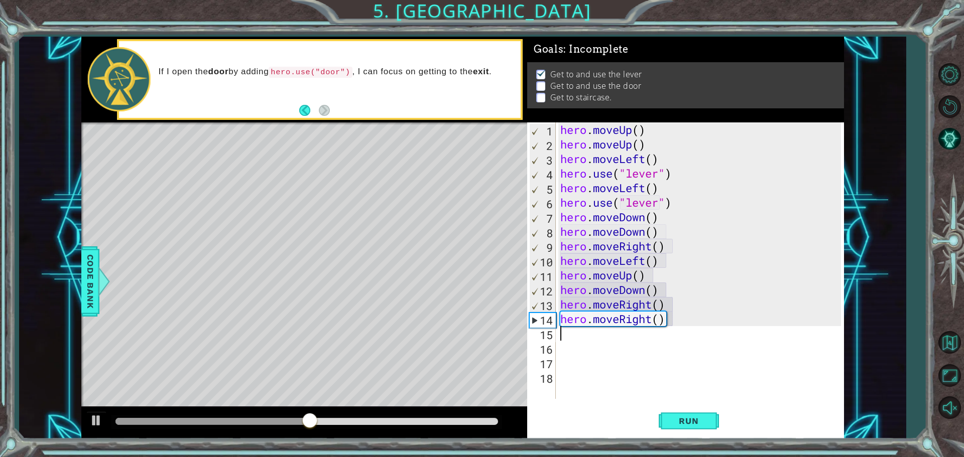
type textarea "h"
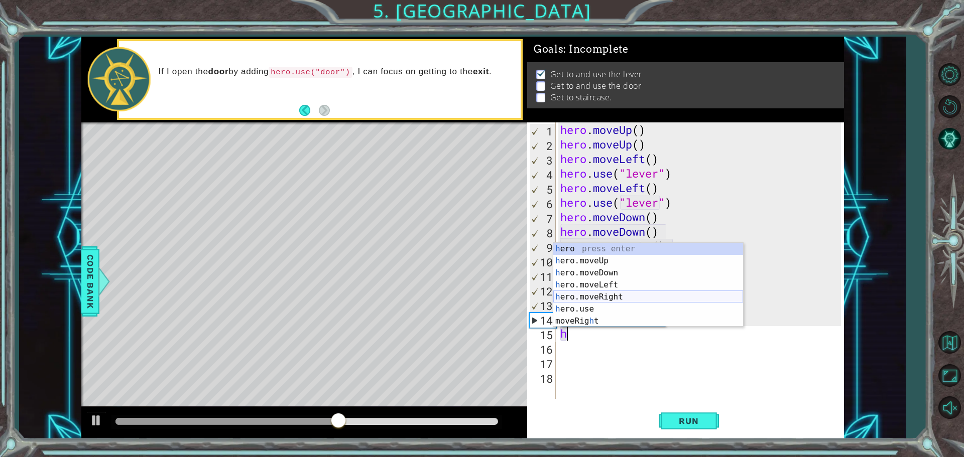
click at [588, 292] on div "h ero press enter h ero.moveUp press enter h ero.moveDown press enter h ero.mov…" at bounding box center [648, 297] width 190 height 108
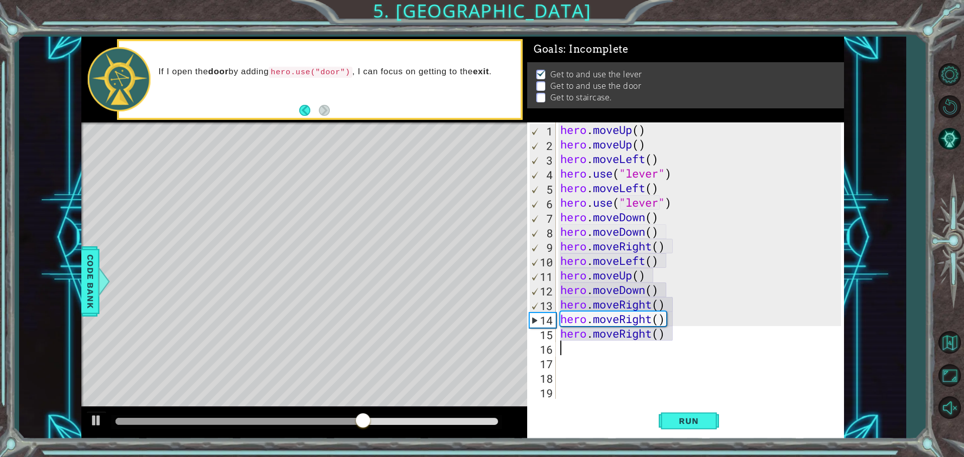
click at [674, 341] on div "hero . moveUp ( ) hero . moveUp ( ) hero . moveLeft ( ) hero . use ( "lever" ) …" at bounding box center [702, 275] width 288 height 306
click at [667, 335] on div "hero . moveUp ( ) hero . moveUp ( ) hero . moveLeft ( ) hero . use ( "lever" ) …" at bounding box center [702, 275] width 288 height 306
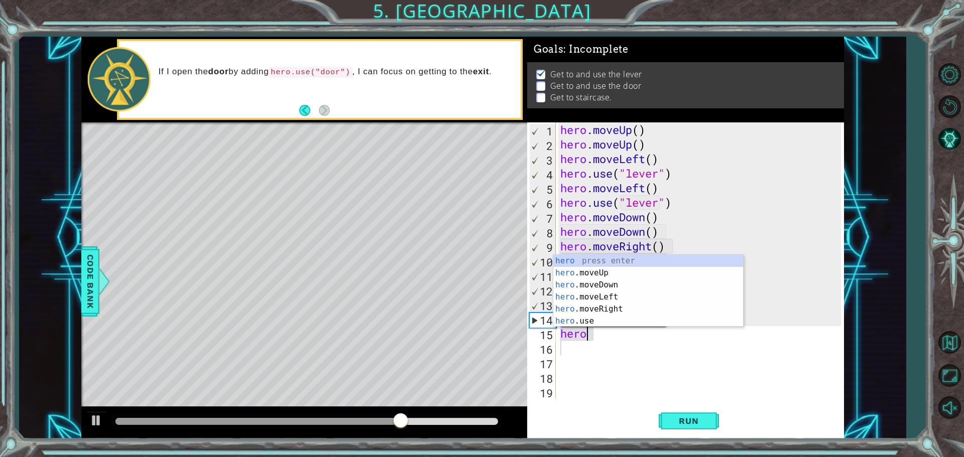
type textarea "h"
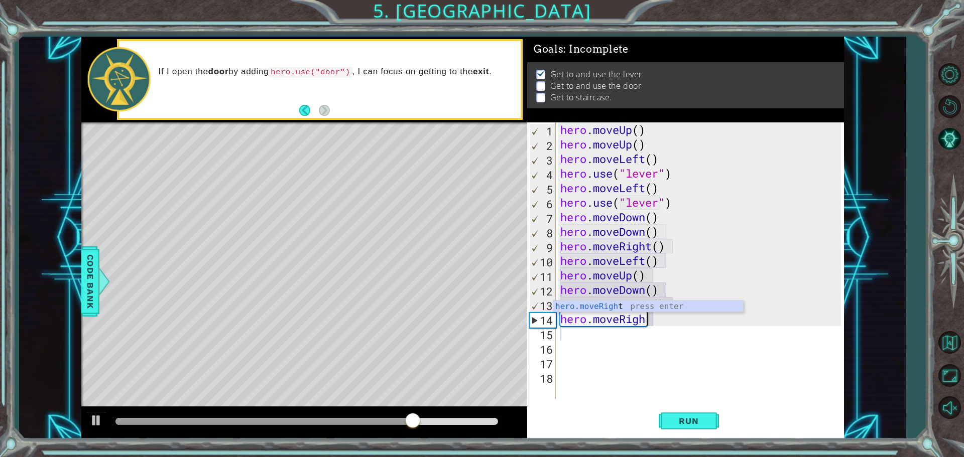
type textarea "hero.moveRig"
type textarea "h"
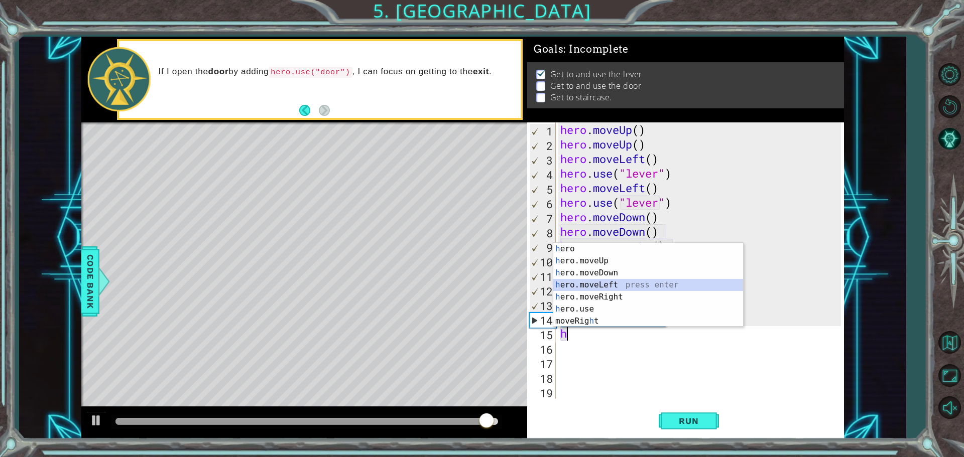
click at [603, 290] on div "h ero press enter h ero.moveUp press enter h ero.moveDown press enter h ero.mov…" at bounding box center [648, 297] width 190 height 108
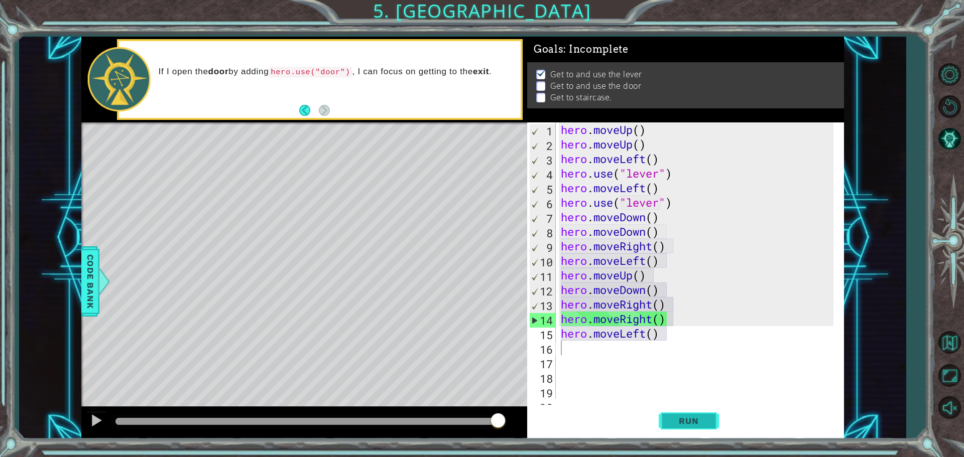
click at [680, 417] on span "Run" at bounding box center [689, 421] width 40 height 10
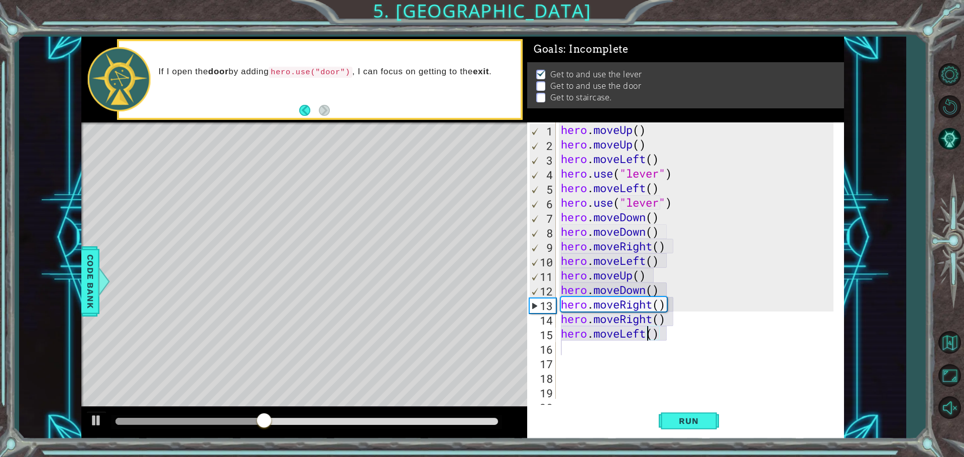
click at [648, 333] on div "hero . moveUp ( ) hero . moveUp ( ) hero . moveLeft ( ) hero . use ( "lever" ) …" at bounding box center [699, 275] width 280 height 306
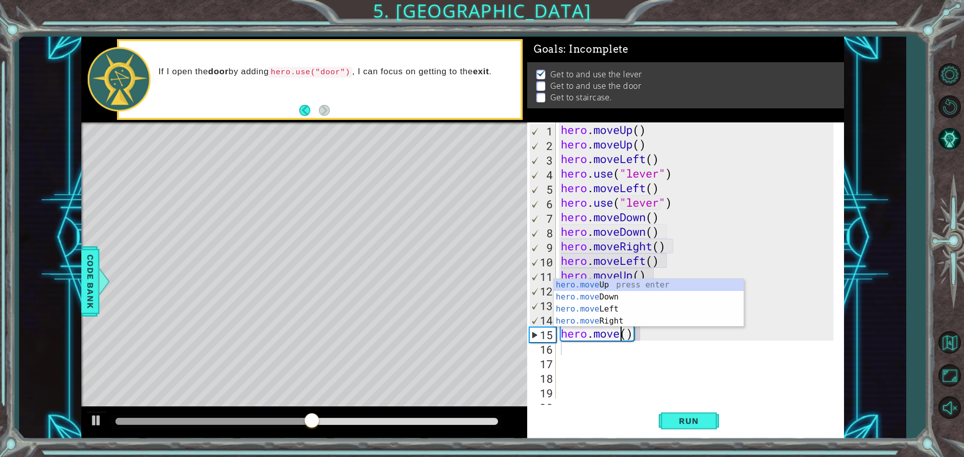
scroll to position [0, 3]
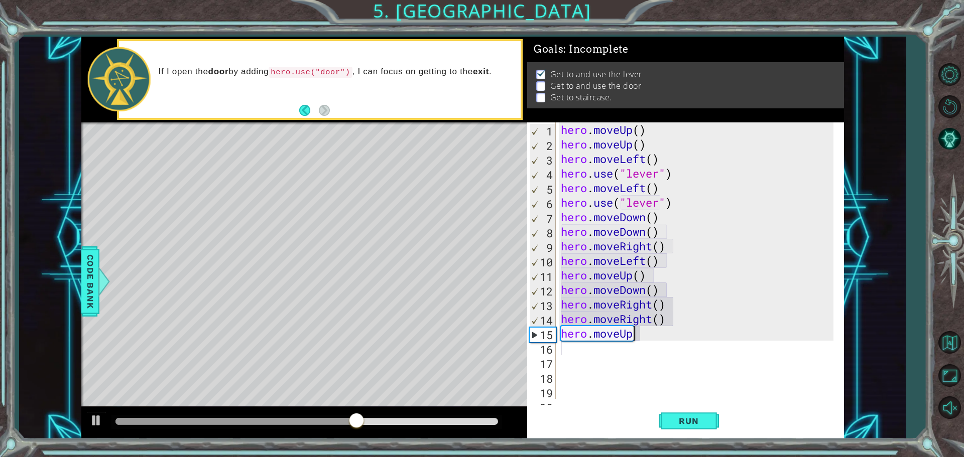
click at [638, 338] on div "hero . moveUp ( ) hero . moveUp ( ) hero . moveLeft ( ) hero . use ( "lever" ) …" at bounding box center [699, 275] width 280 height 306
type textarea "hero"
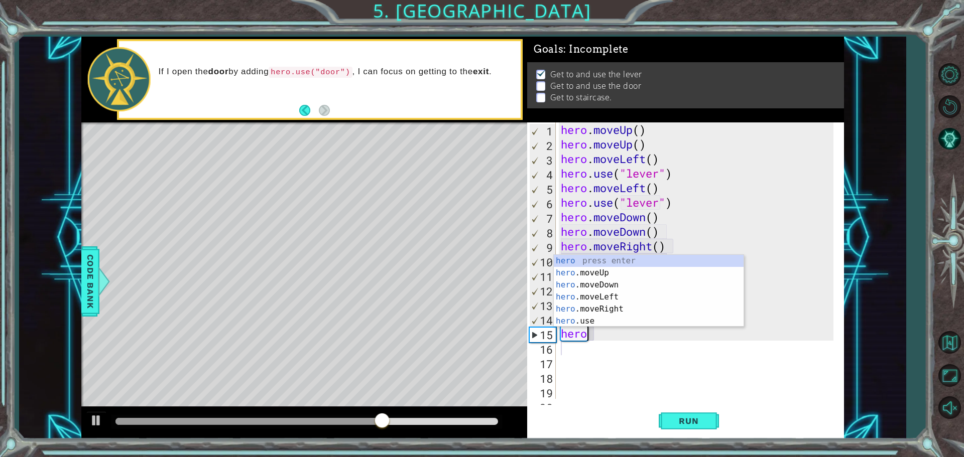
scroll to position [0, 1]
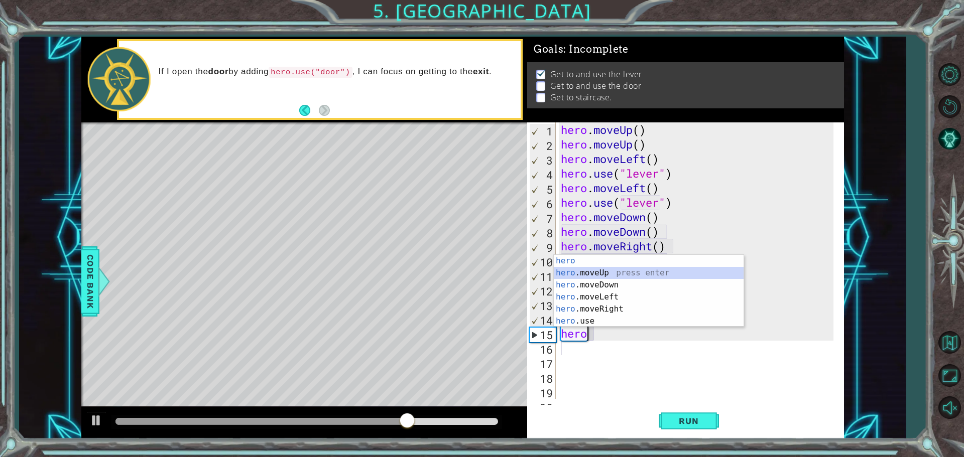
click at [593, 269] on div "hero press enter hero .moveUp press enter hero .moveDown press enter hero .move…" at bounding box center [649, 303] width 190 height 96
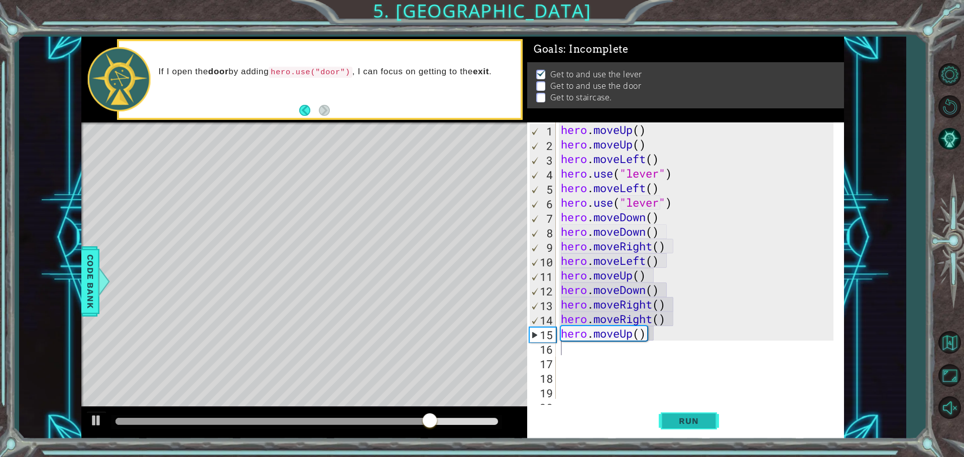
click at [693, 418] on span "Run" at bounding box center [689, 421] width 40 height 10
type textarea "h"
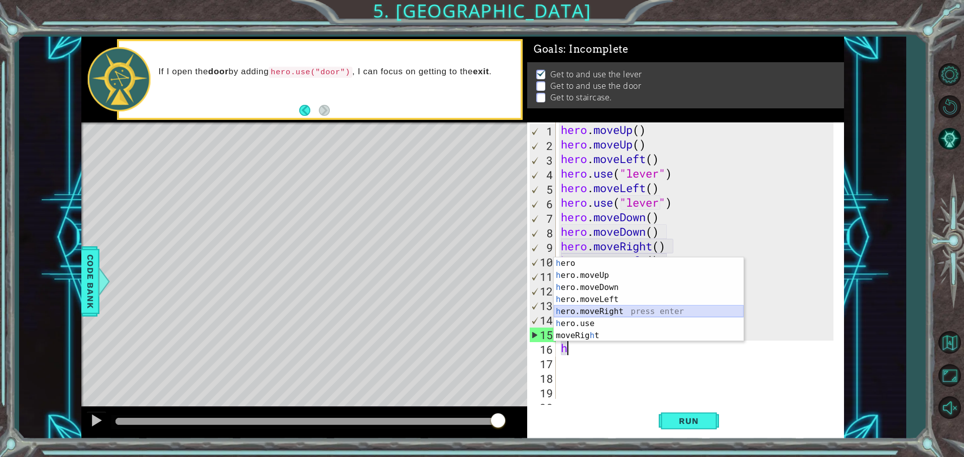
click at [603, 309] on div "h ero press enter h ero.moveUp press enter h ero.moveDown press enter h ero.mov…" at bounding box center [649, 312] width 190 height 108
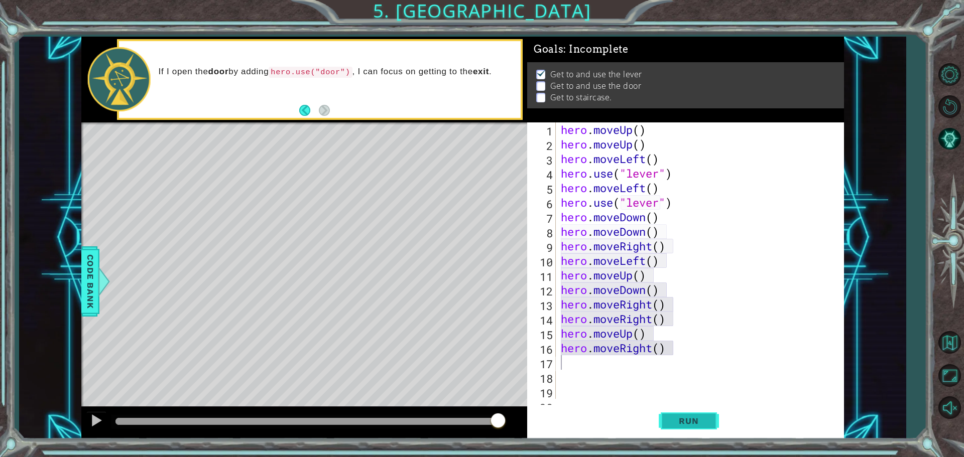
click at [687, 409] on button "Run" at bounding box center [689, 421] width 60 height 32
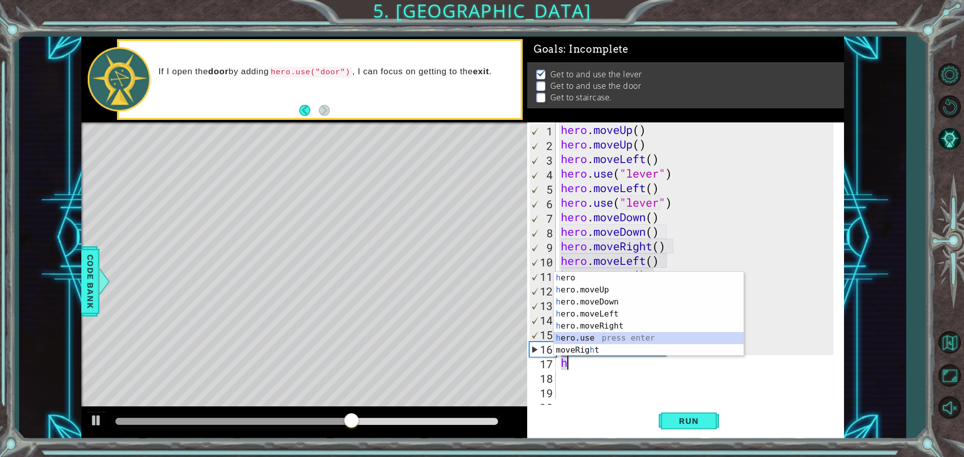
click at [572, 338] on div "h ero press enter h ero.moveUp press enter h ero.moveDown press enter h ero.mov…" at bounding box center [649, 326] width 190 height 108
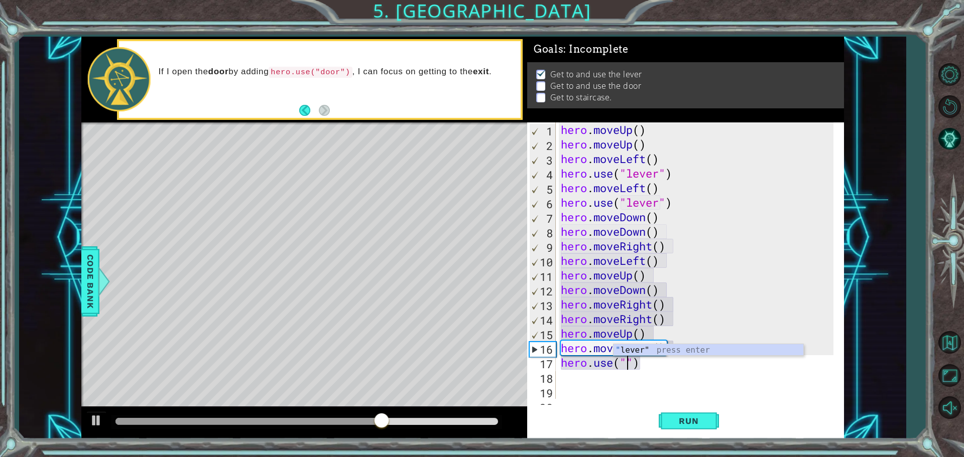
type textarea "[DOMAIN_NAME]")"
